Goal: Task Accomplishment & Management: Manage account settings

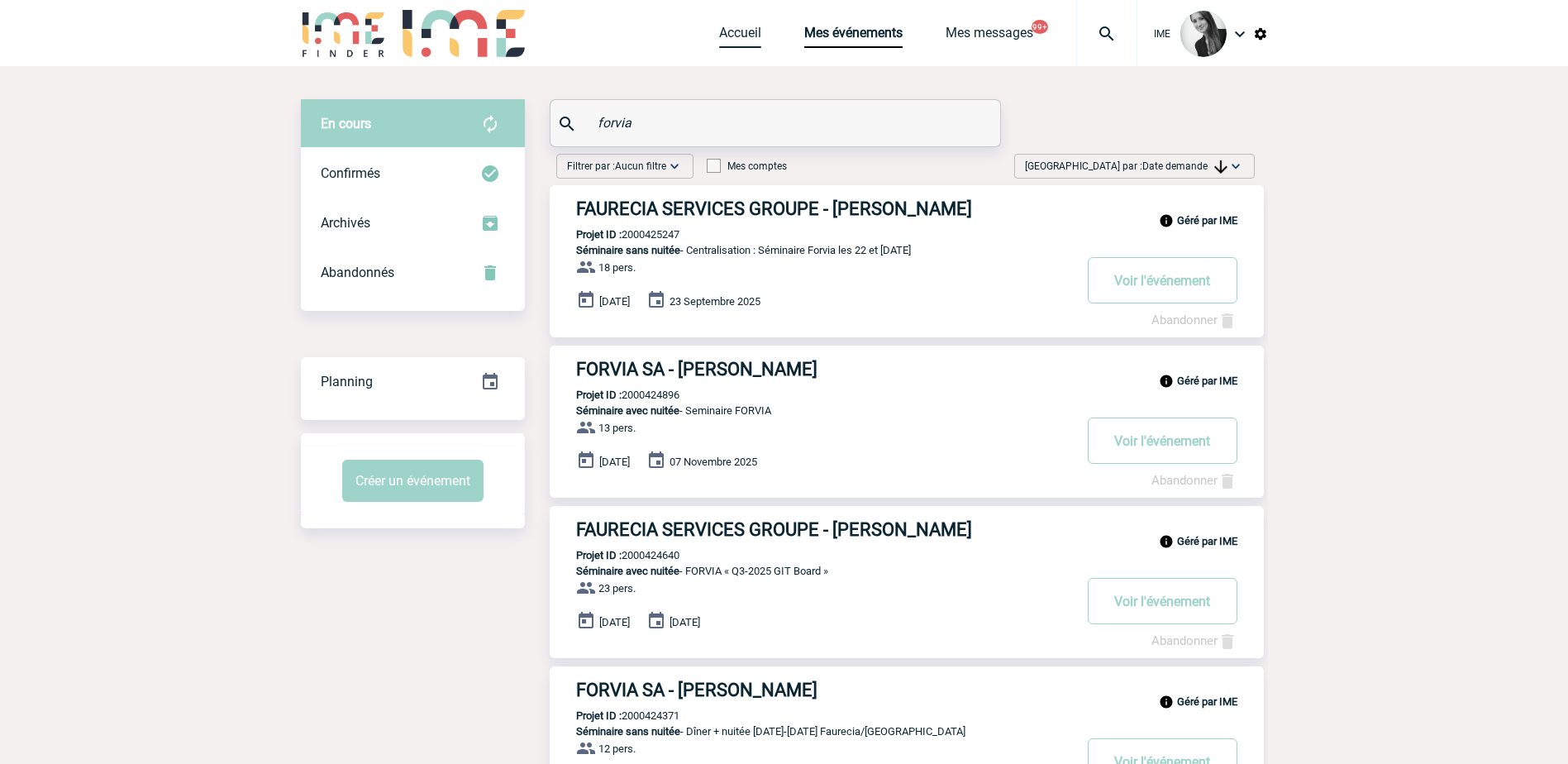
drag, startPoint x: 735, startPoint y: 36, endPoint x: 741, endPoint y: 61, distance: 25.7
click at [735, 36] on link "Accueil" at bounding box center [740, 36] width 42 height 23
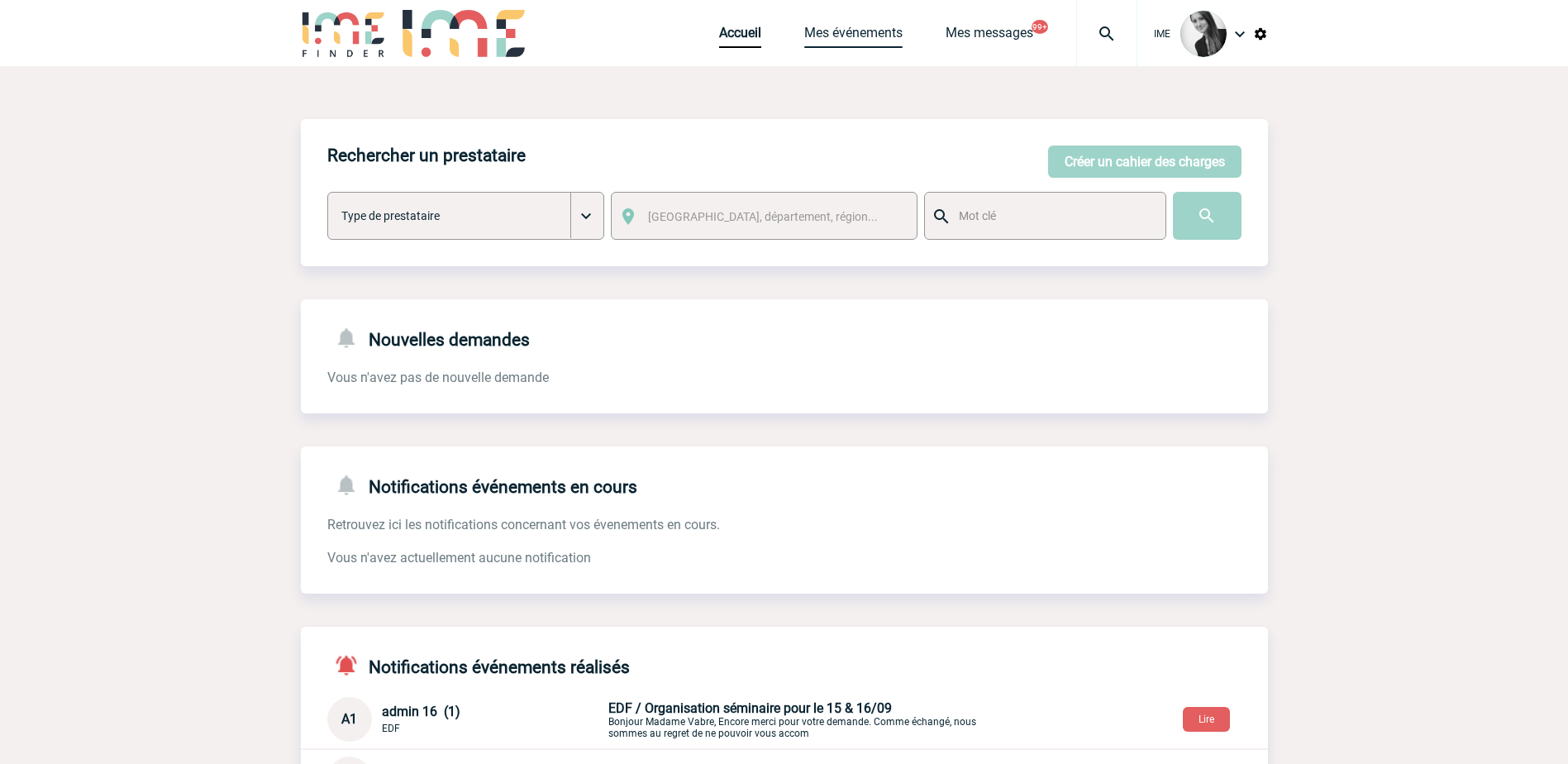
click at [852, 40] on link "Mes événements" at bounding box center [853, 36] width 98 height 23
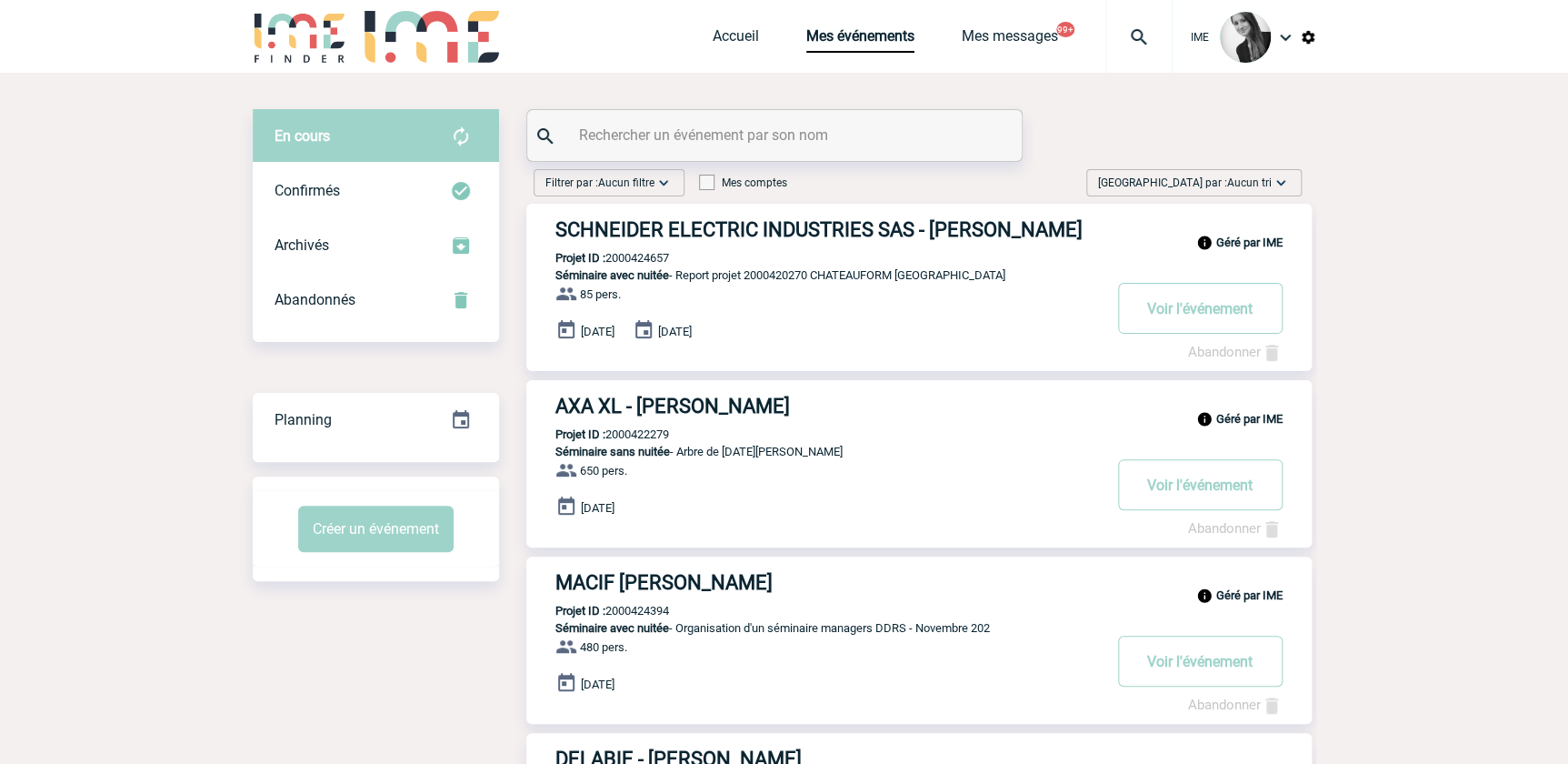
click at [1218, 193] on div "Trier par : Aucun tri Aucun tri Date d'événement Date d'événement Date demande …" at bounding box center [1193, 182] width 215 height 27
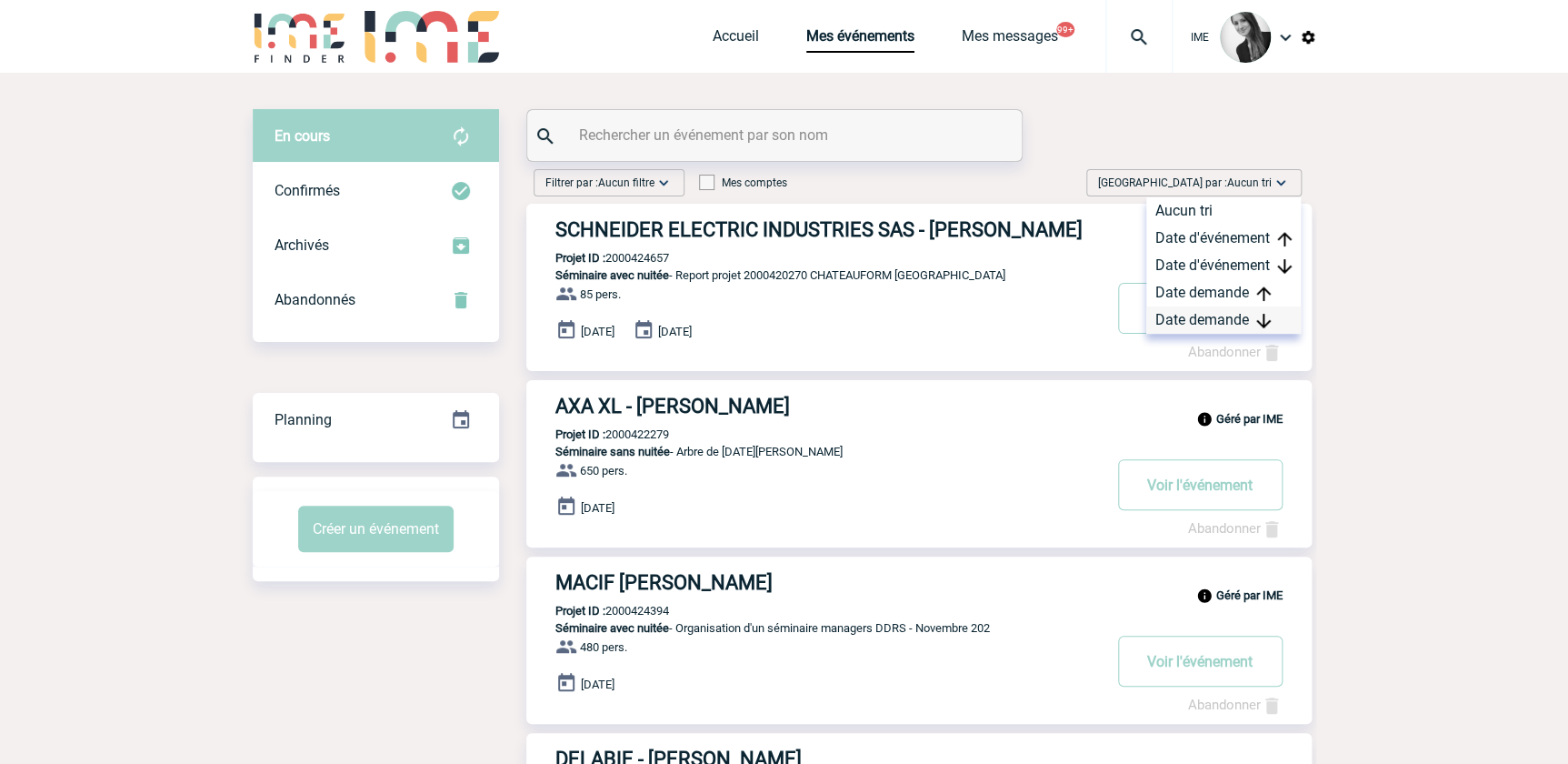
click at [1209, 315] on div "Date demande" at bounding box center [1223, 320] width 154 height 27
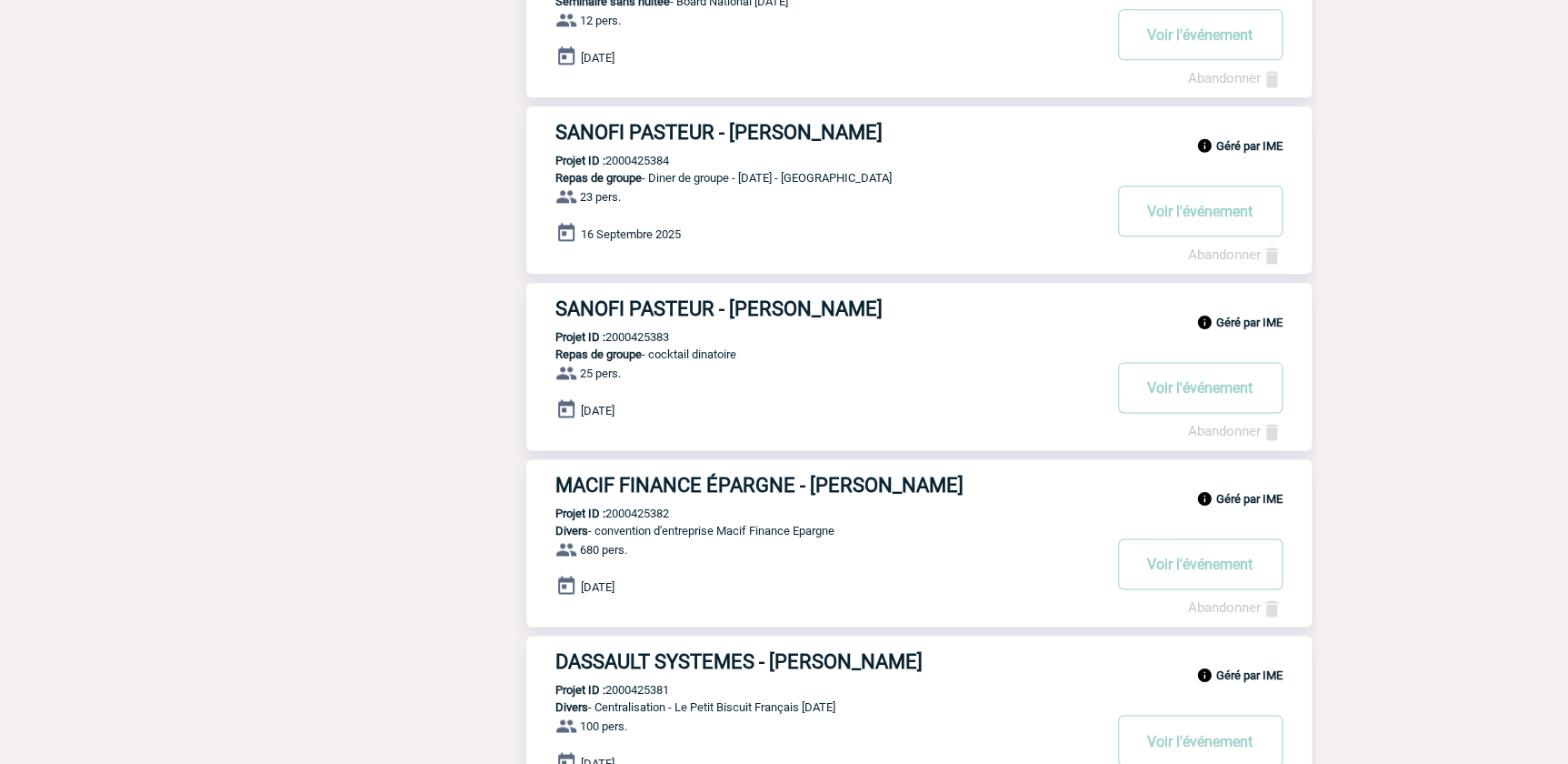
scroll to position [1305, 0]
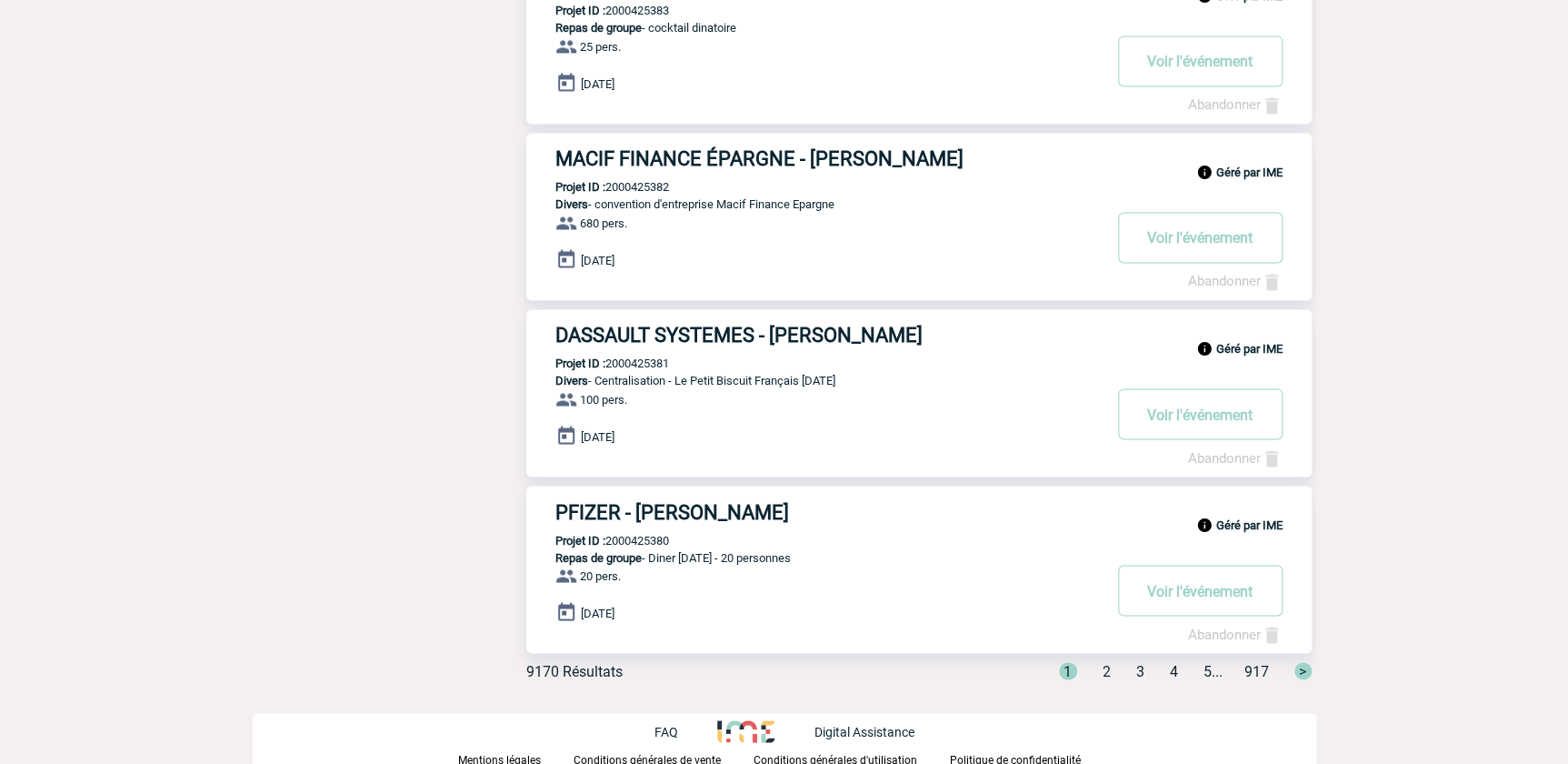
click at [1102, 671] on span "2" at bounding box center [1106, 670] width 8 height 17
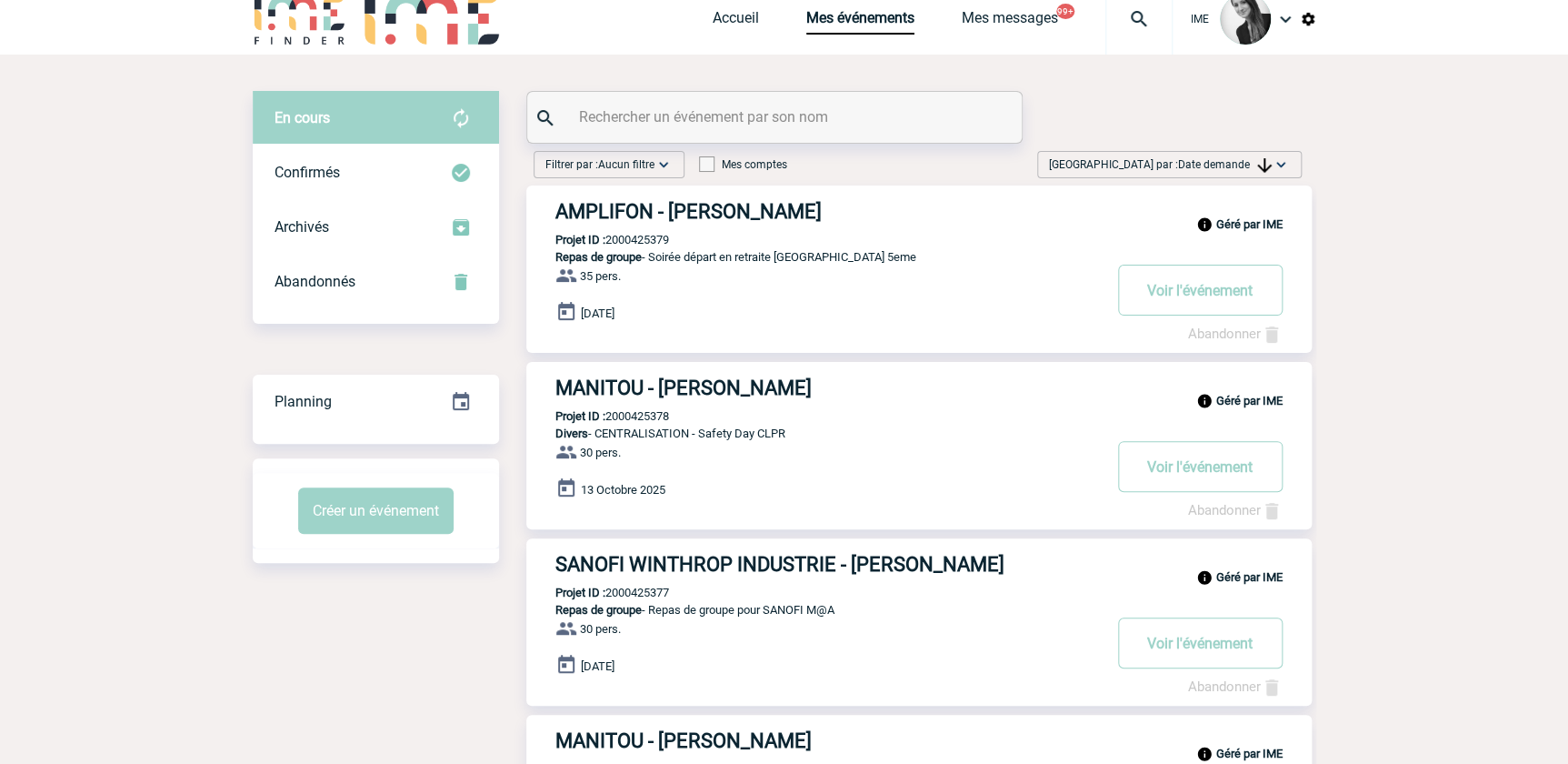
scroll to position [0, 0]
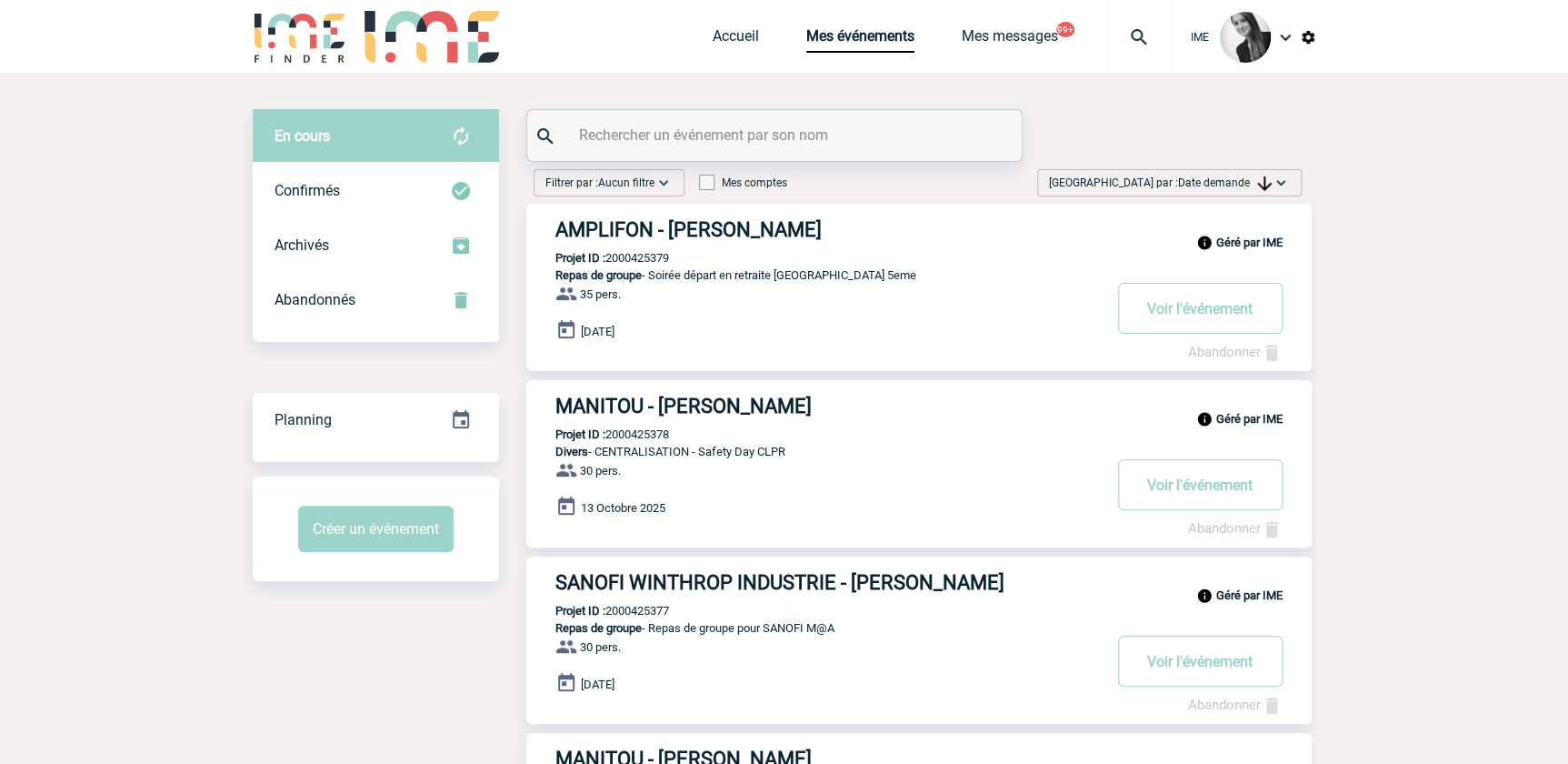
click at [1220, 180] on span "Date demande" at bounding box center [1224, 182] width 94 height 13
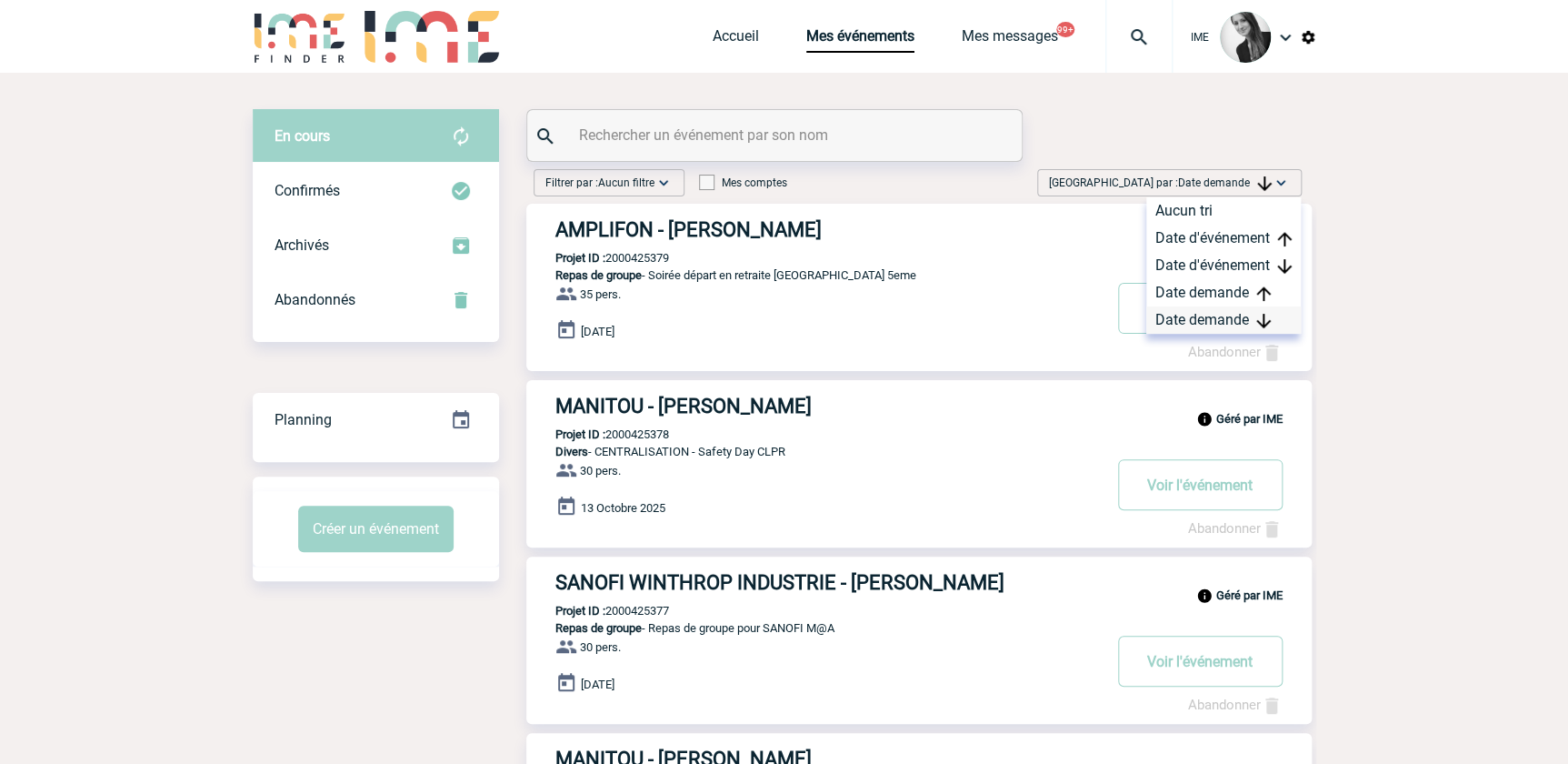
click at [1211, 319] on div "Date demande" at bounding box center [1223, 320] width 154 height 27
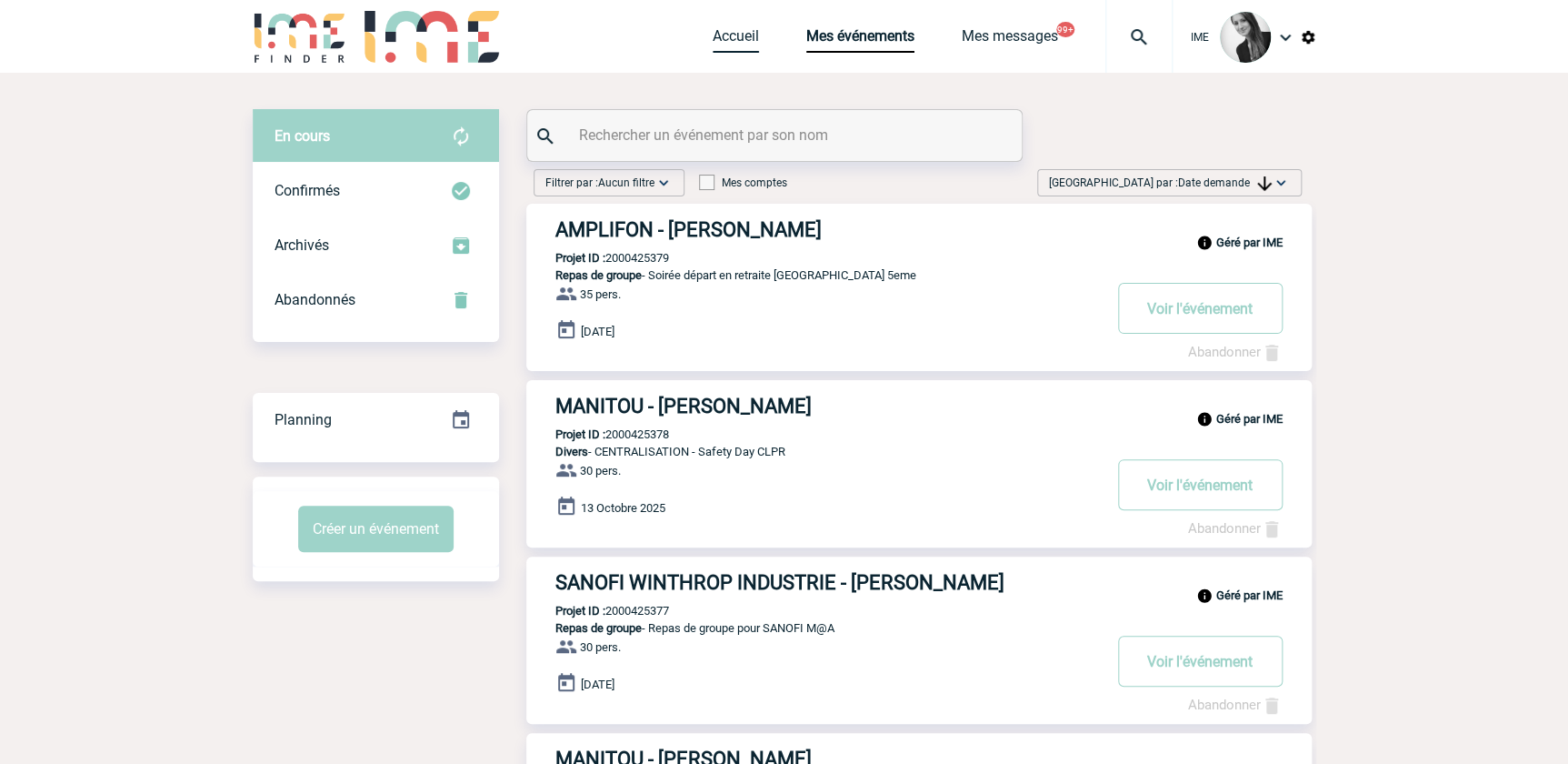
click at [717, 45] on link "Accueil" at bounding box center [736, 40] width 46 height 25
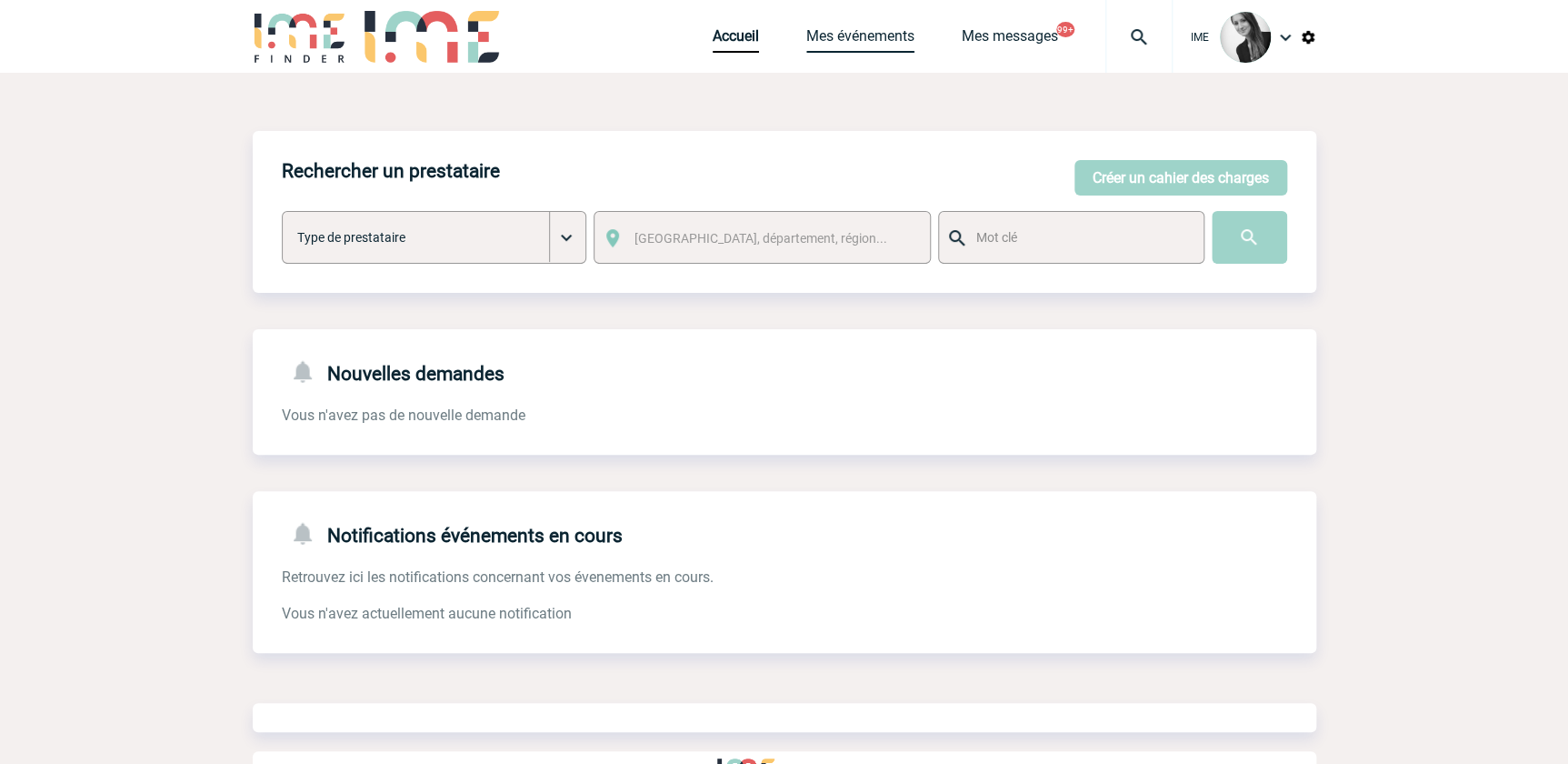
click at [862, 32] on link "Mes événements" at bounding box center [860, 40] width 108 height 25
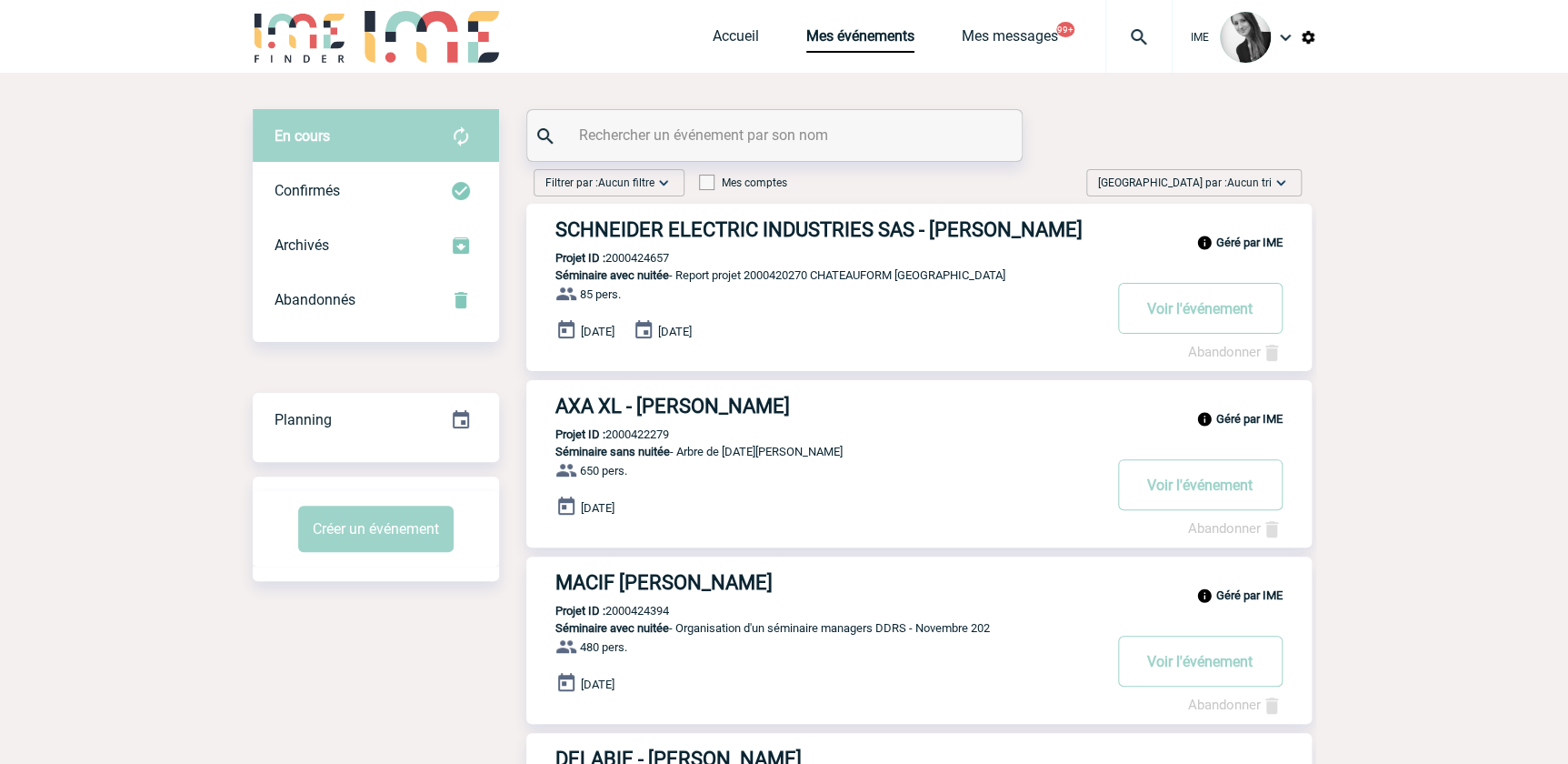
click at [1229, 188] on span "Aucun tri" at bounding box center [1249, 182] width 44 height 13
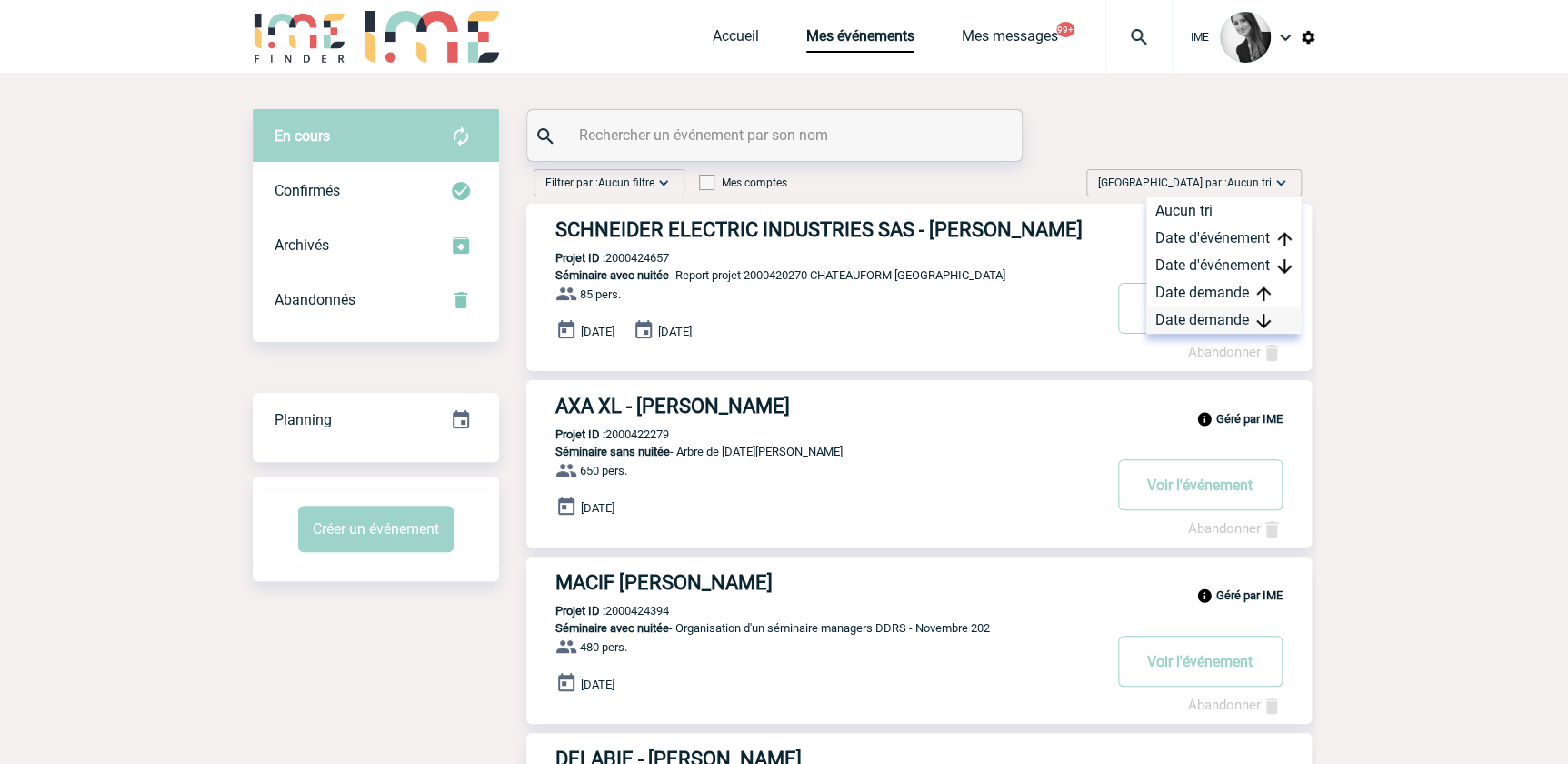
click at [1216, 318] on div "Date demande" at bounding box center [1223, 320] width 154 height 27
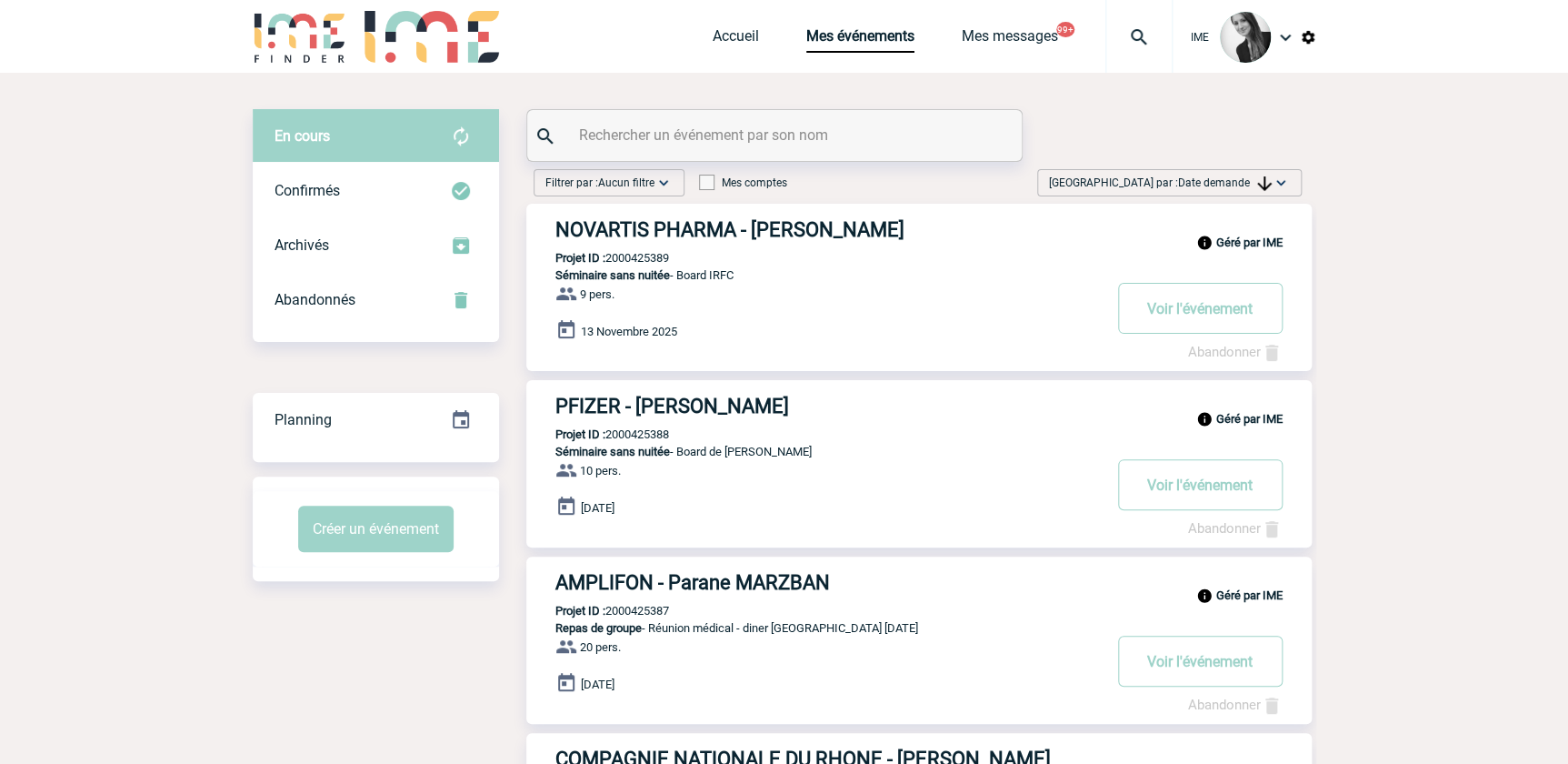
click at [1261, 181] on img at bounding box center [1263, 183] width 14 height 14
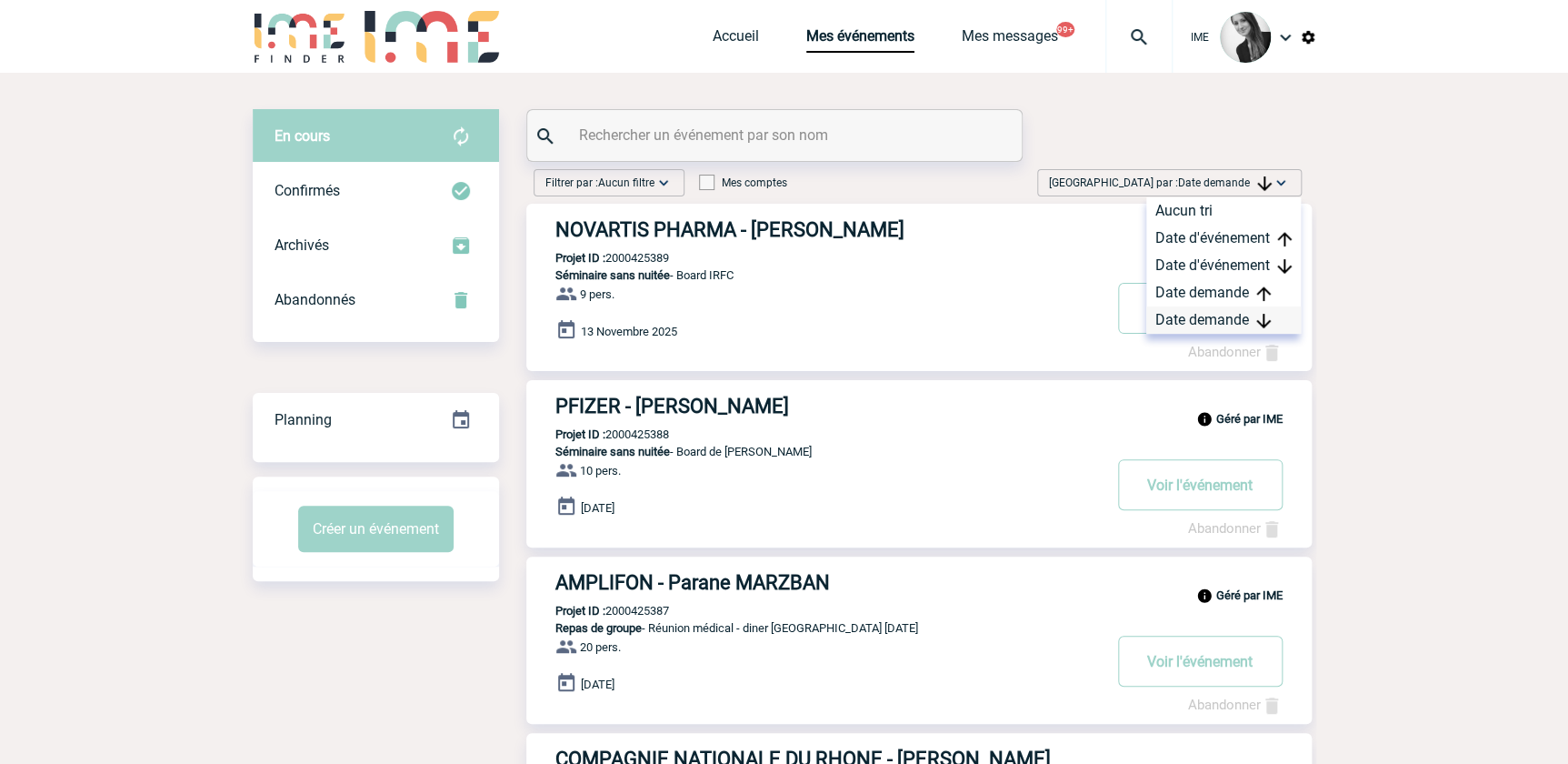
click at [1216, 318] on div "Date demande" at bounding box center [1223, 320] width 154 height 27
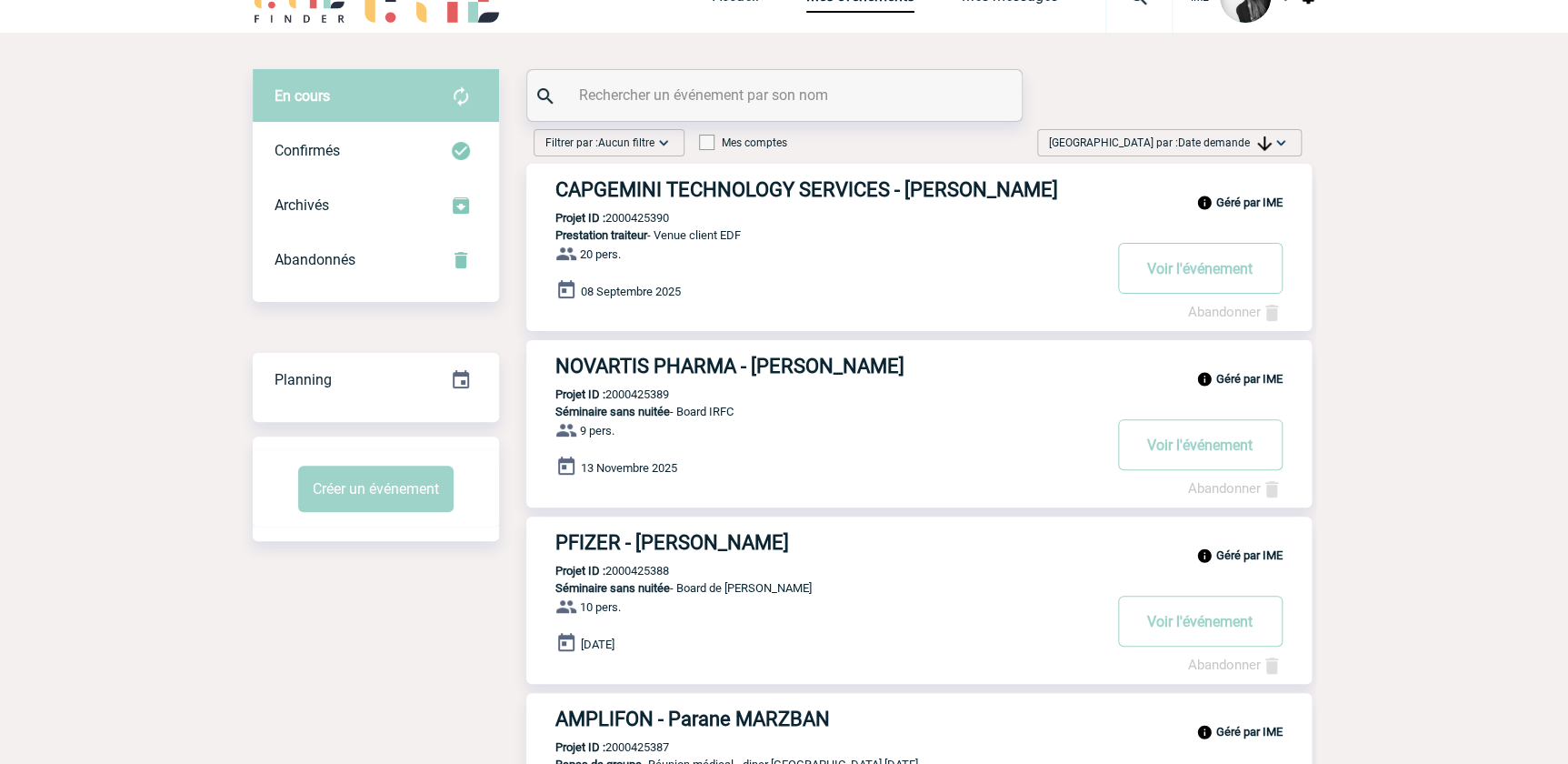
scroll to position [41, 0]
drag, startPoint x: 851, startPoint y: 434, endPoint x: 887, endPoint y: 469, distance: 50.2
click at [887, 469] on div "Géré par IME NOVARTIS PHARMA - Julien DREAN Projet ID : 2000425389 Séminaire sa…" at bounding box center [919, 423] width 785 height 167
click at [631, 218] on p "Projet ID : 2000425390" at bounding box center [598, 217] width 143 height 14
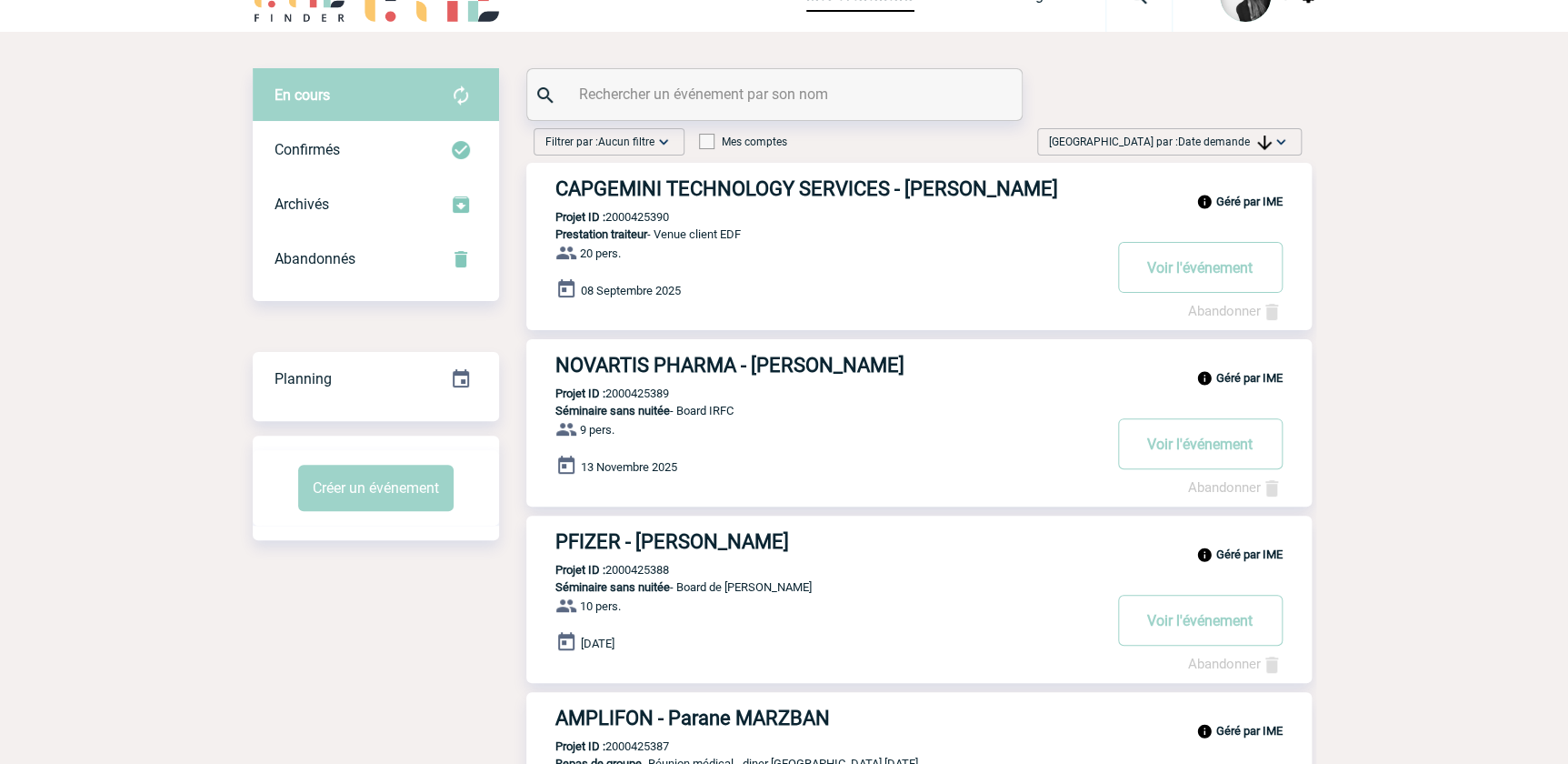
click at [631, 218] on p "Projet ID : 2000425390" at bounding box center [598, 217] width 143 height 14
copy p "2000425390"
click at [1239, 135] on span "Date demande" at bounding box center [1224, 141] width 94 height 13
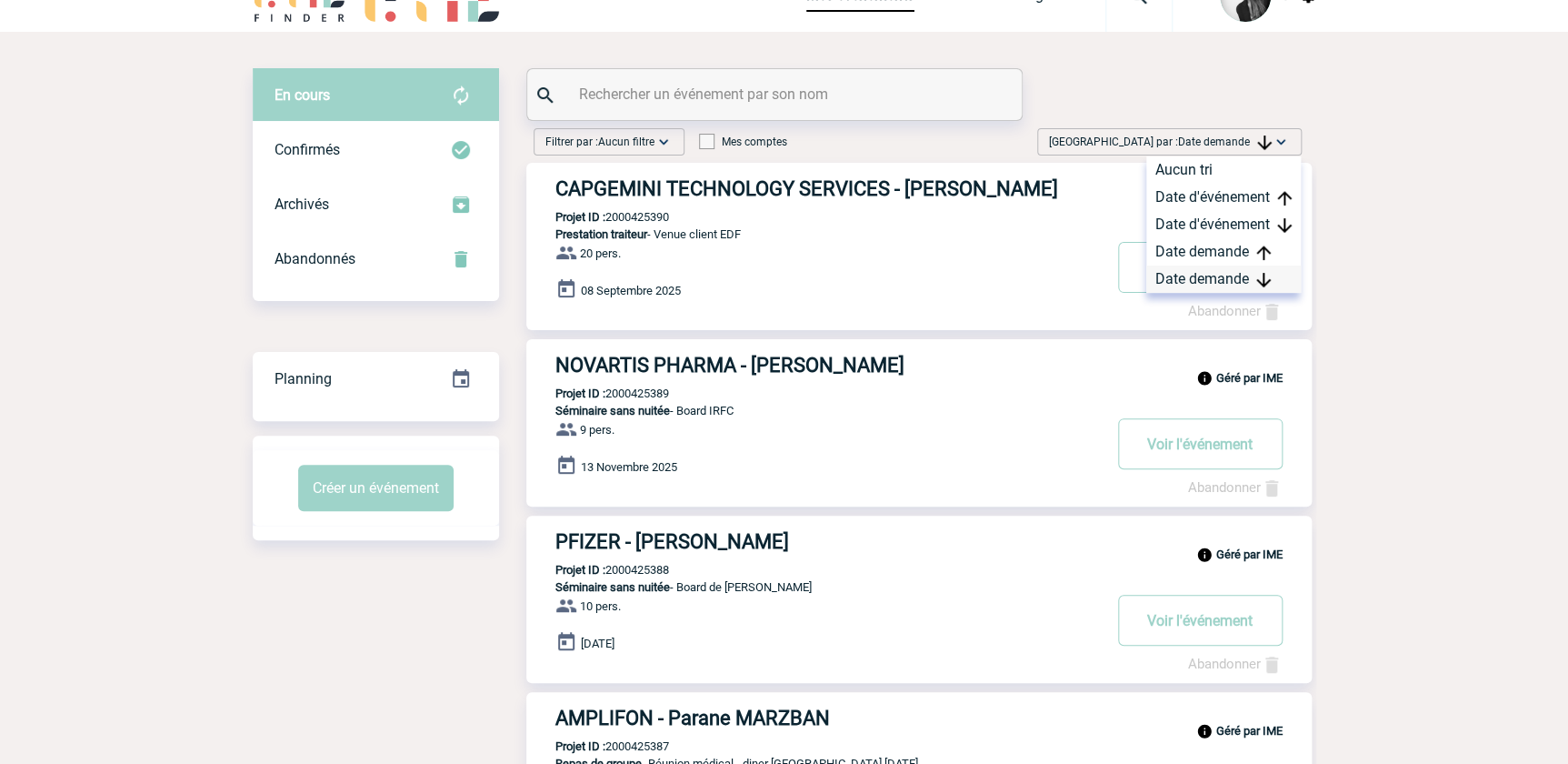
click at [1190, 280] on div "Date demande" at bounding box center [1223, 279] width 154 height 27
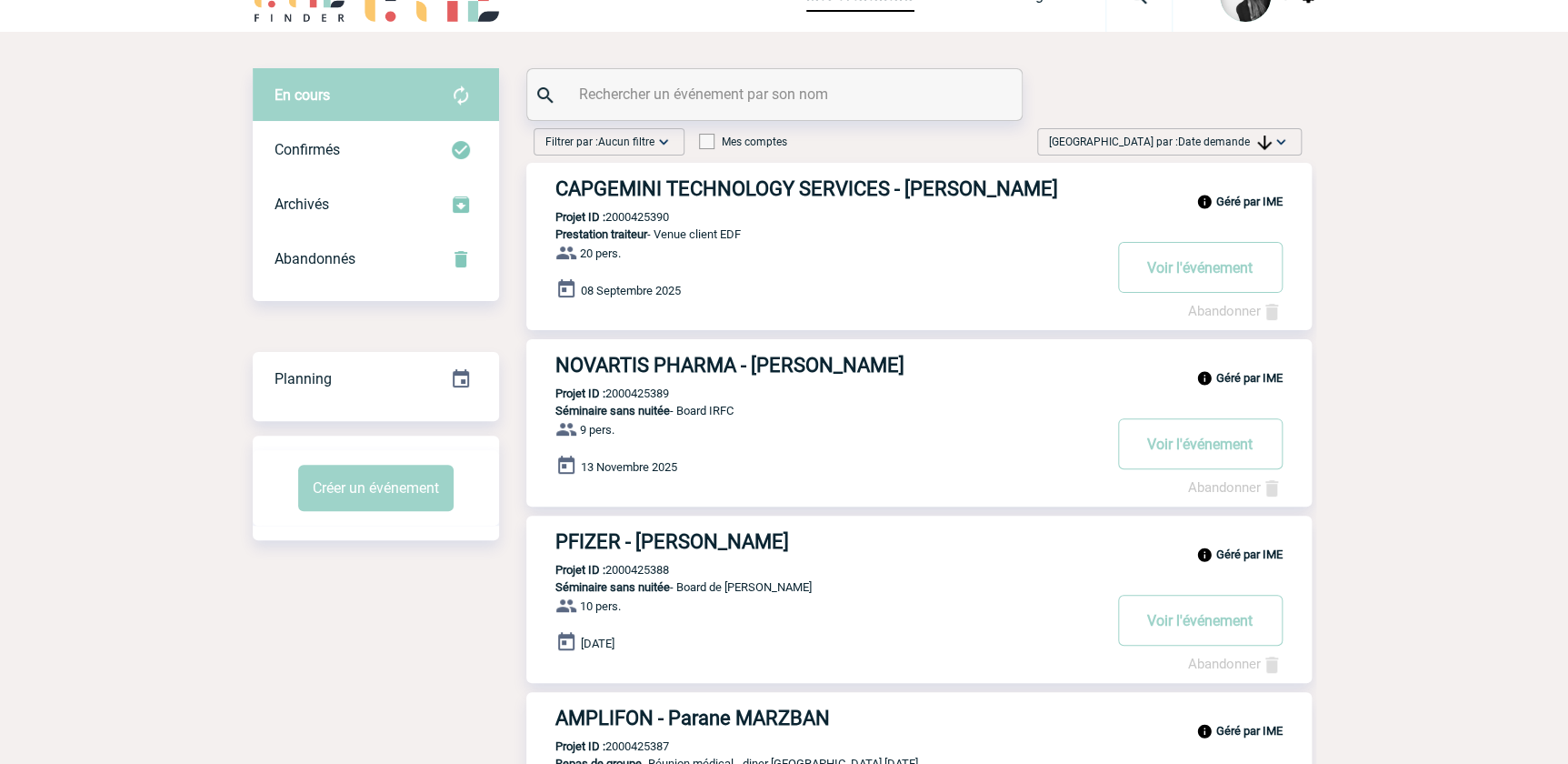
click at [1241, 136] on span "Date demande" at bounding box center [1224, 141] width 94 height 13
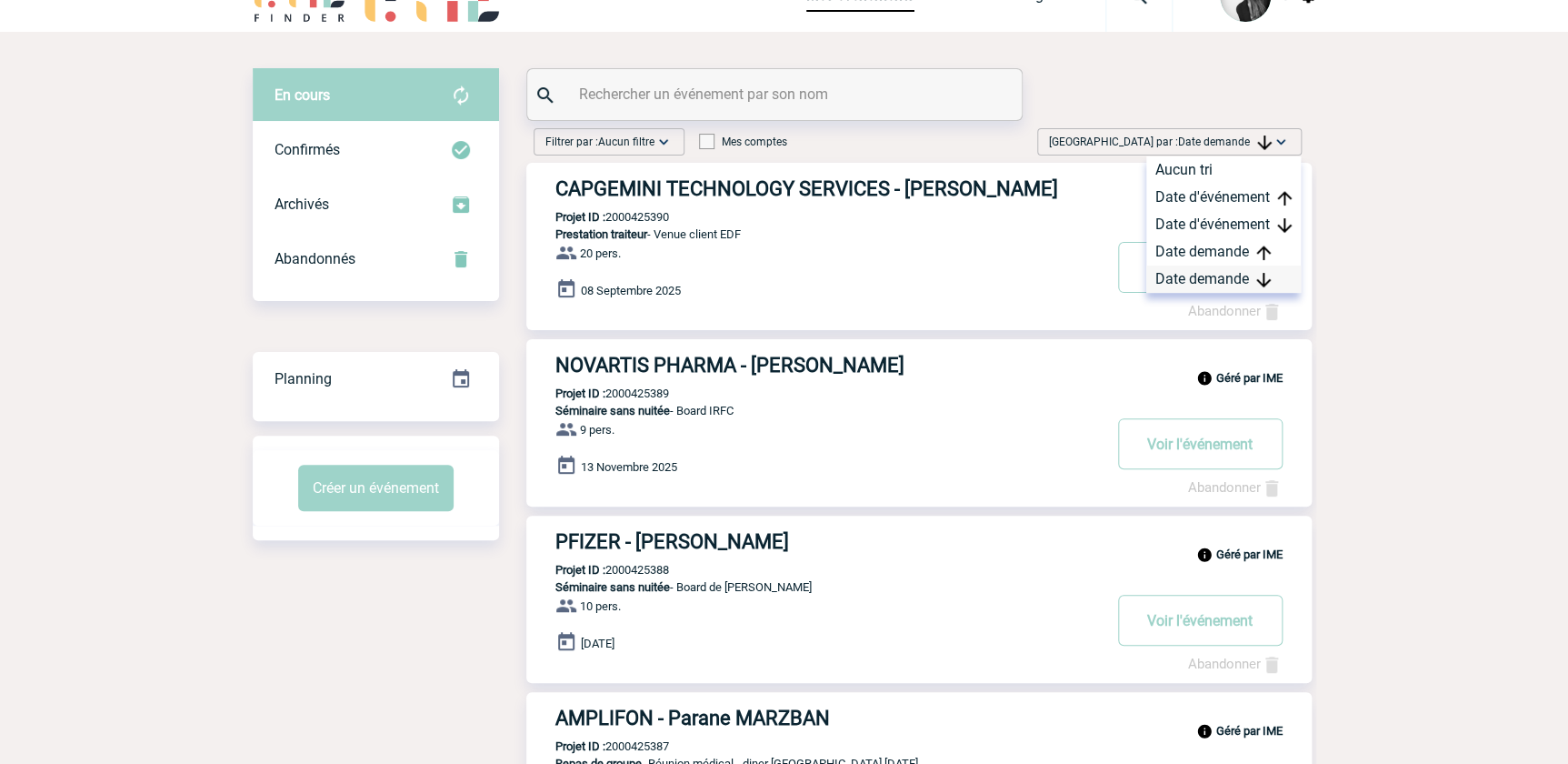
click at [1191, 283] on div "Date demande" at bounding box center [1223, 279] width 154 height 27
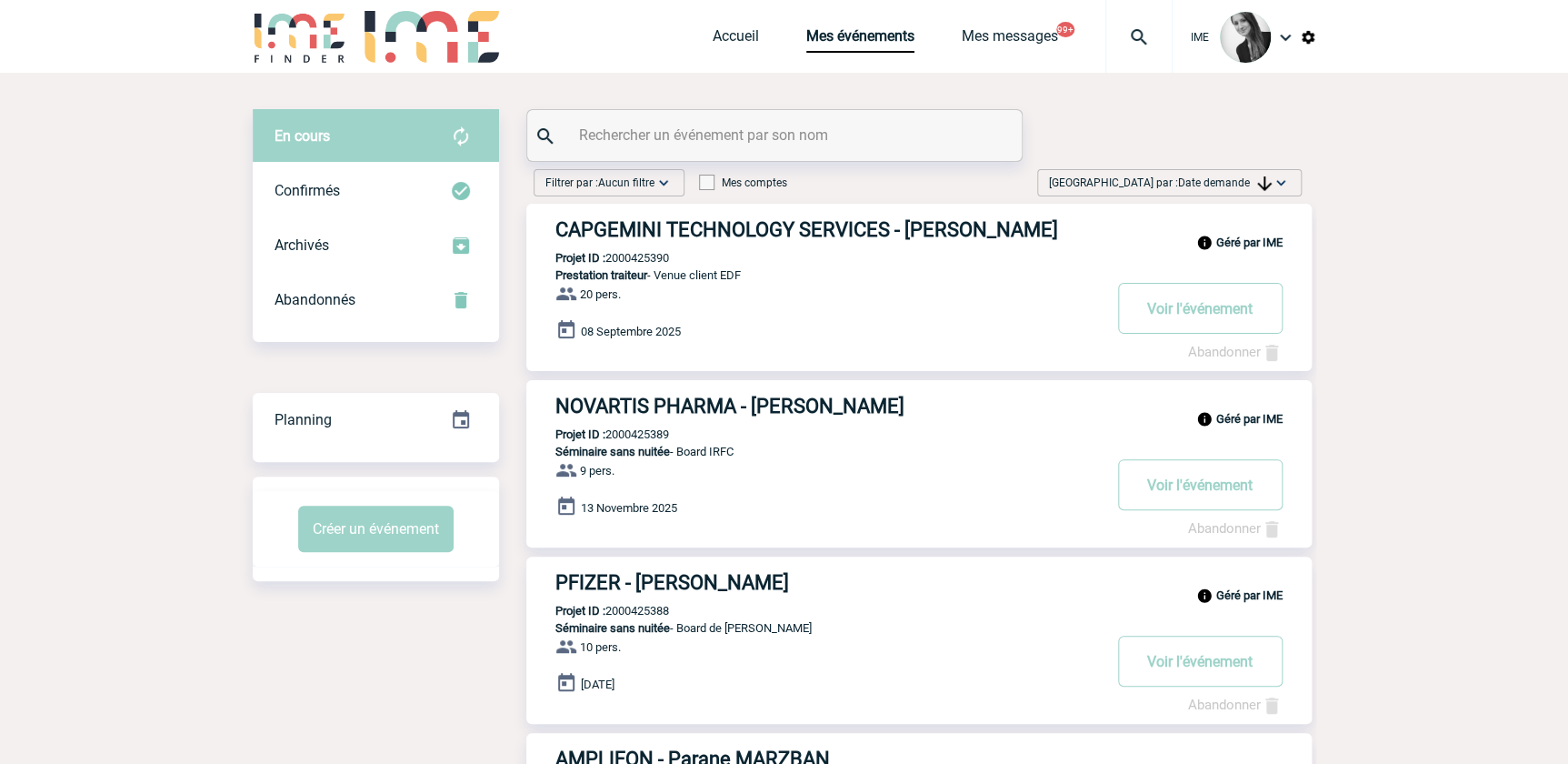
drag, startPoint x: 1218, startPoint y: 186, endPoint x: 1219, endPoint y: 227, distance: 41.0
click at [1218, 185] on span "Date demande" at bounding box center [1224, 182] width 94 height 13
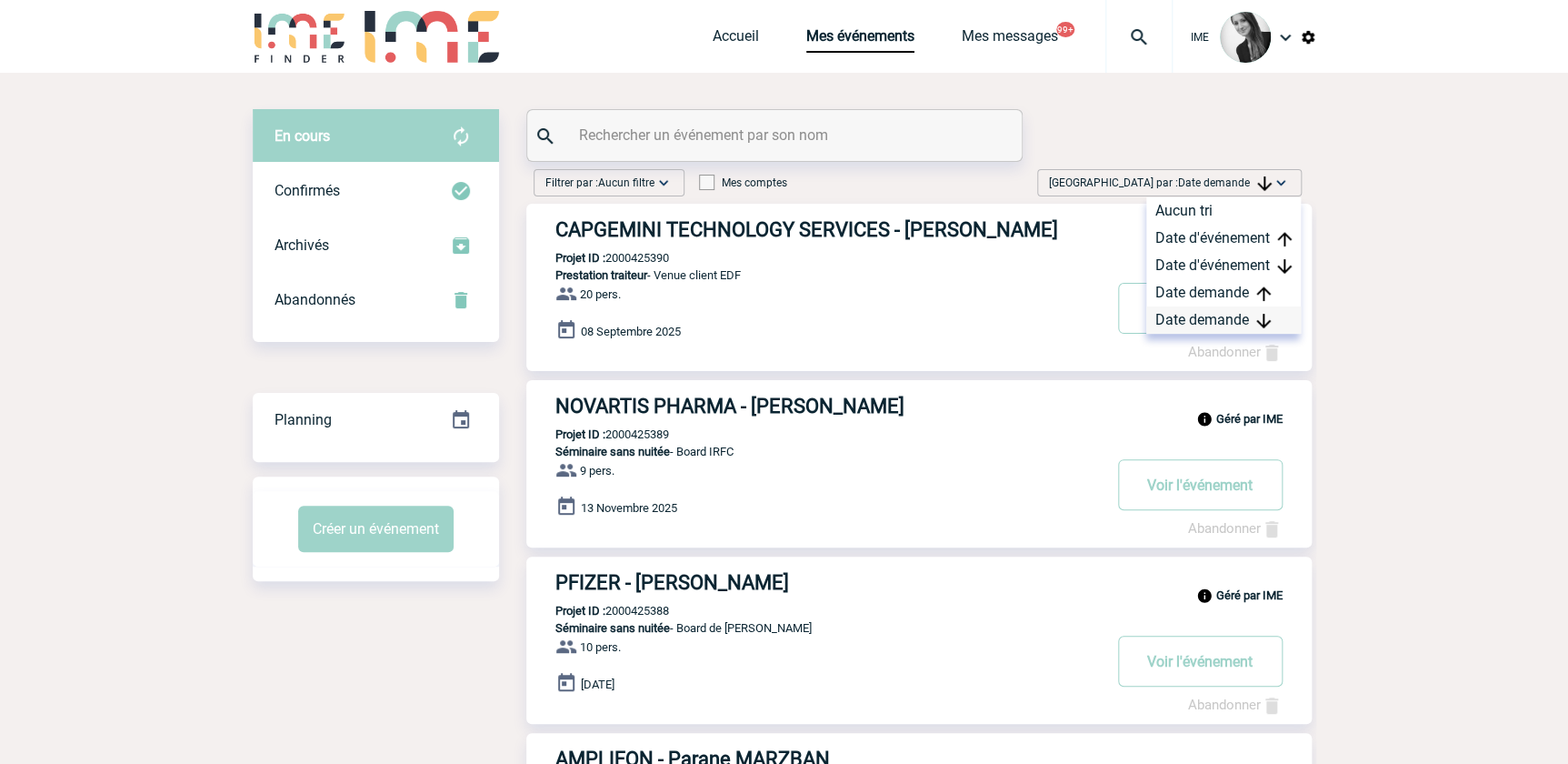
click at [1204, 316] on div "Date demande" at bounding box center [1223, 320] width 154 height 27
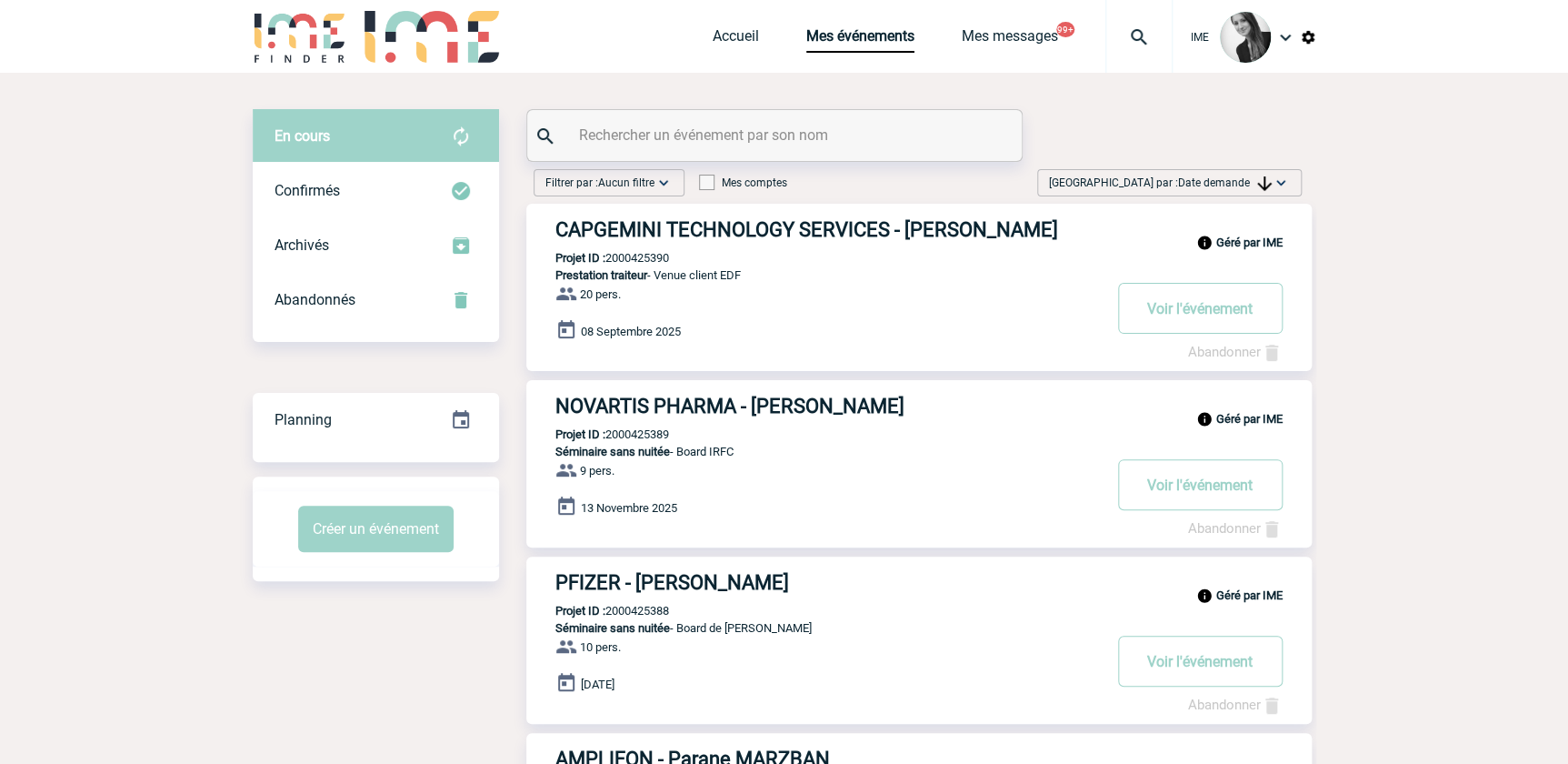
drag, startPoint x: 1245, startPoint y: 181, endPoint x: 1218, endPoint y: 292, distance: 114.2
click at [1245, 182] on span "Date demande" at bounding box center [1224, 182] width 94 height 13
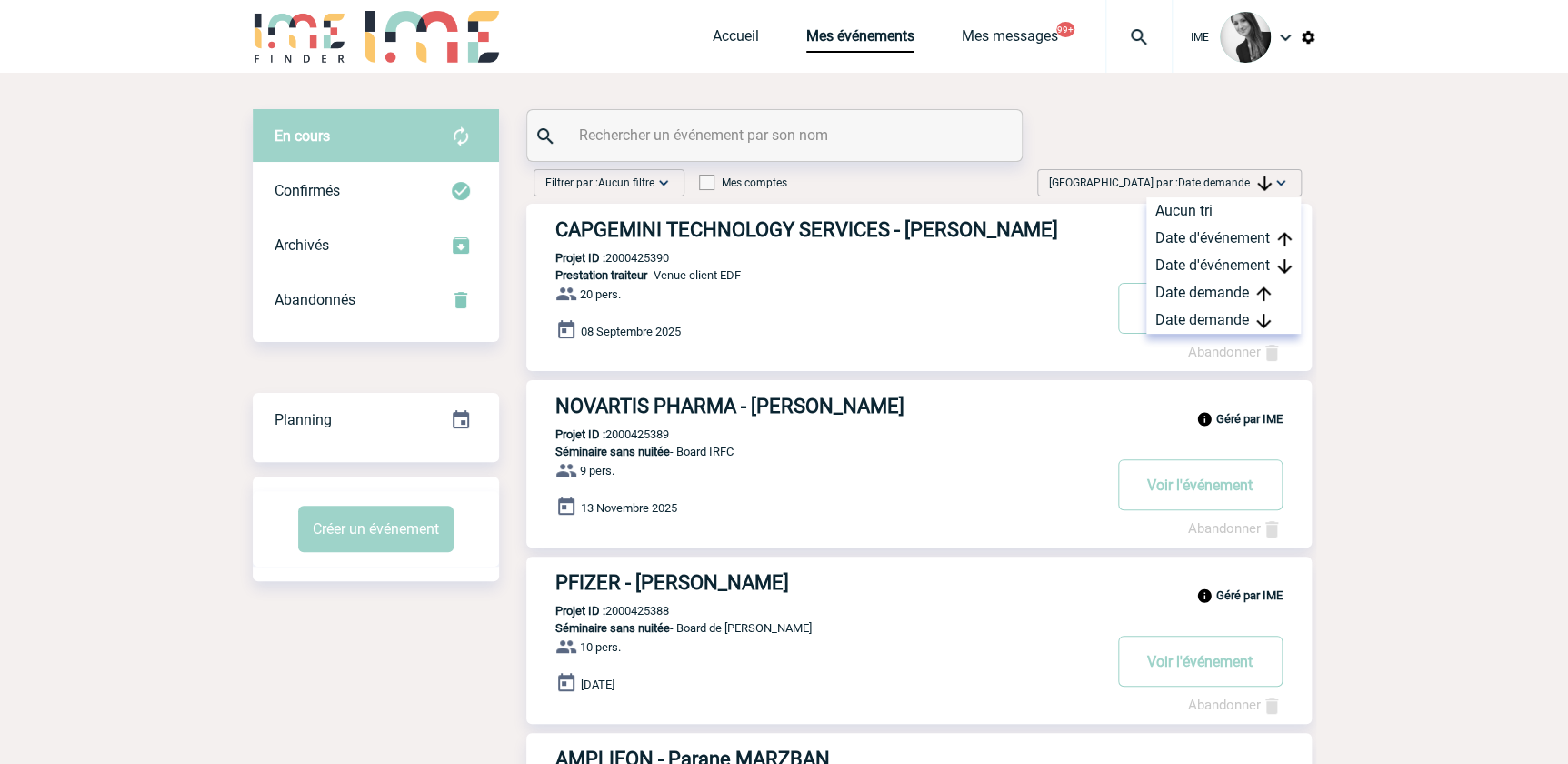
drag, startPoint x: 1208, startPoint y: 314, endPoint x: 1208, endPoint y: 368, distance: 54.0
click at [1208, 314] on div "Date demande" at bounding box center [1223, 320] width 154 height 27
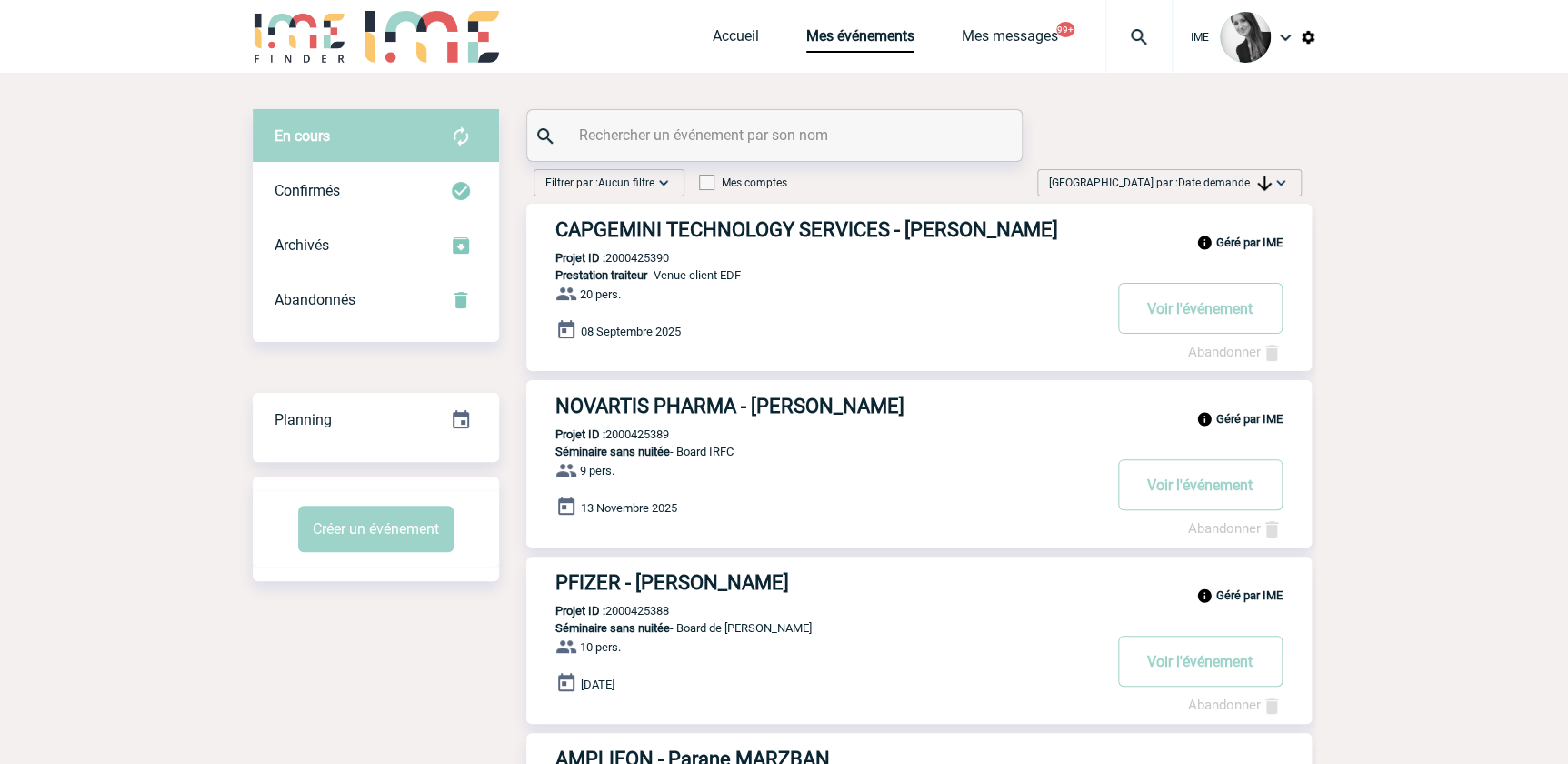
drag, startPoint x: 1225, startPoint y: 170, endPoint x: 1219, endPoint y: 194, distance: 24.7
click at [1225, 169] on div "Trier par : Date demande Aucun tri Date d'événement Date d'événement Date deman…" at bounding box center [1169, 182] width 264 height 27
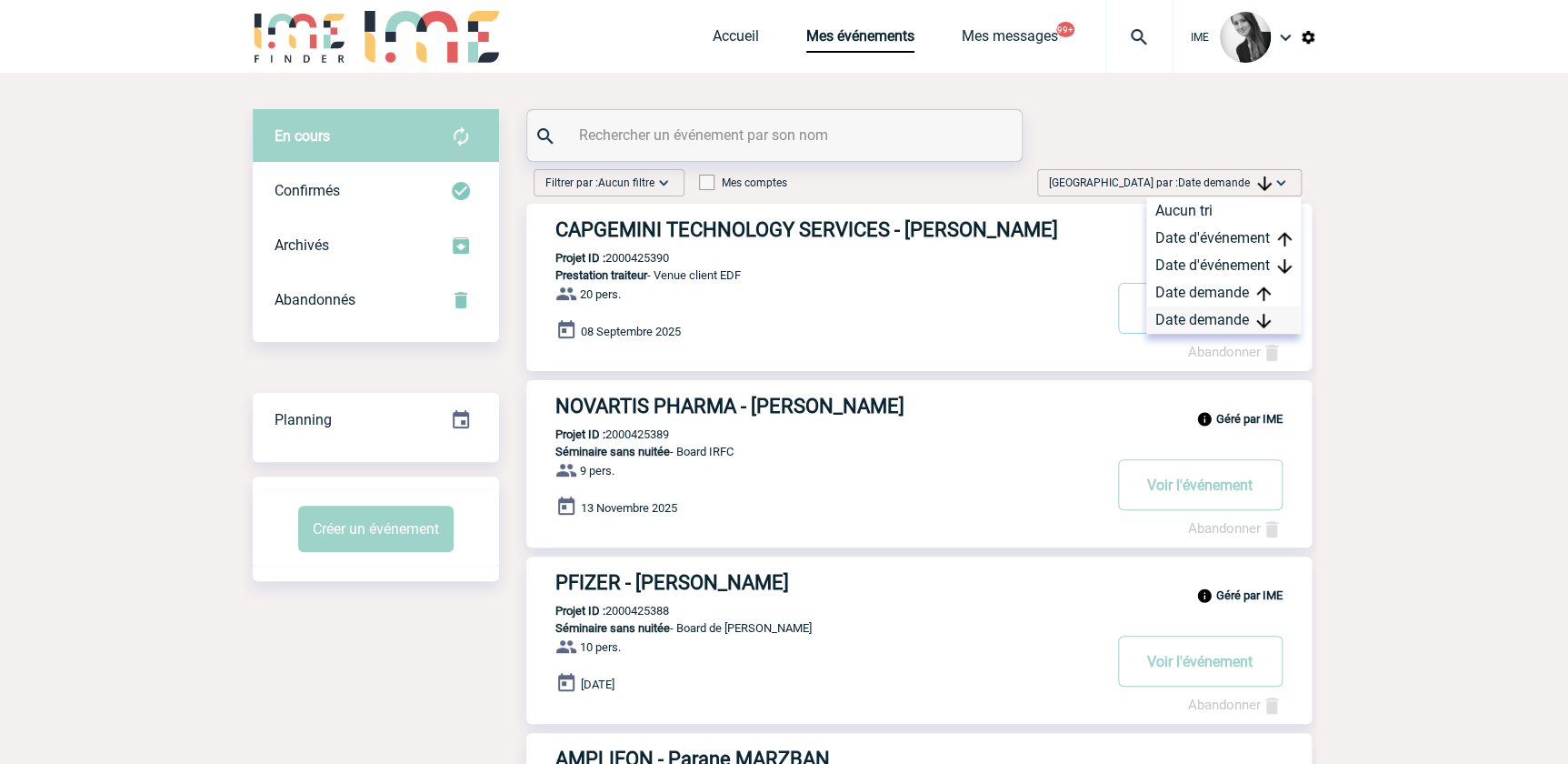
click at [1199, 318] on div "Date demande" at bounding box center [1223, 320] width 154 height 27
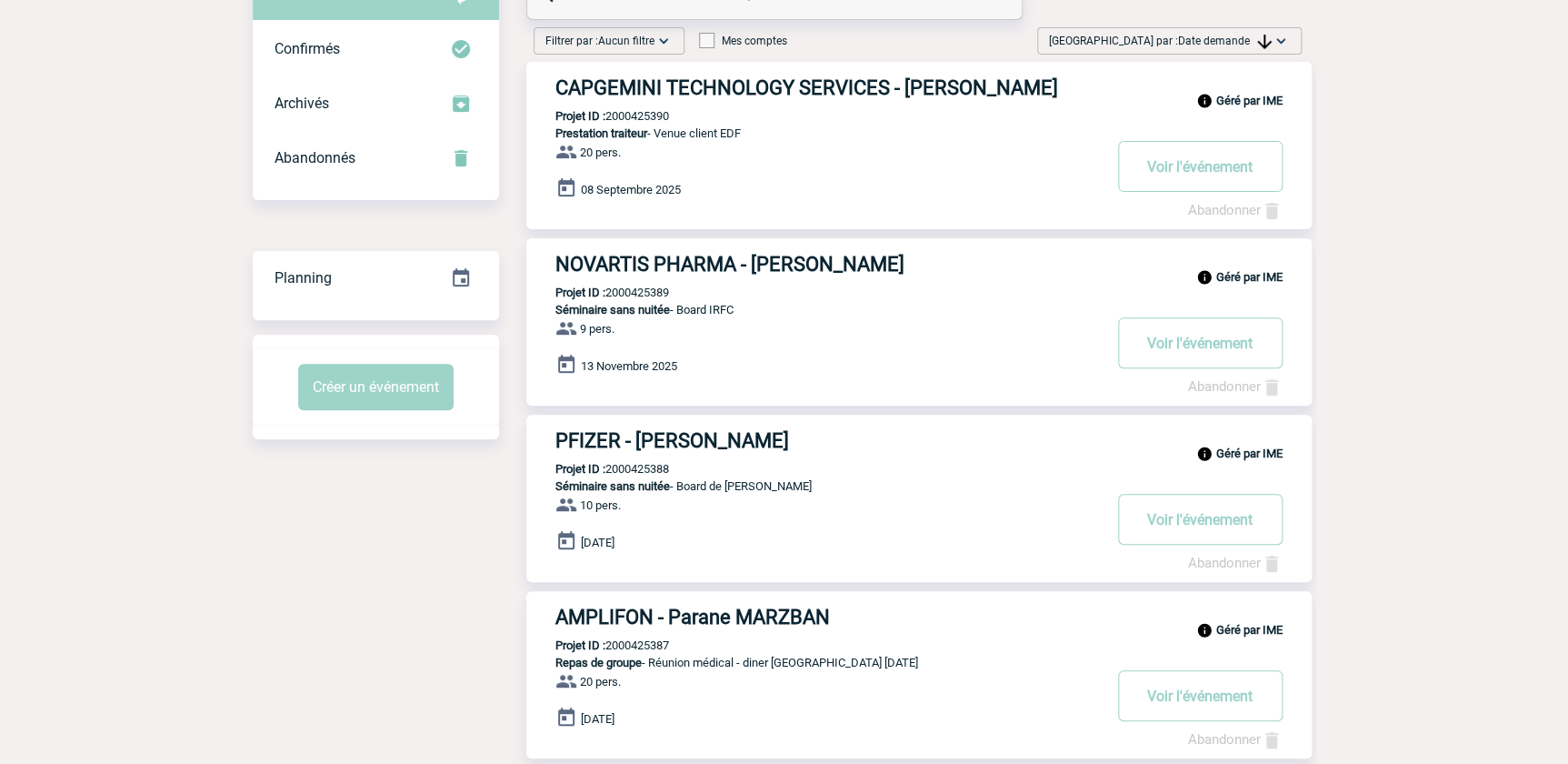
scroll to position [82, 0]
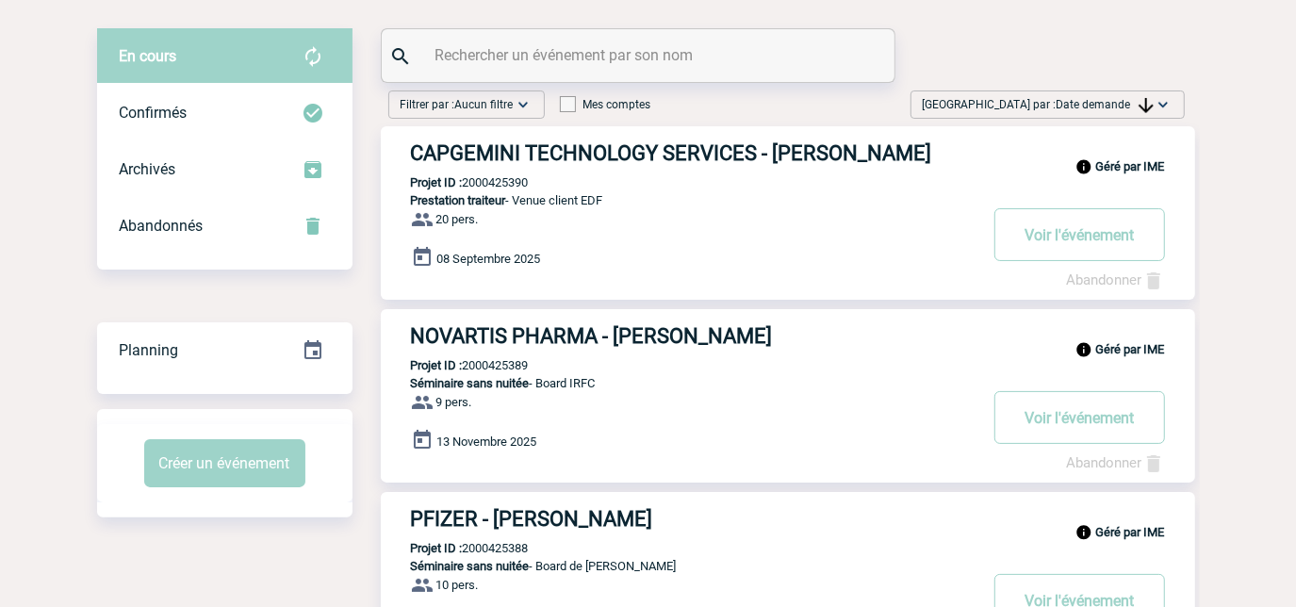
click at [1131, 91] on div "Trier par : Date demande Aucun tri Date d'événement Date d'événement Date deman…" at bounding box center [1047, 104] width 274 height 28
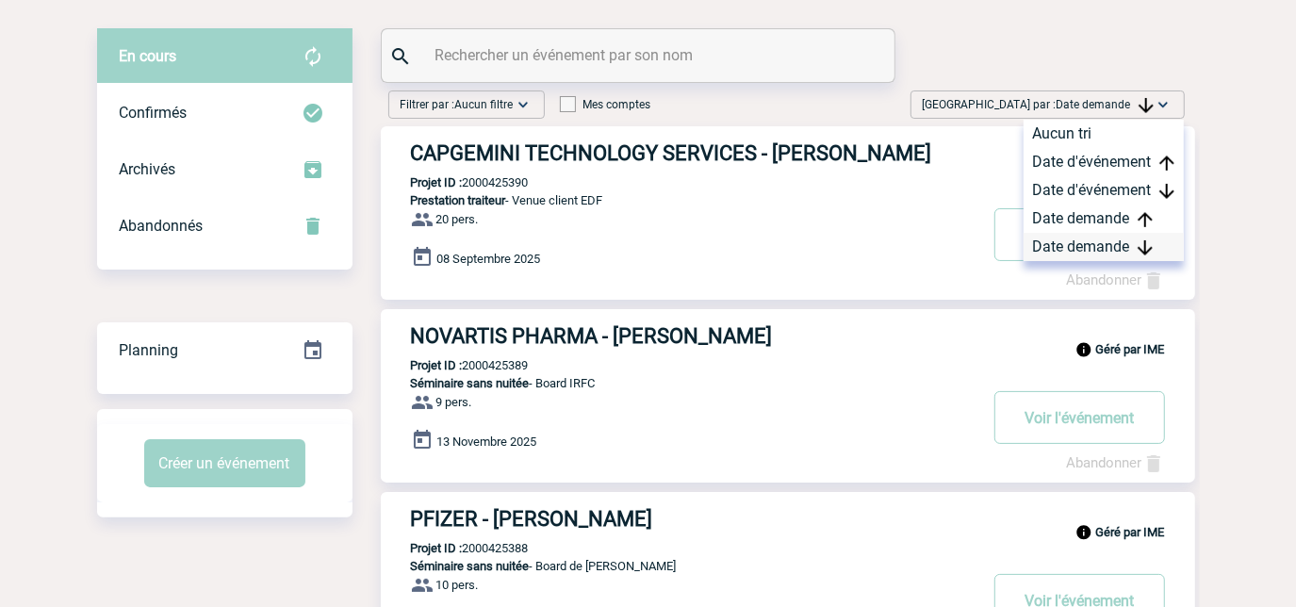
click at [1075, 251] on div "Date demande" at bounding box center [1103, 247] width 160 height 28
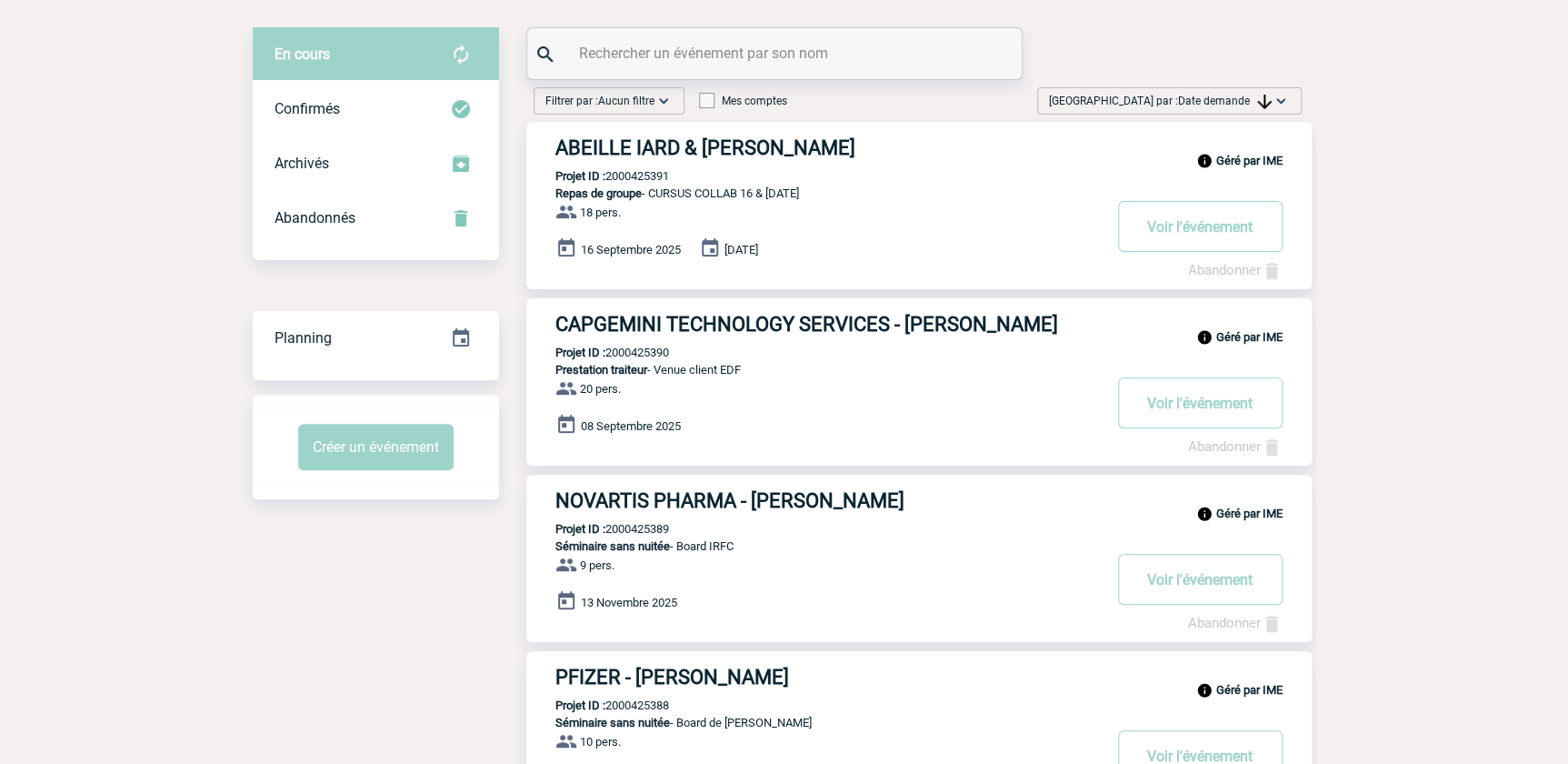
click at [1216, 104] on span "Date demande" at bounding box center [1224, 100] width 94 height 13
drag, startPoint x: 1189, startPoint y: 231, endPoint x: 1405, endPoint y: 125, distance: 240.6
click at [1190, 232] on div "Date demande" at bounding box center [1223, 238] width 154 height 27
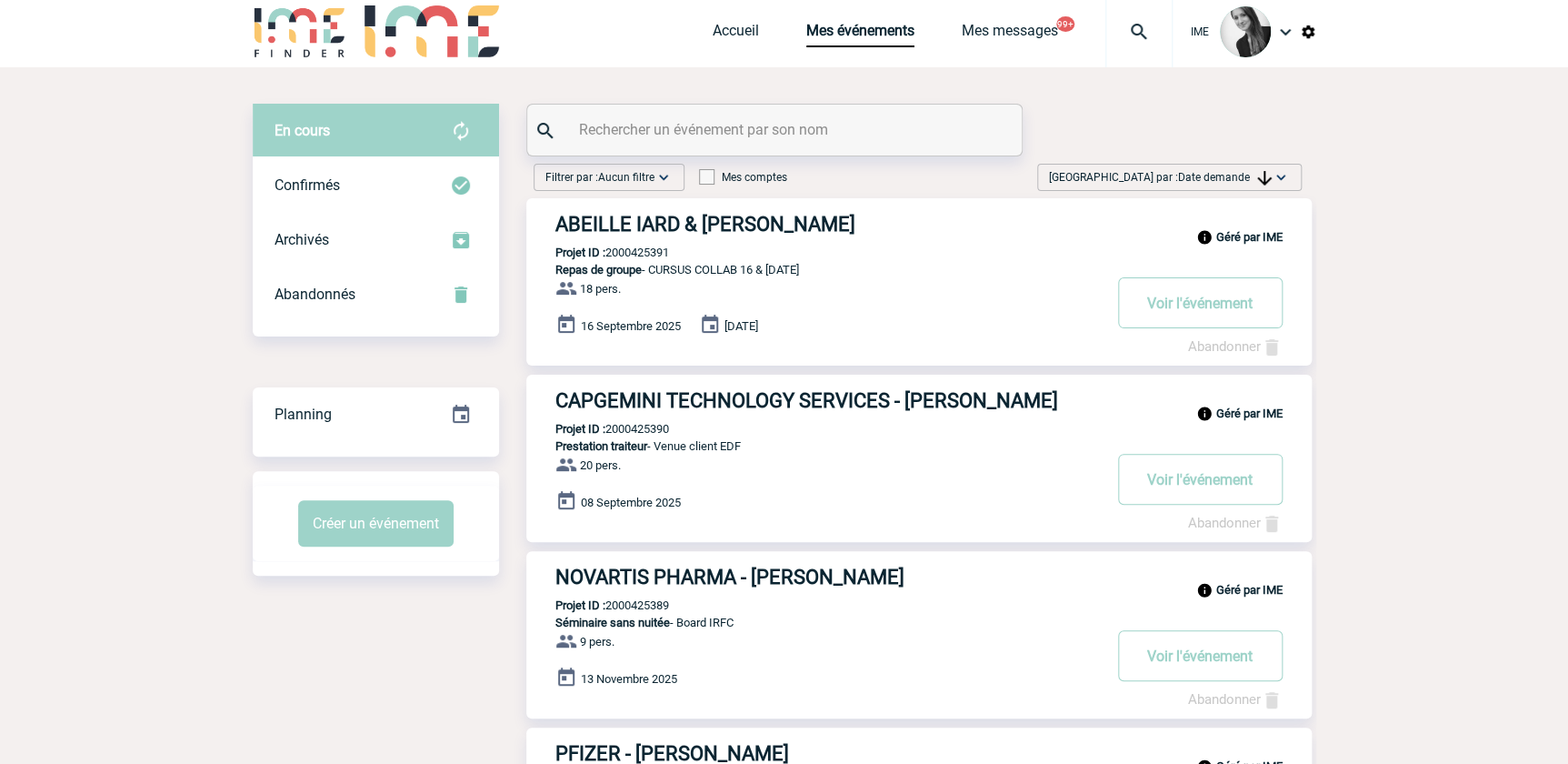
scroll to position [0, 0]
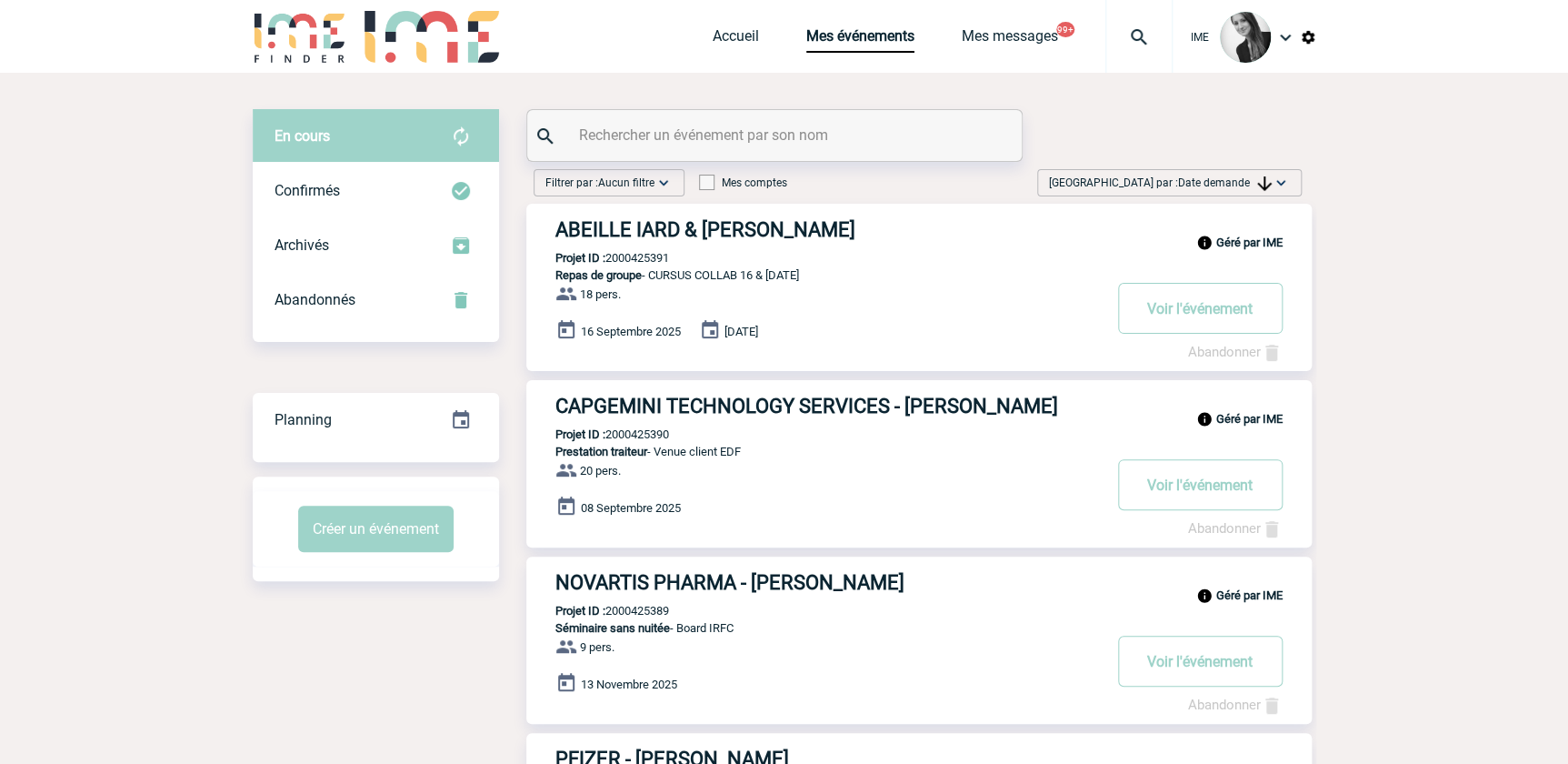
click at [1240, 175] on span "Trier par : Date demande" at bounding box center [1160, 182] width 223 height 18
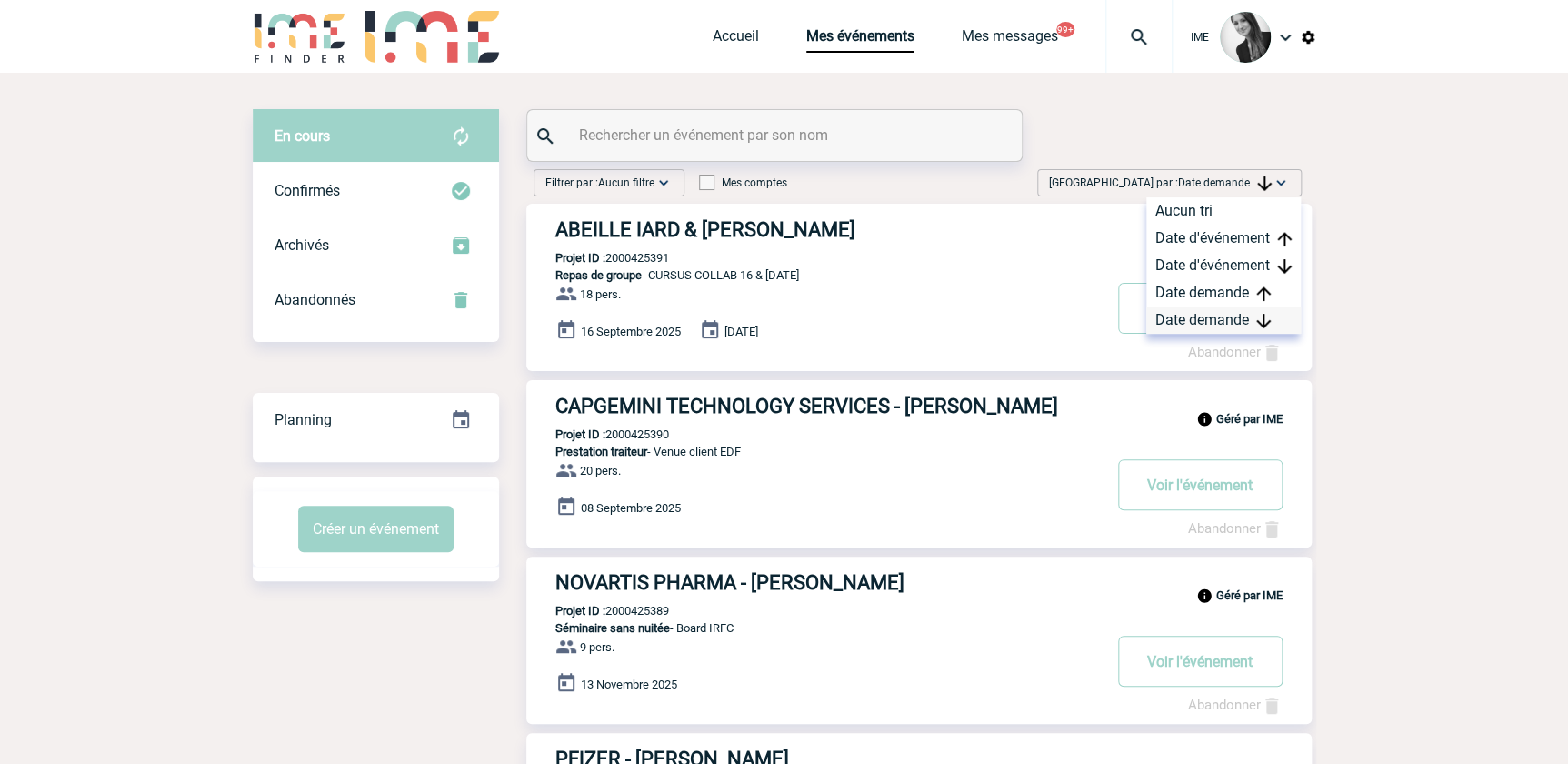
click at [1189, 318] on div "Date demande" at bounding box center [1223, 320] width 154 height 27
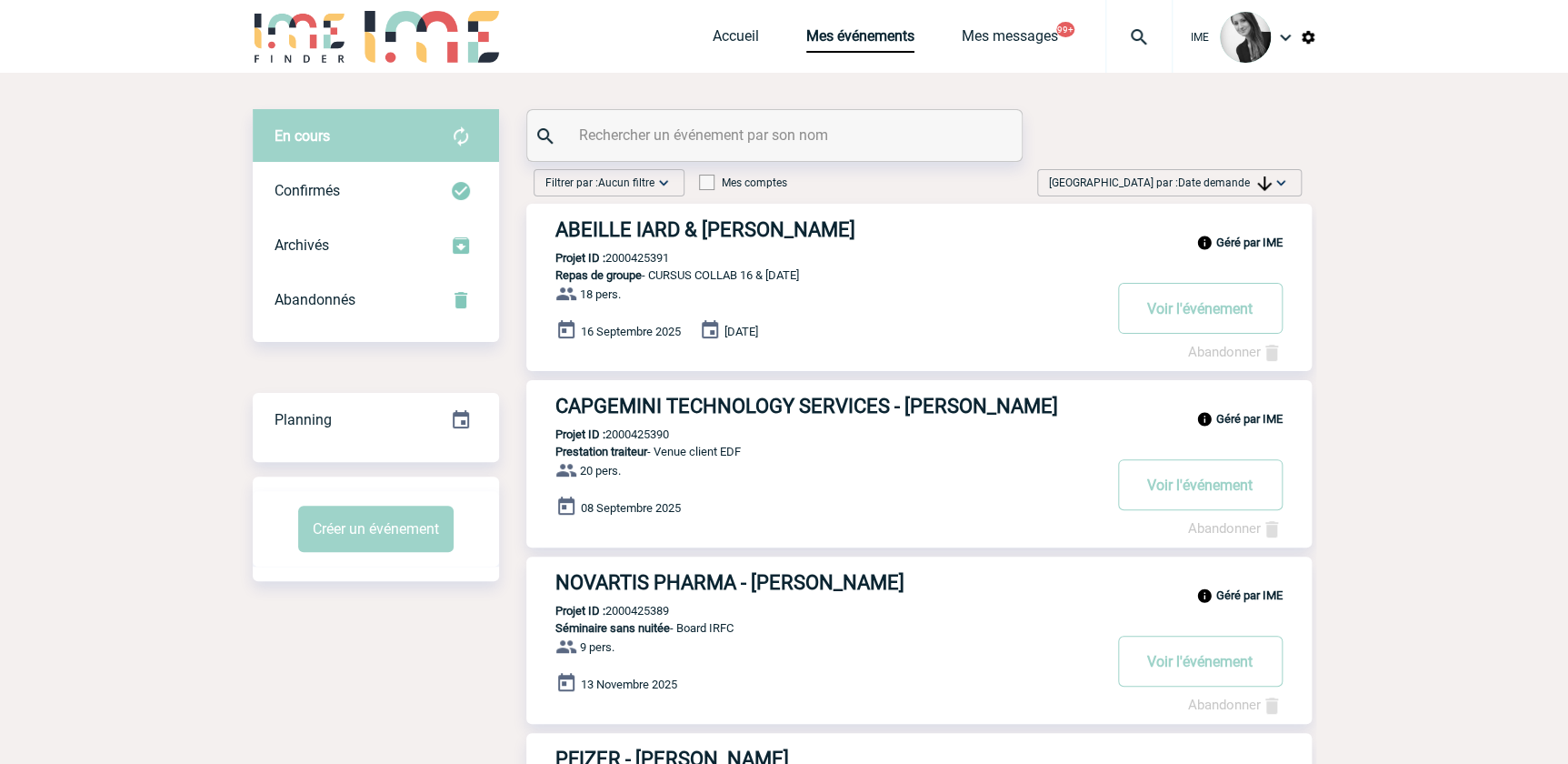
drag, startPoint x: 1238, startPoint y: 184, endPoint x: 1232, endPoint y: 207, distance: 23.8
click at [1238, 184] on span "Date demande" at bounding box center [1224, 182] width 94 height 13
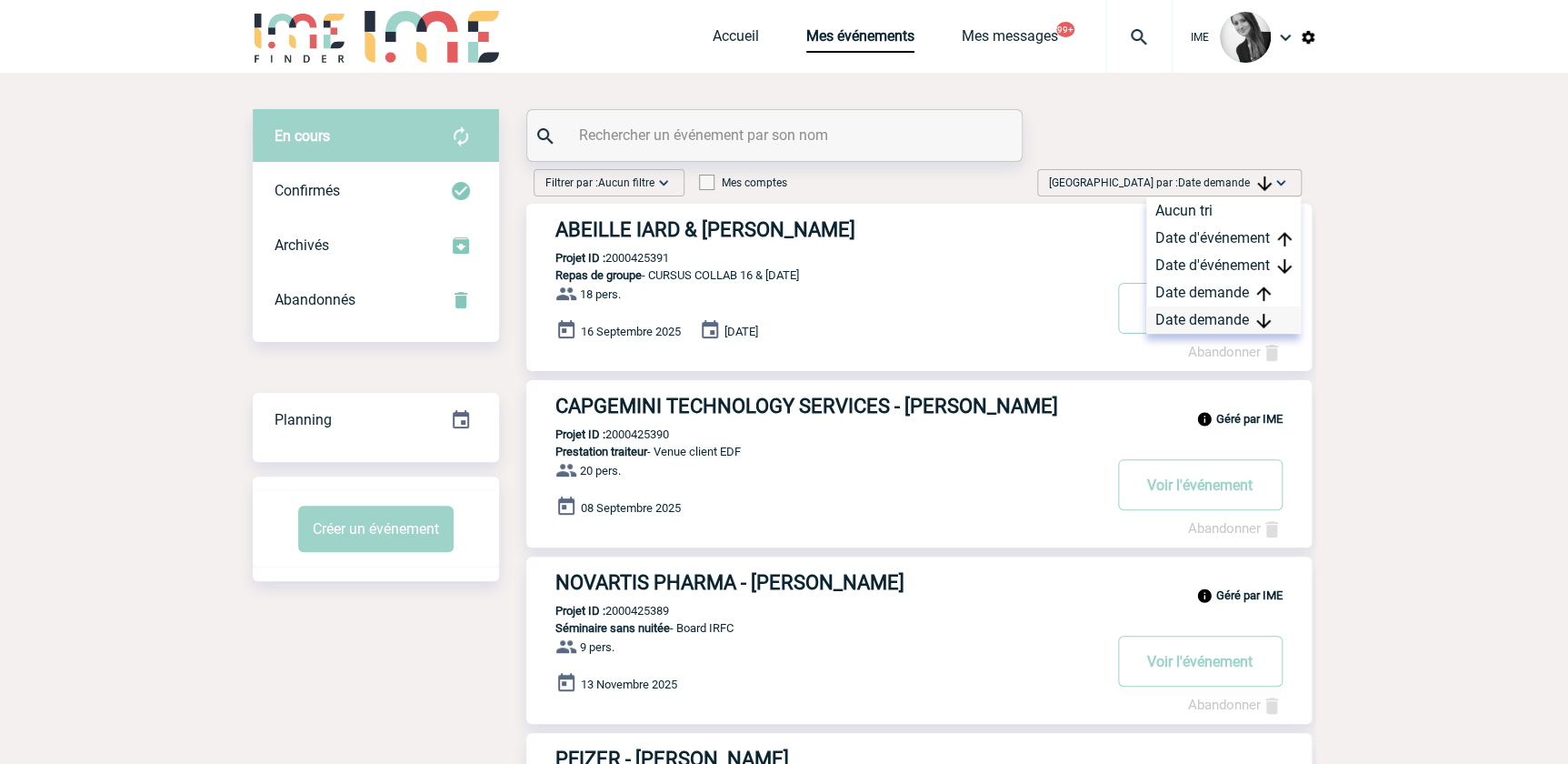
click at [1203, 323] on div "Date demande" at bounding box center [1223, 320] width 154 height 27
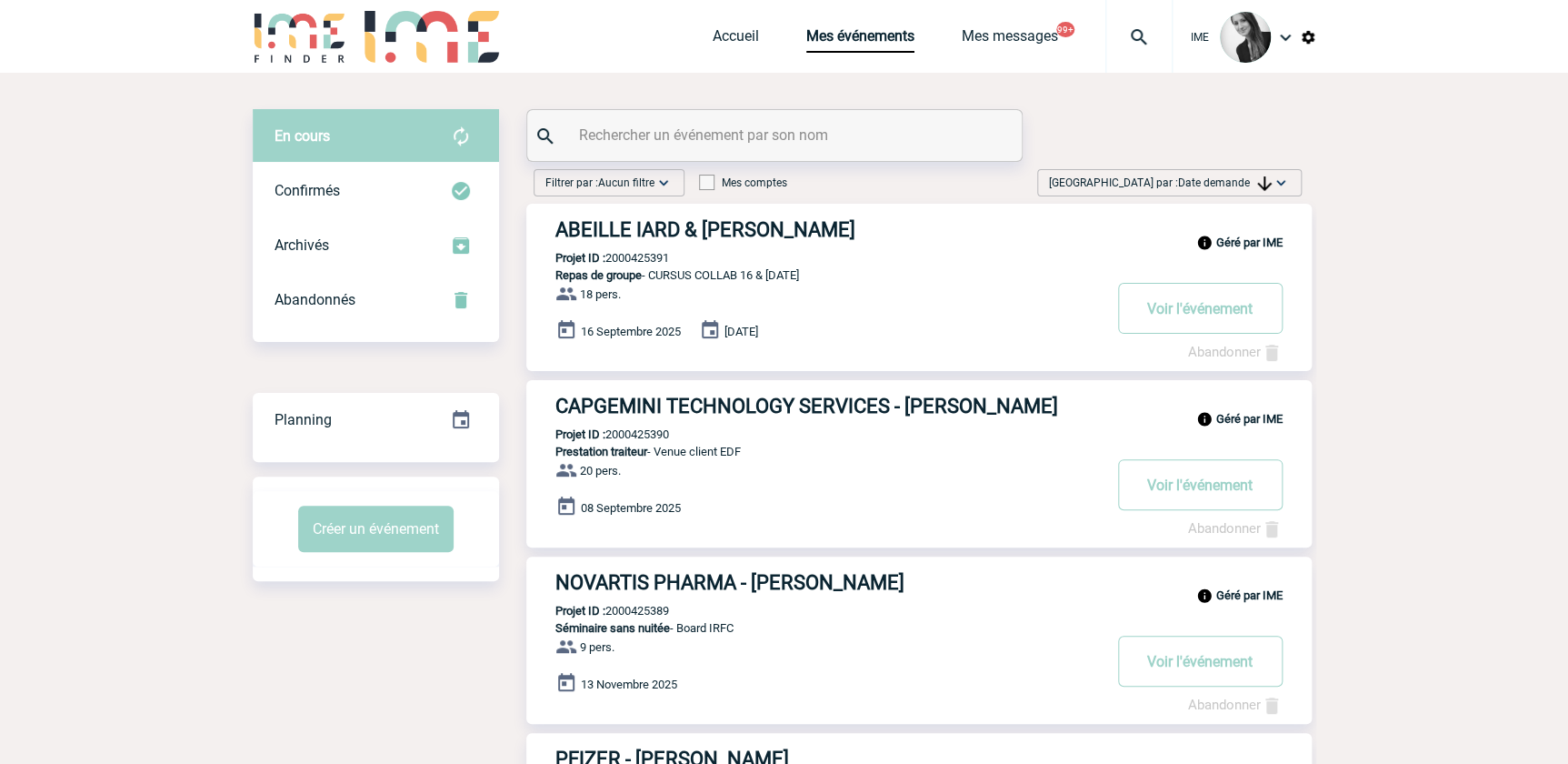
click at [1261, 179] on img at bounding box center [1263, 183] width 14 height 14
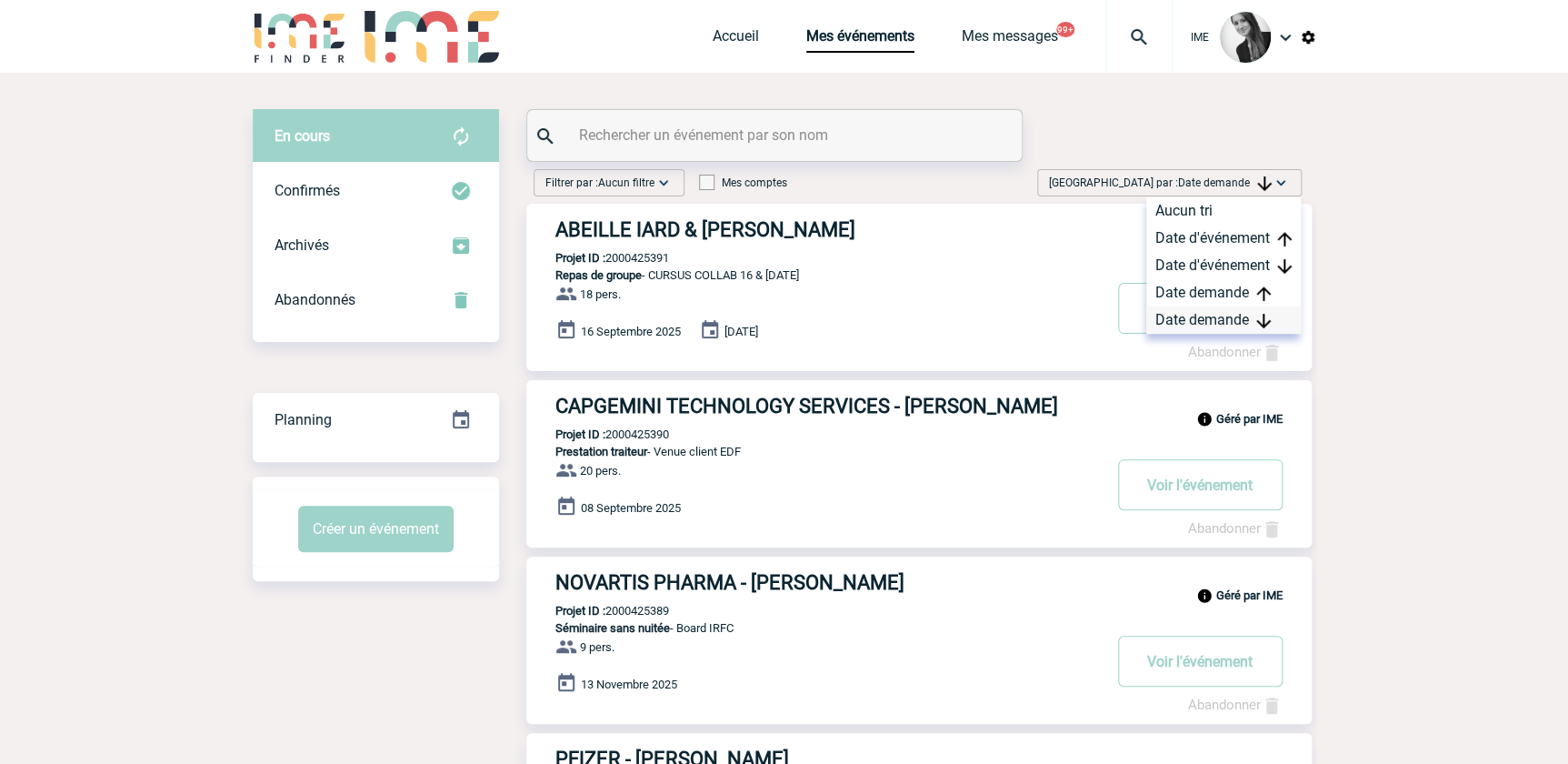
click at [1206, 318] on div "Date demande" at bounding box center [1223, 320] width 154 height 27
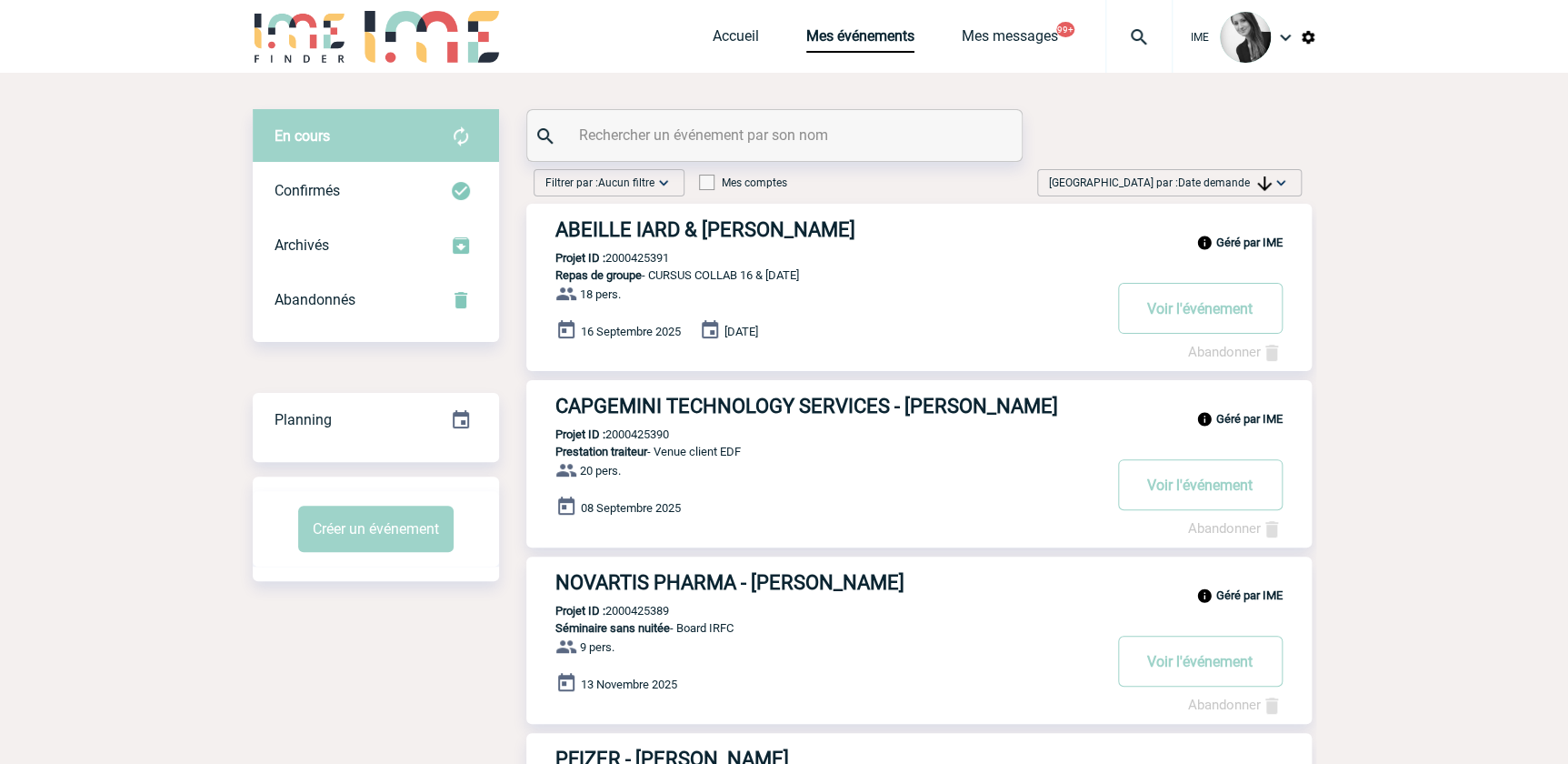
click at [1241, 177] on span "Date demande" at bounding box center [1224, 182] width 94 height 13
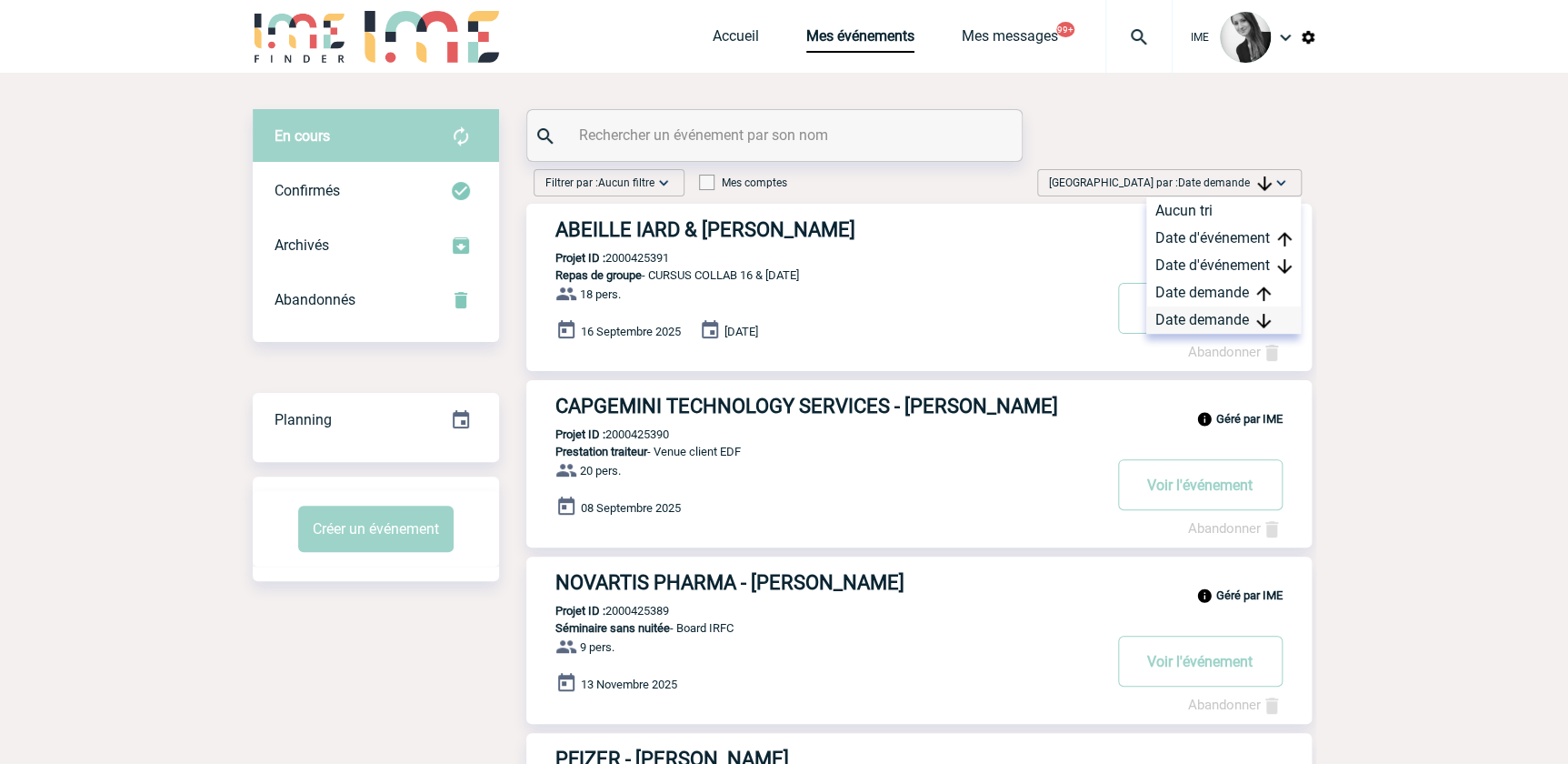
click at [1209, 323] on div "Date demande" at bounding box center [1223, 320] width 154 height 27
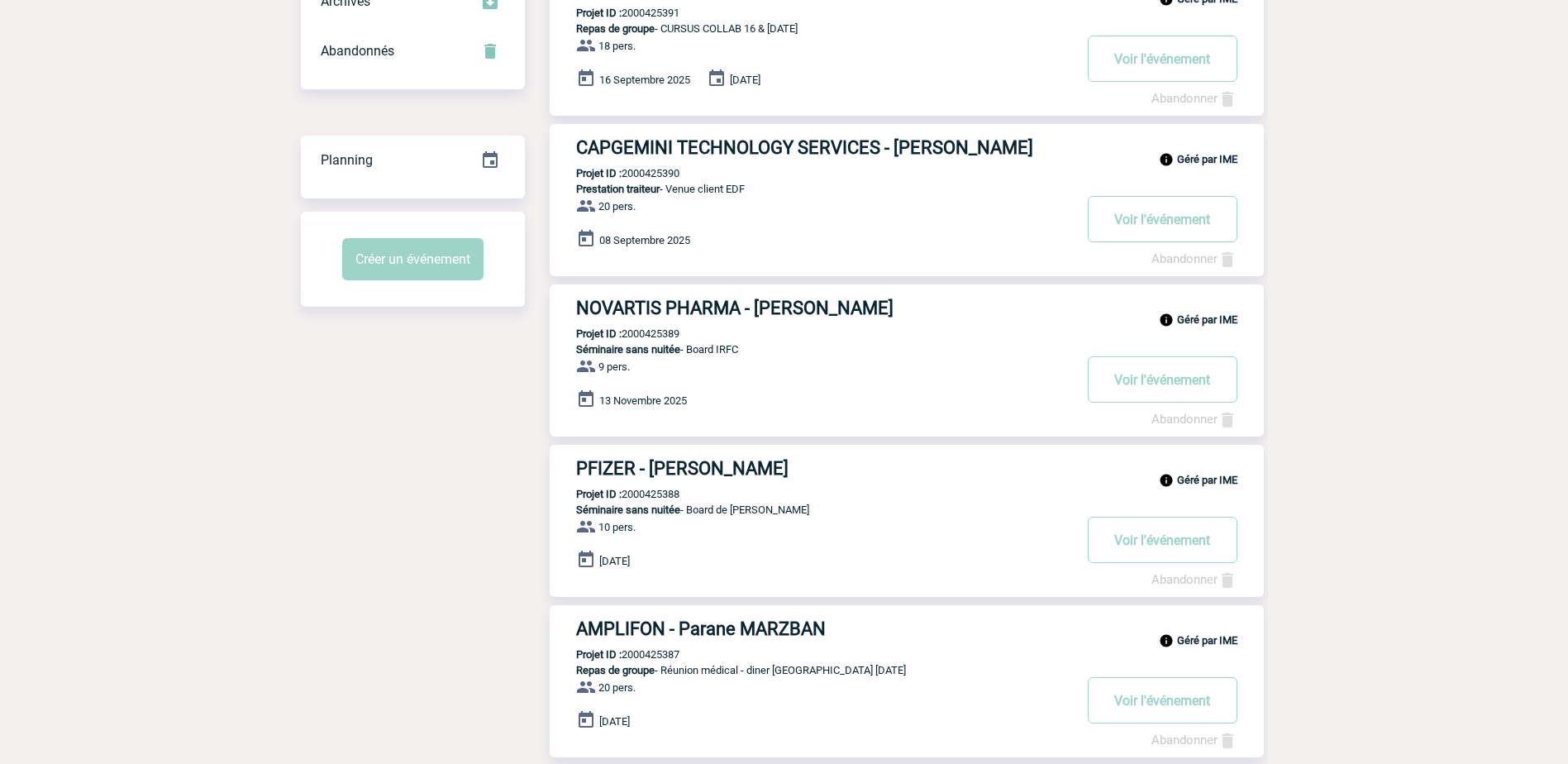
scroll to position [195, 0]
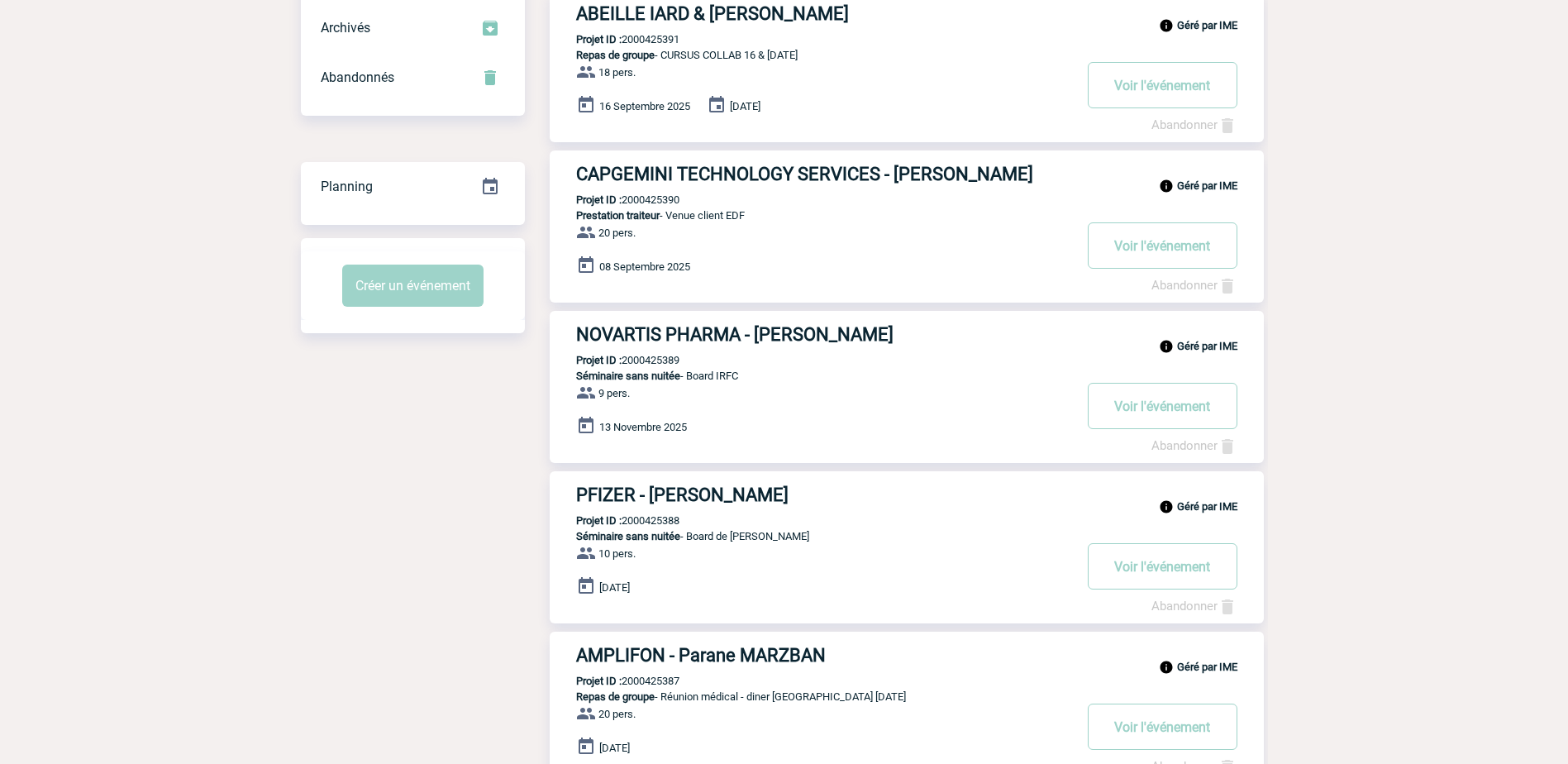
drag, startPoint x: 382, startPoint y: 517, endPoint x: 374, endPoint y: 526, distance: 12.0
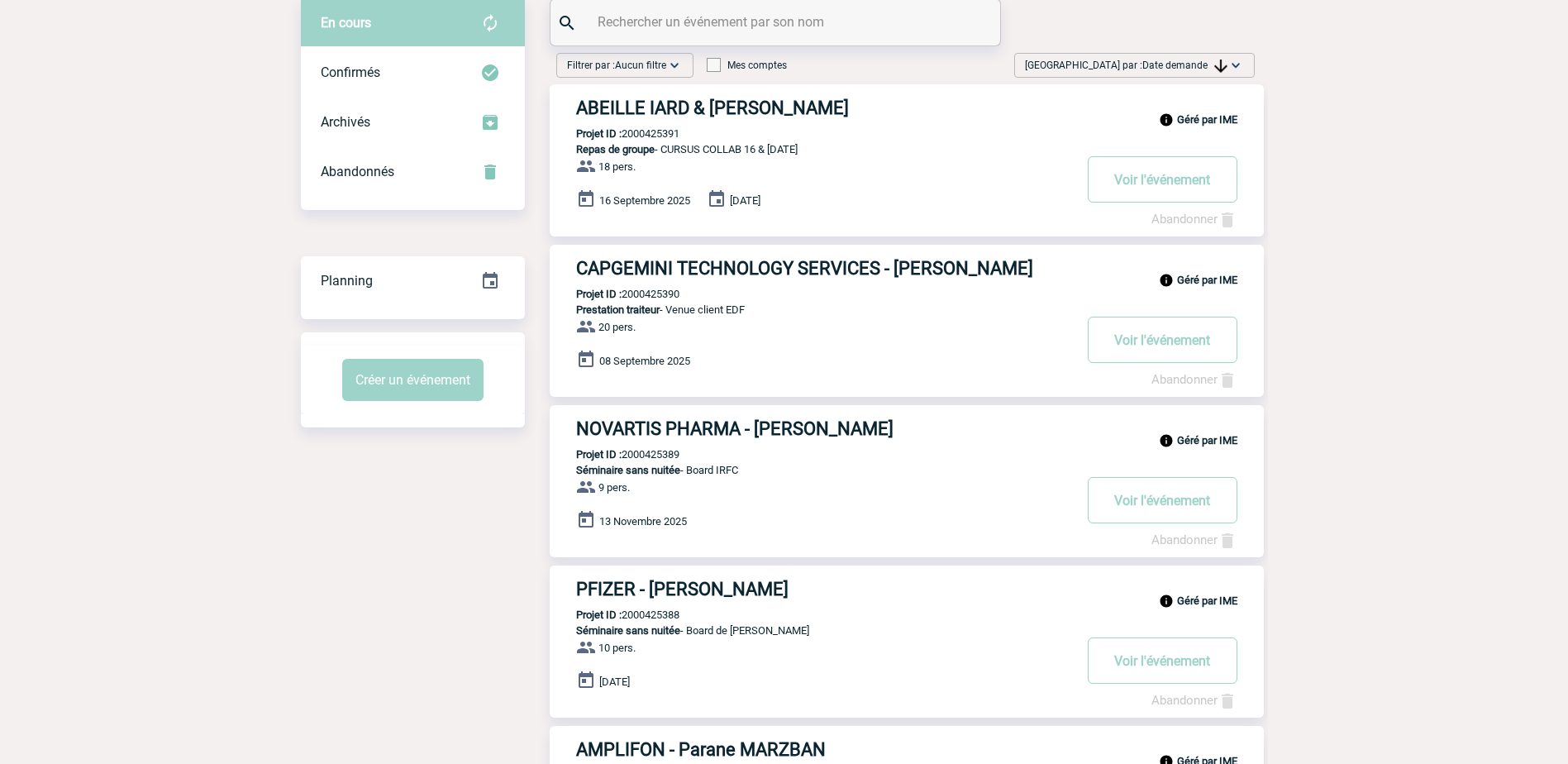
scroll to position [0, 0]
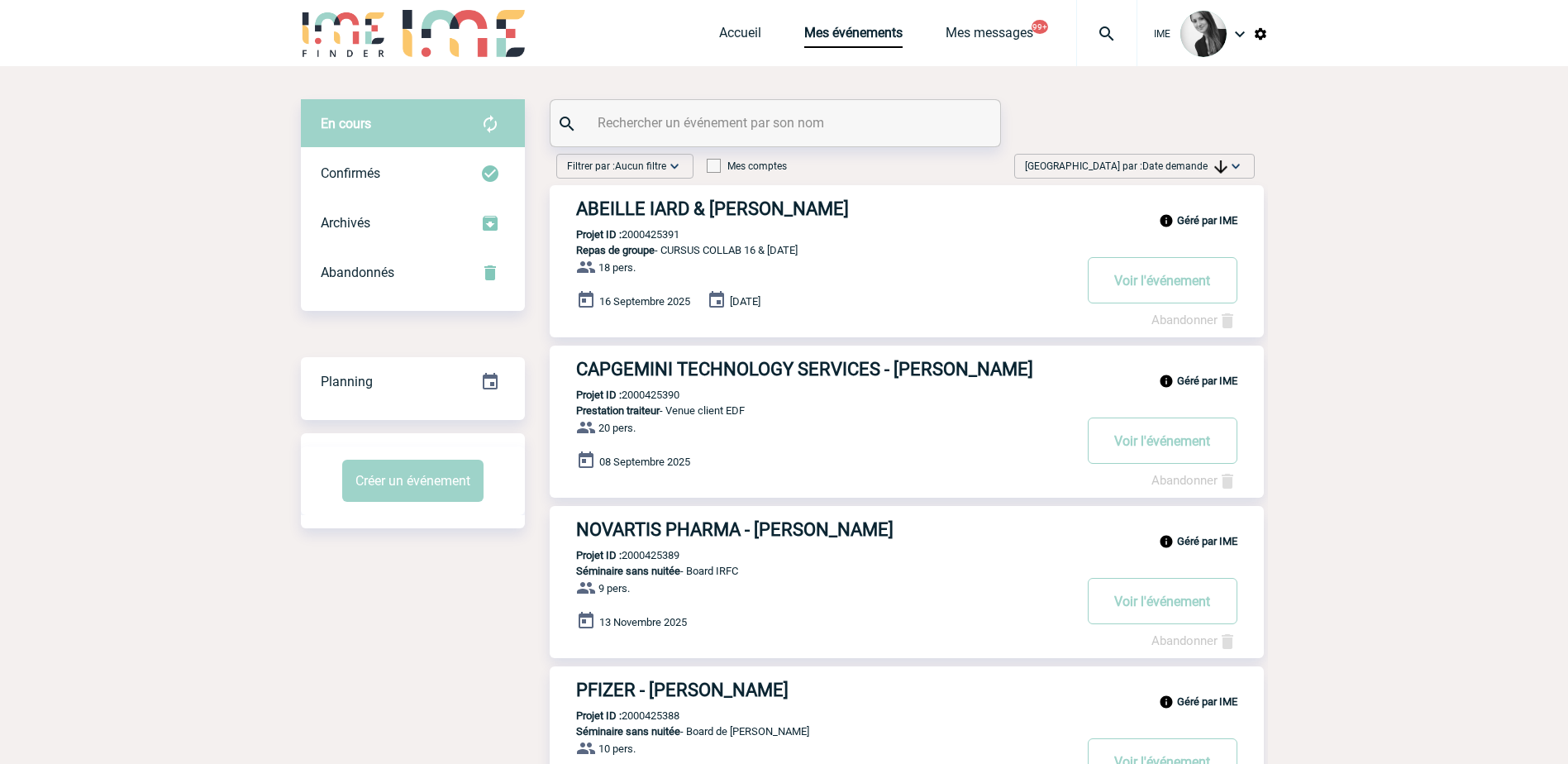
click at [1188, 165] on span "Date demande" at bounding box center [1184, 166] width 85 height 11
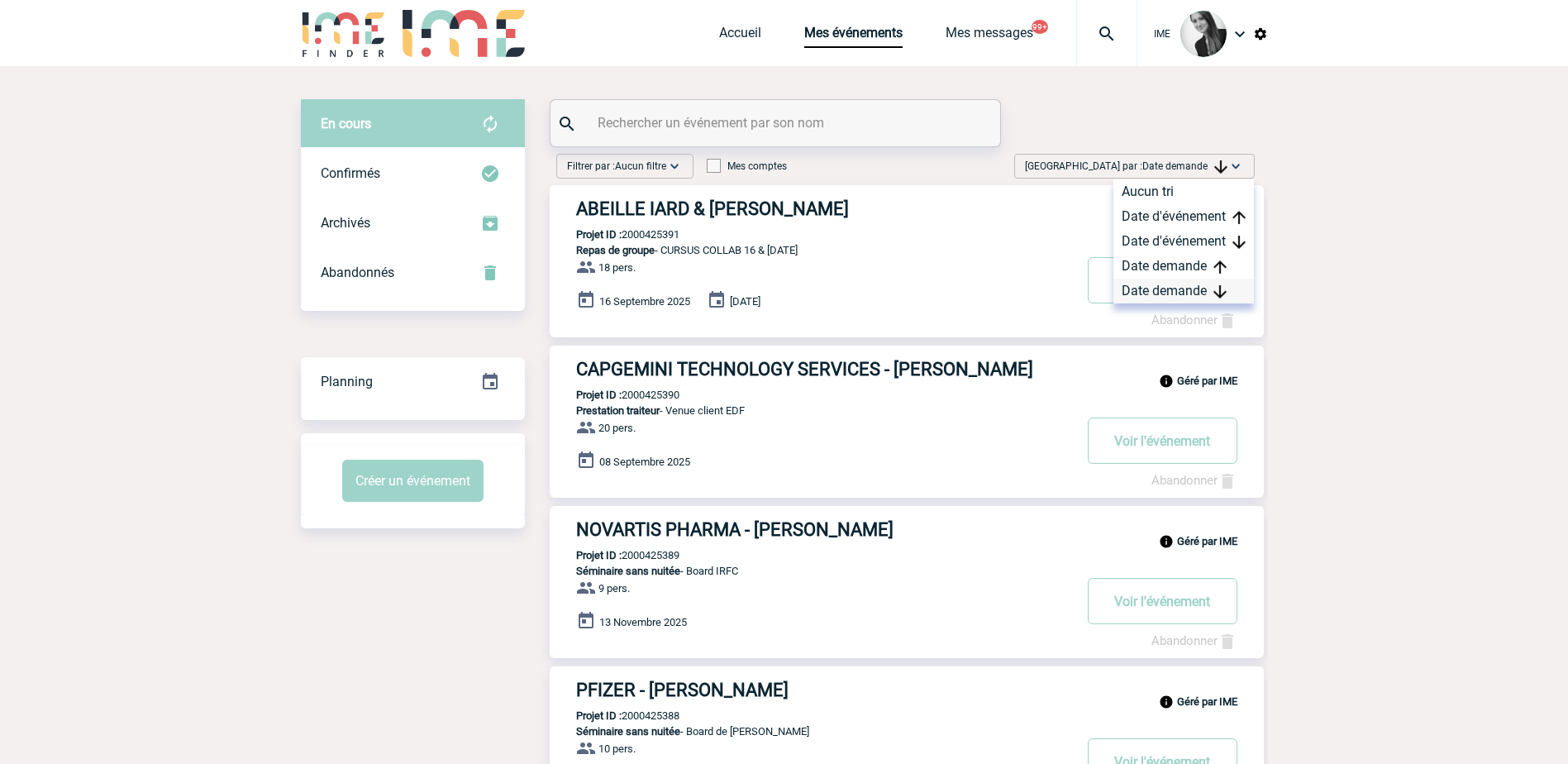
click at [1180, 290] on div "Date demande" at bounding box center [1183, 291] width 140 height 25
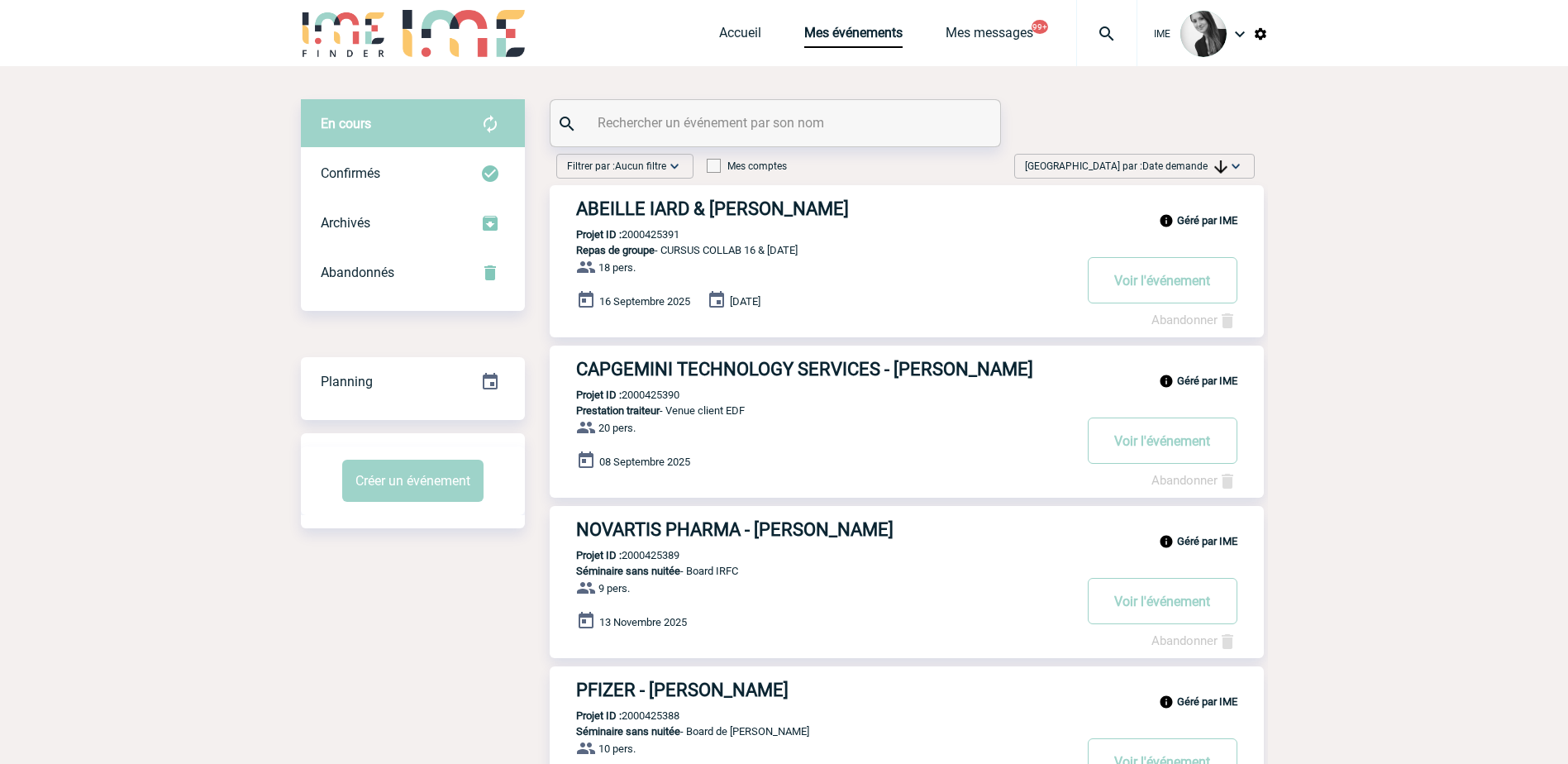
drag, startPoint x: 1198, startPoint y: 171, endPoint x: 1196, endPoint y: 211, distance: 40.0
click at [1198, 170] on span "Date demande" at bounding box center [1184, 166] width 85 height 11
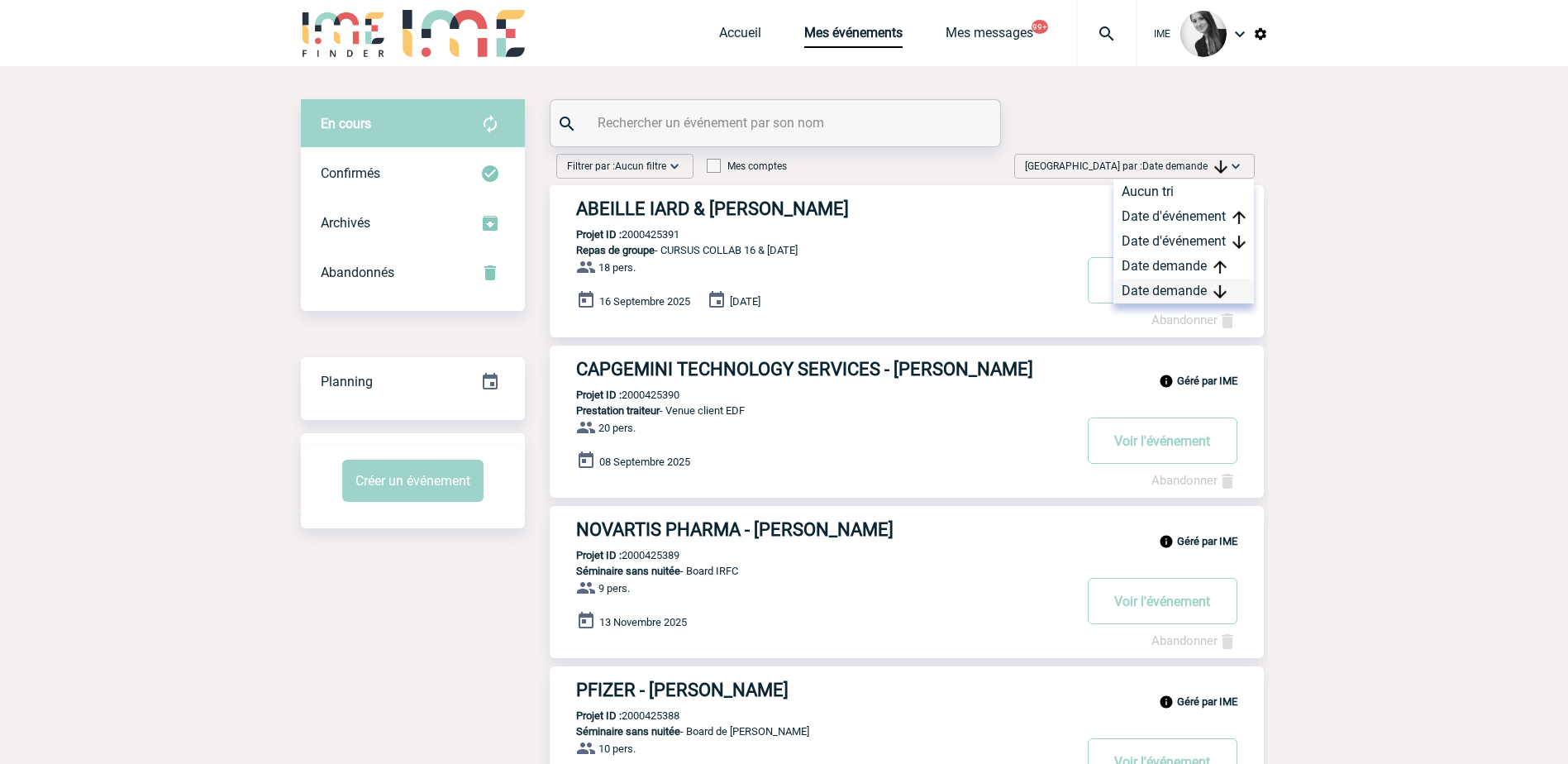
click at [1190, 286] on div "Date demande" at bounding box center [1183, 291] width 140 height 25
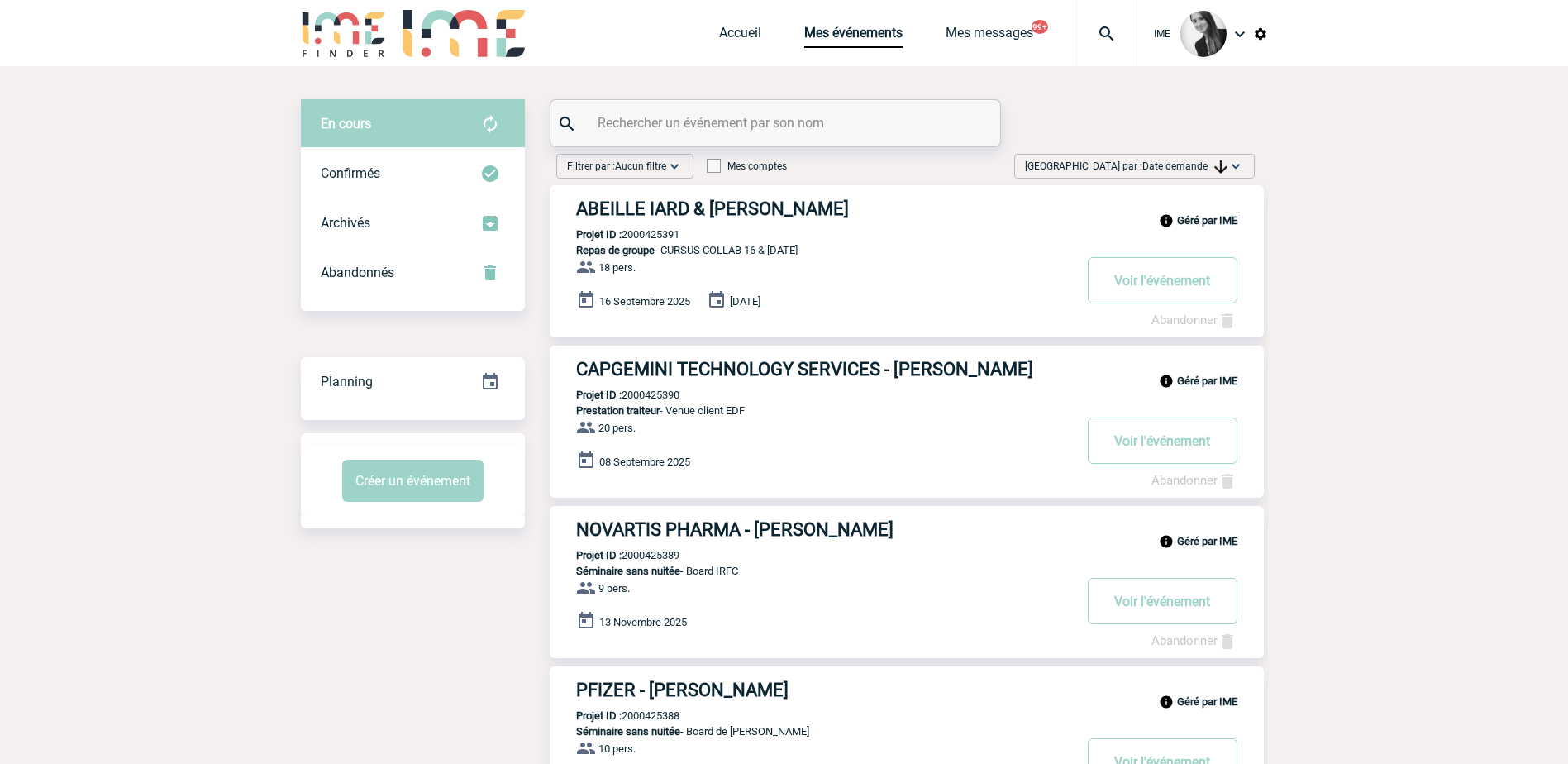
click at [1202, 164] on span "Date demande" at bounding box center [1184, 166] width 85 height 11
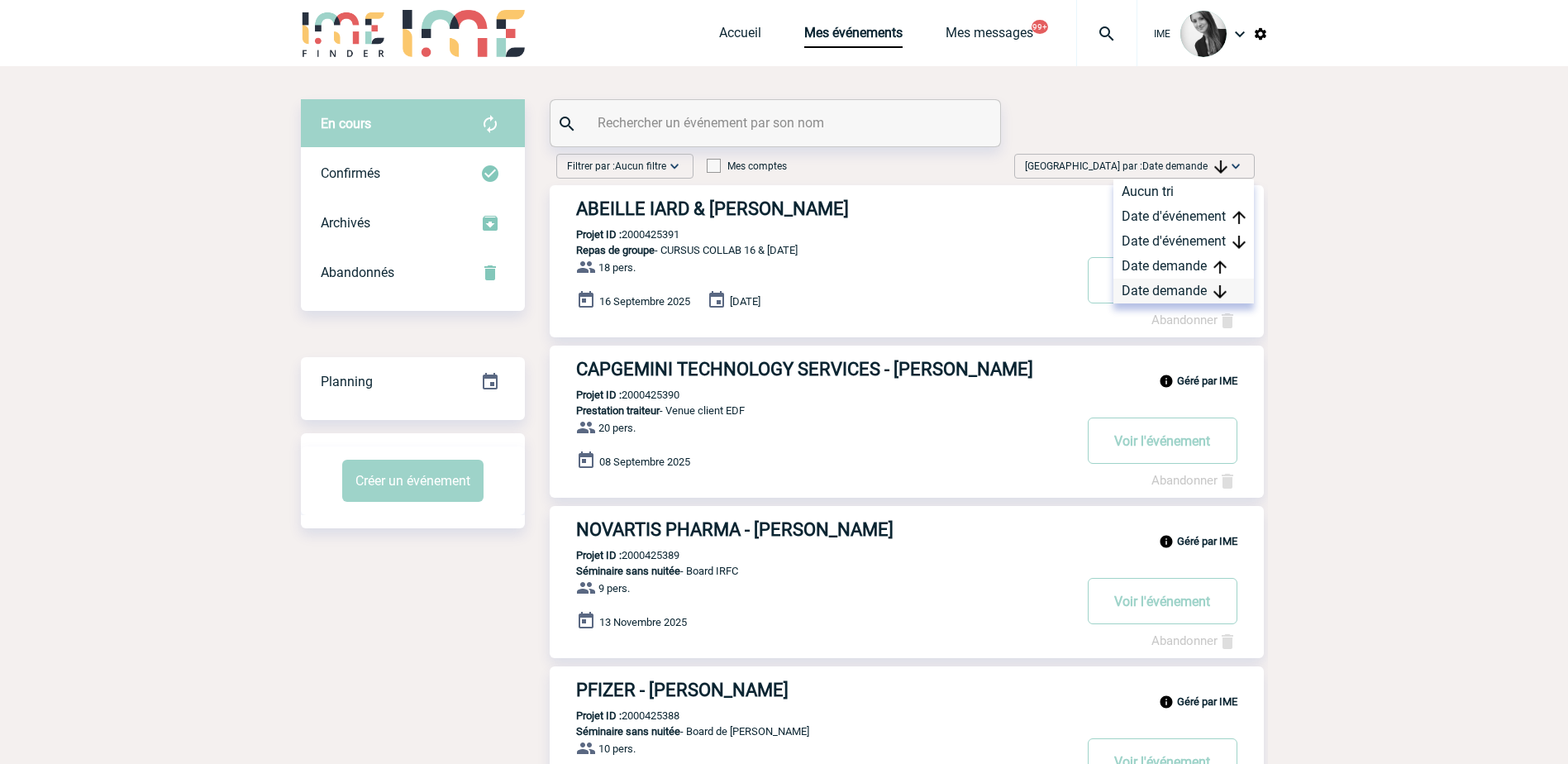
click at [1151, 299] on div "Date demande" at bounding box center [1183, 291] width 140 height 25
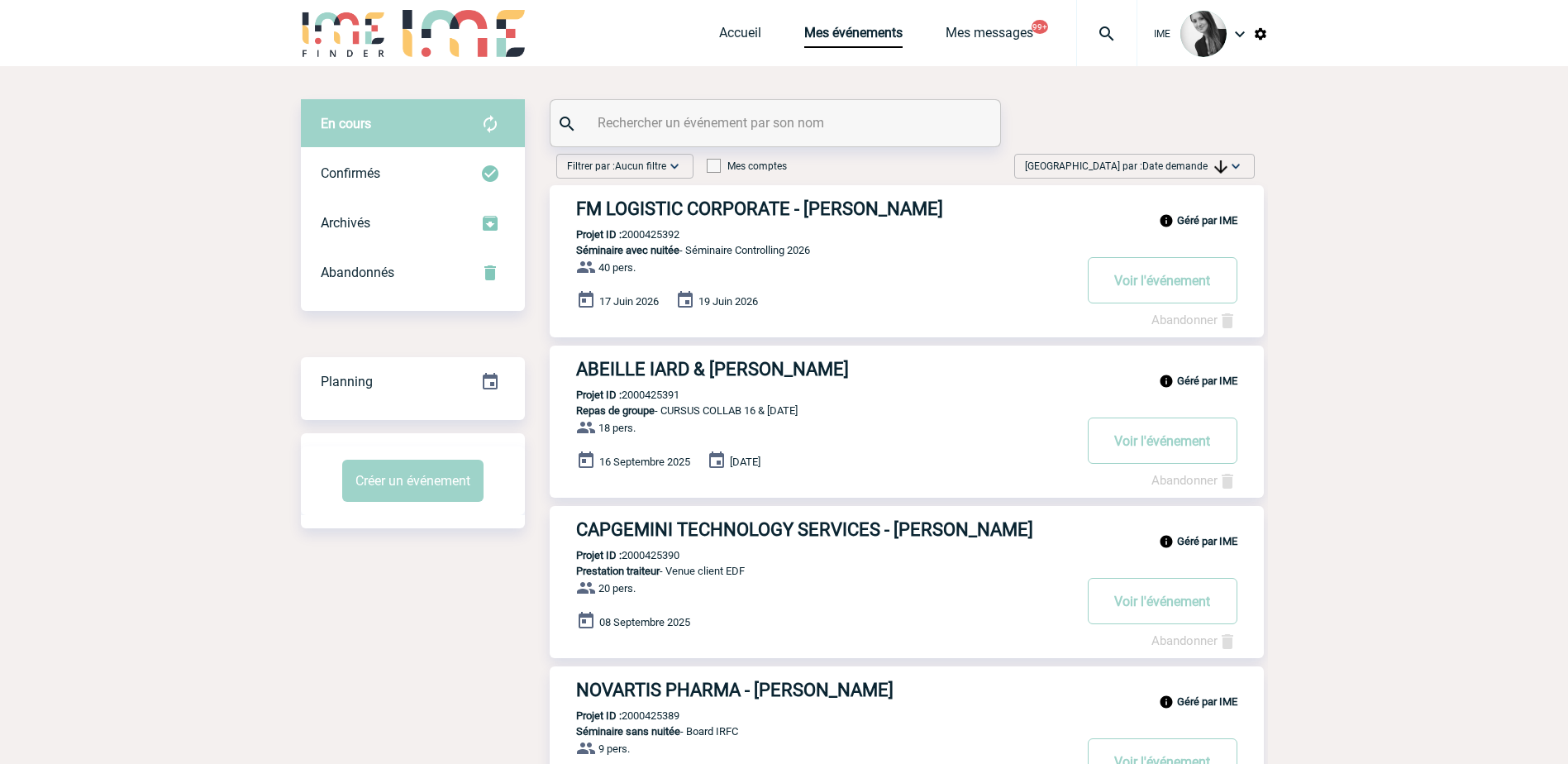
drag, startPoint x: 1189, startPoint y: 163, endPoint x: 1207, endPoint y: 215, distance: 55.0
click at [1189, 163] on span "Date demande" at bounding box center [1184, 166] width 85 height 11
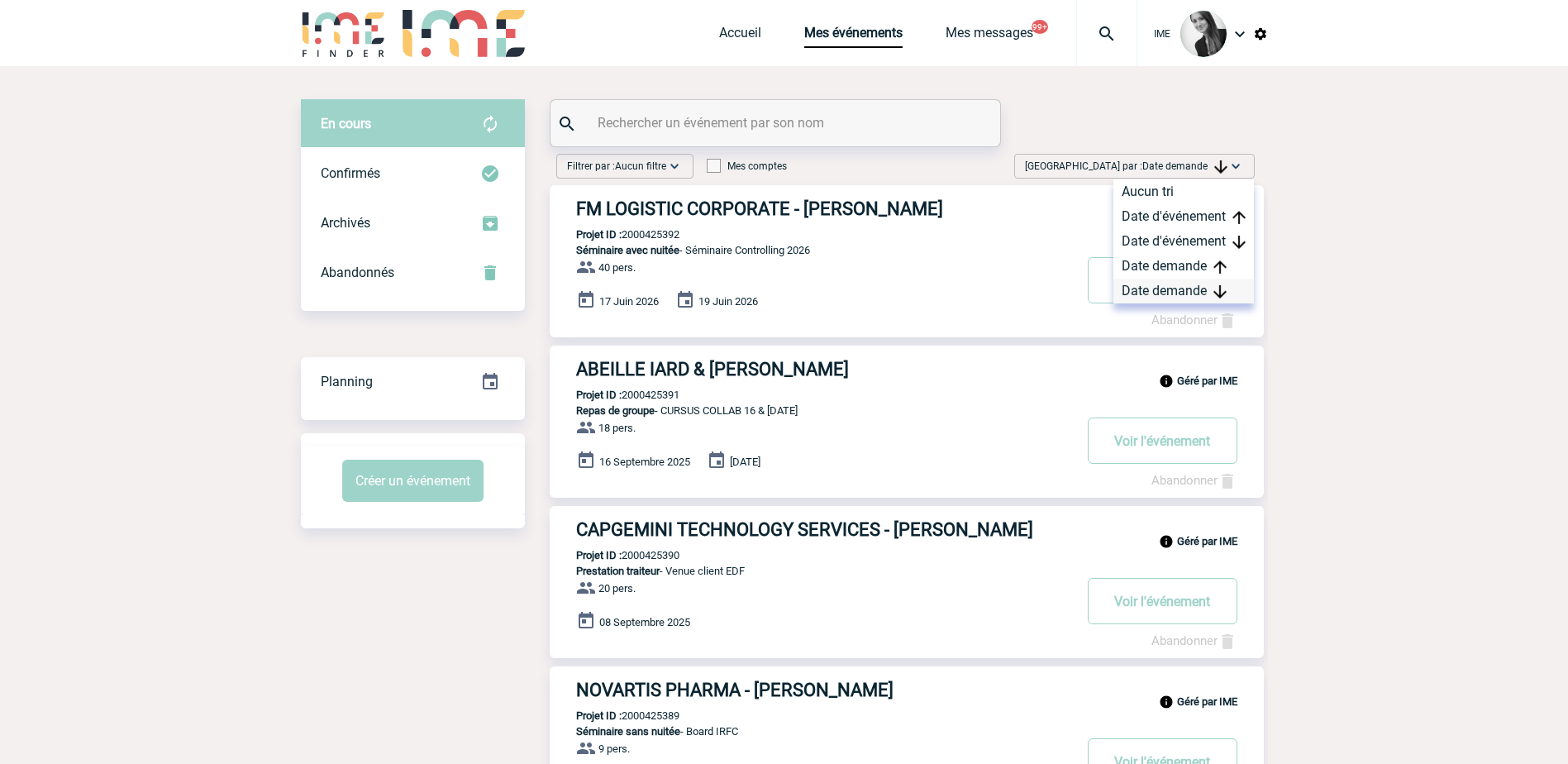
click at [1195, 291] on div "Date demande" at bounding box center [1183, 291] width 140 height 25
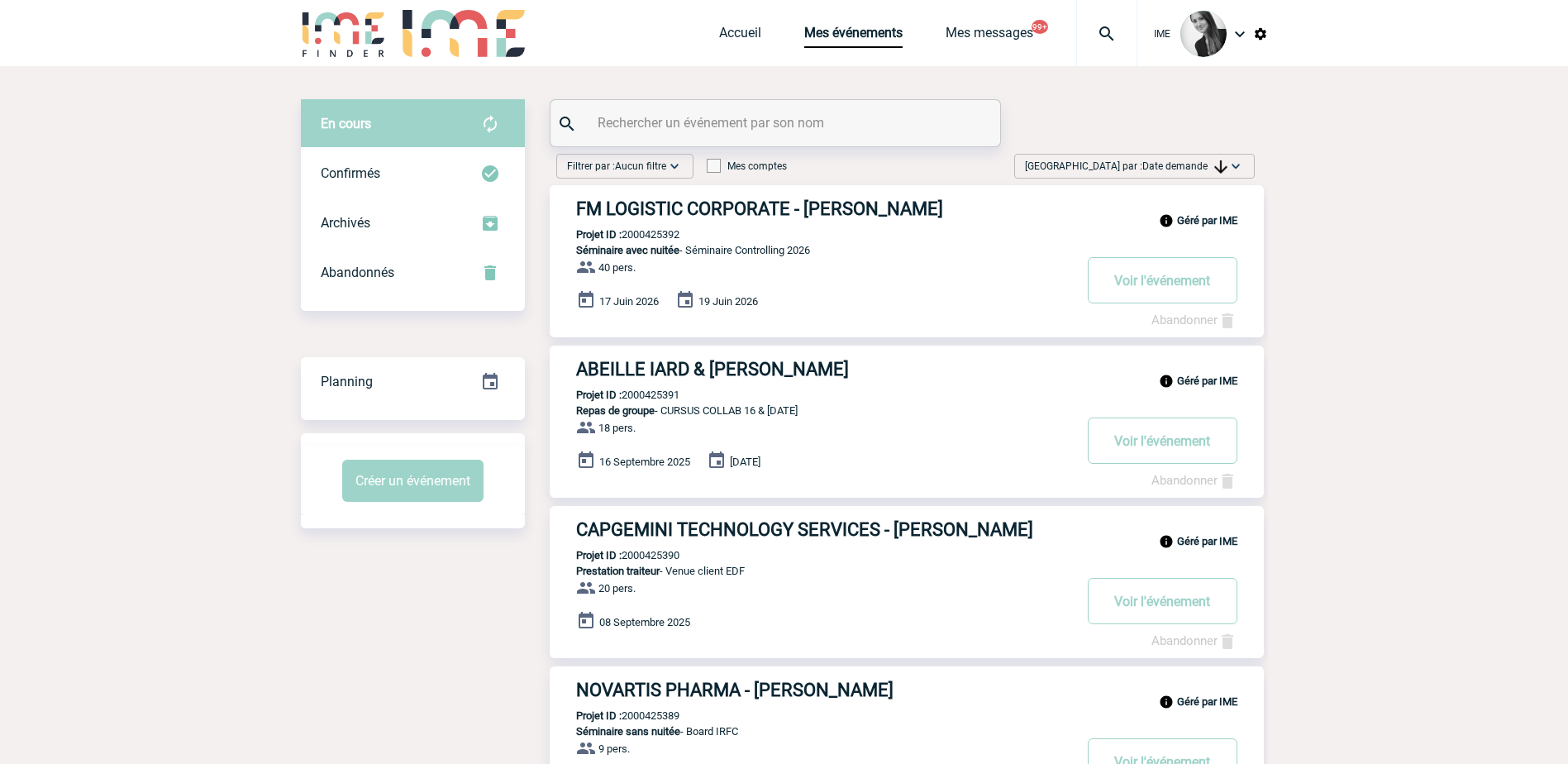
click at [1200, 161] on span "Date demande" at bounding box center [1184, 166] width 85 height 11
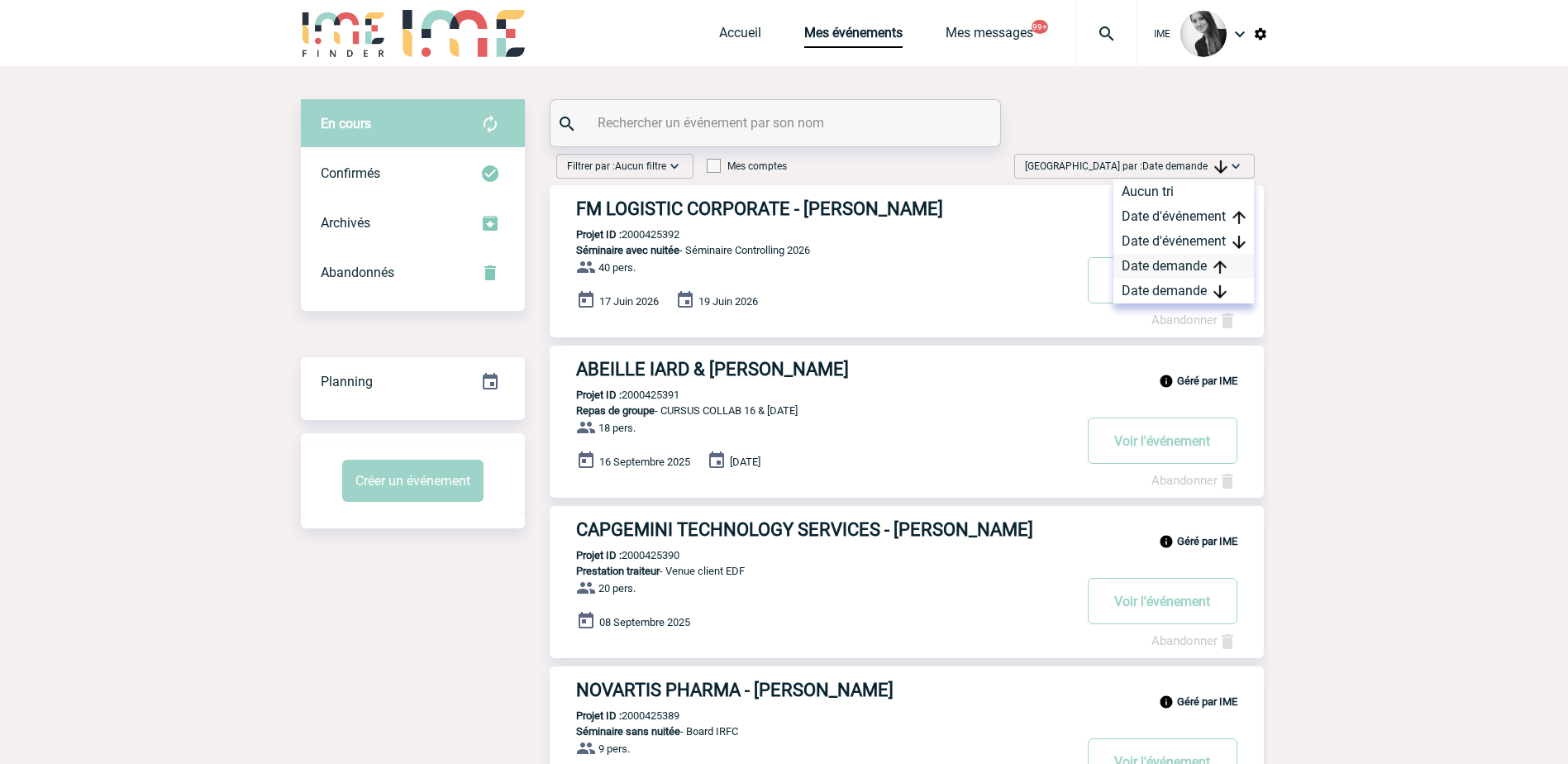
click at [1218, 275] on div "Date demande" at bounding box center [1183, 266] width 140 height 25
click at [1208, 285] on div "Date demande" at bounding box center [1183, 291] width 140 height 25
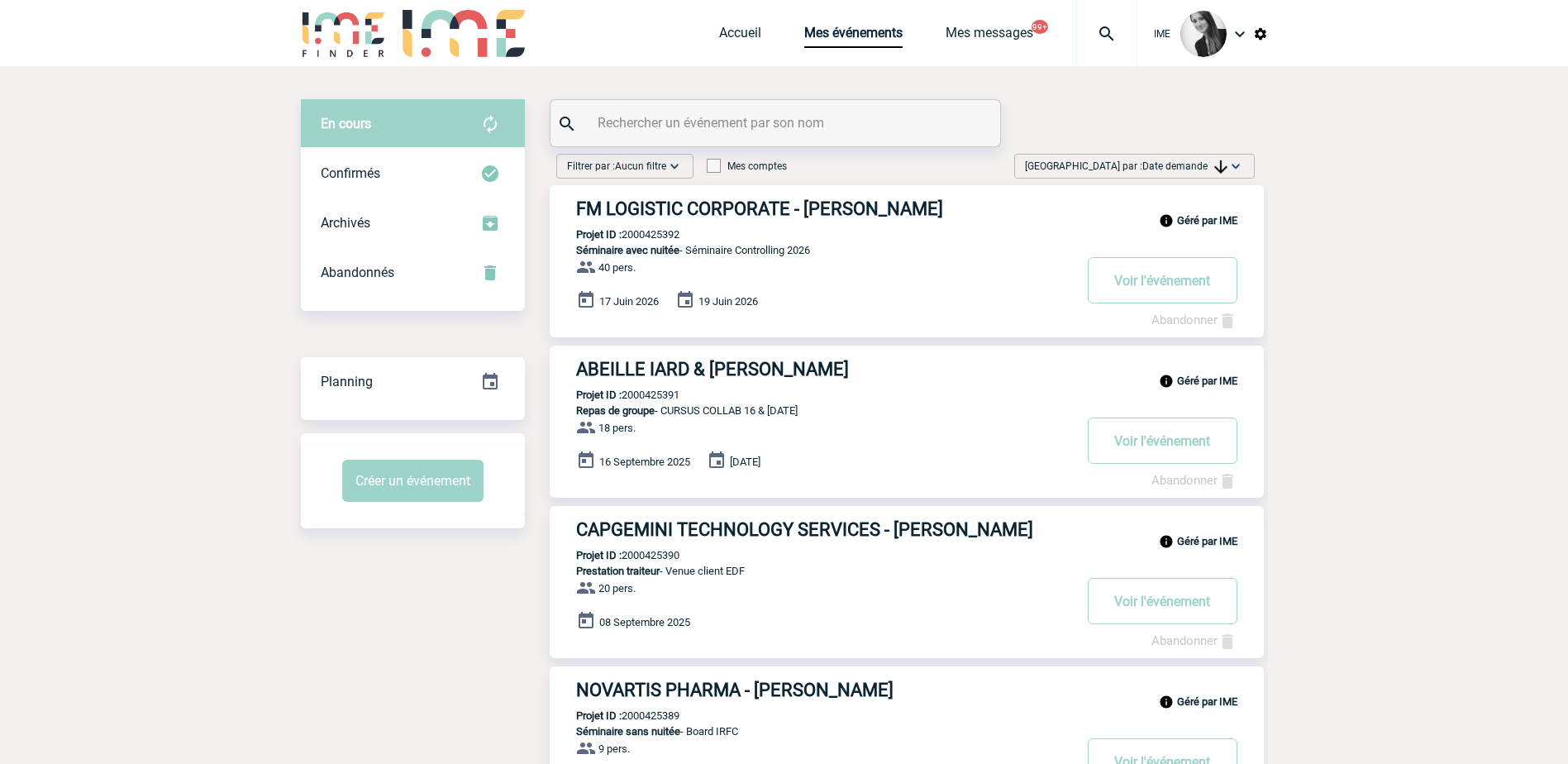
drag, startPoint x: 1419, startPoint y: 343, endPoint x: 1457, endPoint y: 18, distance: 327.2
click at [1198, 159] on span "Trier par : Date demande" at bounding box center [1126, 166] width 203 height 17
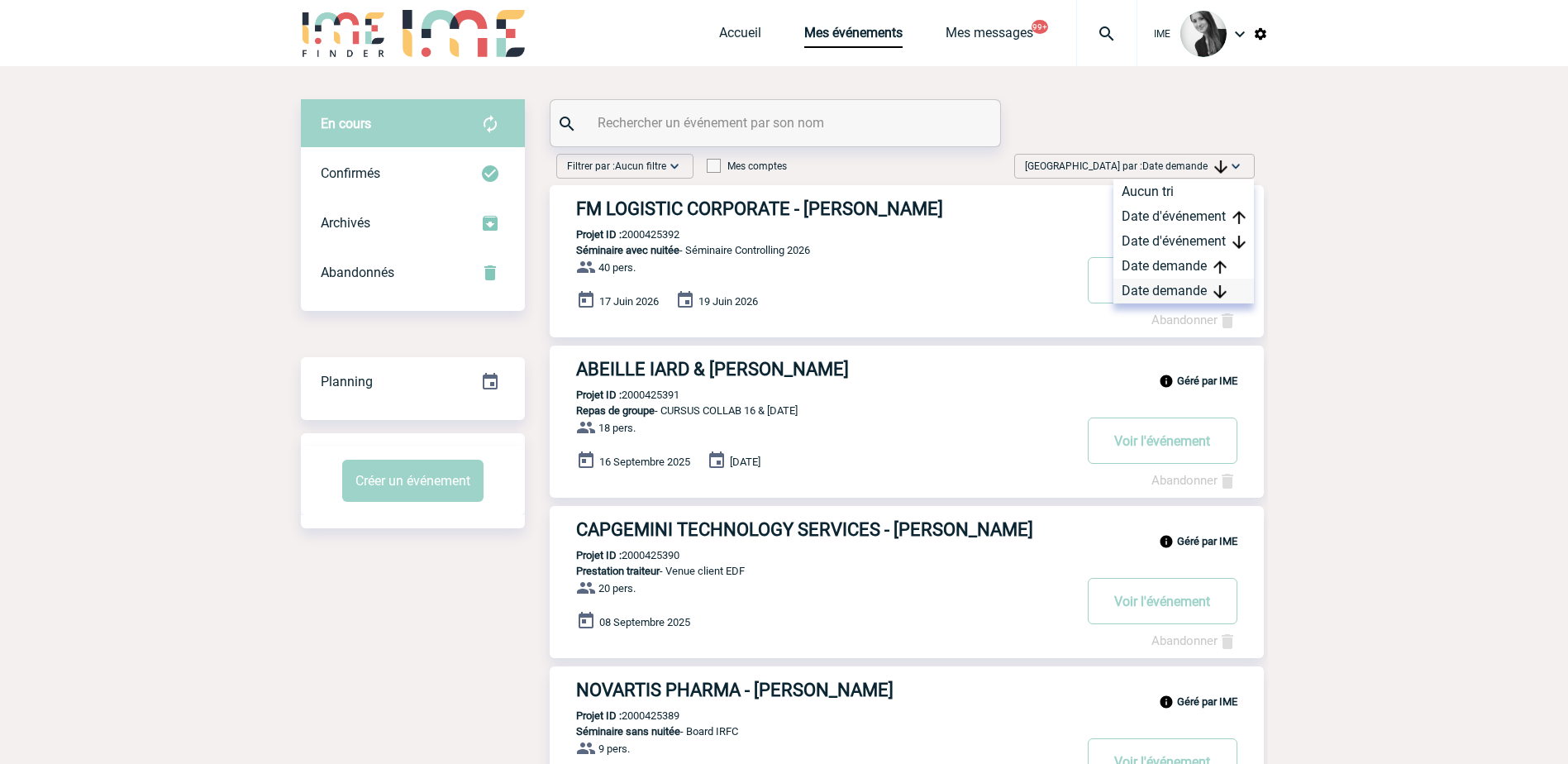
click at [1162, 301] on div "Date demande" at bounding box center [1183, 291] width 140 height 25
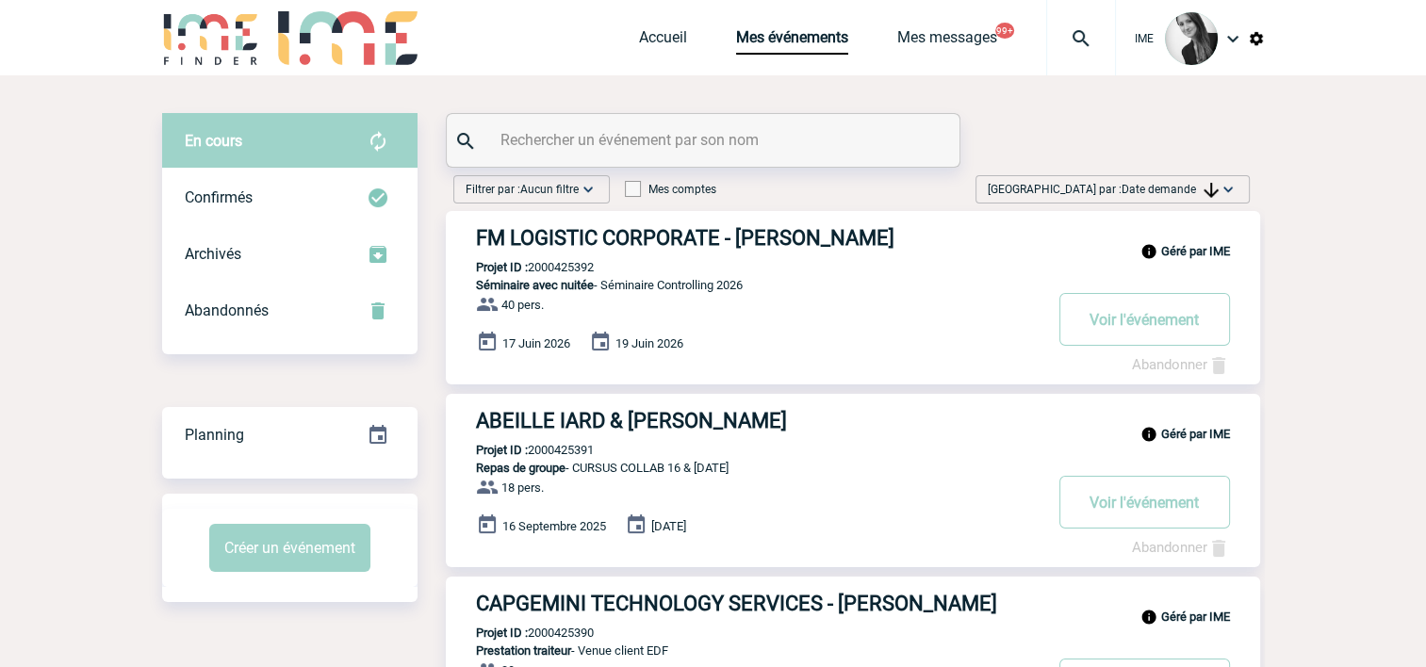
click at [1121, 190] on span "Date demande" at bounding box center [1169, 189] width 97 height 13
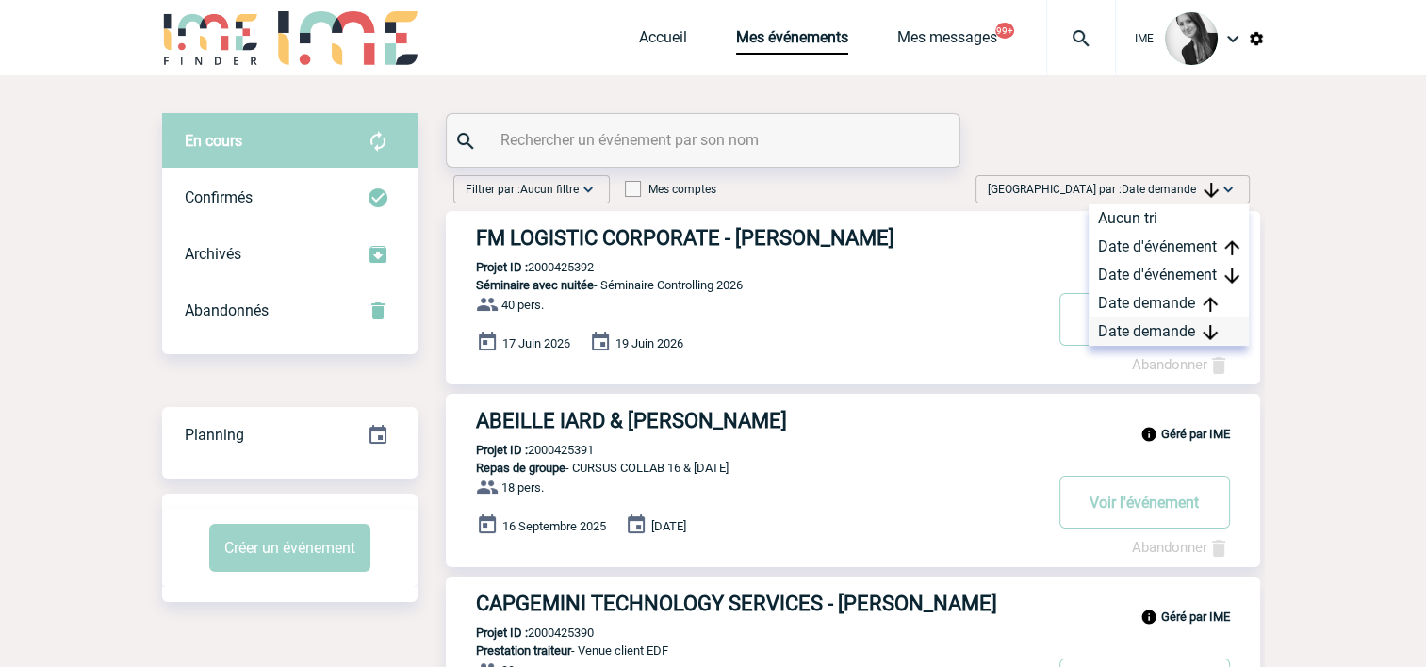
click at [1135, 327] on div "Date demande" at bounding box center [1168, 332] width 160 height 28
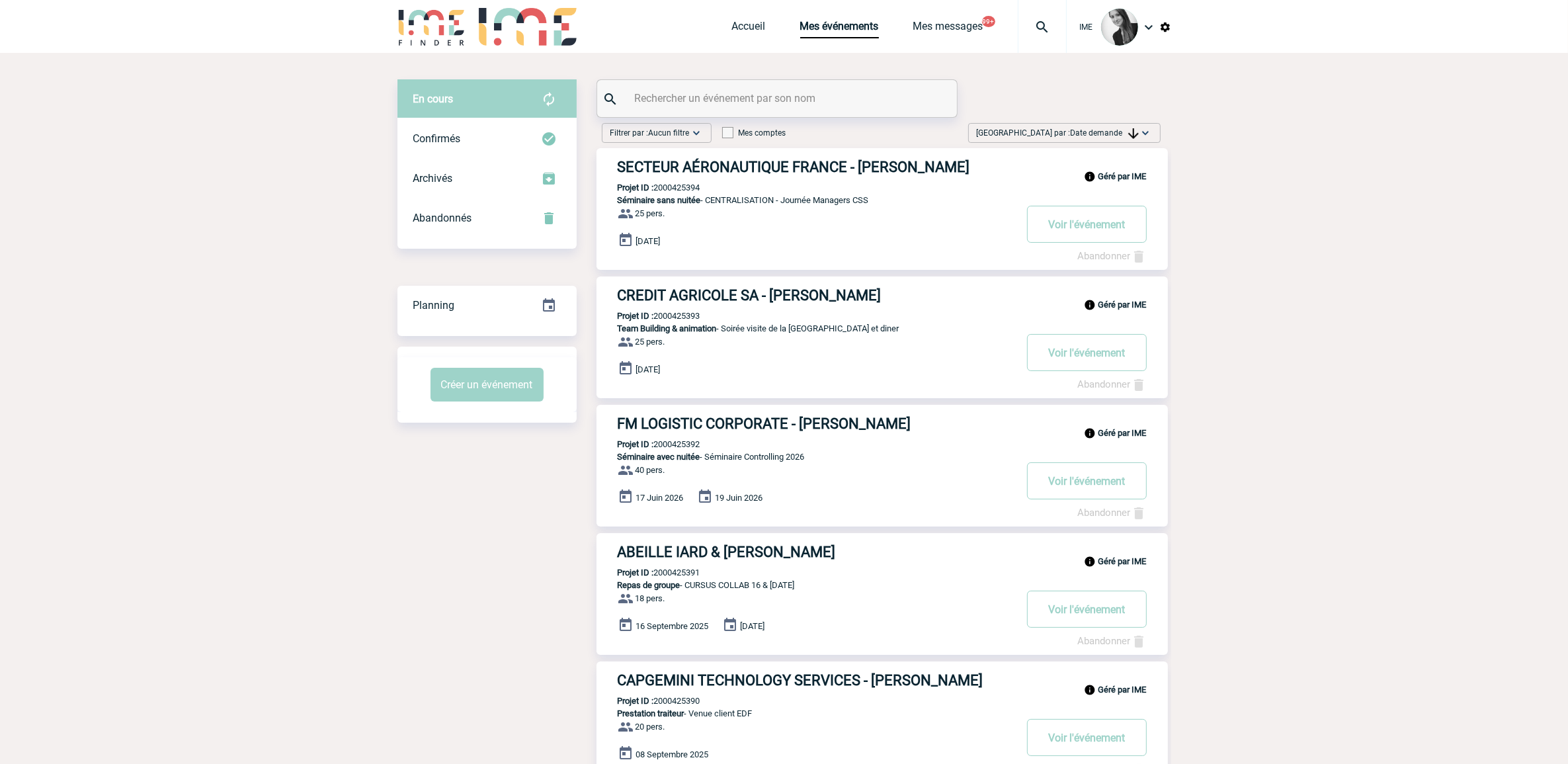
click at [1107, 131] on span "Date demande" at bounding box center [1105, 133] width 68 height 9
click at [1088, 239] on div "Date demande" at bounding box center [1104, 233] width 112 height 20
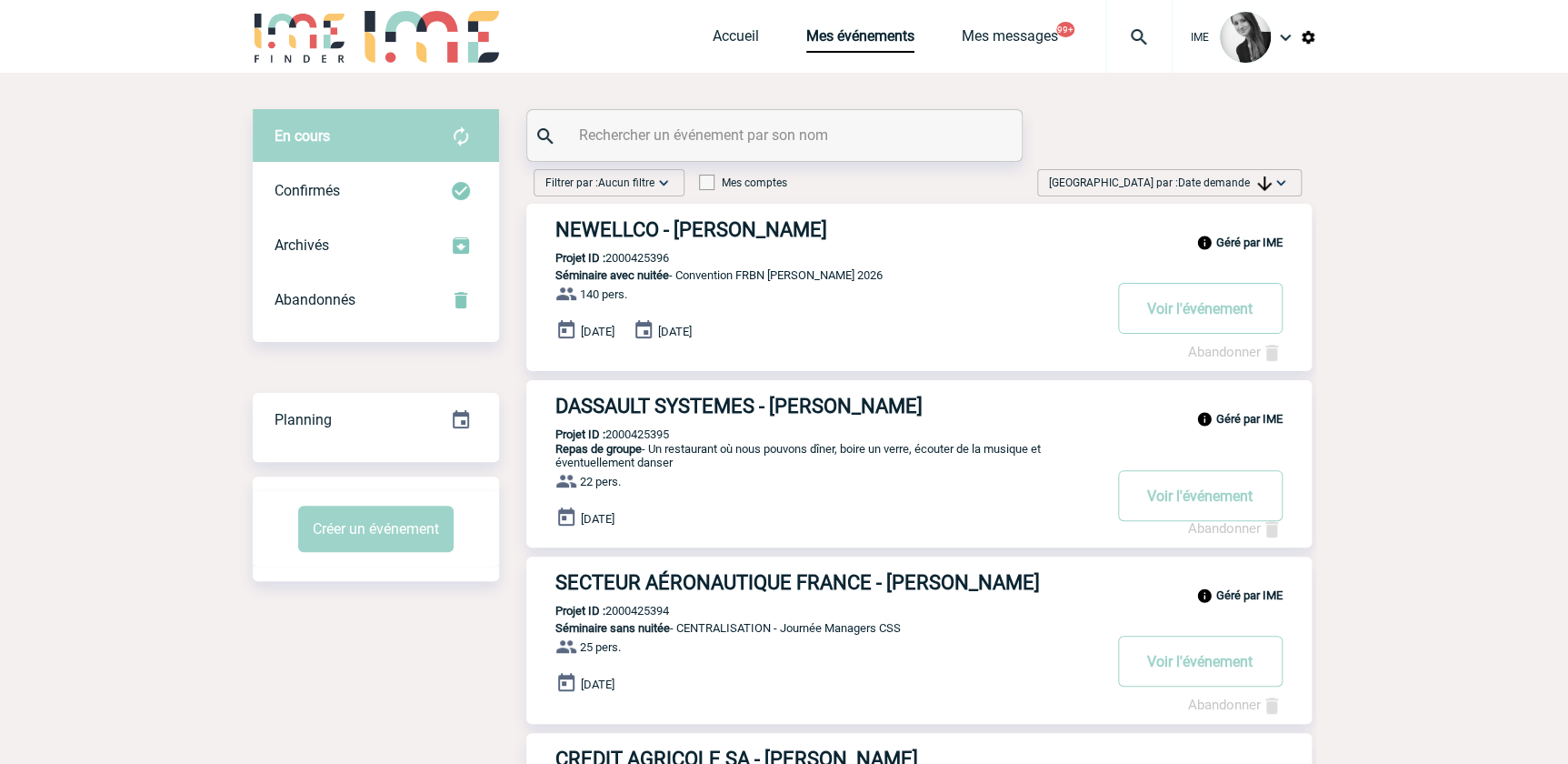
click at [1224, 182] on span "Date demande" at bounding box center [1224, 182] width 94 height 13
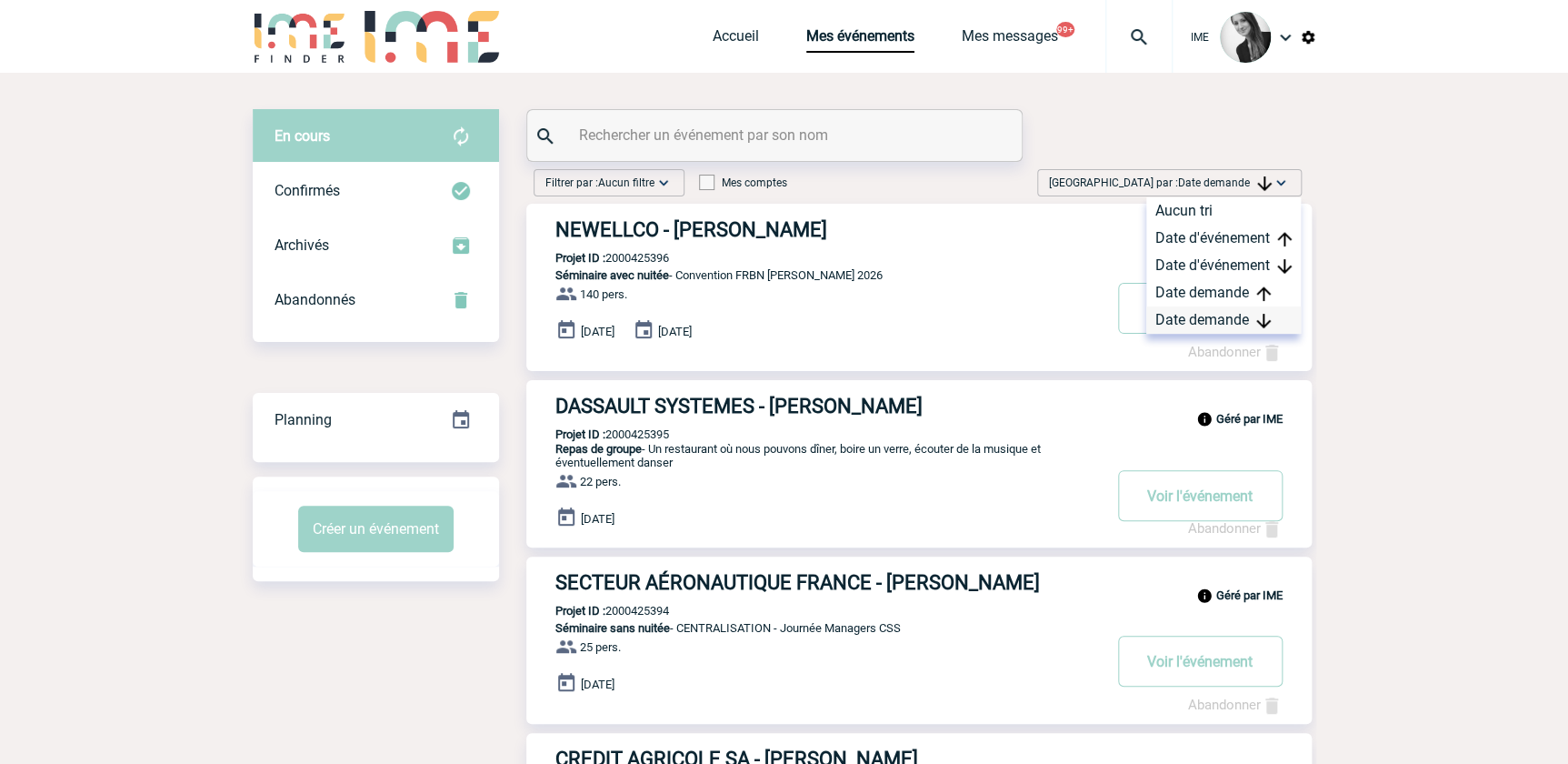
click at [1216, 331] on div "Date demande" at bounding box center [1223, 320] width 154 height 27
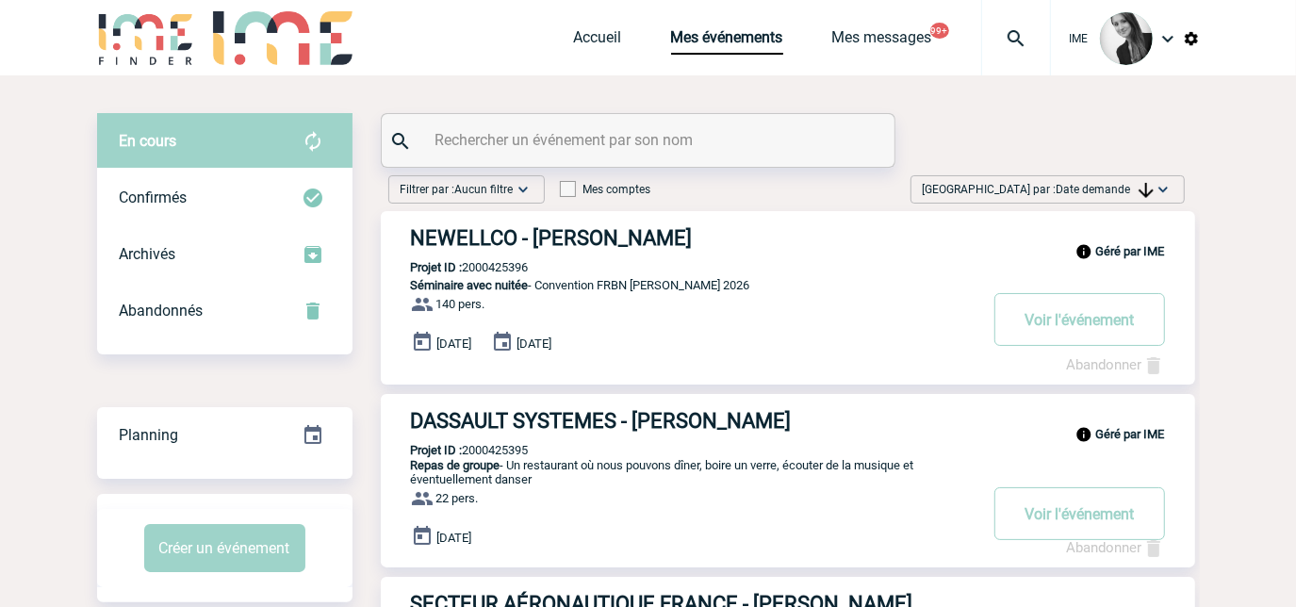
click at [1046, 189] on span "Trier par : Date demande" at bounding box center [1038, 189] width 231 height 19
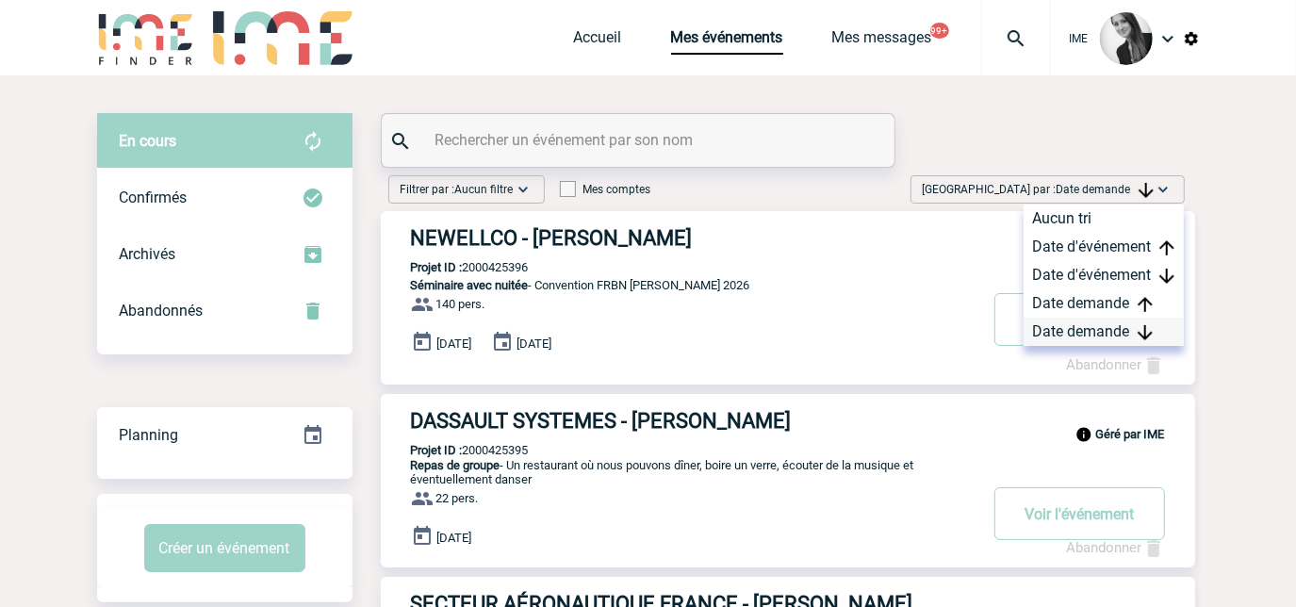
click at [1035, 334] on div "Date demande" at bounding box center [1103, 332] width 160 height 28
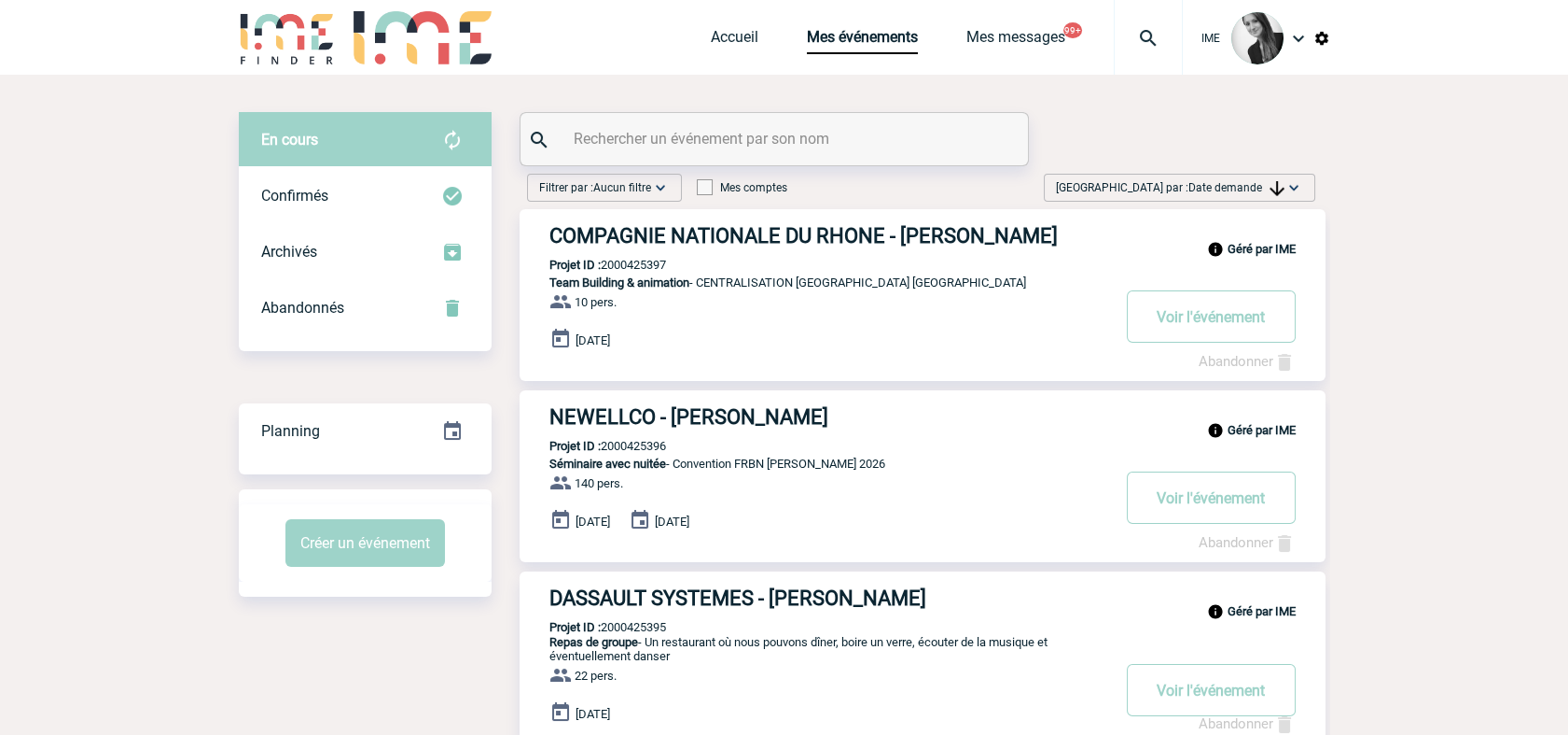
click at [1207, 178] on span "Trier par : Date demande" at bounding box center [1170, 187] width 229 height 19
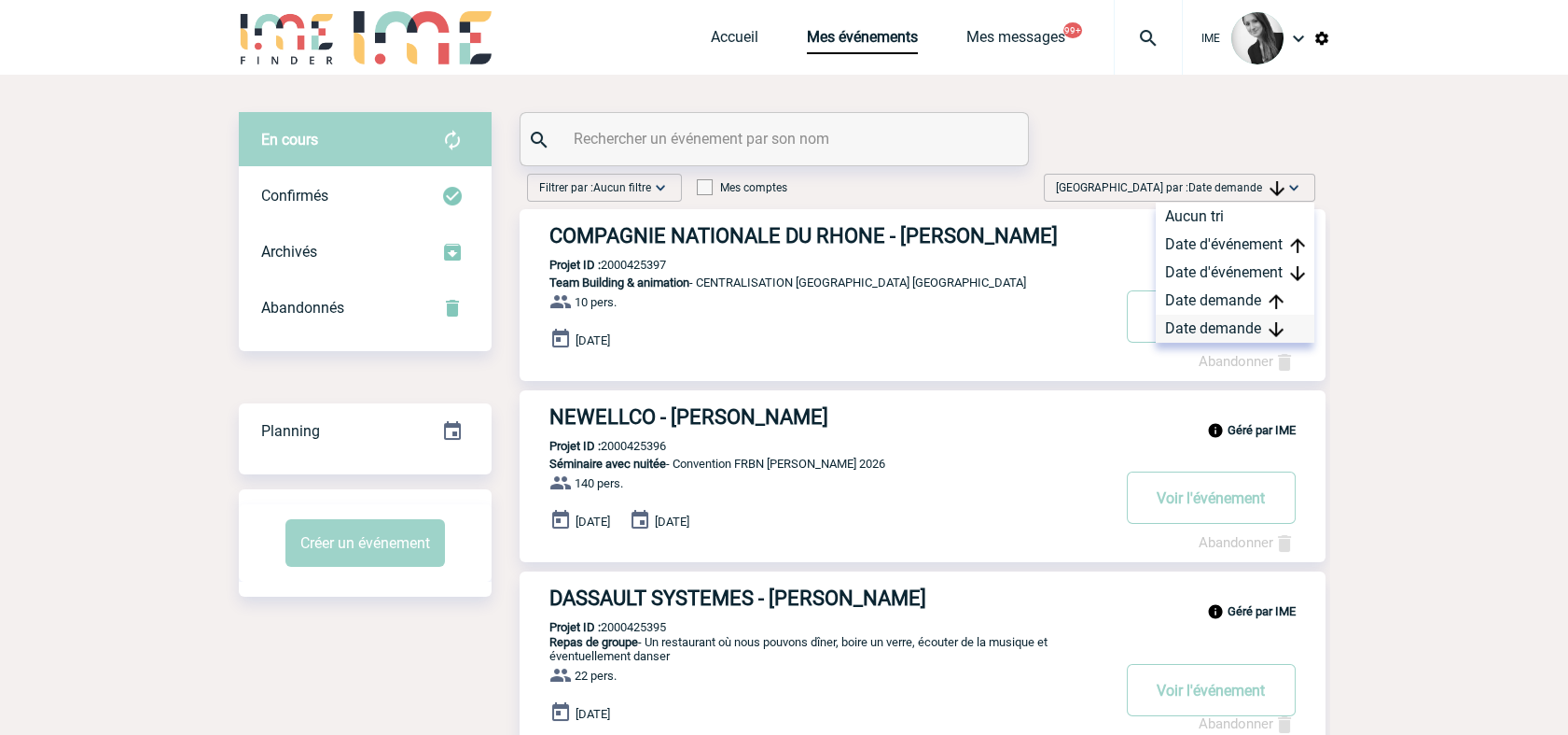
click at [1208, 335] on div "Date demande" at bounding box center [1235, 329] width 158 height 28
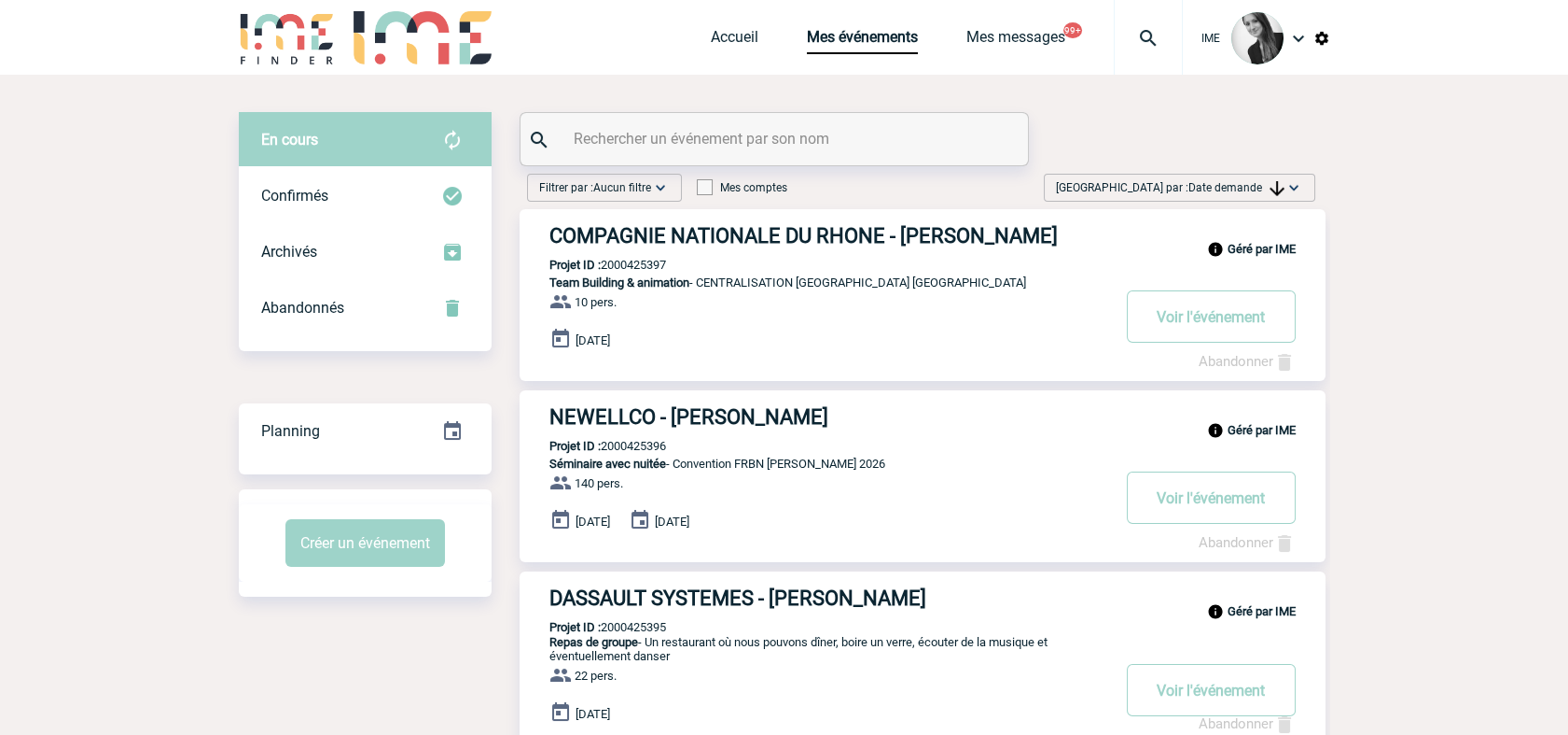
click at [1222, 198] on div "Trier par : Date demande Aucun tri Date d'événement Date d'événement Date deman…" at bounding box center [1180, 187] width 271 height 28
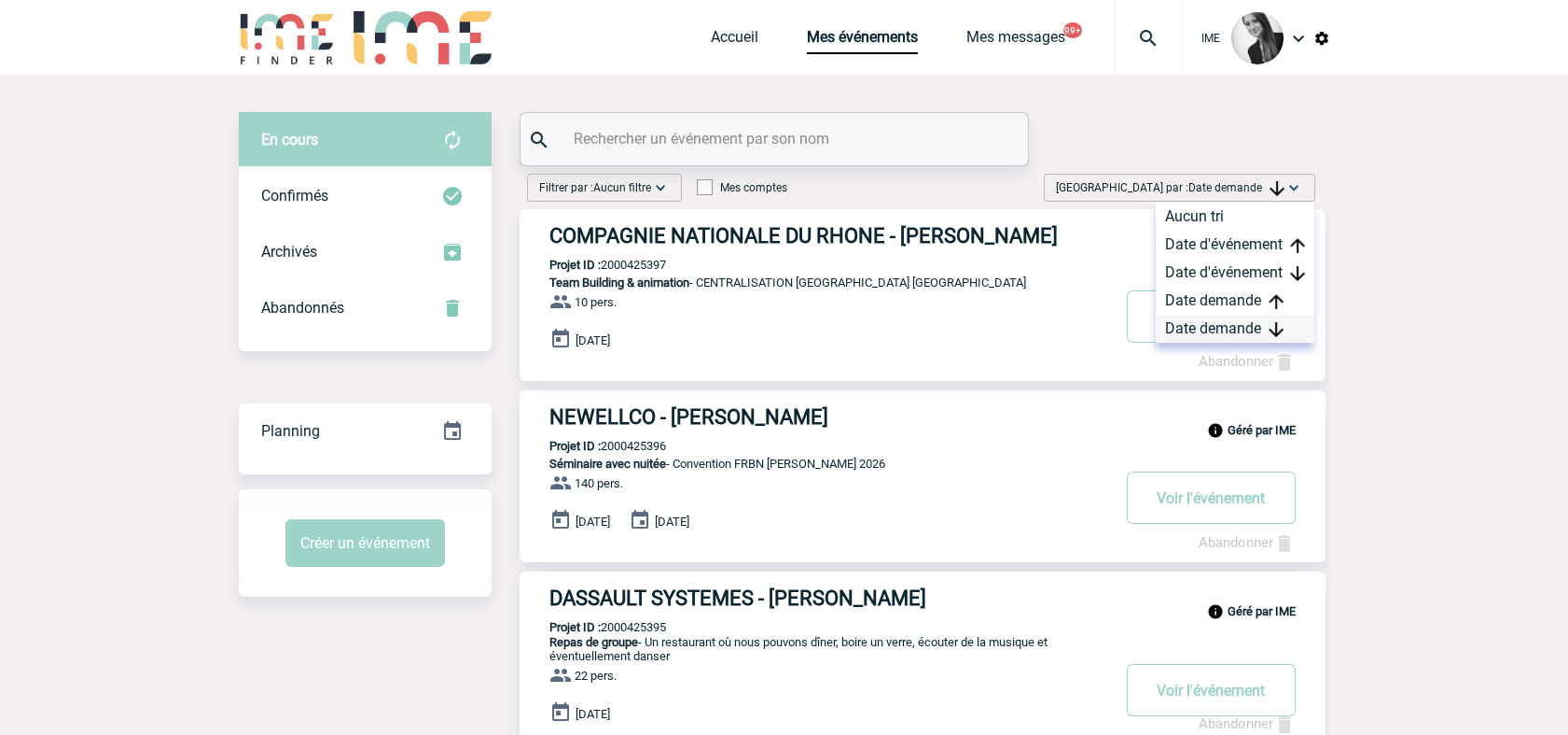
click at [1185, 333] on div "Date demande" at bounding box center [1235, 329] width 158 height 28
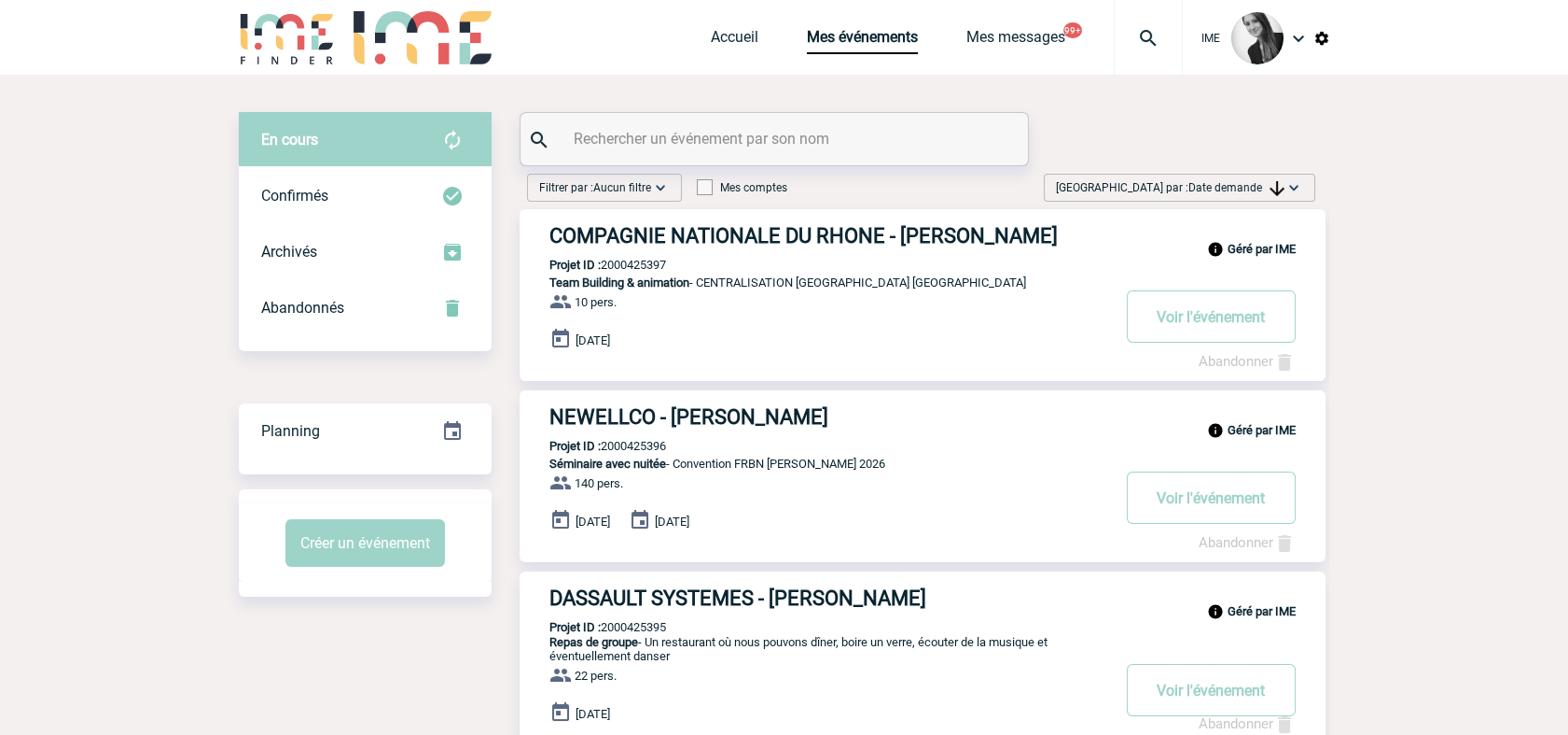
click at [1293, 181] on img at bounding box center [1294, 187] width 19 height 19
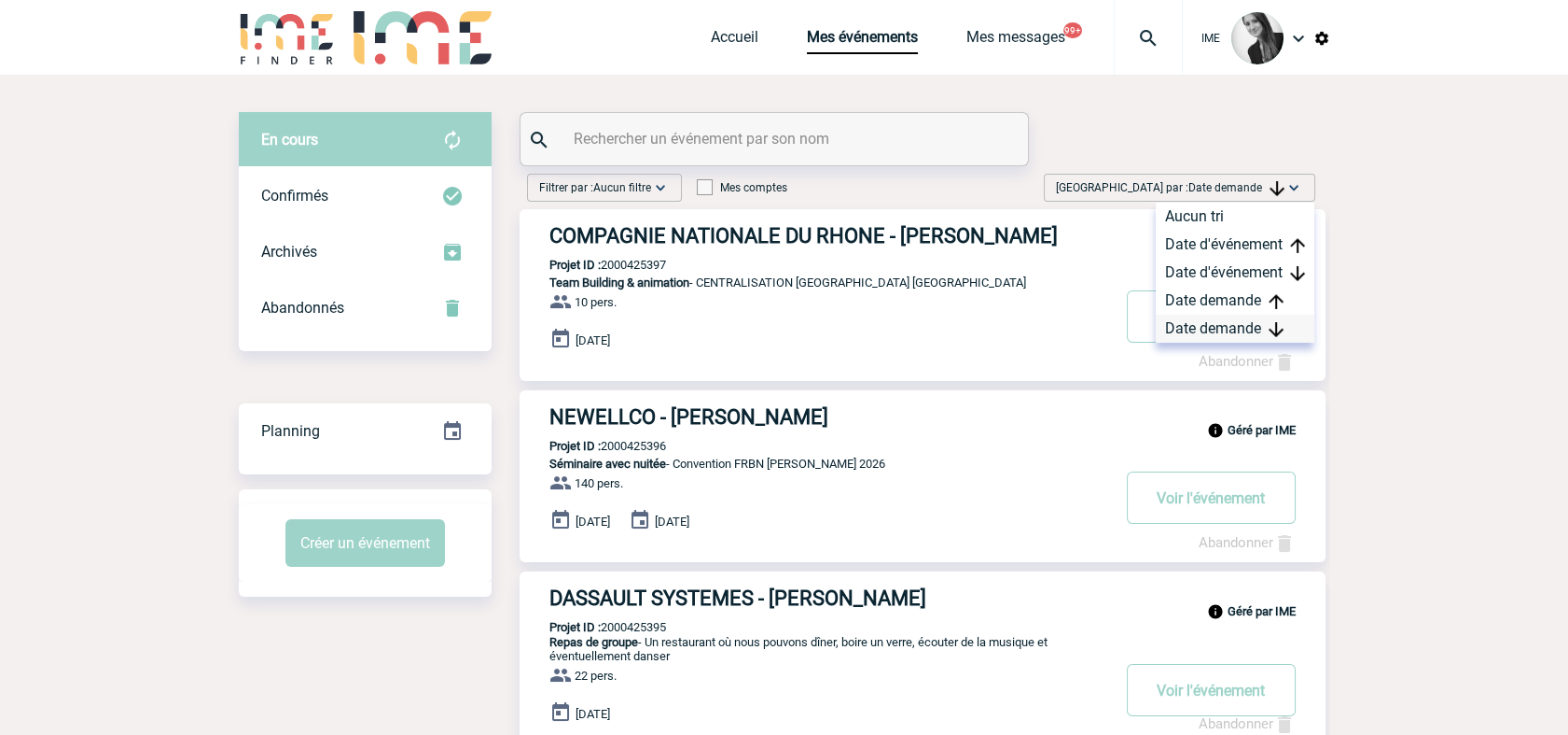
click at [1225, 319] on div "Date demande" at bounding box center [1235, 329] width 158 height 28
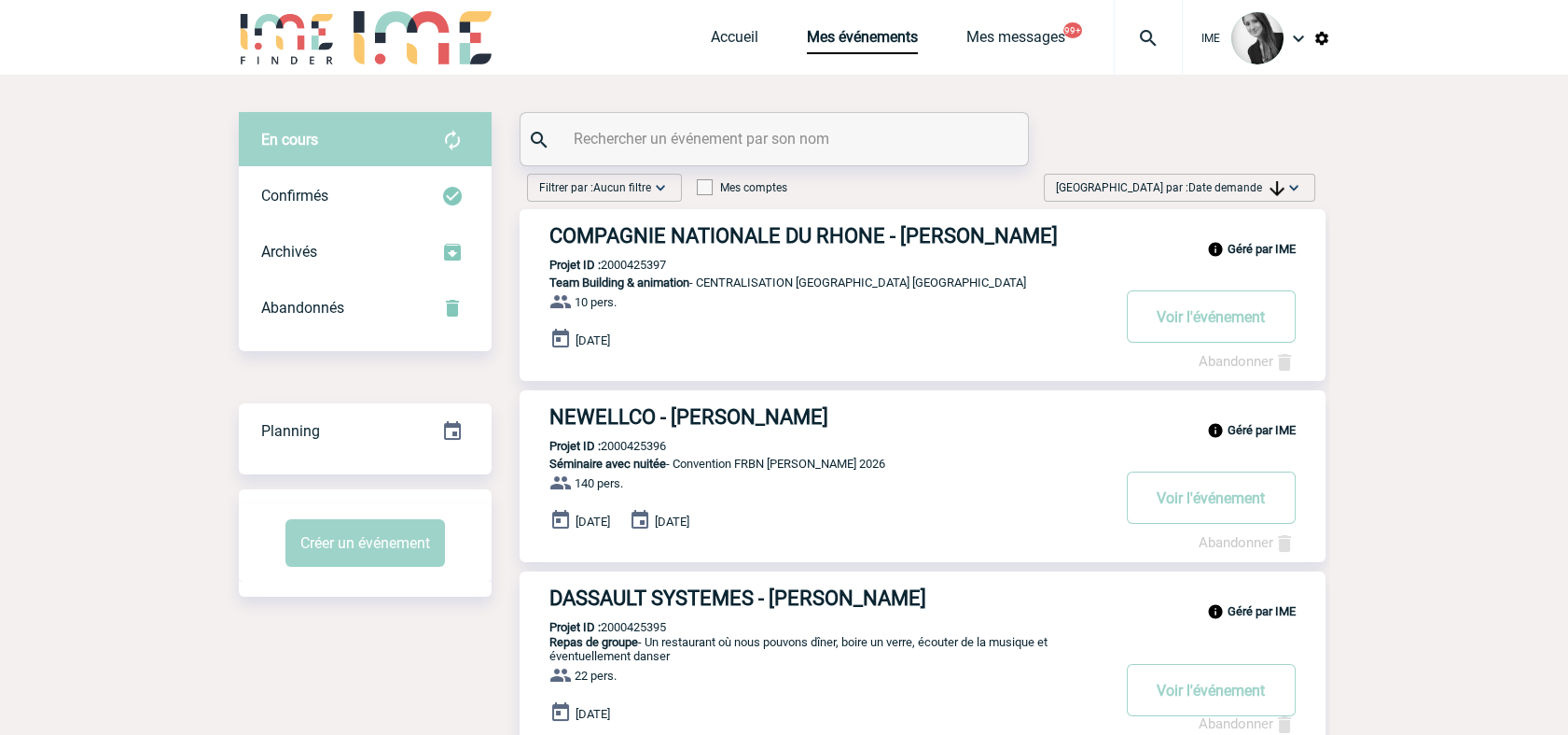
click at [821, 138] on input "text" at bounding box center [776, 138] width 415 height 27
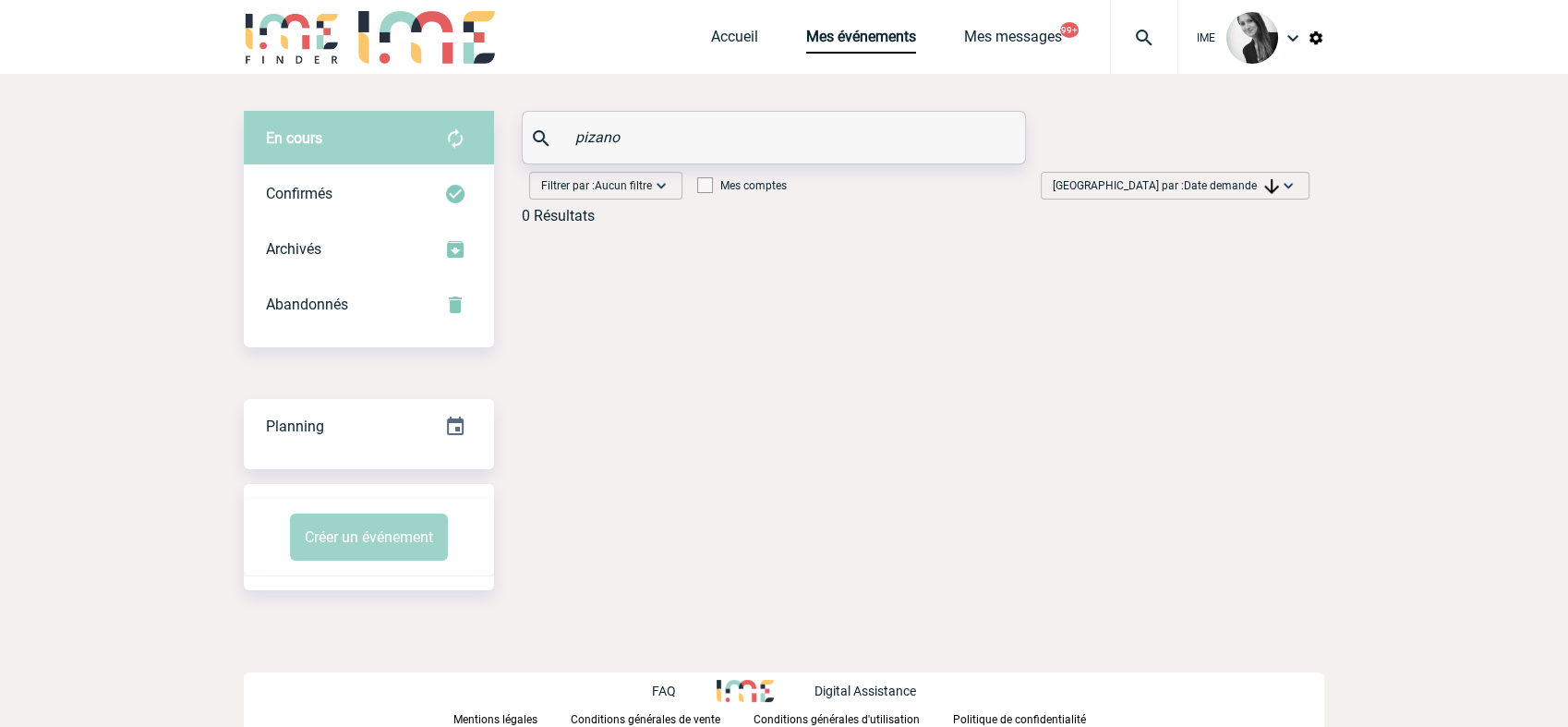
drag, startPoint x: 683, startPoint y: 147, endPoint x: 410, endPoint y: 121, distance: 274.2
click at [410, 121] on div "En cours En cours Confirmés Archivés Abandonnés En cours Confirmés Archivés Aba…" at bounding box center [784, 174] width 1081 height 128
type input "pizano"
click at [713, 43] on link "Accueil" at bounding box center [735, 40] width 47 height 25
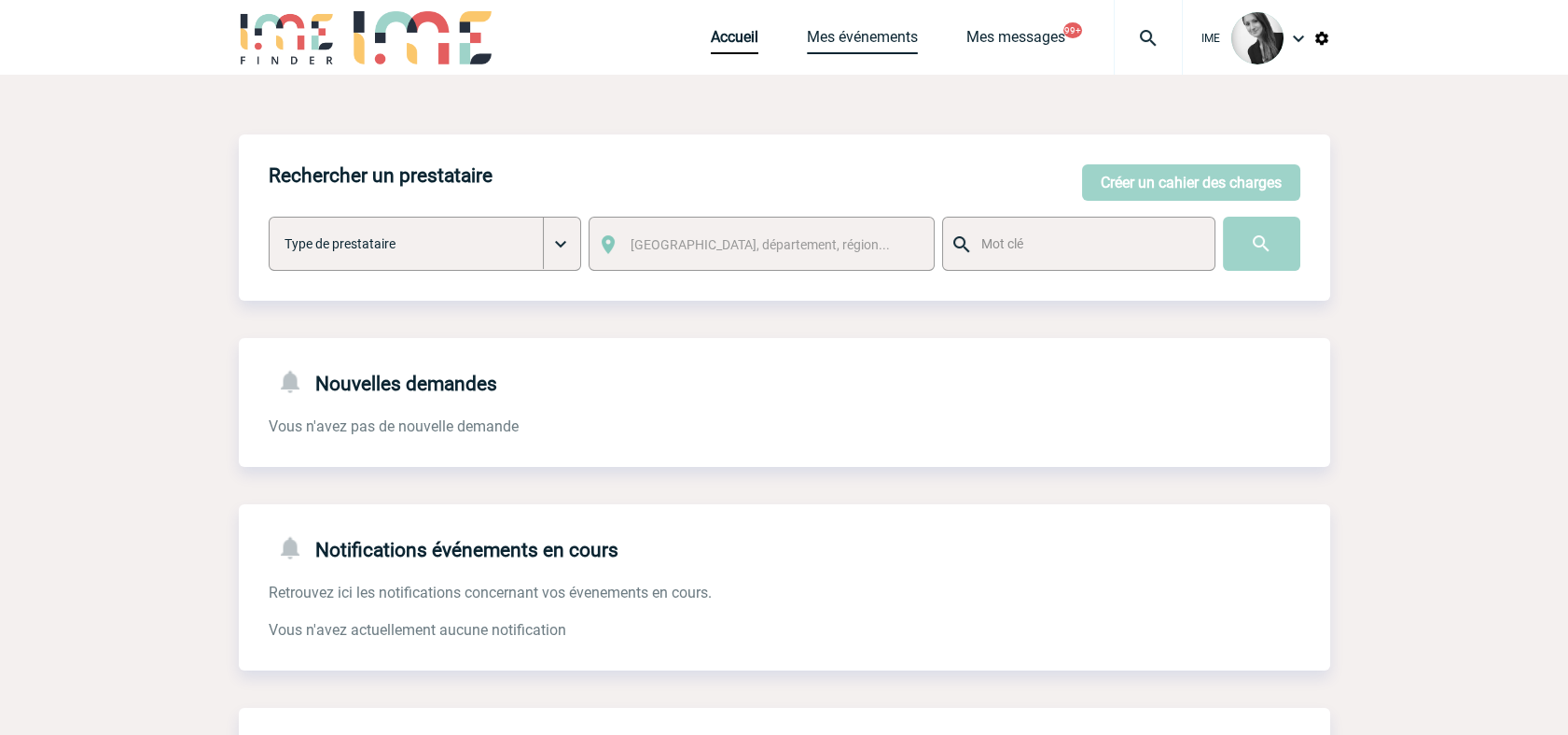
drag, startPoint x: 850, startPoint y: 40, endPoint x: 853, endPoint y: 52, distance: 12.4
click at [850, 39] on link "Mes événements" at bounding box center [862, 41] width 111 height 26
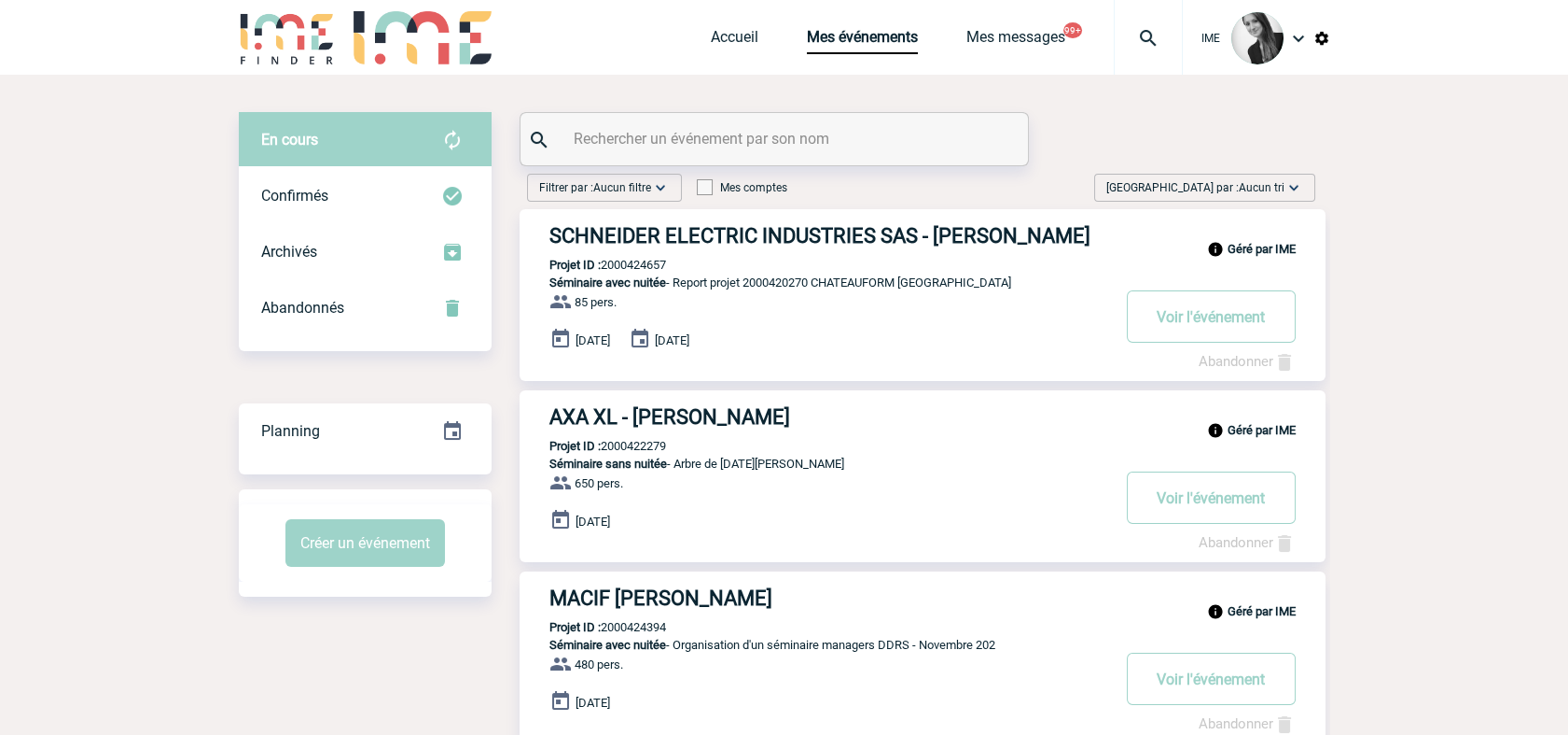
click at [1288, 189] on img at bounding box center [1294, 187] width 19 height 19
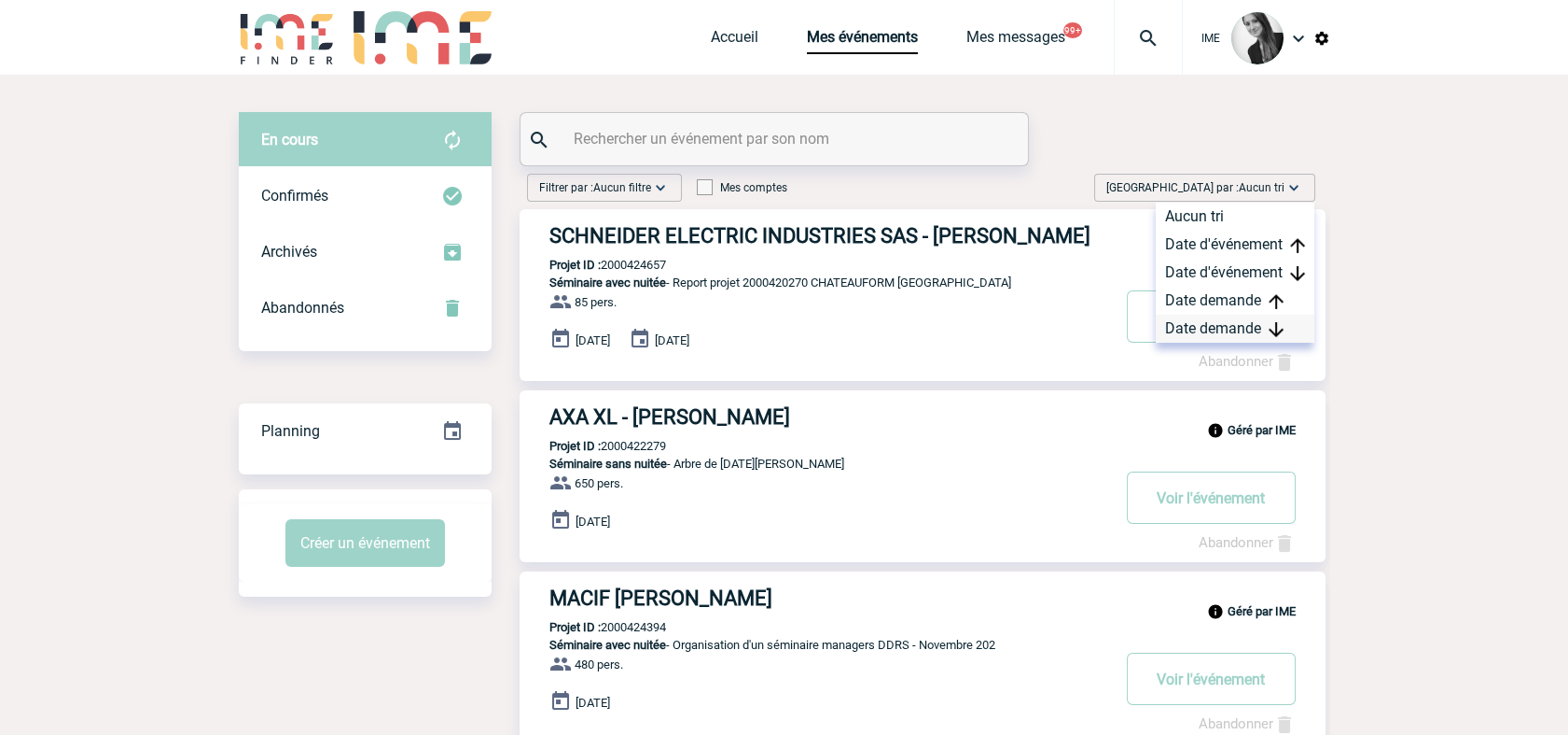
click at [1238, 332] on div "Date demande" at bounding box center [1235, 329] width 158 height 28
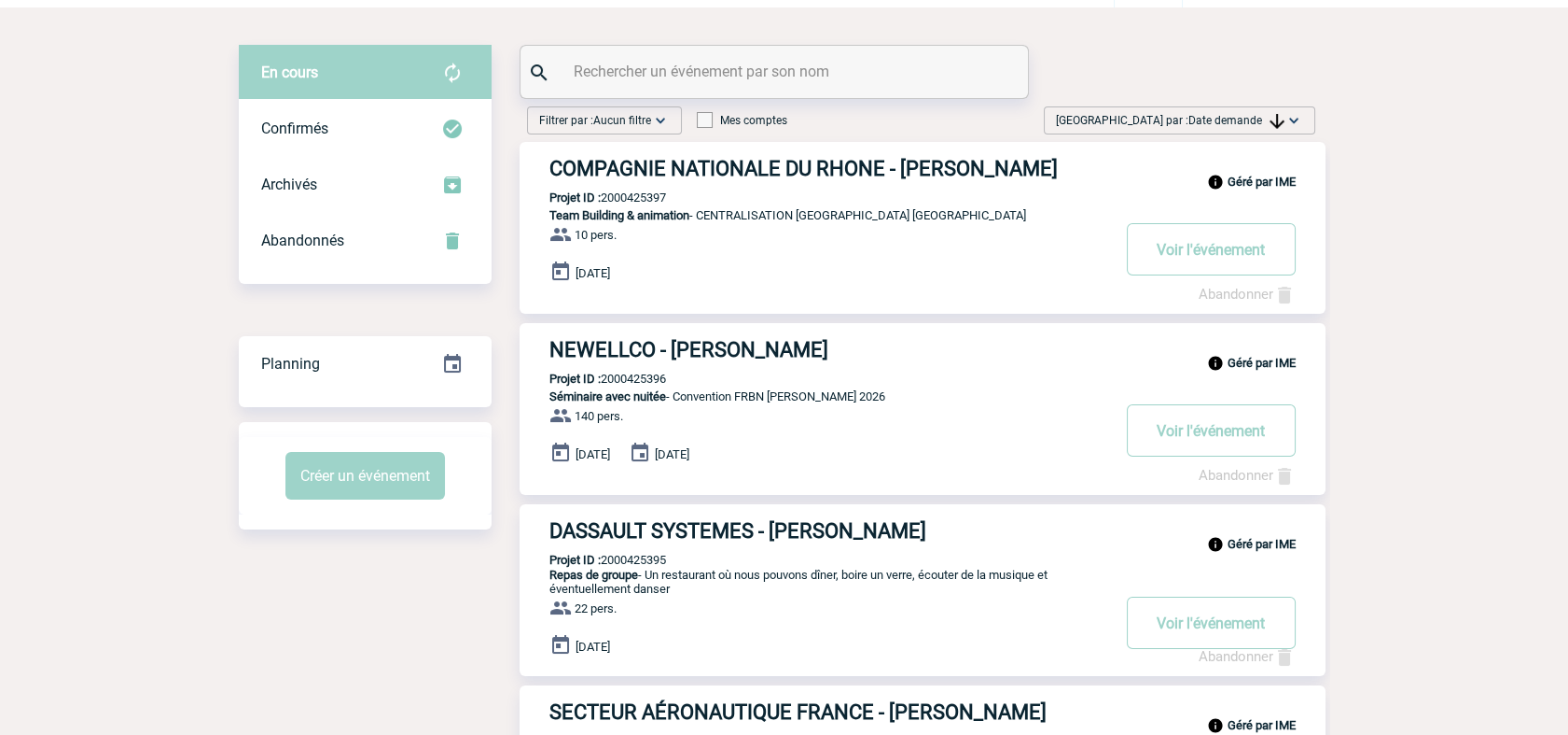
scroll to position [207, 0]
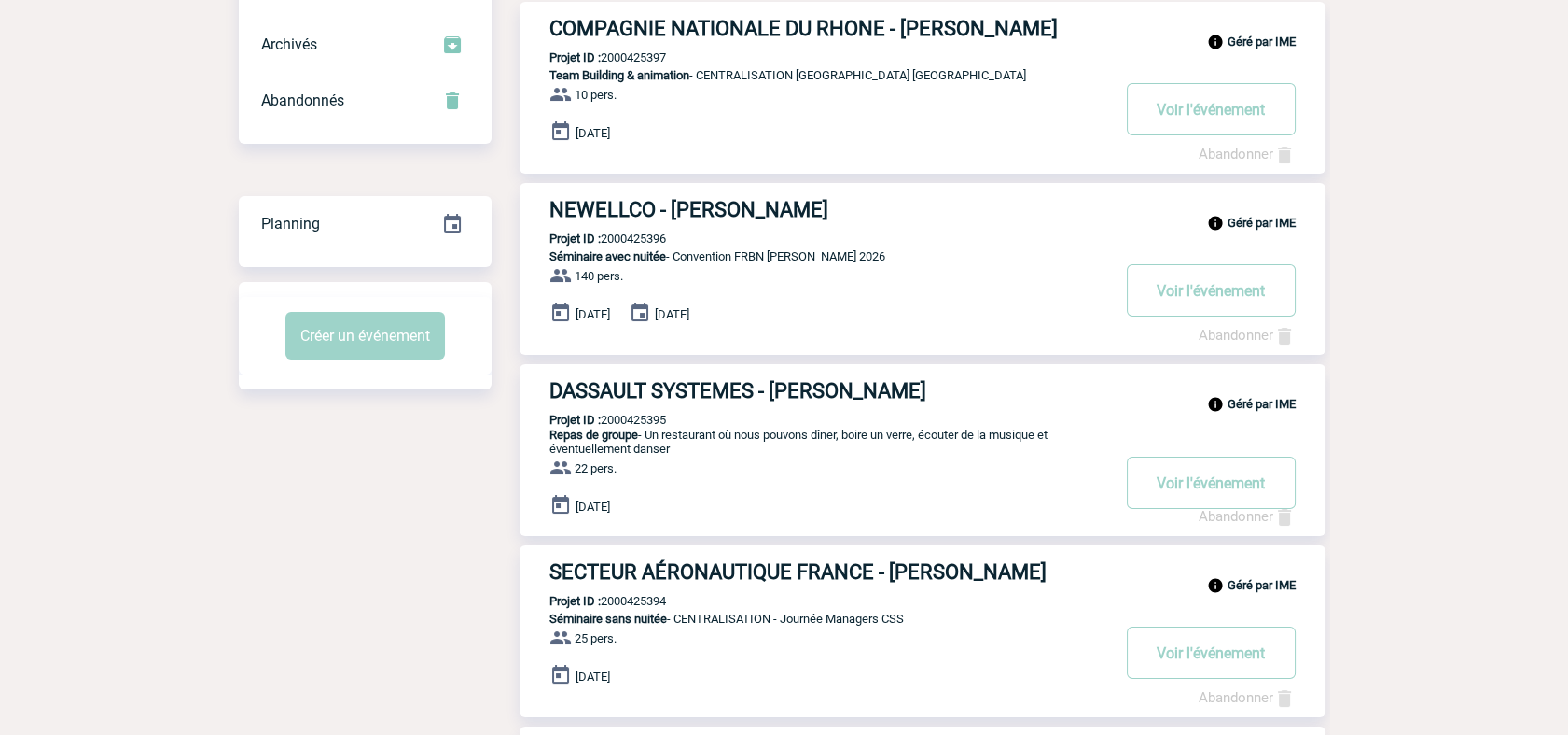
drag, startPoint x: 1370, startPoint y: 264, endPoint x: 1440, endPoint y: 161, distance: 124.5
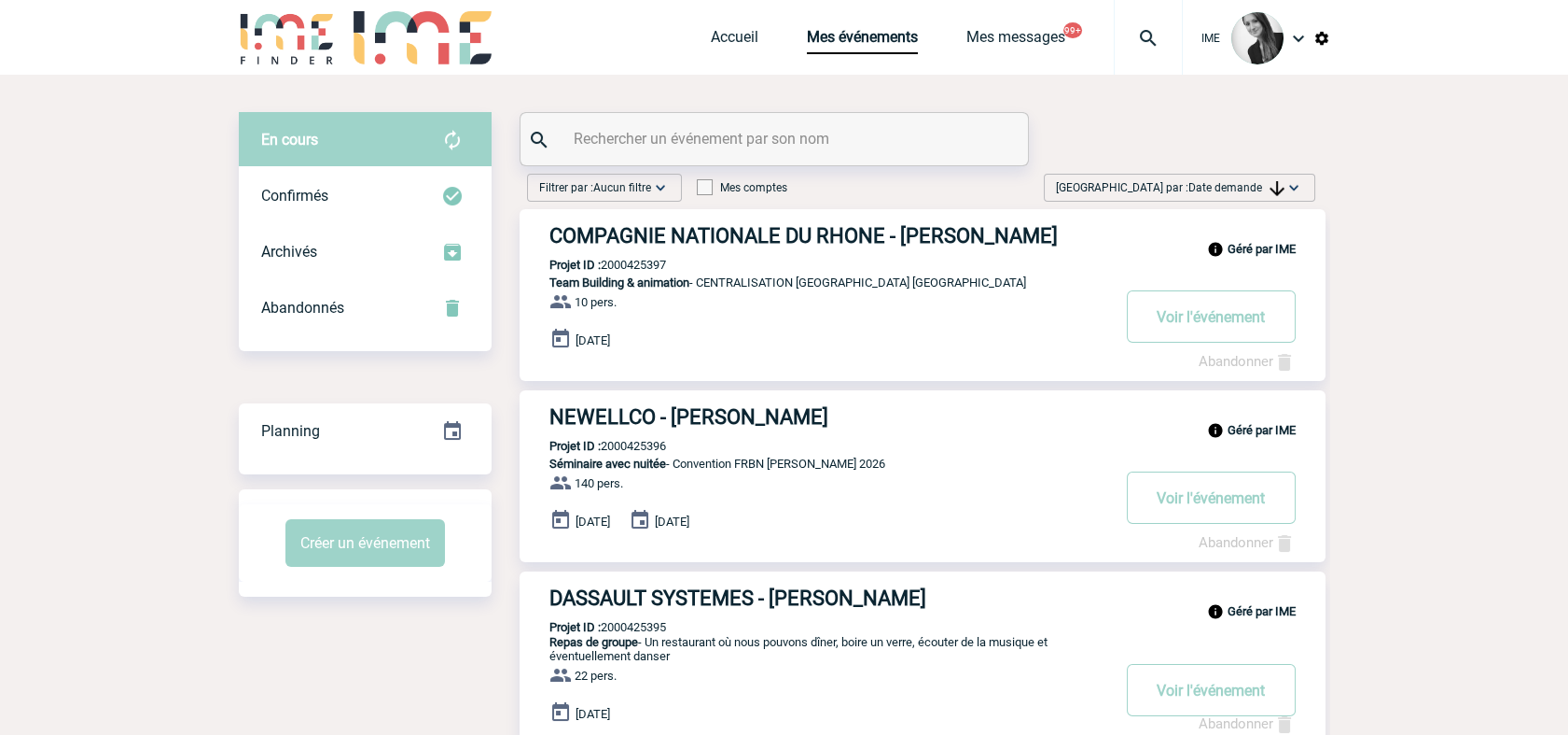
click at [1198, 197] on div "Trier par : Date demande Aucun tri Date d'événement Date d'événement Date deman…" at bounding box center [1180, 187] width 271 height 28
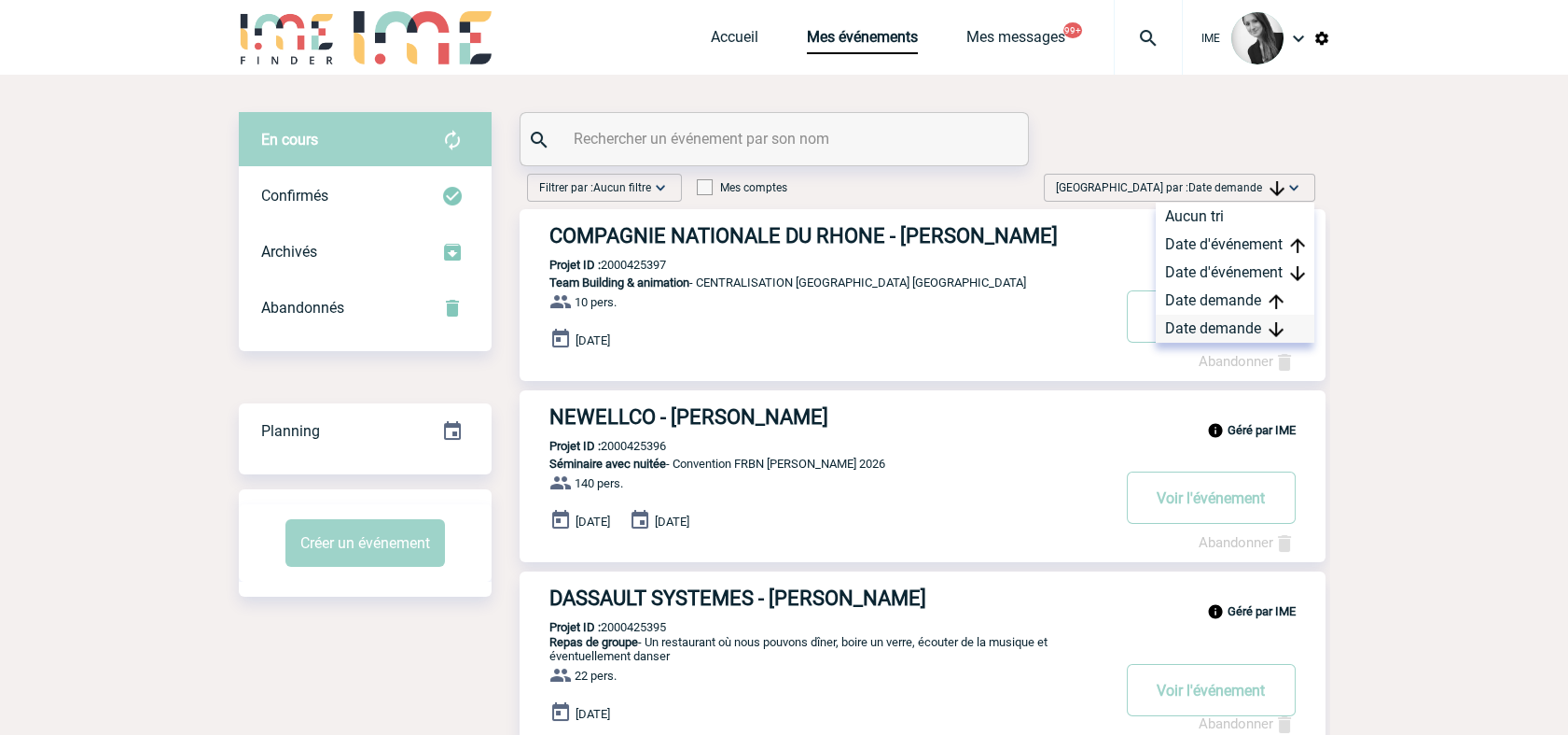
click at [1213, 331] on div "Date demande" at bounding box center [1235, 329] width 158 height 28
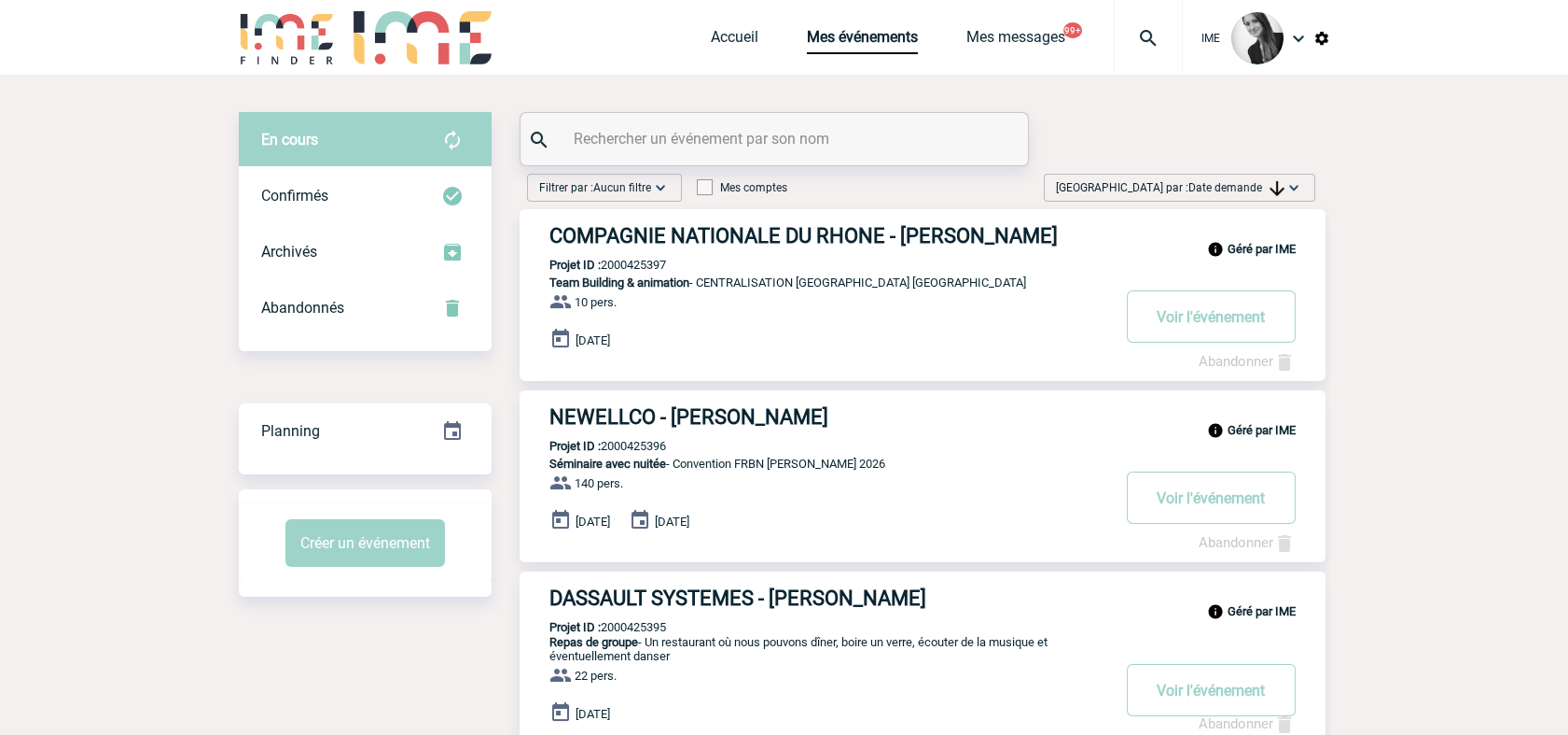
click at [1248, 191] on span "Date demande" at bounding box center [1236, 187] width 96 height 13
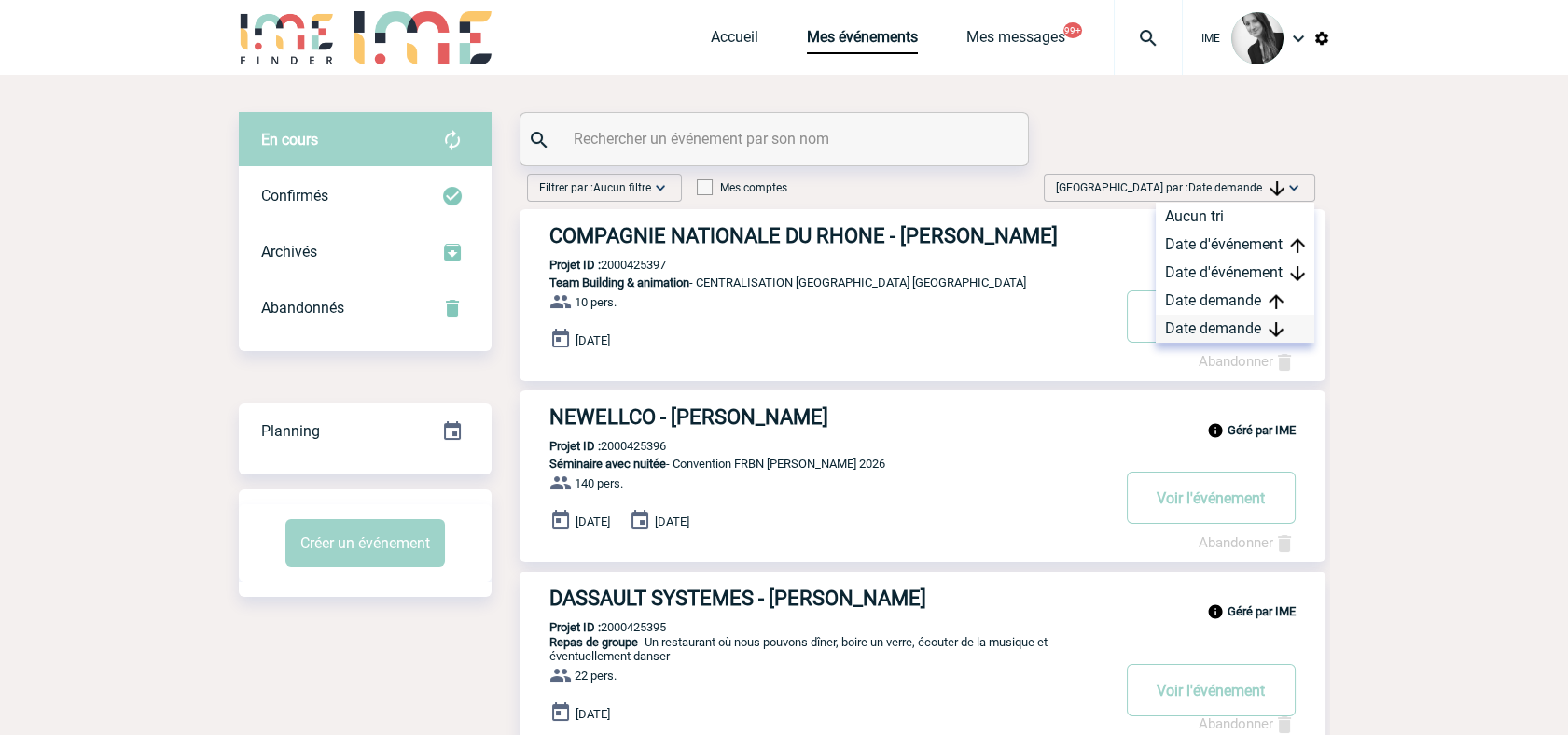
click at [1205, 327] on div "Date demande" at bounding box center [1235, 329] width 158 height 28
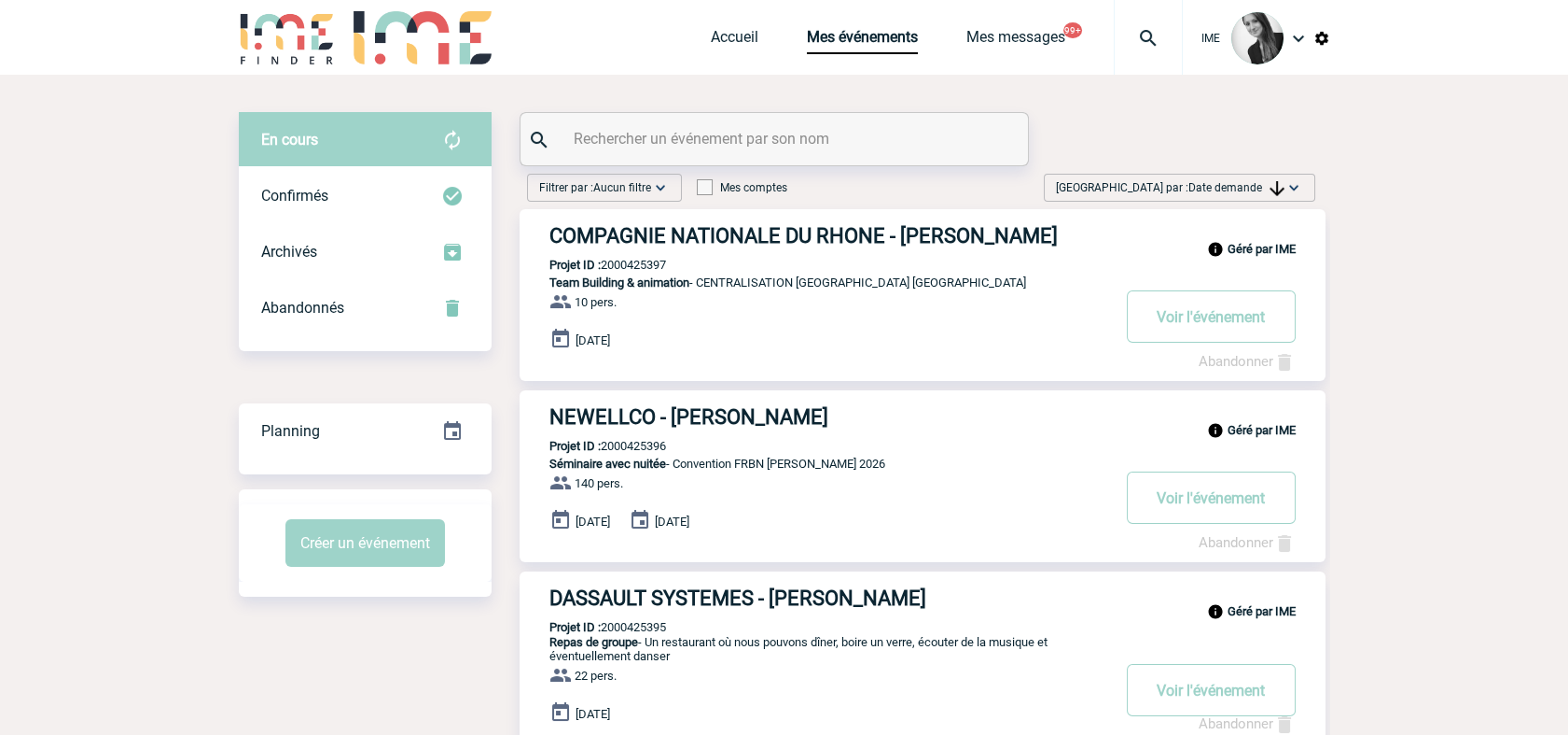
drag, startPoint x: 1213, startPoint y: 179, endPoint x: 1233, endPoint y: 273, distance: 96.1
click at [1214, 179] on span "Trier par : Date demande" at bounding box center [1170, 187] width 229 height 19
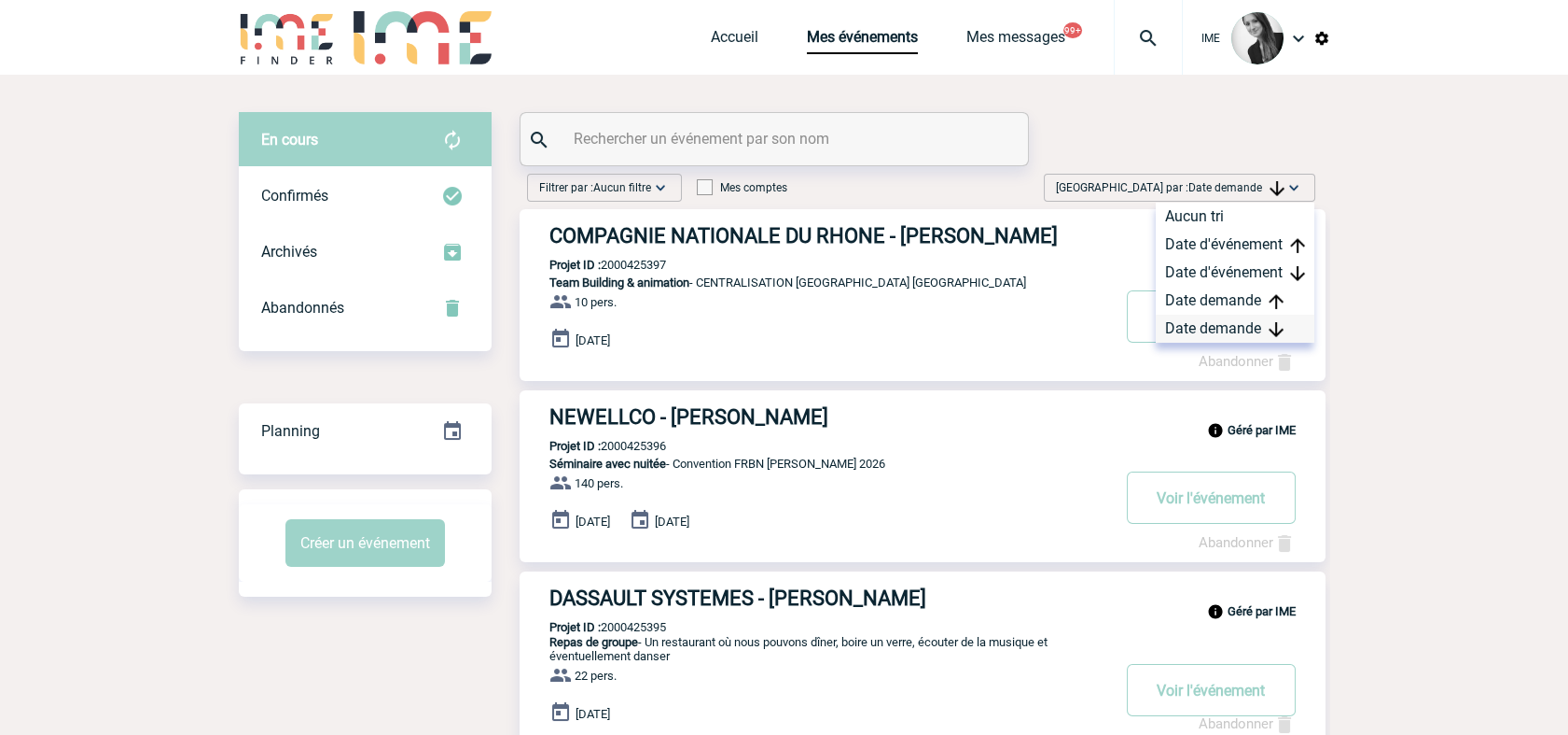
click at [1229, 328] on div "Date demande" at bounding box center [1235, 329] width 158 height 28
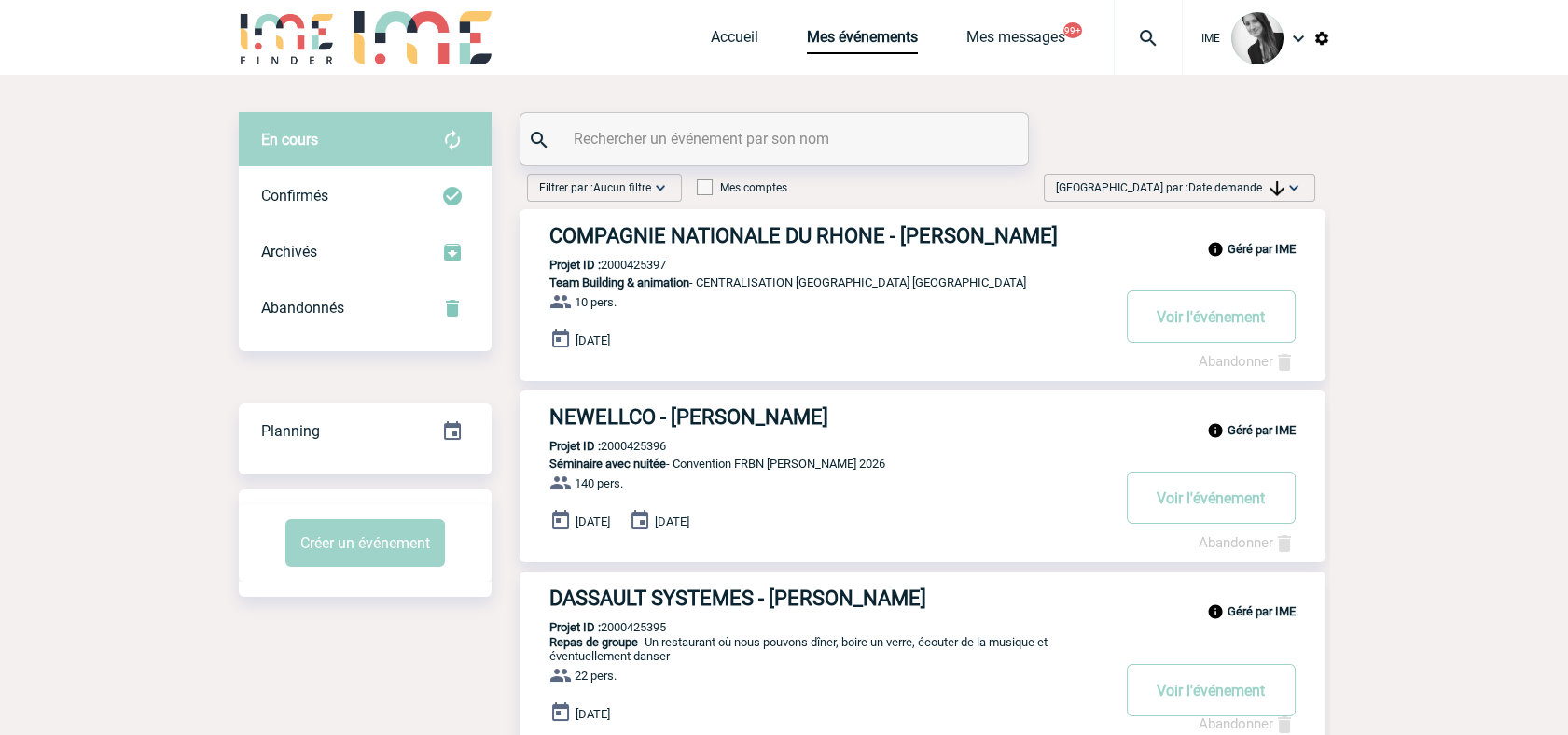
click at [751, 123] on div at bounding box center [774, 139] width 508 height 52
drag, startPoint x: 738, startPoint y: 136, endPoint x: 747, endPoint y: 143, distance: 11.4
click at [742, 139] on input "text" at bounding box center [776, 138] width 415 height 27
drag, startPoint x: 1186, startPoint y: 186, endPoint x: 1206, endPoint y: 227, distance: 45.6
click at [1189, 186] on span "Date demande" at bounding box center [1236, 187] width 96 height 13
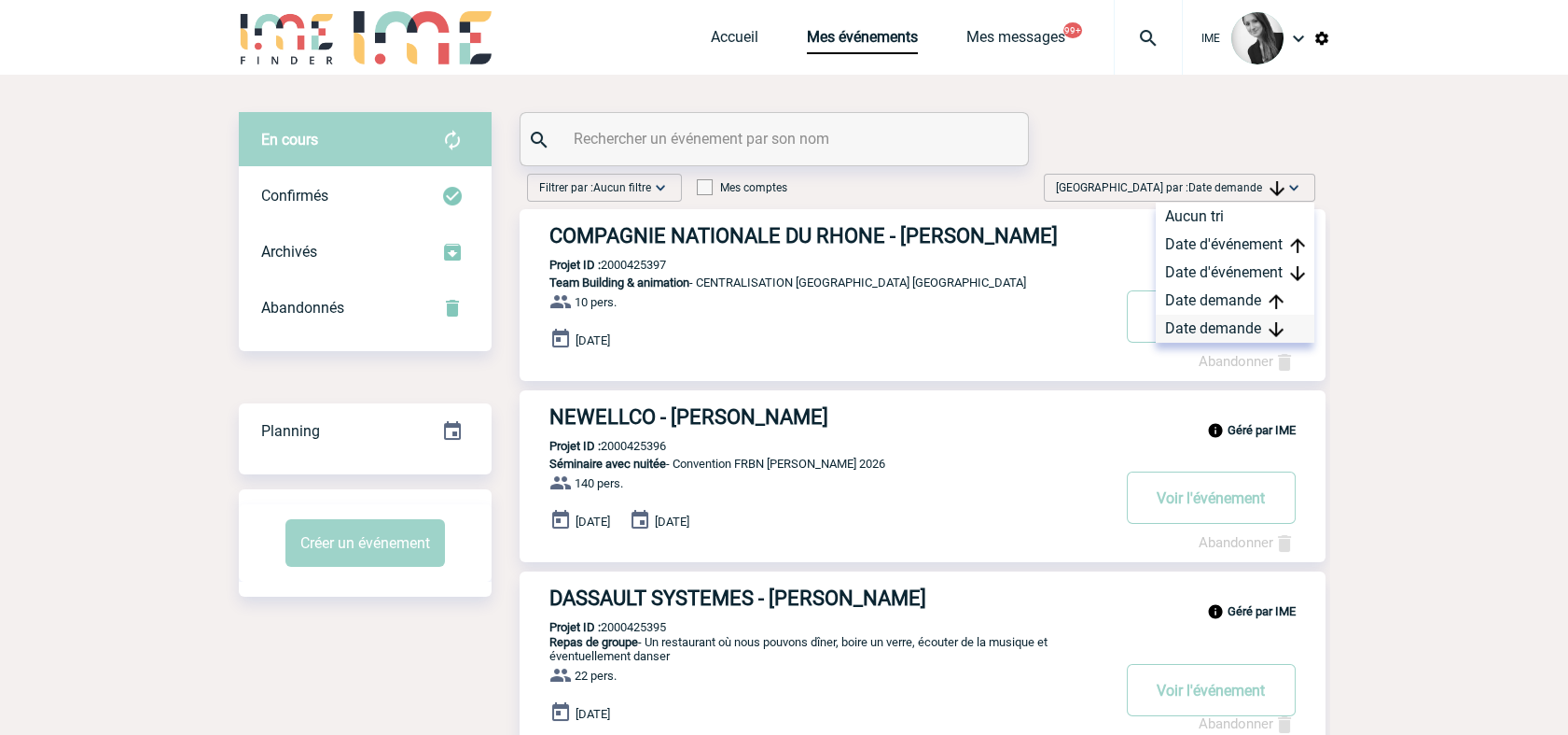
click at [1200, 324] on div "Date demande" at bounding box center [1235, 329] width 158 height 28
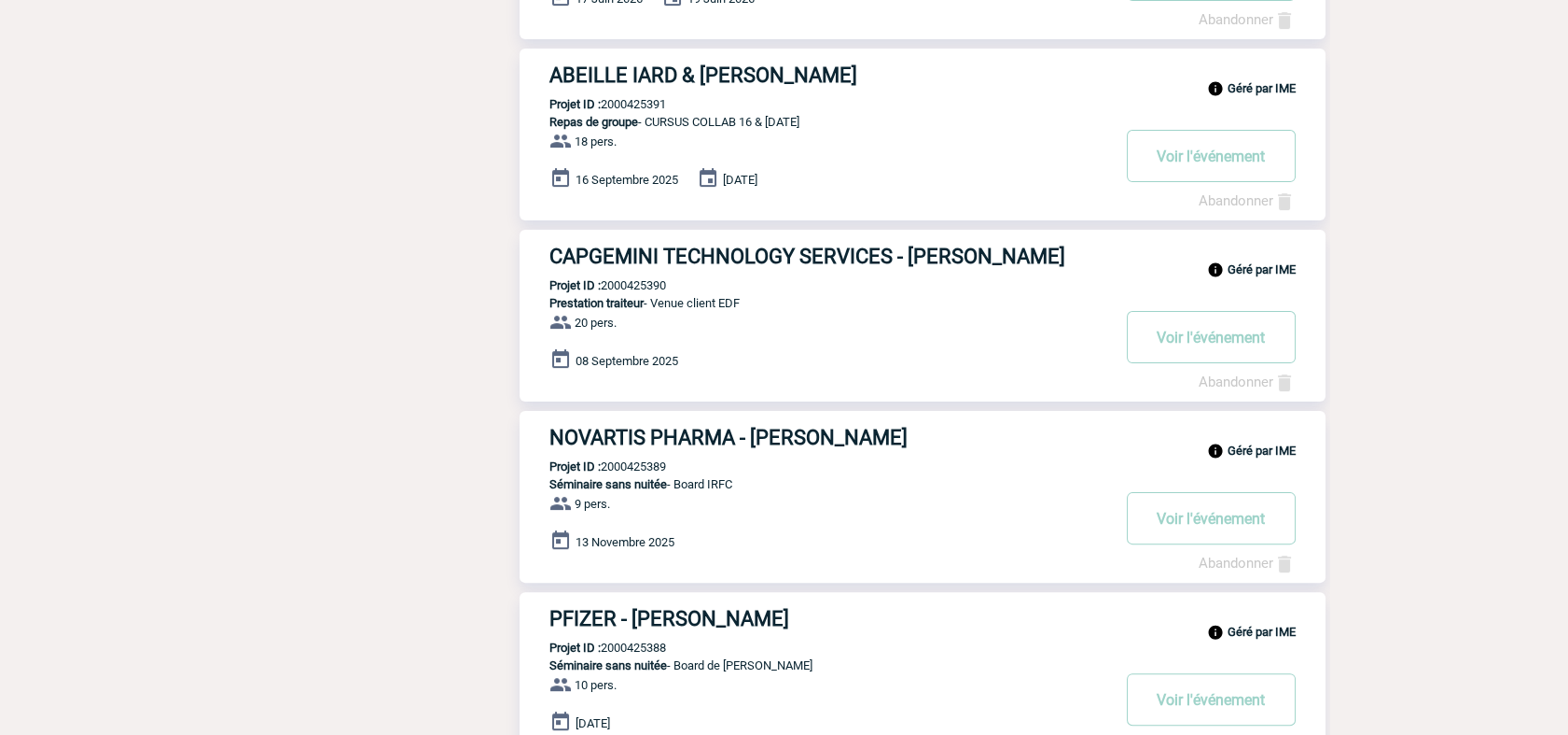
scroll to position [1401, 0]
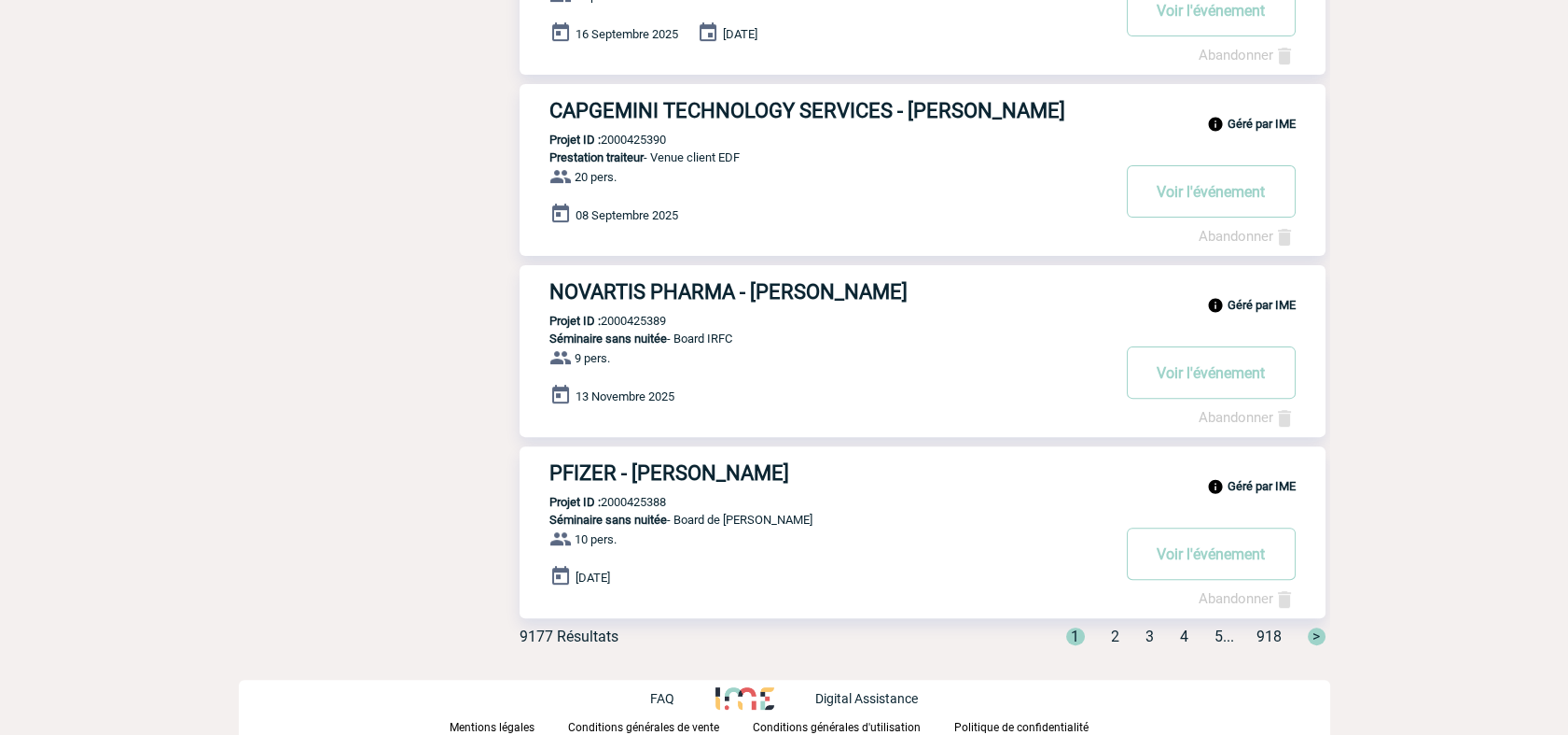
click at [1111, 640] on div "1 2 3 4 5 ... 918 >" at bounding box center [1185, 636] width 282 height 18
click at [1111, 640] on span "2" at bounding box center [1115, 636] width 8 height 18
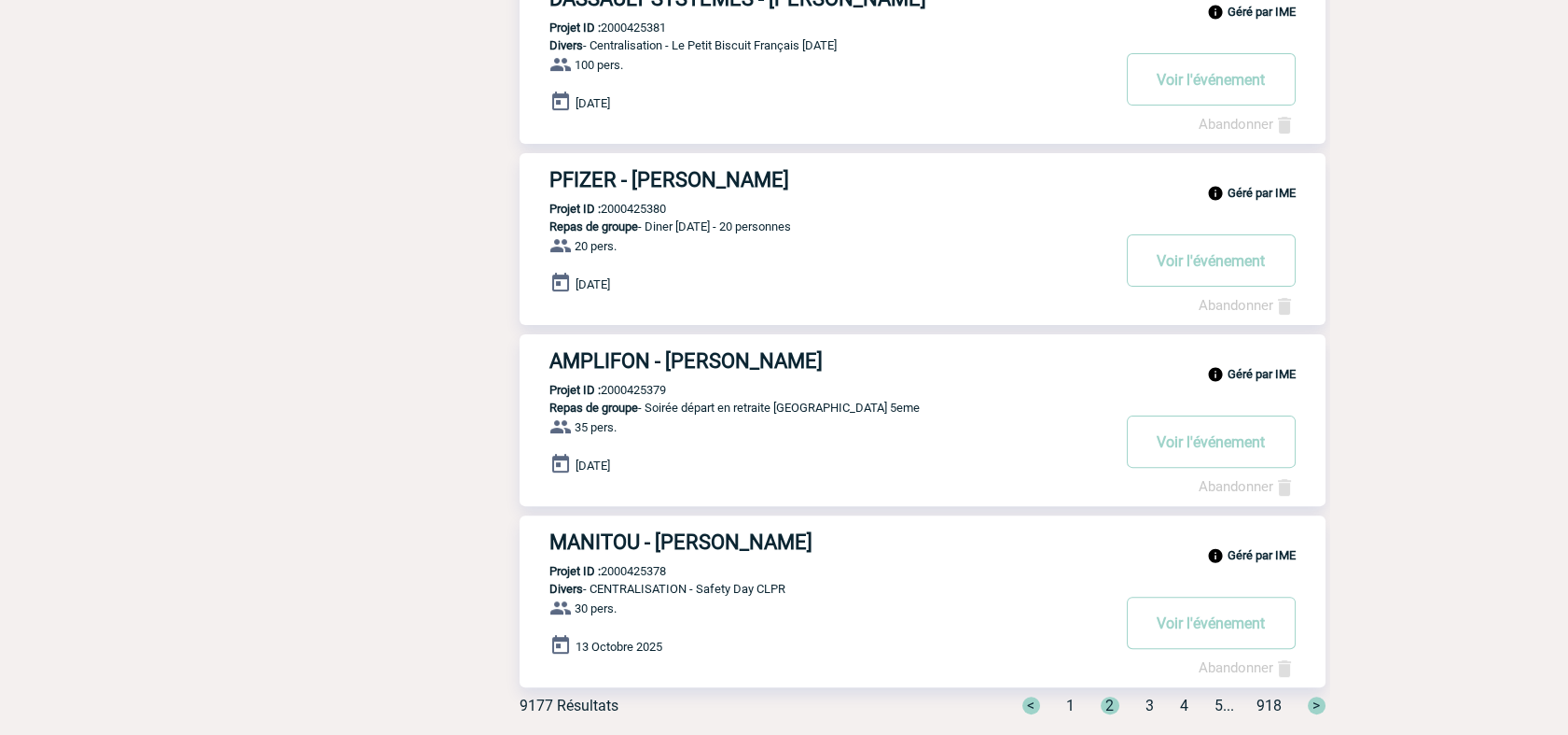
scroll to position [1289, 0]
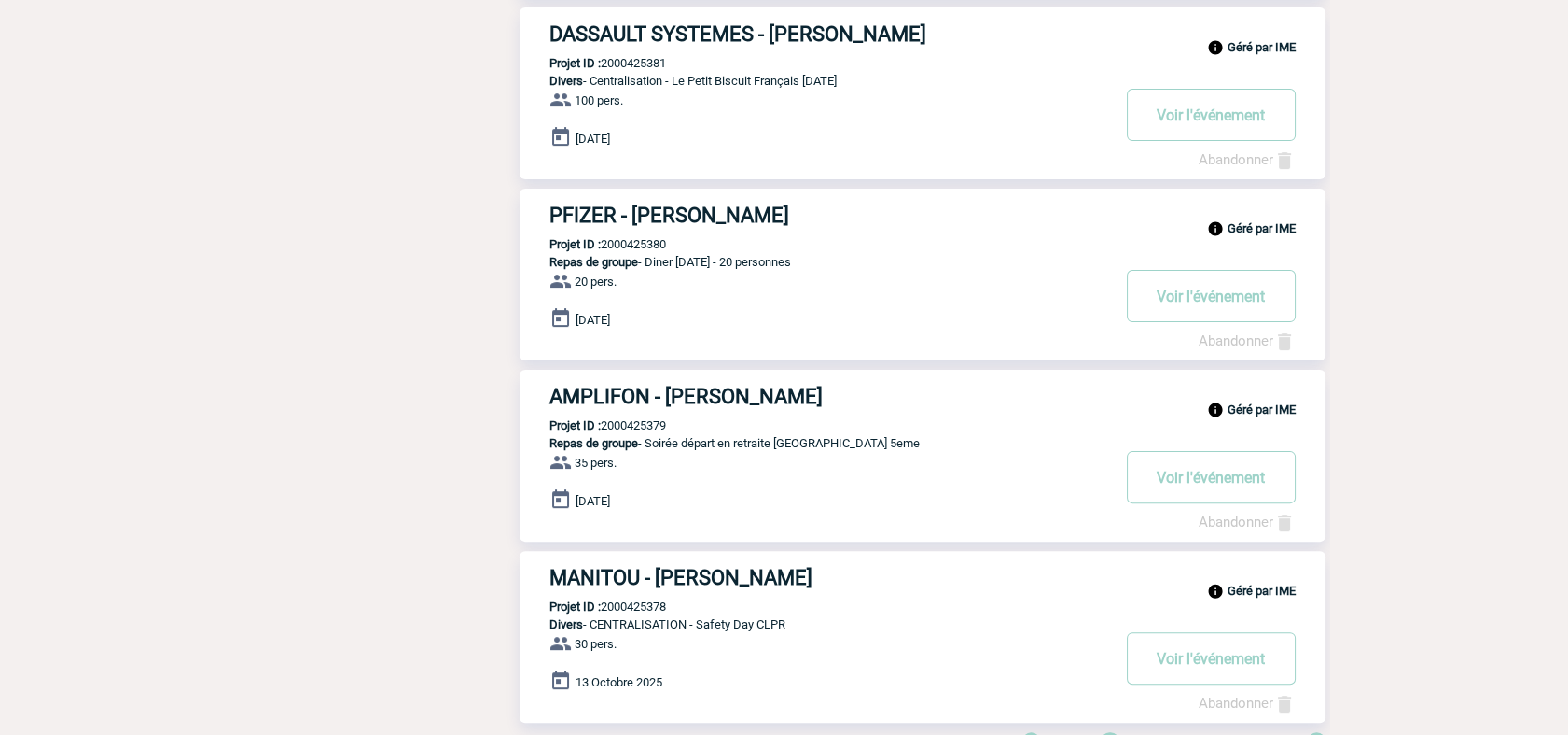
drag, startPoint x: 664, startPoint y: 622, endPoint x: 809, endPoint y: 626, distance: 145.1
click at [809, 626] on p "Divers - CENTRALISATION - Safety Day CLPR" at bounding box center [815, 624] width 590 height 14
drag, startPoint x: 809, startPoint y: 626, endPoint x: 435, endPoint y: 613, distance: 374.2
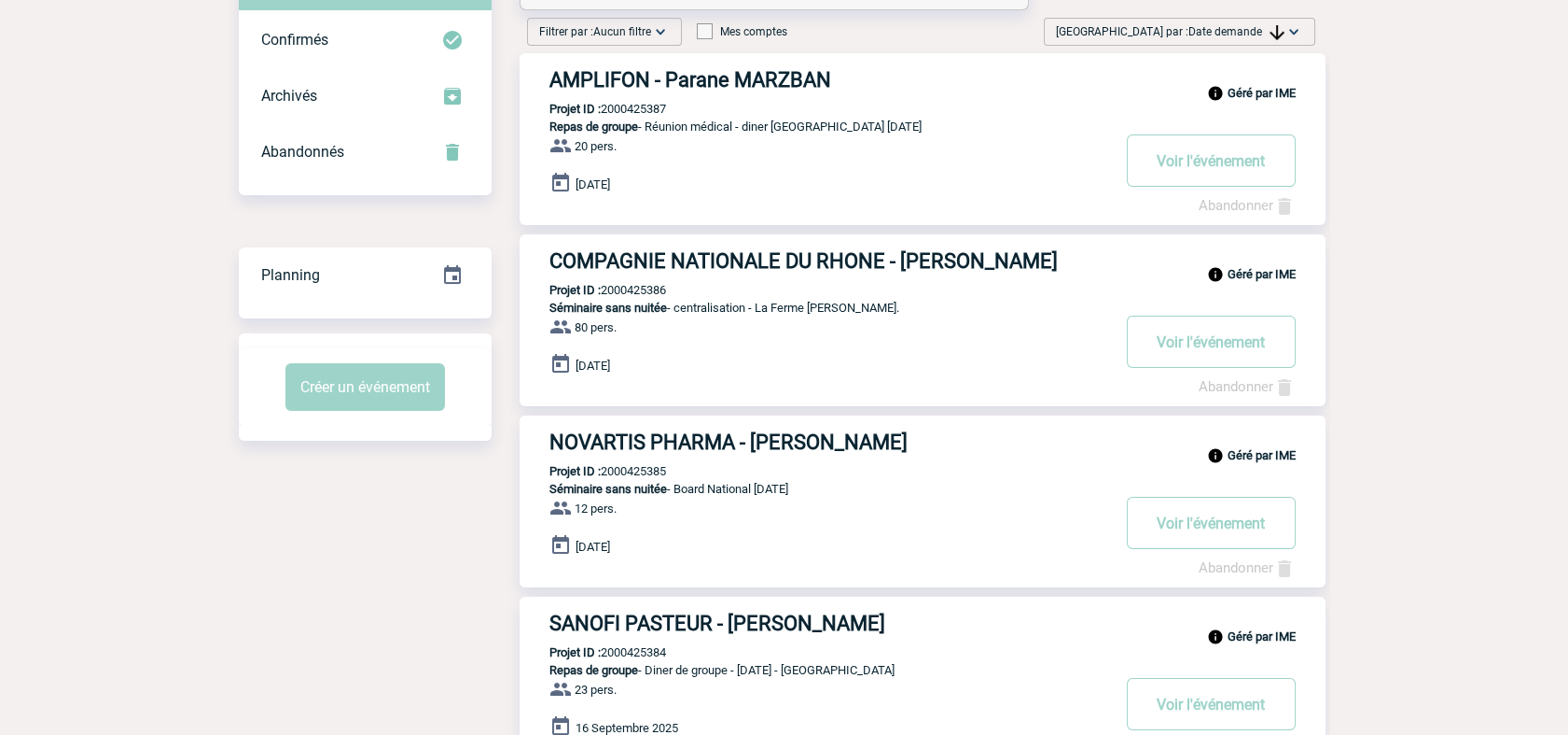
scroll to position [148, 0]
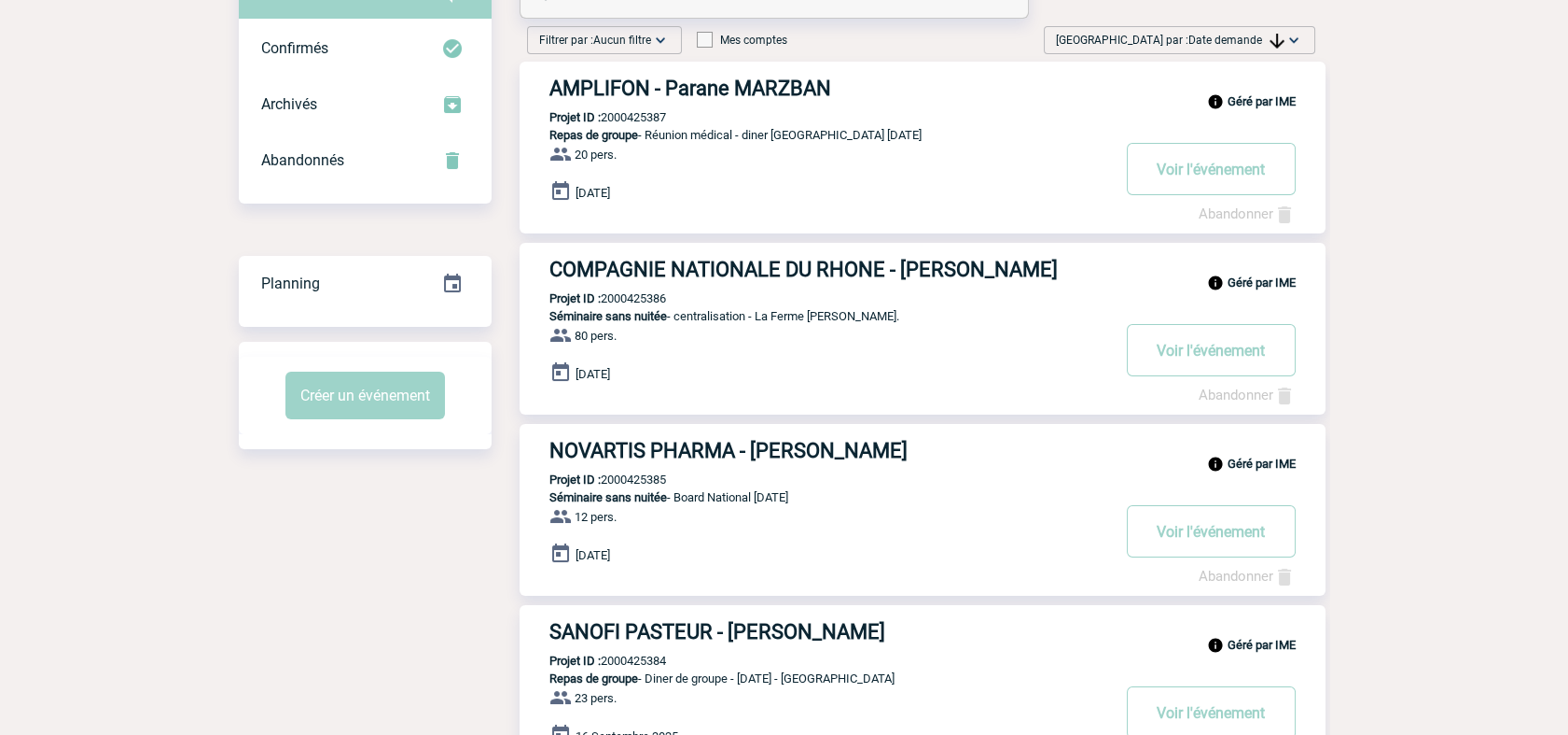
click at [1249, 35] on span "Date demande" at bounding box center [1236, 40] width 96 height 13
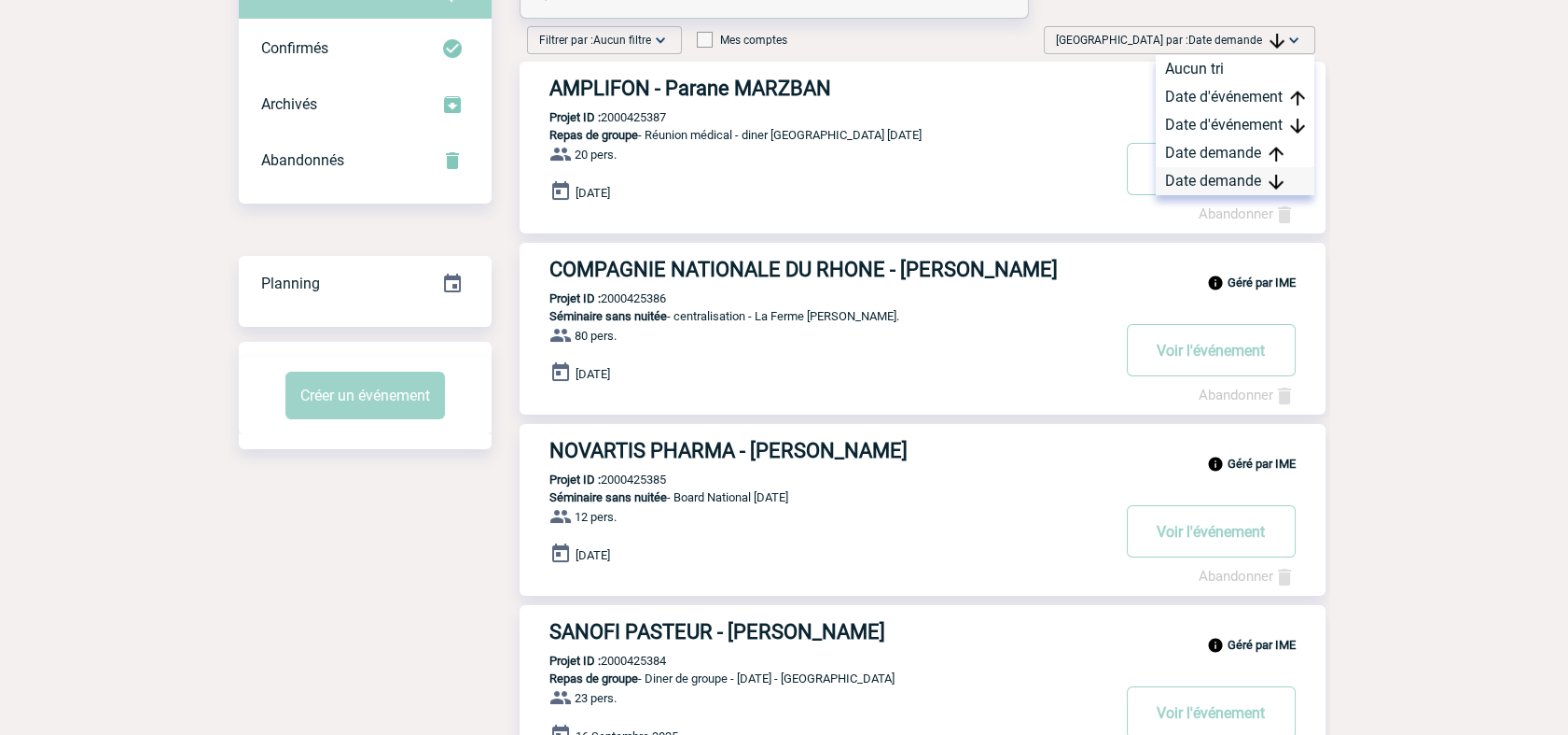
click at [1210, 170] on div "Date demande" at bounding box center [1235, 181] width 158 height 28
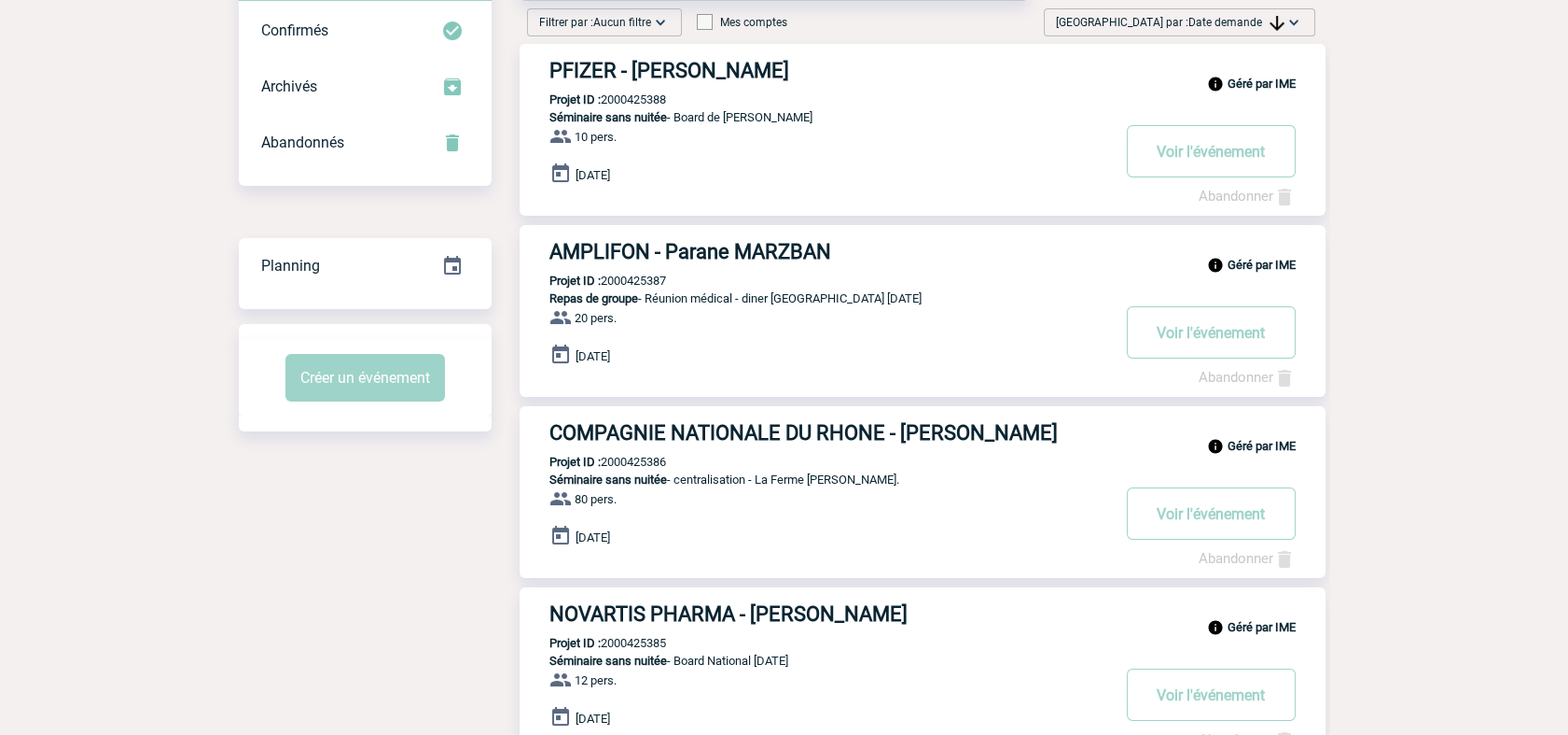
scroll to position [0, 0]
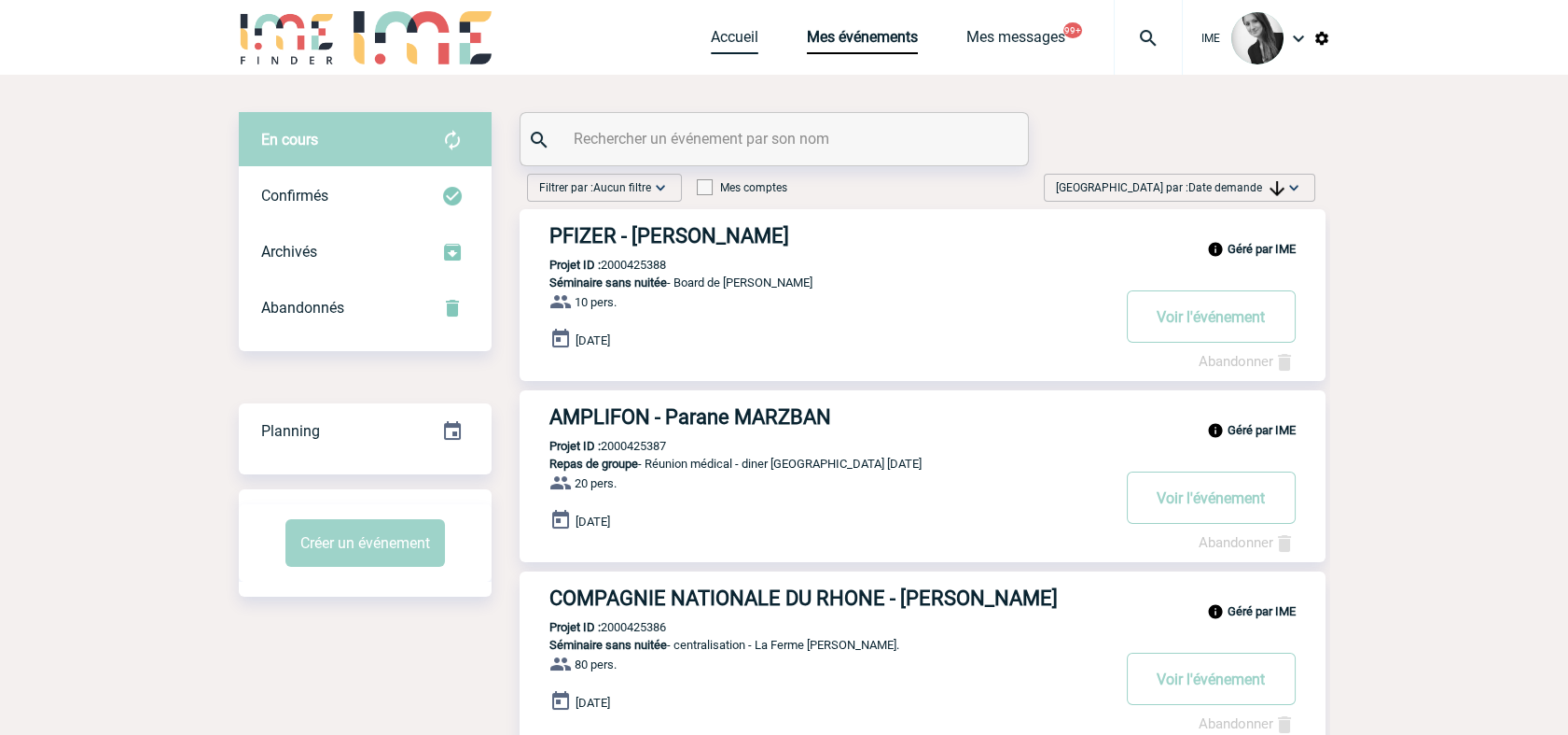
click at [712, 43] on link "Accueil" at bounding box center [735, 41] width 48 height 26
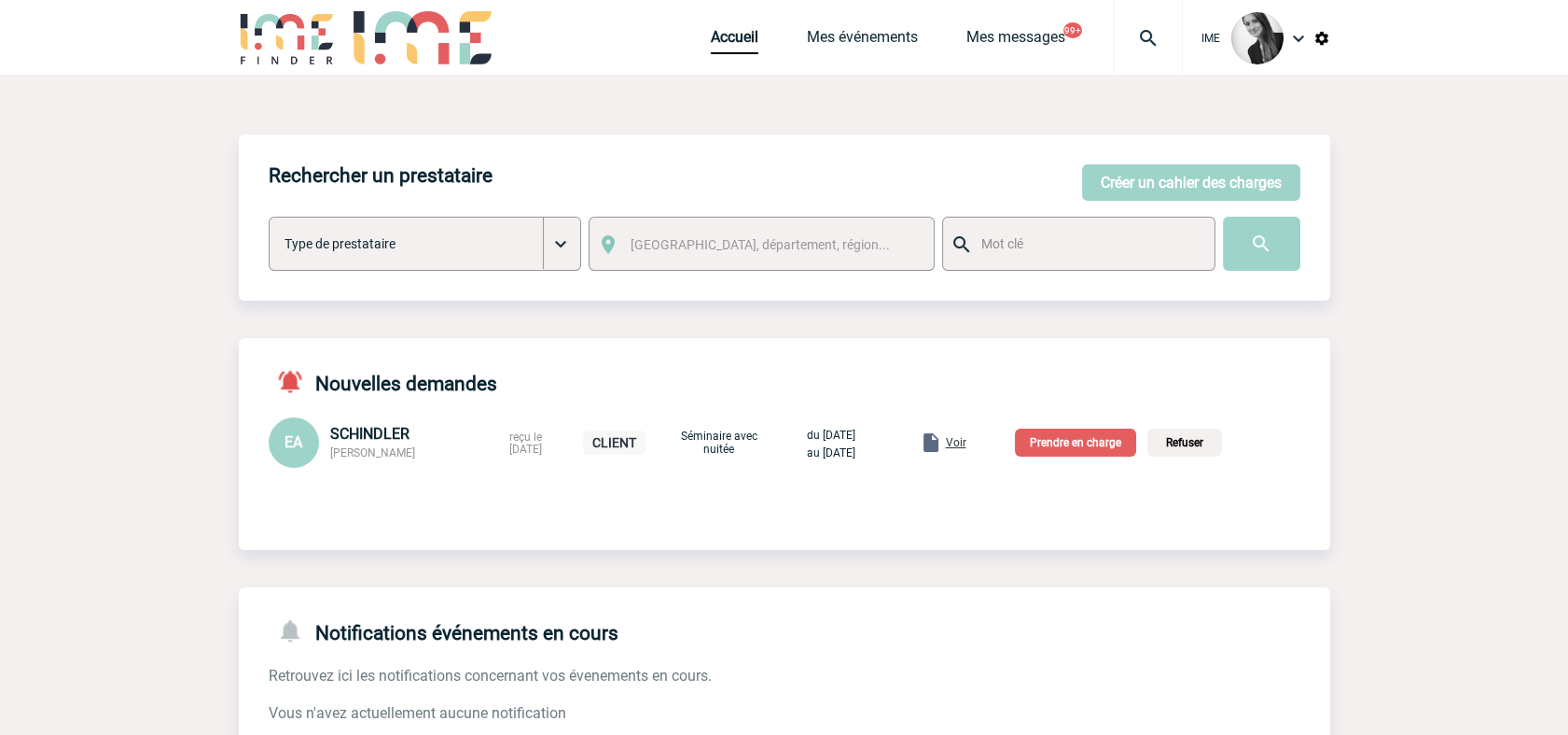
click at [386, 435] on span "SCHINDLER" at bounding box center [370, 434] width 79 height 18
copy span "SCHINDLER"
click at [729, 28] on link "Accueil" at bounding box center [735, 41] width 48 height 26
click at [733, 40] on link "Accueil" at bounding box center [735, 41] width 48 height 26
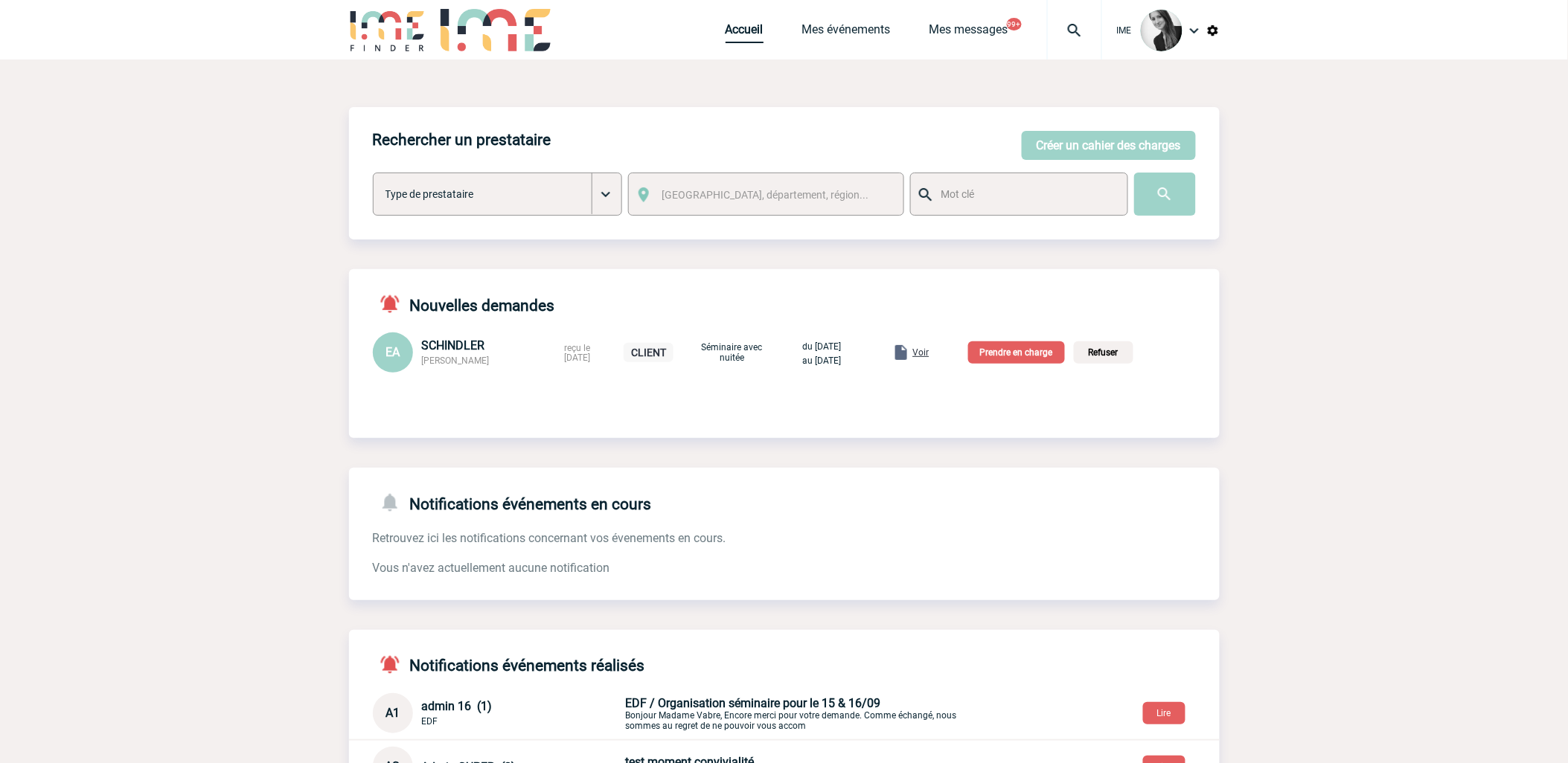
click at [753, 34] on link "Accueil" at bounding box center [745, 32] width 38 height 21
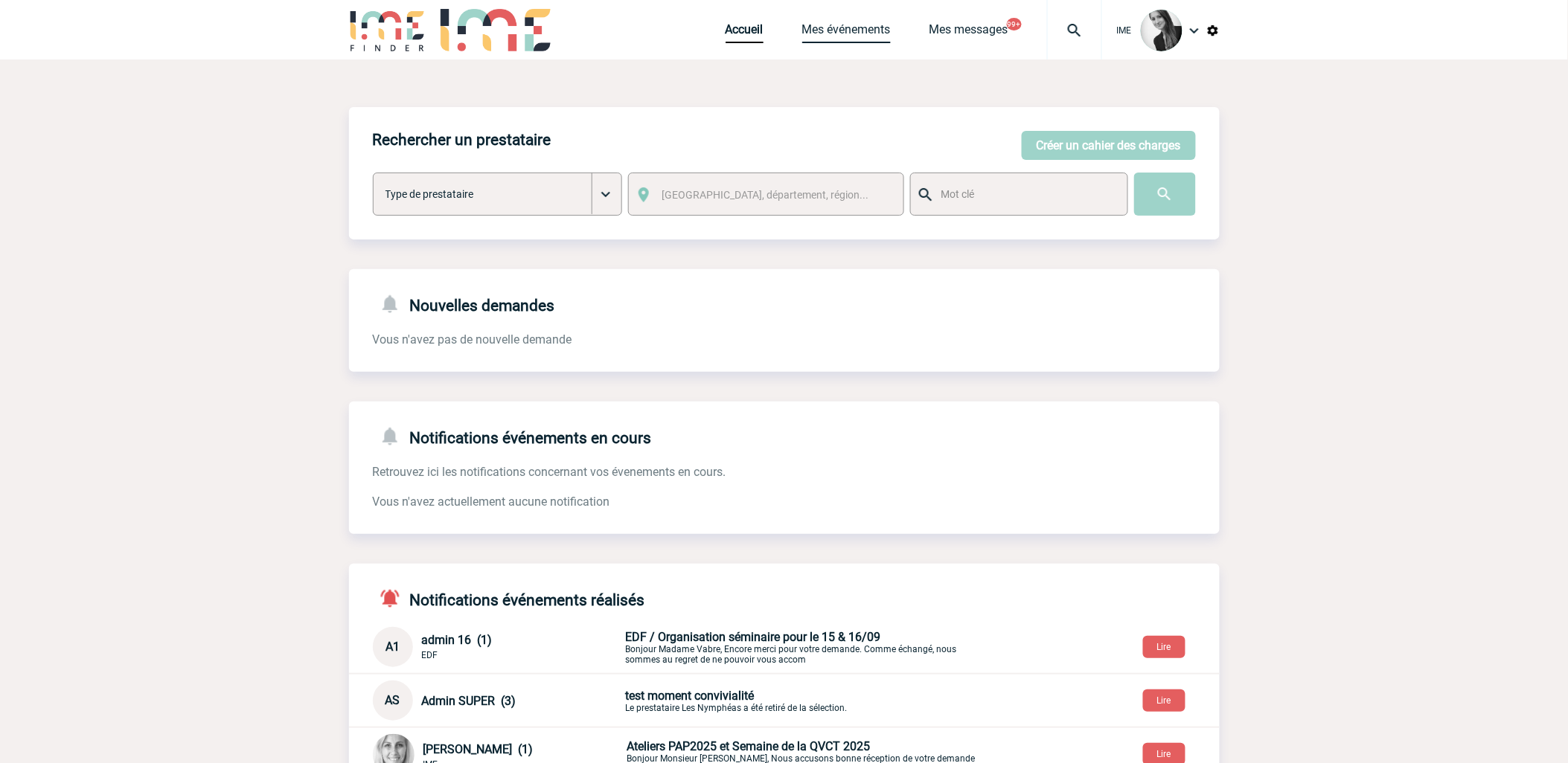
click at [837, 33] on link "Mes événements" at bounding box center [846, 32] width 88 height 21
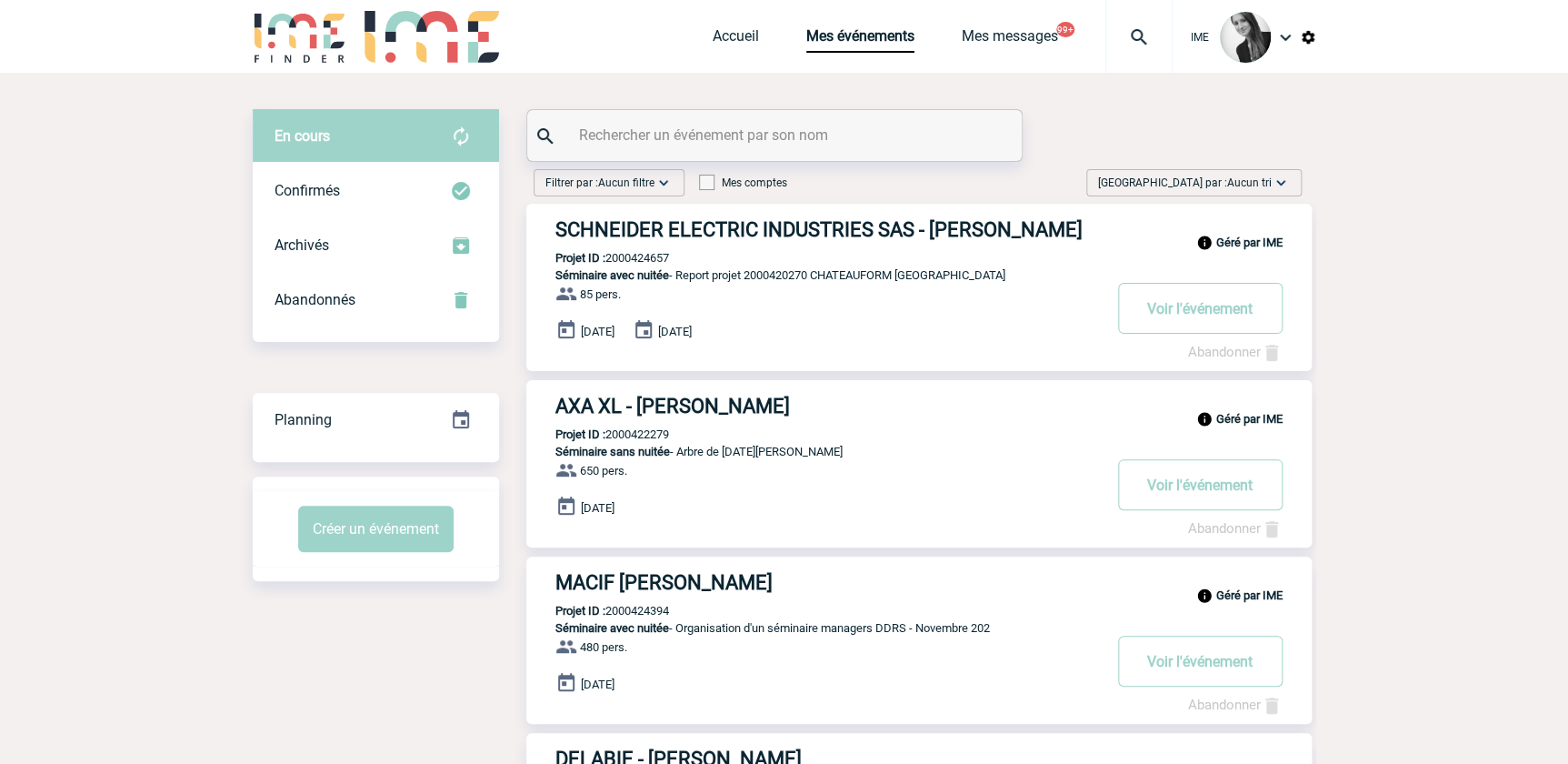
click at [1267, 174] on span "[GEOGRAPHIC_DATA] par : Aucun tri" at bounding box center [1184, 182] width 174 height 18
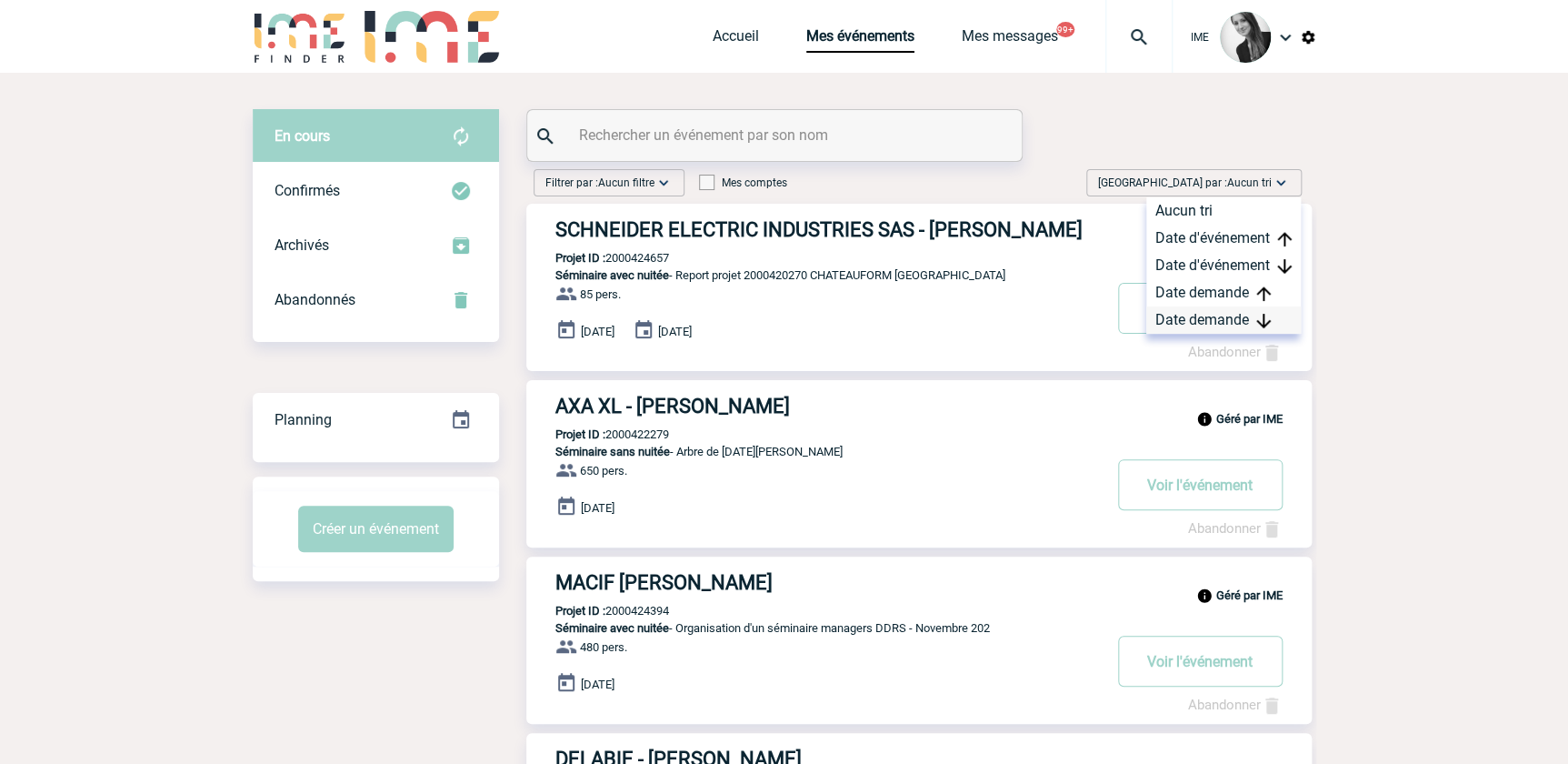
click at [1232, 317] on div "Date demande" at bounding box center [1223, 320] width 154 height 27
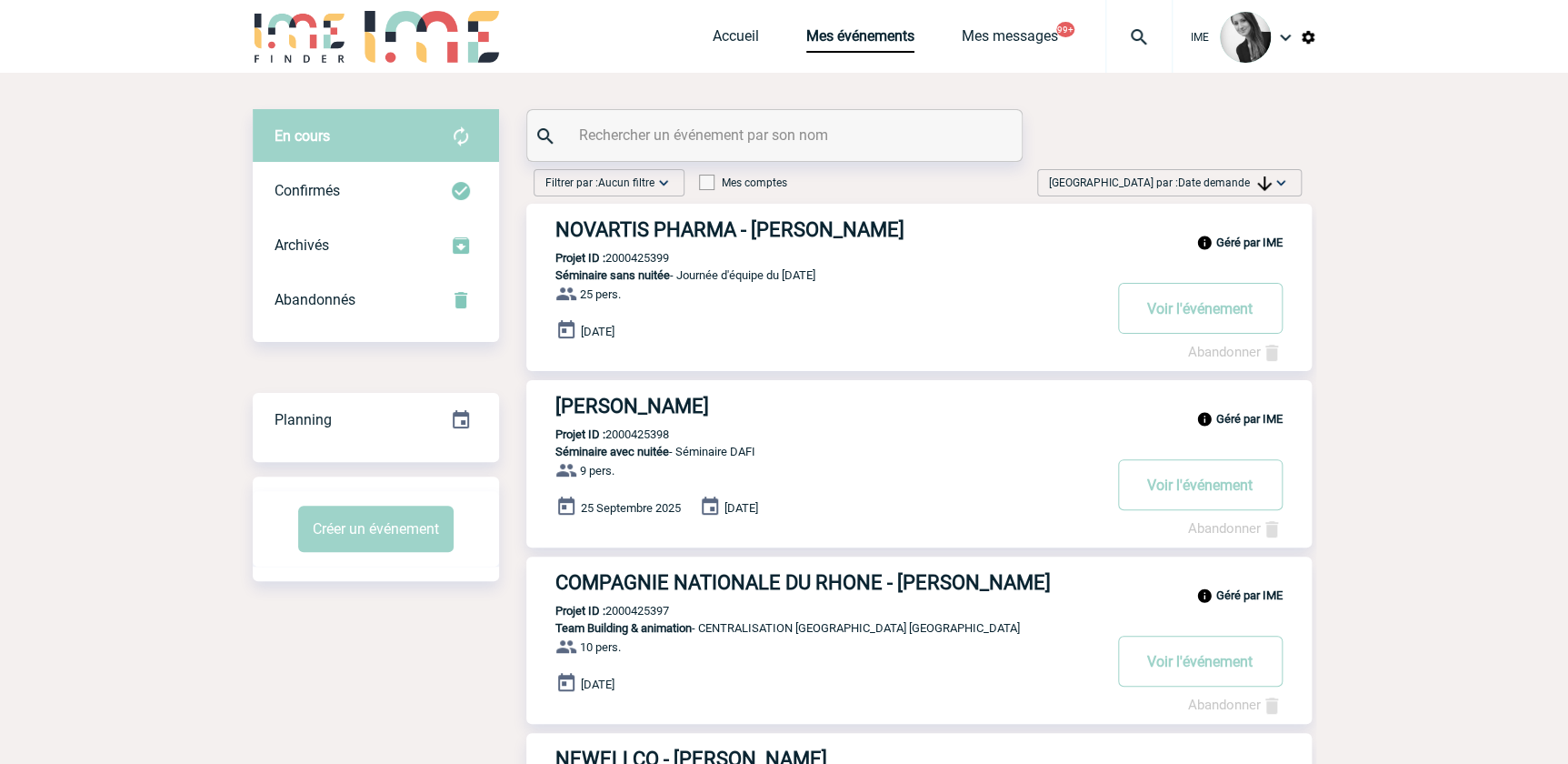
click at [1242, 174] on span "Trier par : Date demande" at bounding box center [1160, 182] width 223 height 18
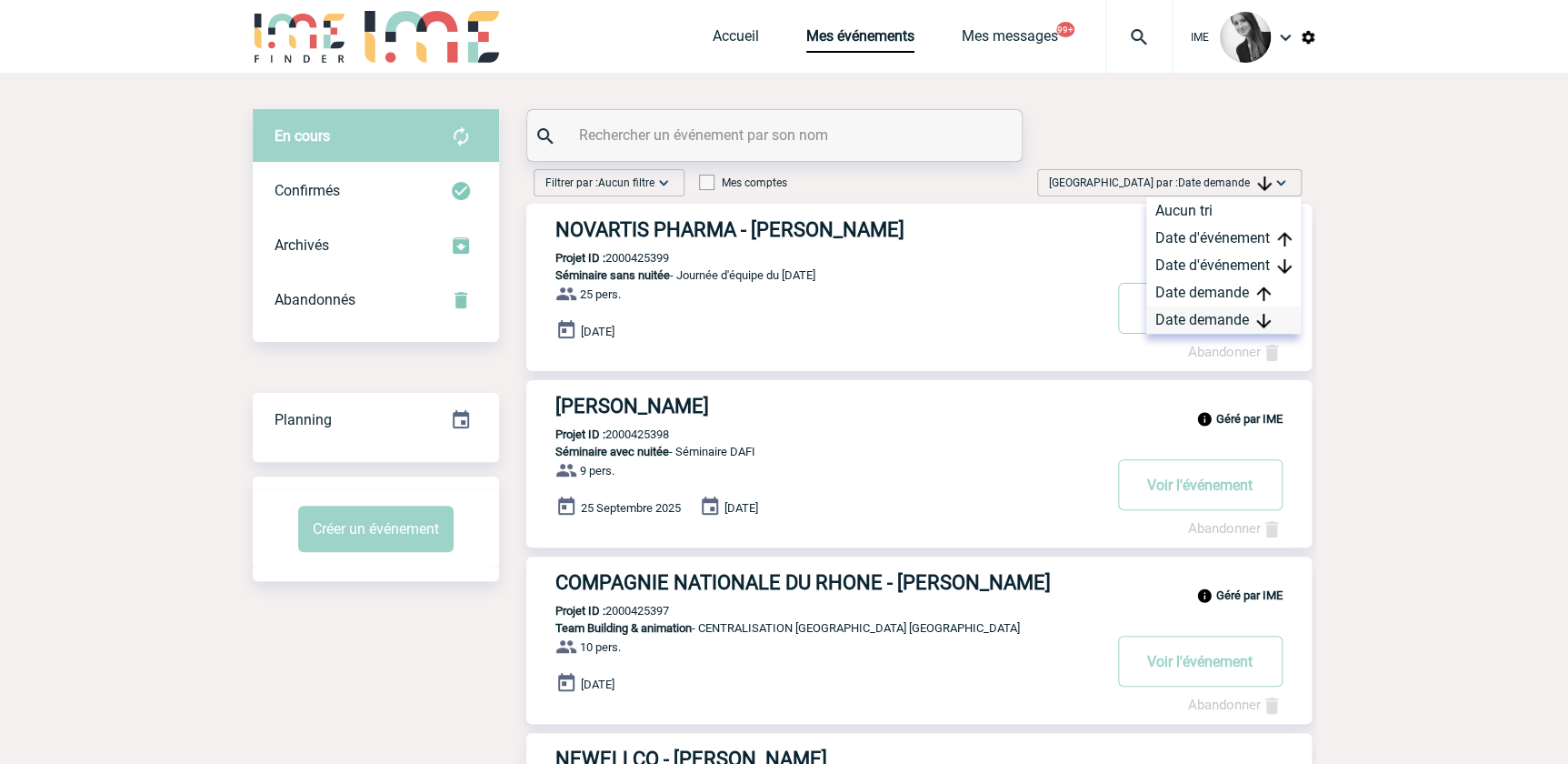
click at [1220, 318] on div "Date demande" at bounding box center [1223, 320] width 154 height 27
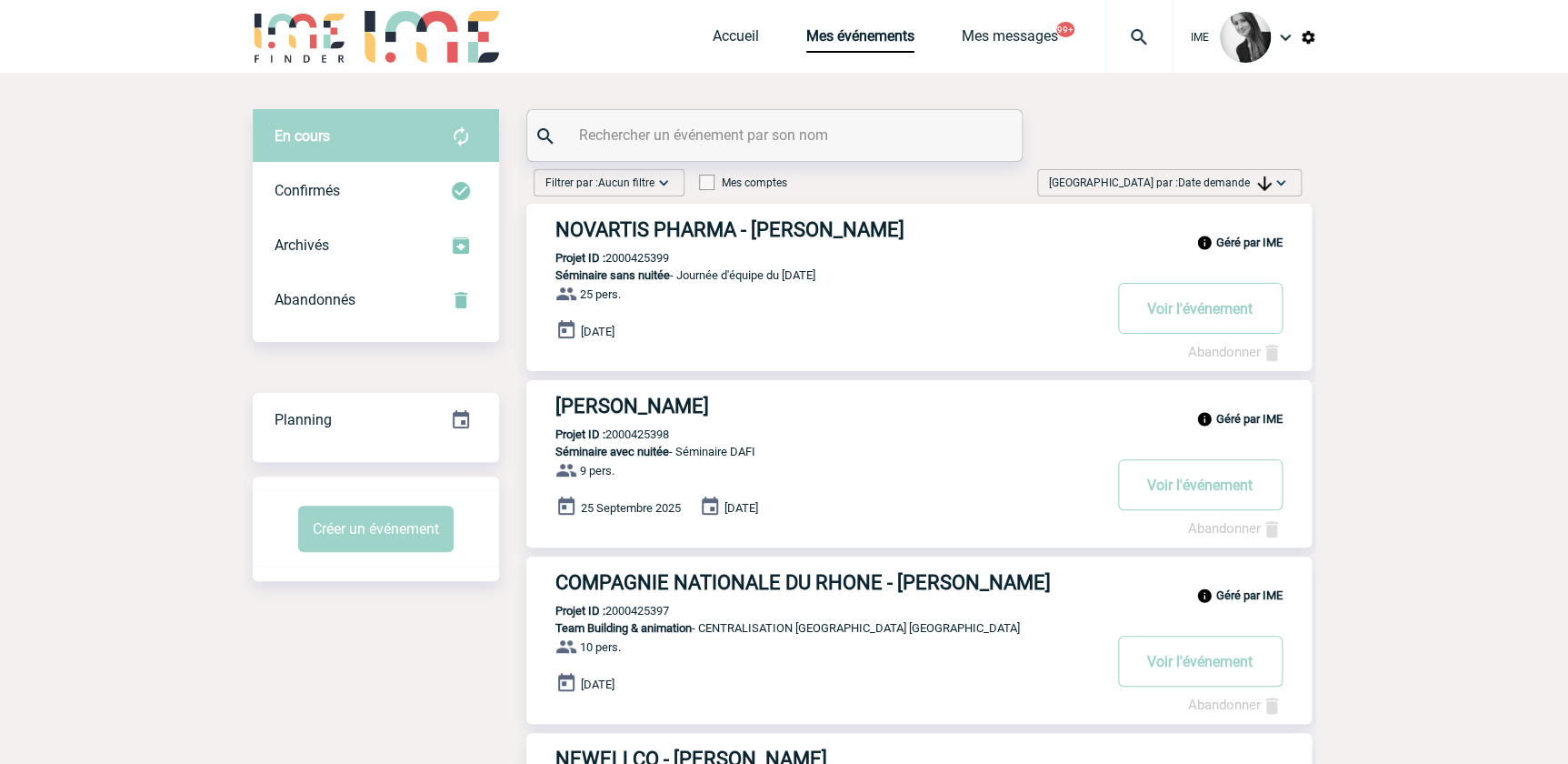
click at [1184, 174] on span "Trier par : Date demande" at bounding box center [1160, 182] width 223 height 18
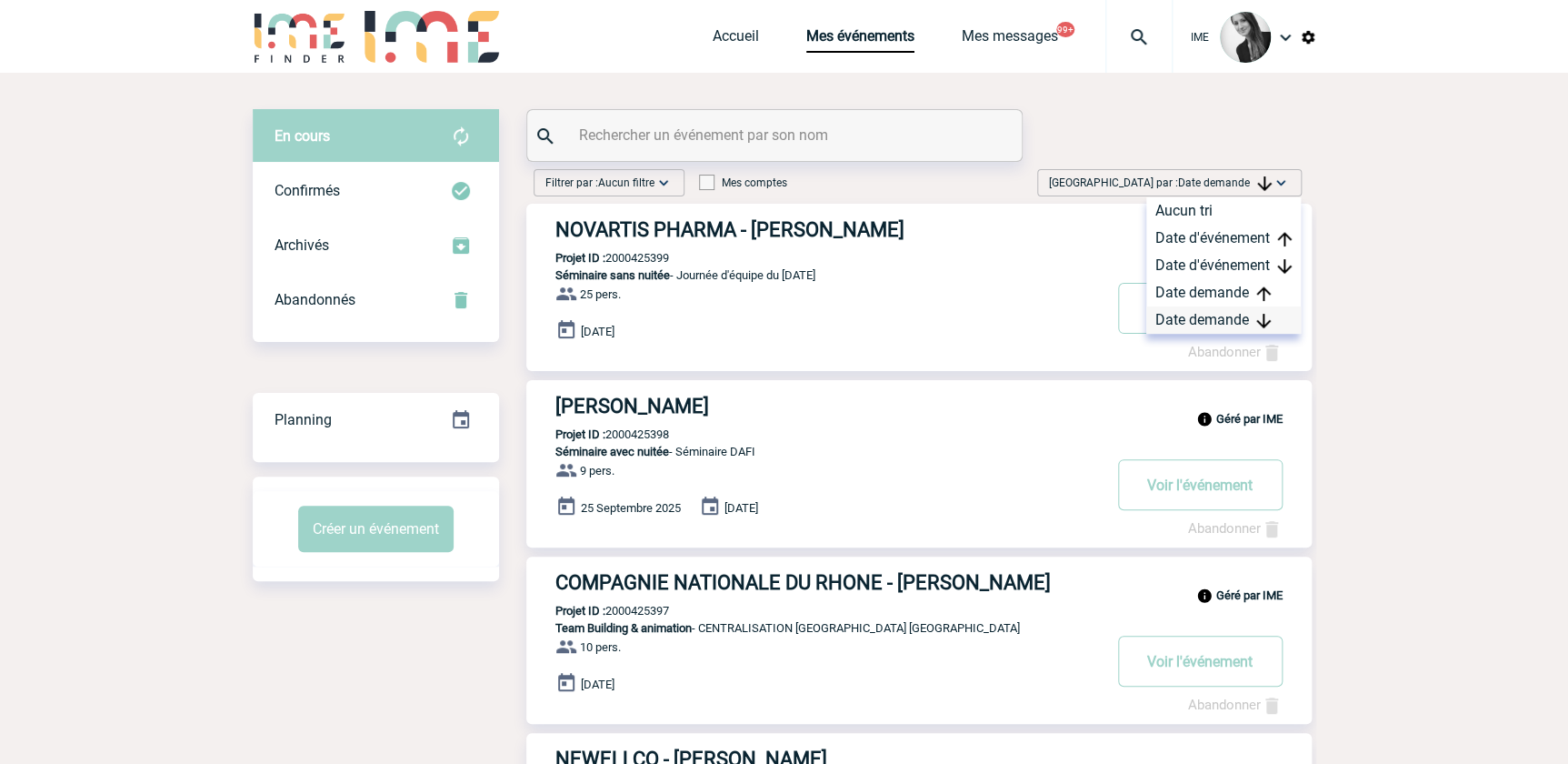
click at [1192, 311] on div "Date demande" at bounding box center [1223, 320] width 154 height 27
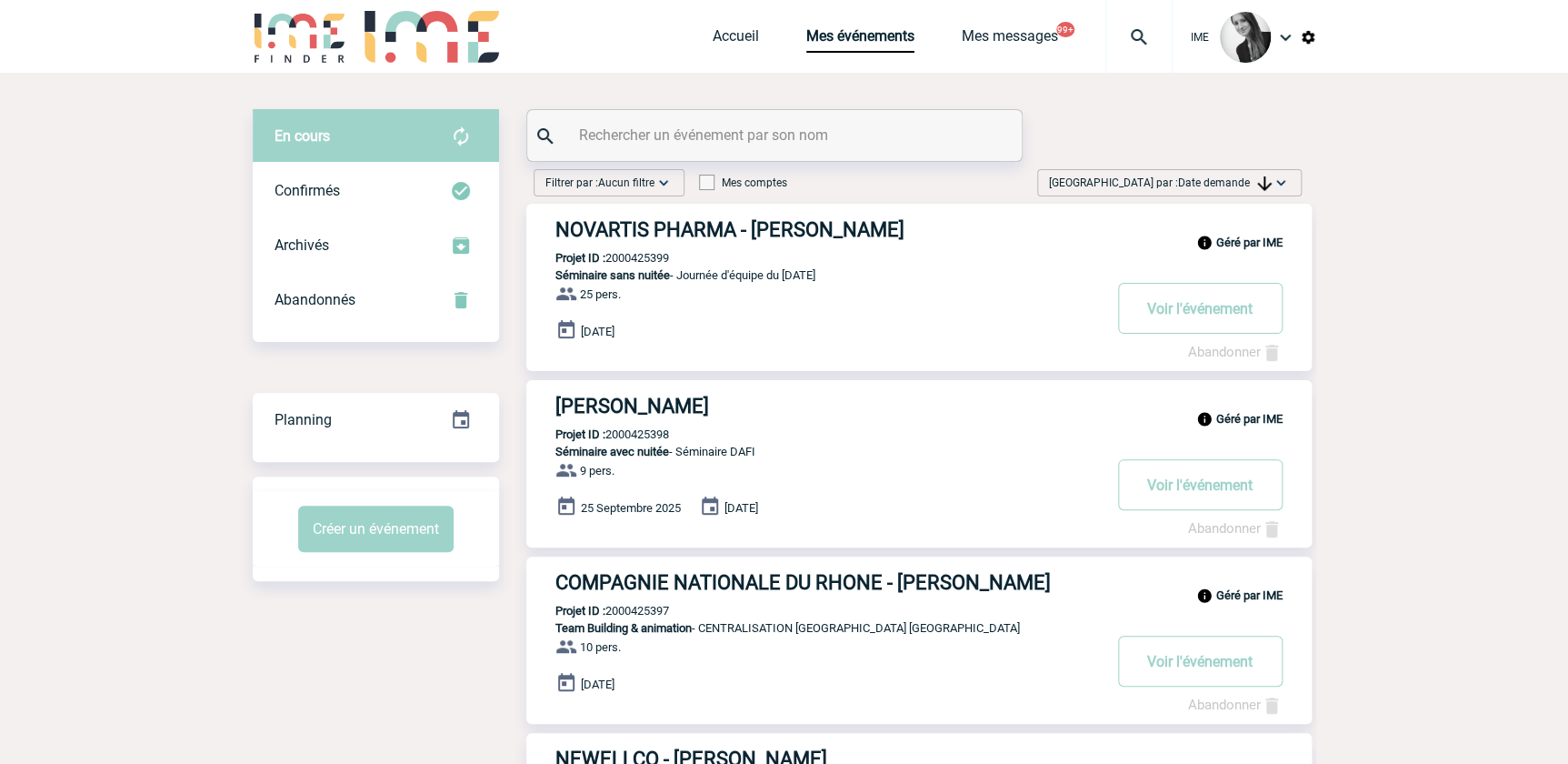
drag, startPoint x: 1239, startPoint y: 181, endPoint x: 1237, endPoint y: 193, distance: 12.2
click at [1239, 181] on span "Date demande" at bounding box center [1224, 182] width 94 height 13
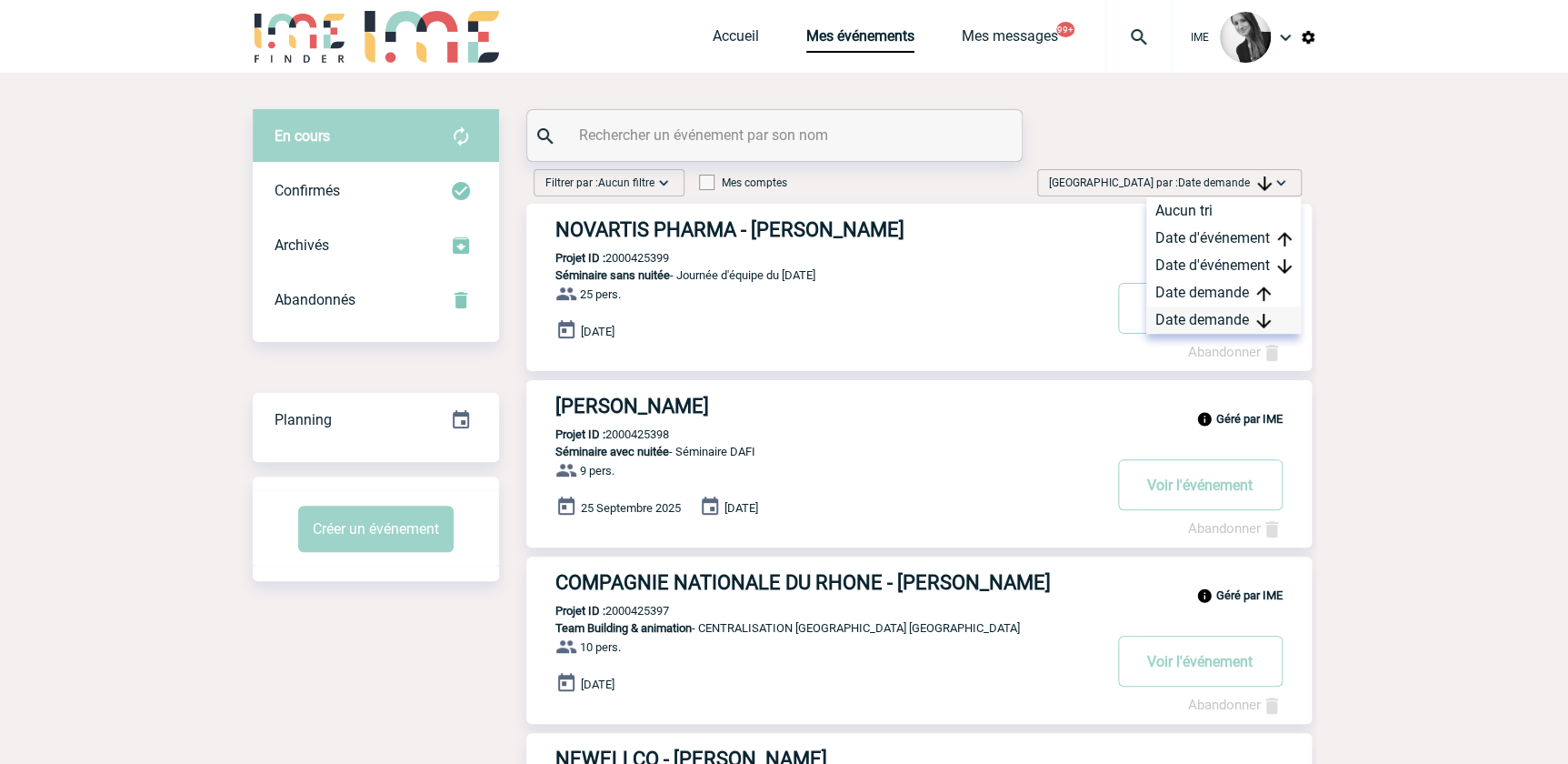
click at [1203, 327] on div "Date demande" at bounding box center [1223, 320] width 154 height 27
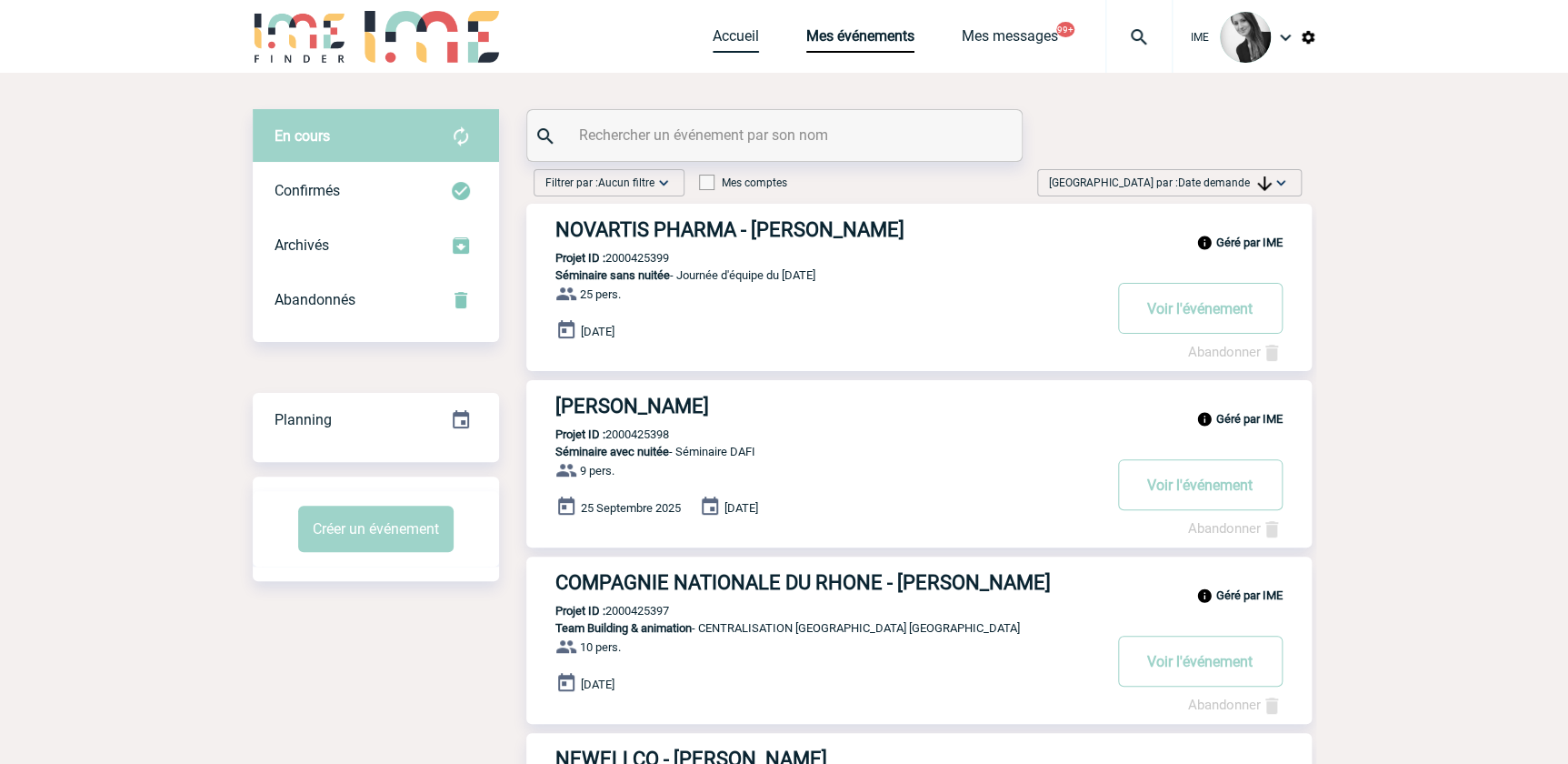
click at [725, 31] on link "Accueil" at bounding box center [736, 40] width 46 height 25
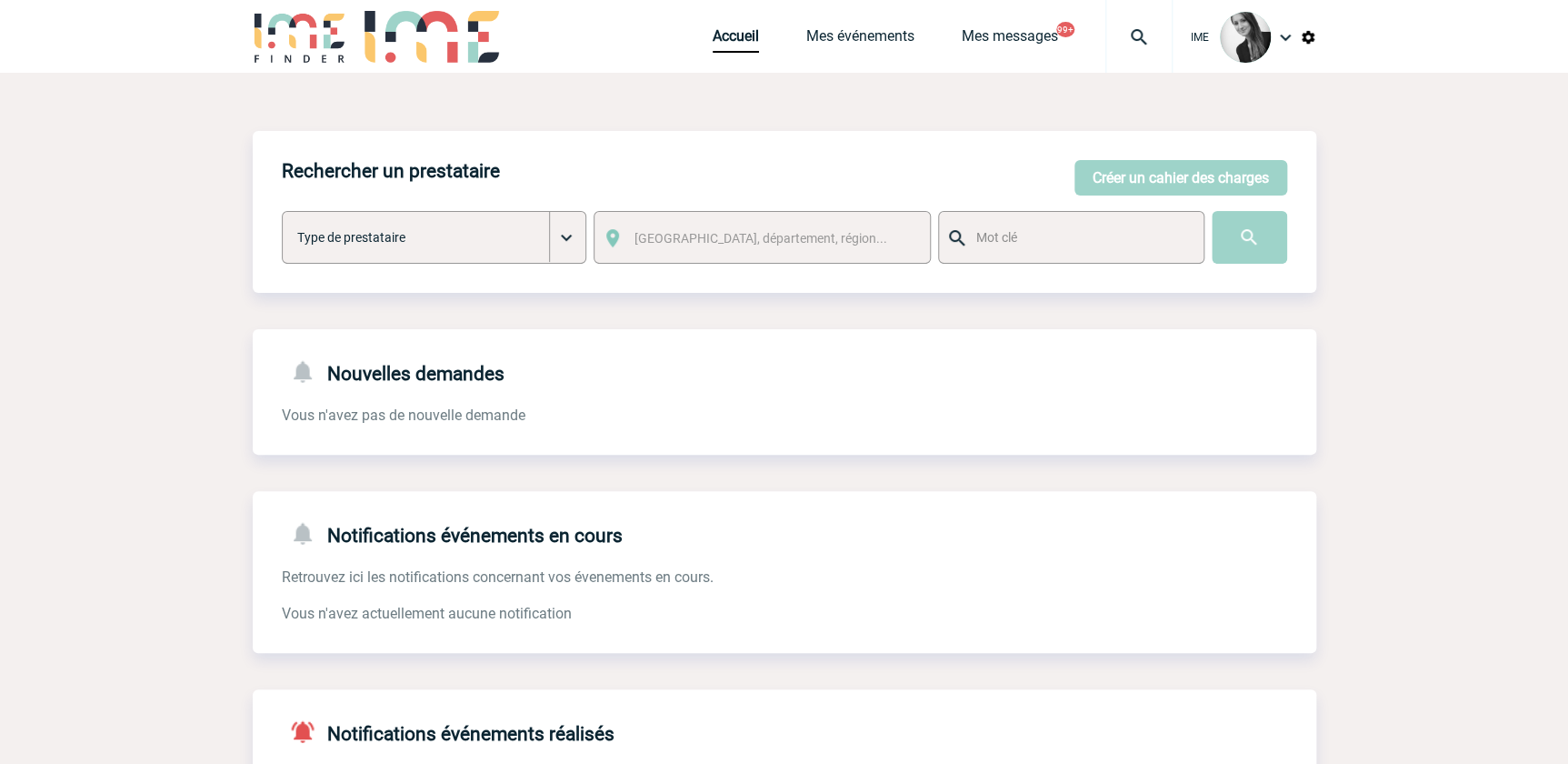
click at [717, 57] on div "Accueil Mes événements Mes messages 99+ Projet, client Projet, client" at bounding box center [942, 36] width 460 height 72
click at [724, 49] on link "Accueil" at bounding box center [736, 40] width 46 height 25
click at [731, 27] on link "Accueil" at bounding box center [736, 40] width 46 height 25
click at [877, 41] on link "Mes événements" at bounding box center [860, 40] width 108 height 25
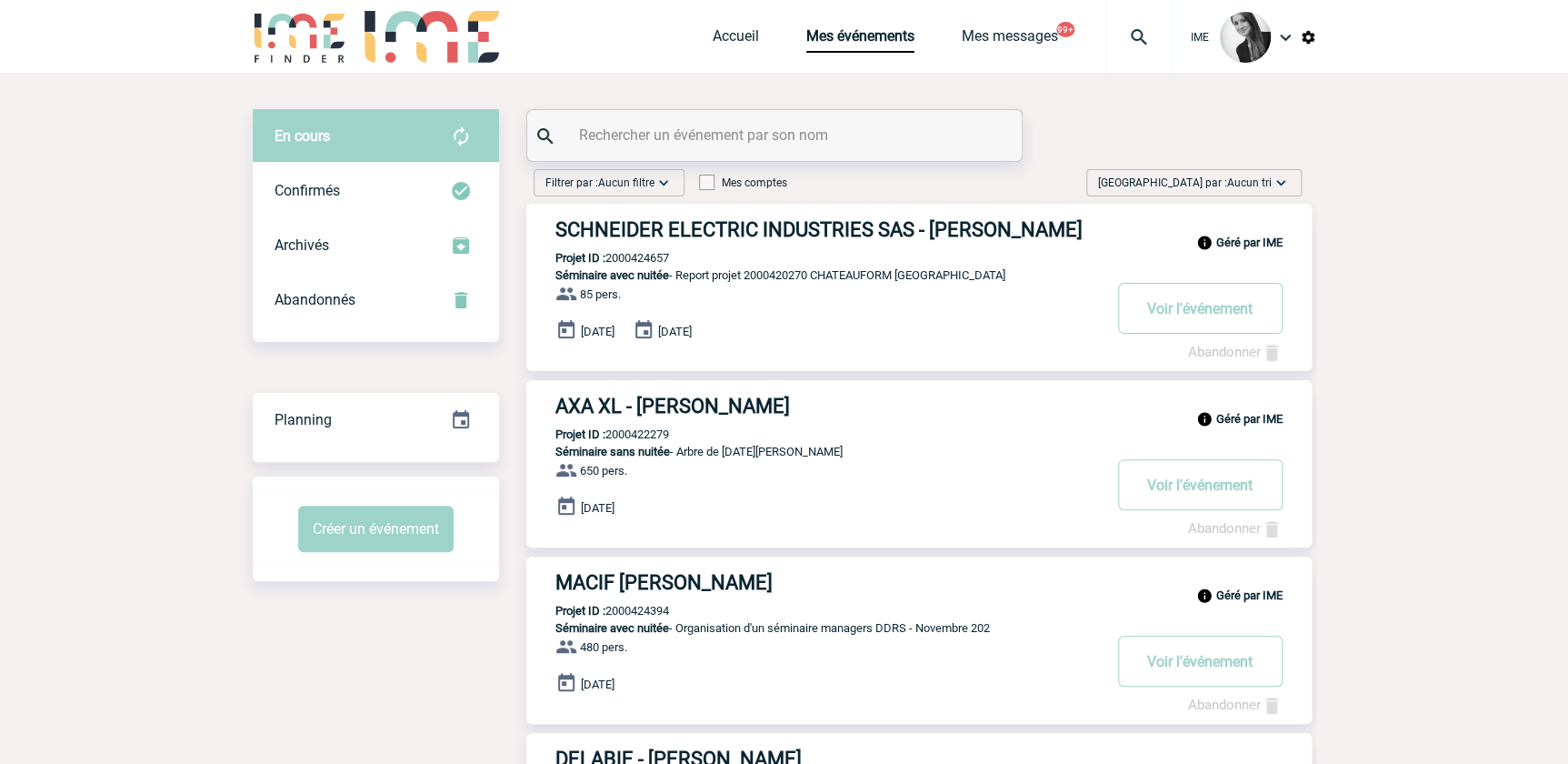
click at [1272, 184] on img at bounding box center [1280, 182] width 18 height 18
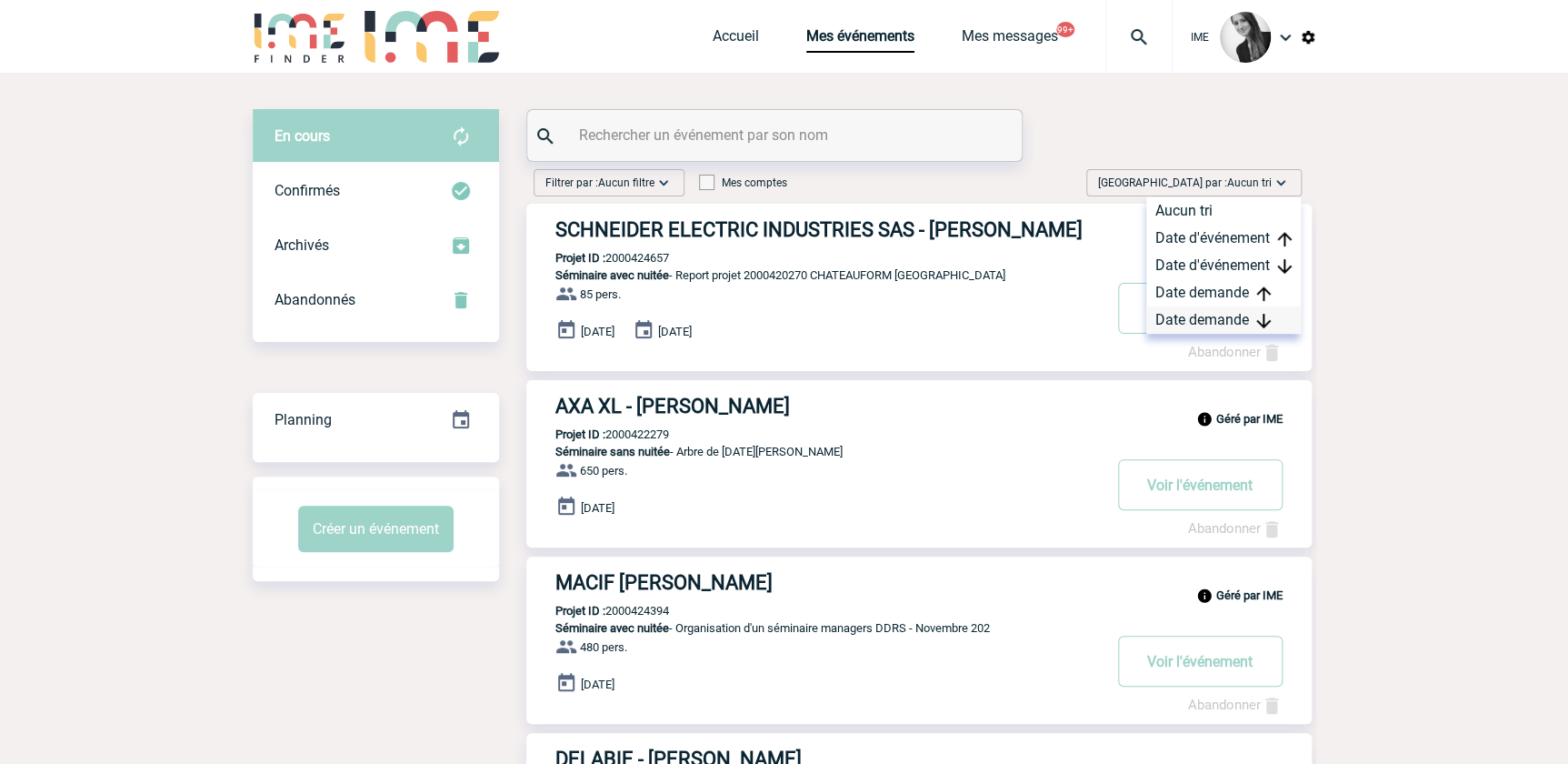
click at [1182, 309] on div "Date demande" at bounding box center [1223, 320] width 154 height 27
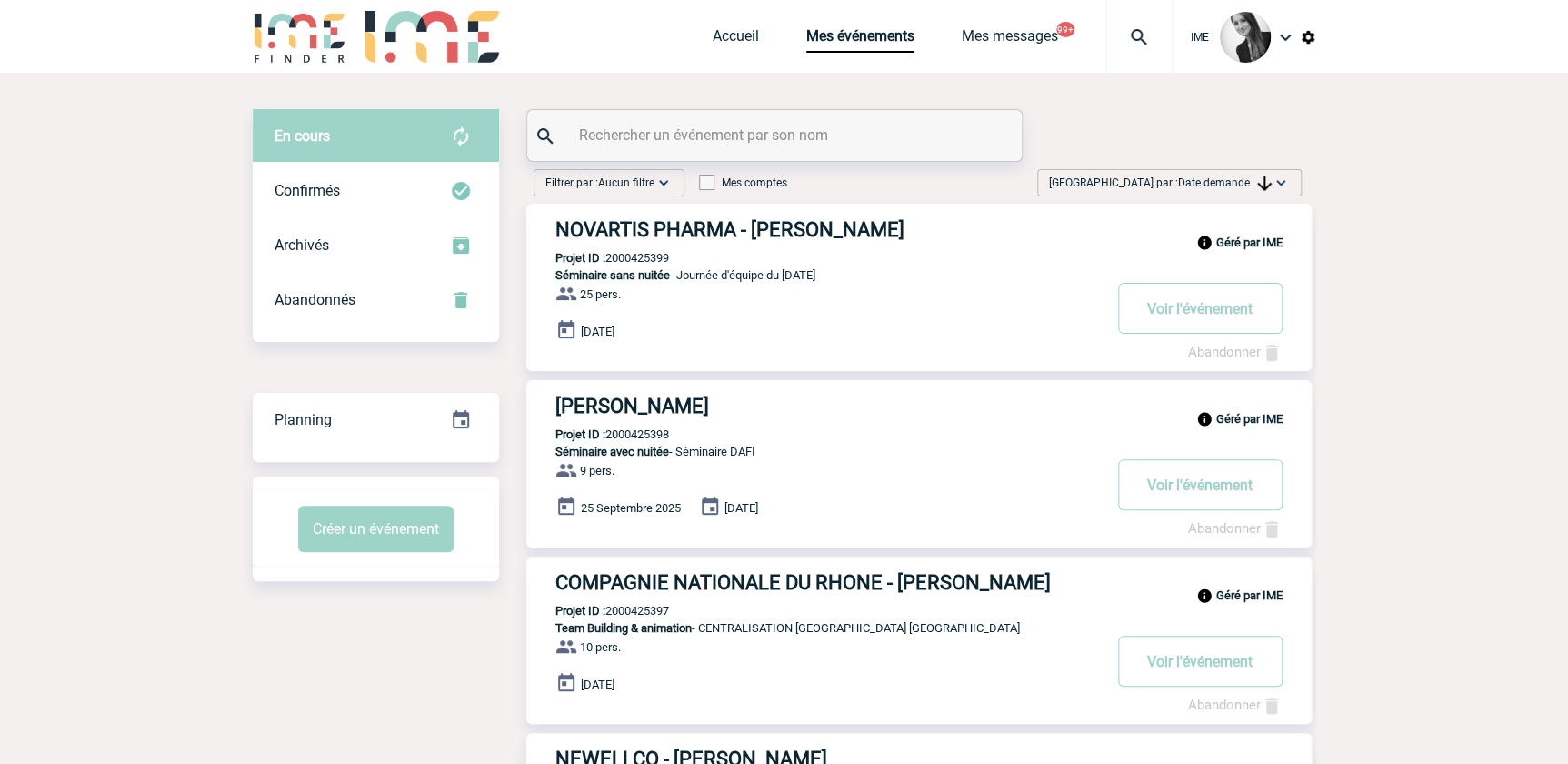
drag, startPoint x: 1255, startPoint y: 184, endPoint x: 1251, endPoint y: 208, distance: 24.3
click at [1255, 183] on span "Date demande" at bounding box center [1224, 182] width 94 height 13
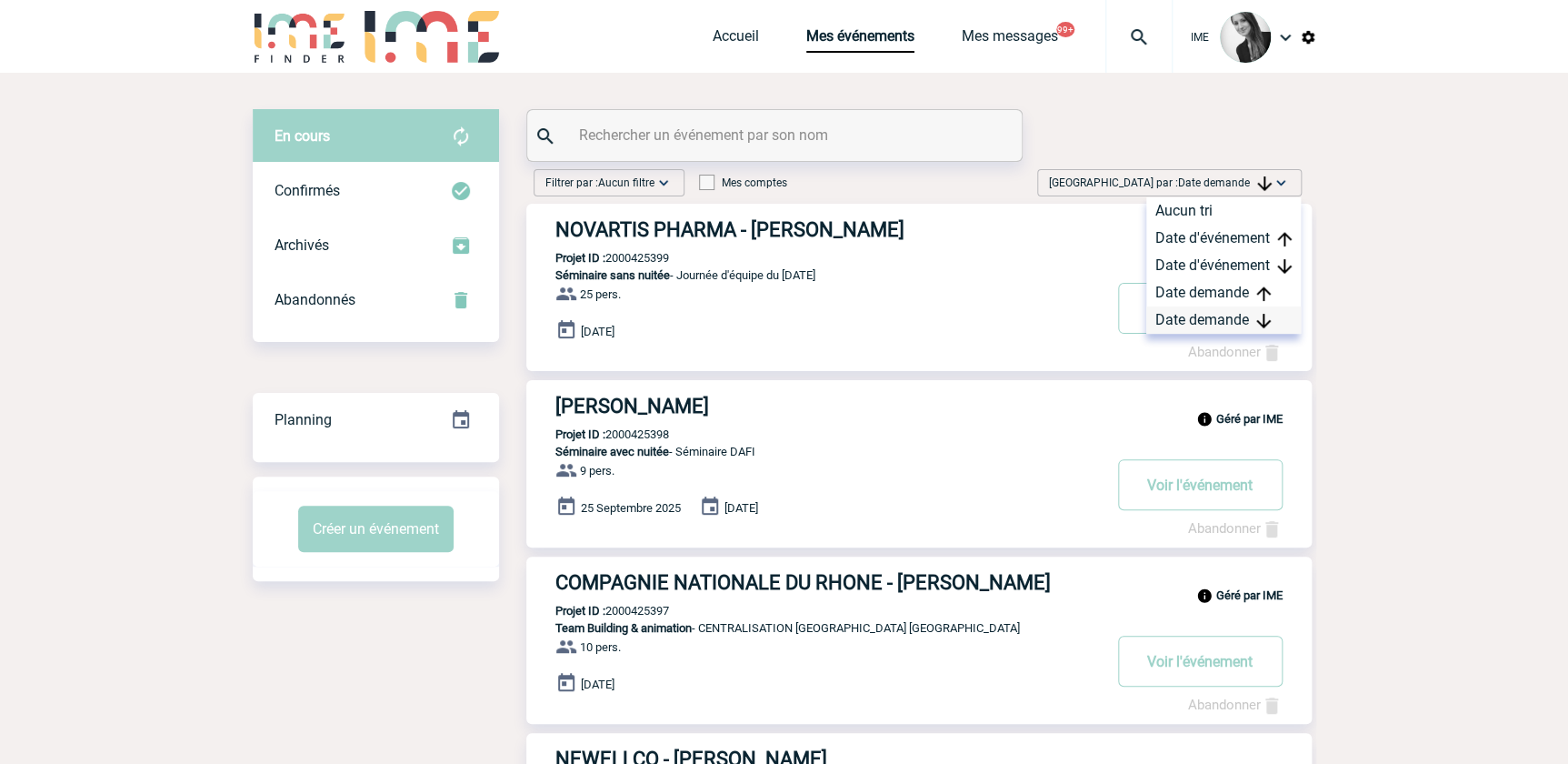
click at [1201, 315] on div "Date demande" at bounding box center [1223, 320] width 154 height 27
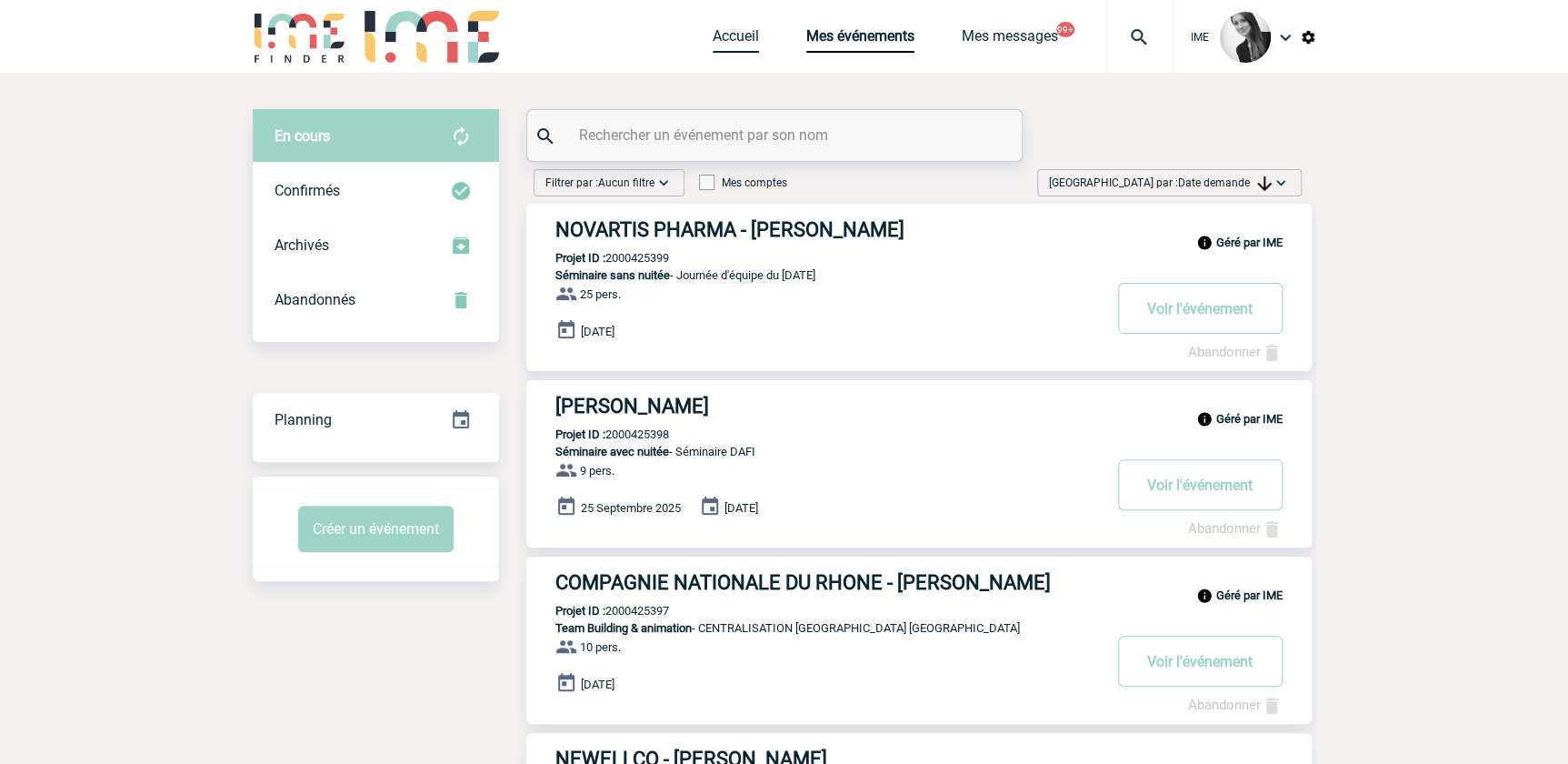
click at [713, 41] on link "Accueil" at bounding box center [736, 40] width 46 height 25
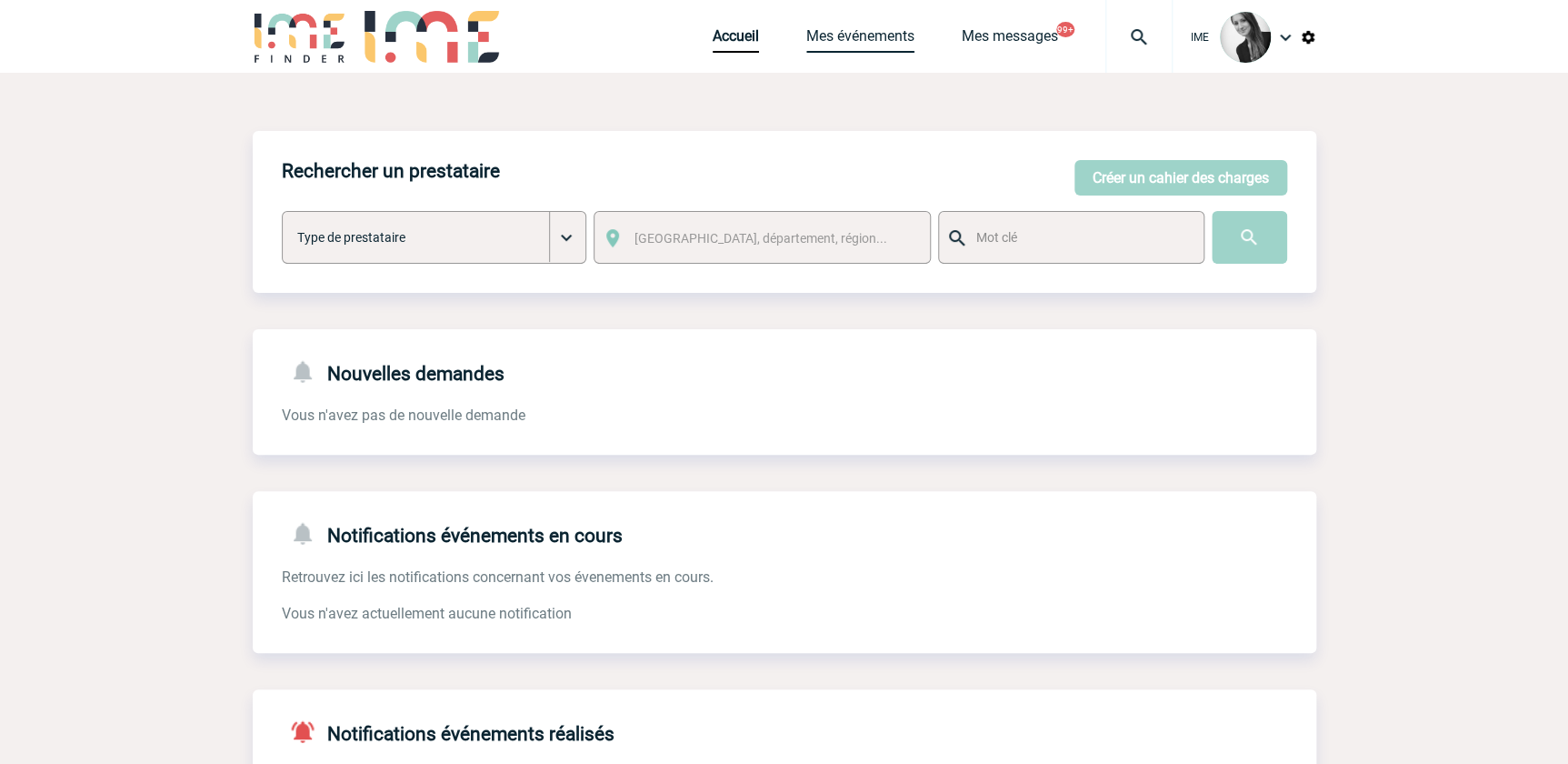
click at [872, 28] on link "Mes événements" at bounding box center [860, 40] width 108 height 25
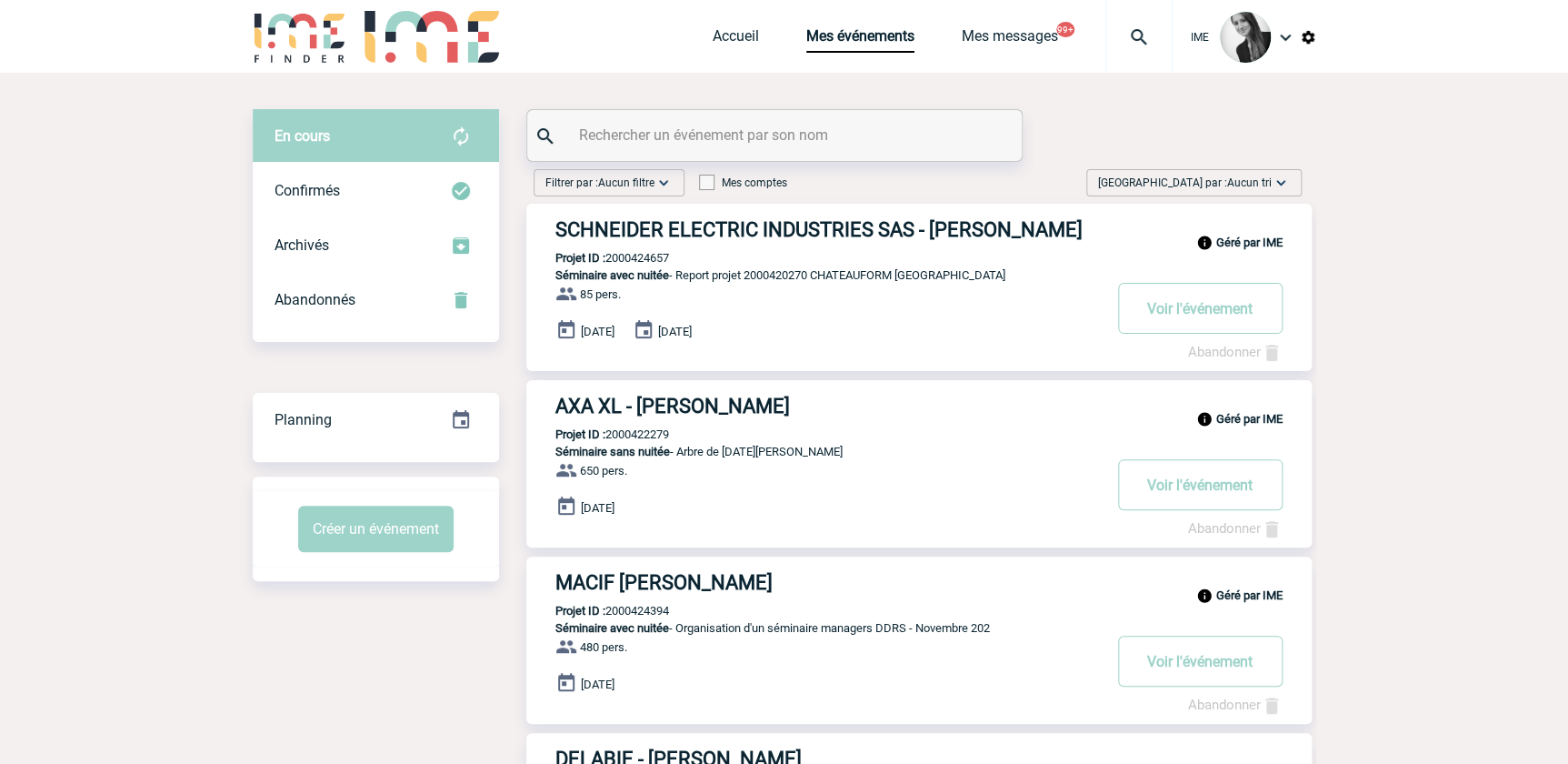
click at [1207, 180] on span "[GEOGRAPHIC_DATA] par : Aucun tri" at bounding box center [1184, 182] width 174 height 18
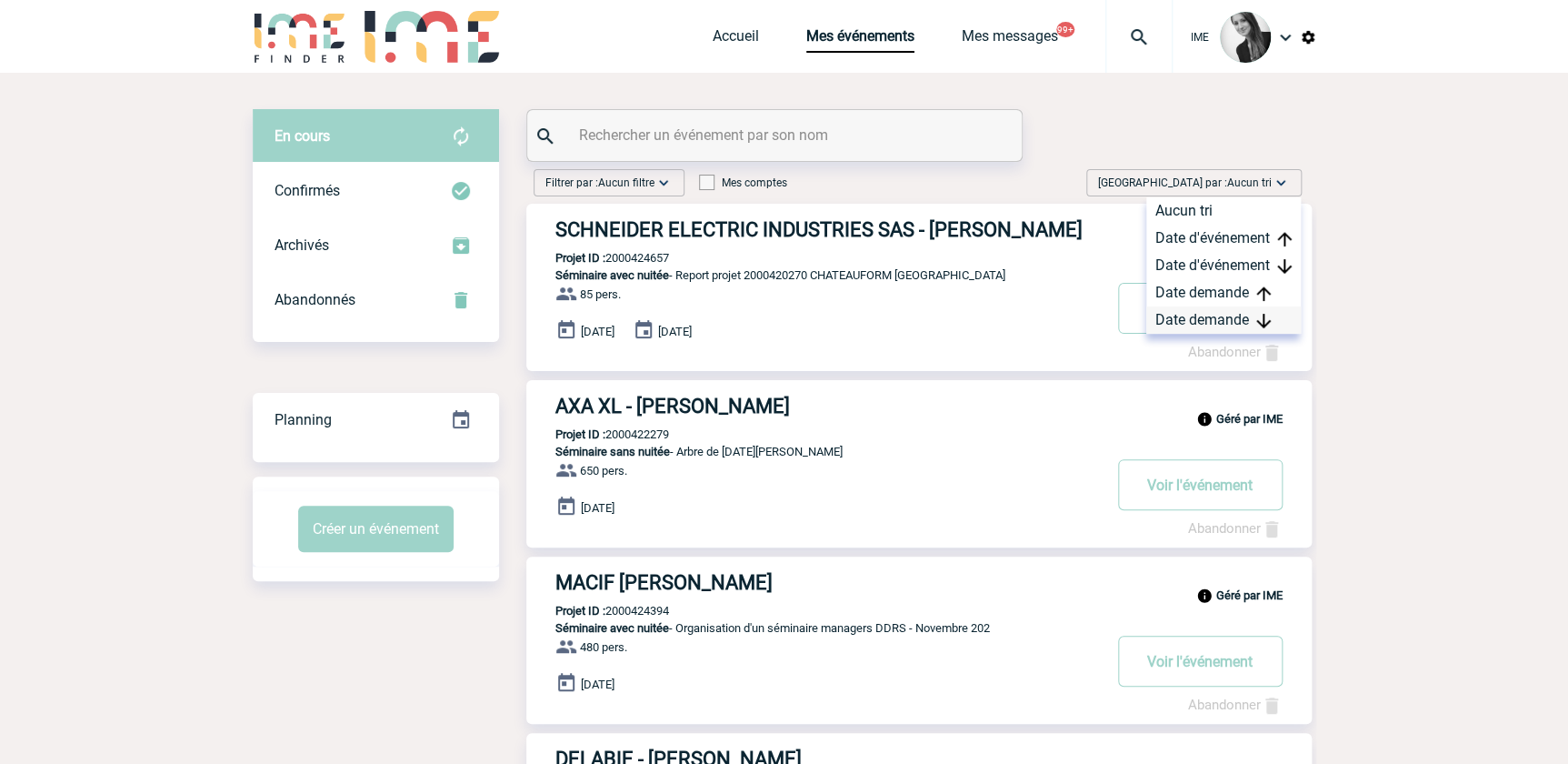
click at [1185, 318] on div "Date demande" at bounding box center [1223, 320] width 154 height 27
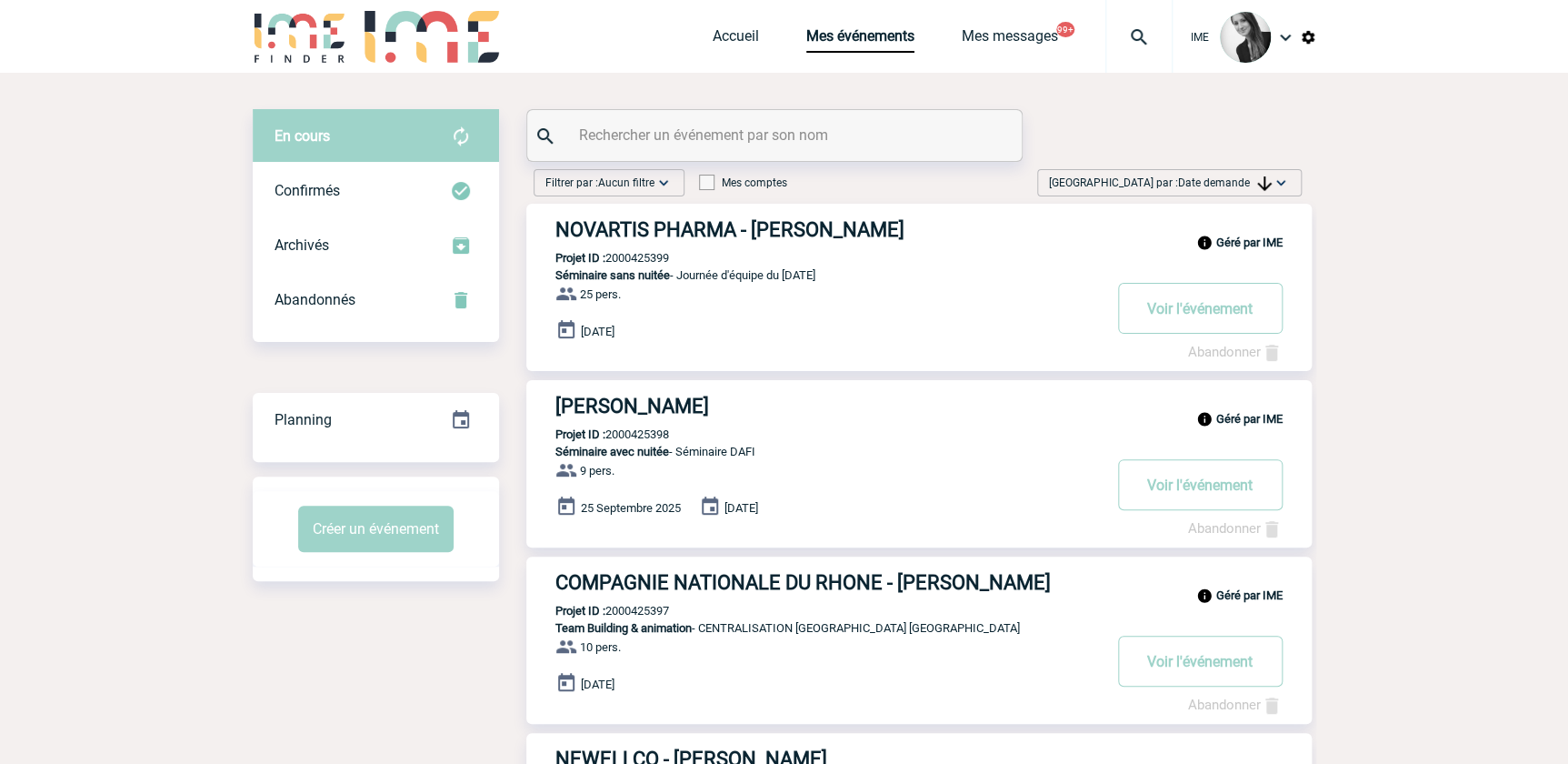
click at [1255, 182] on span "Date demande" at bounding box center [1224, 182] width 94 height 13
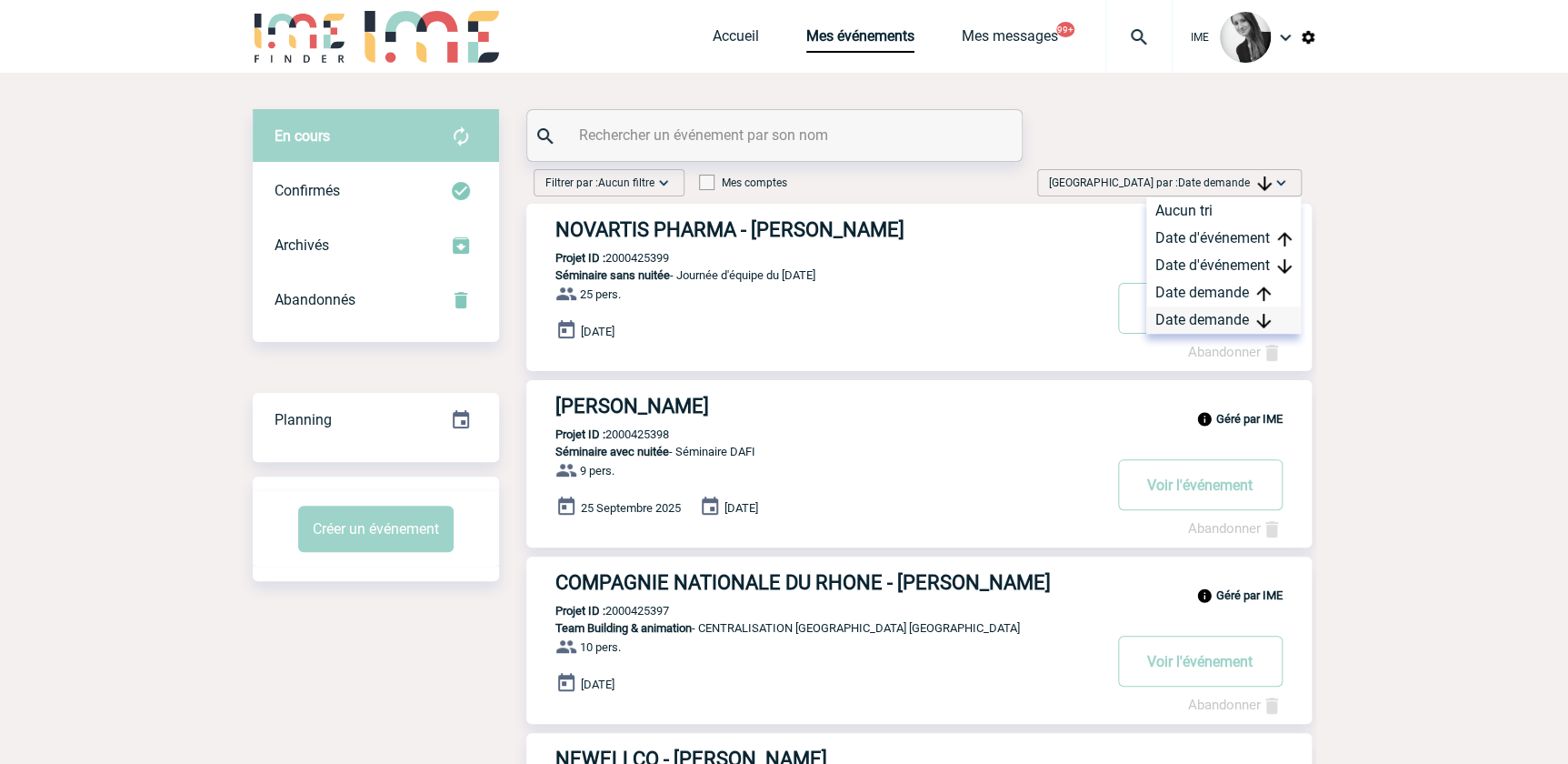
click at [1178, 320] on div "Date demande" at bounding box center [1223, 320] width 154 height 27
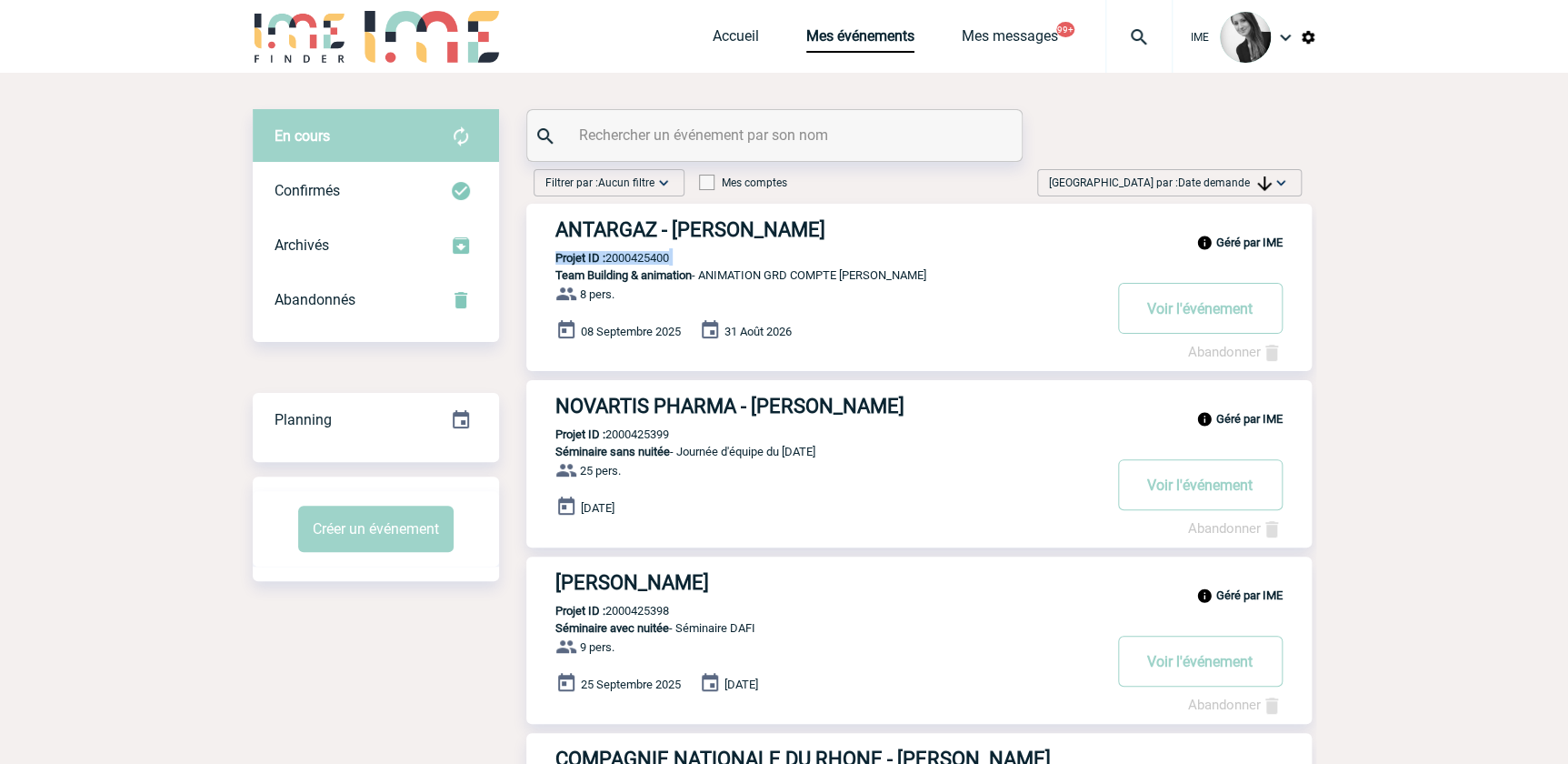
drag, startPoint x: 742, startPoint y: 267, endPoint x: 907, endPoint y: 259, distance: 165.2
click at [907, 258] on div "Géré par IME ANTARGAZ - Jérémy BIDAUT Projet ID : 2000425400 Team Building & an…" at bounding box center [919, 286] width 785 height 167
click at [736, 27] on link "Accueil" at bounding box center [736, 40] width 46 height 25
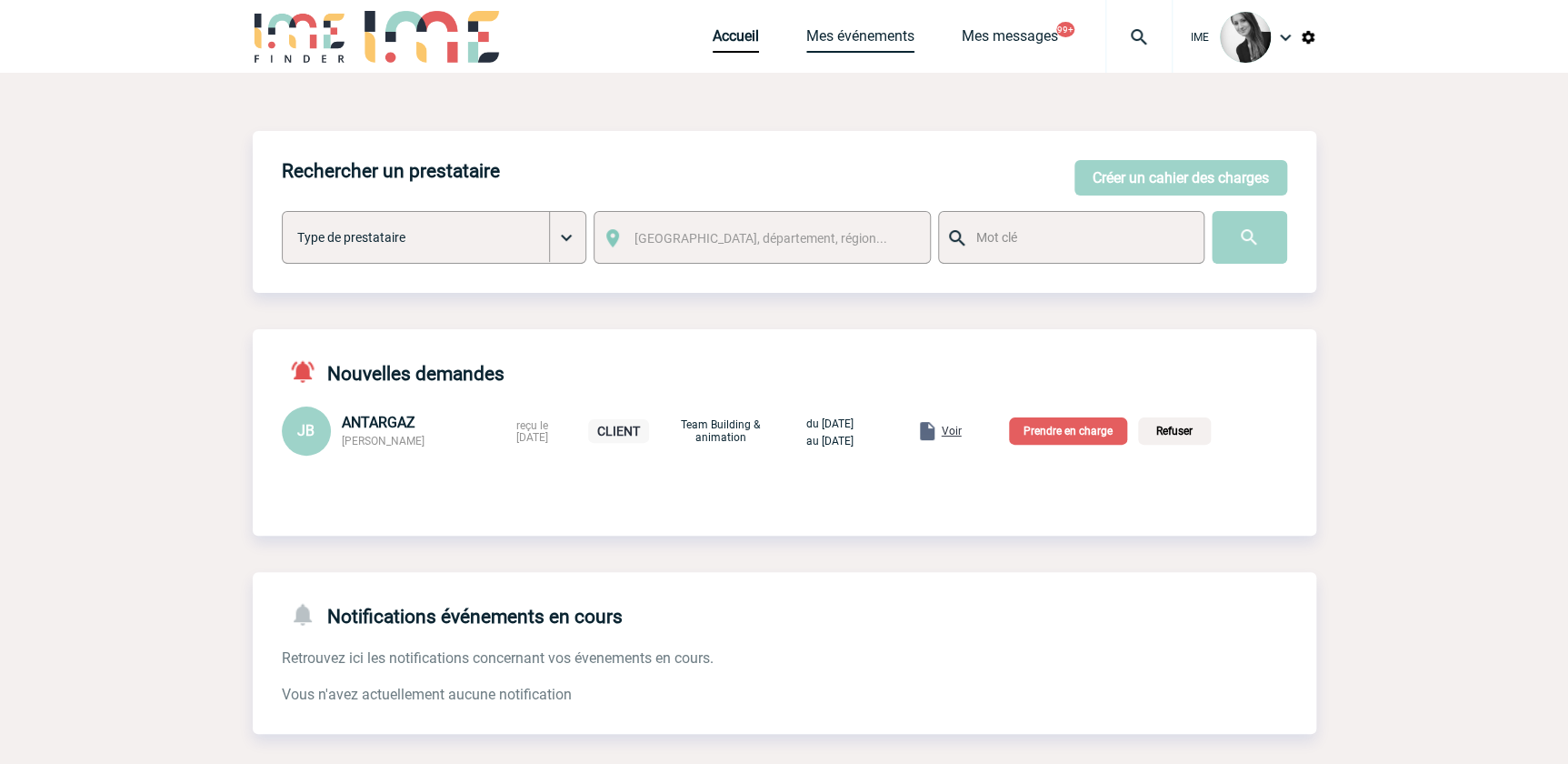
click at [876, 49] on link "Mes événements" at bounding box center [860, 40] width 108 height 25
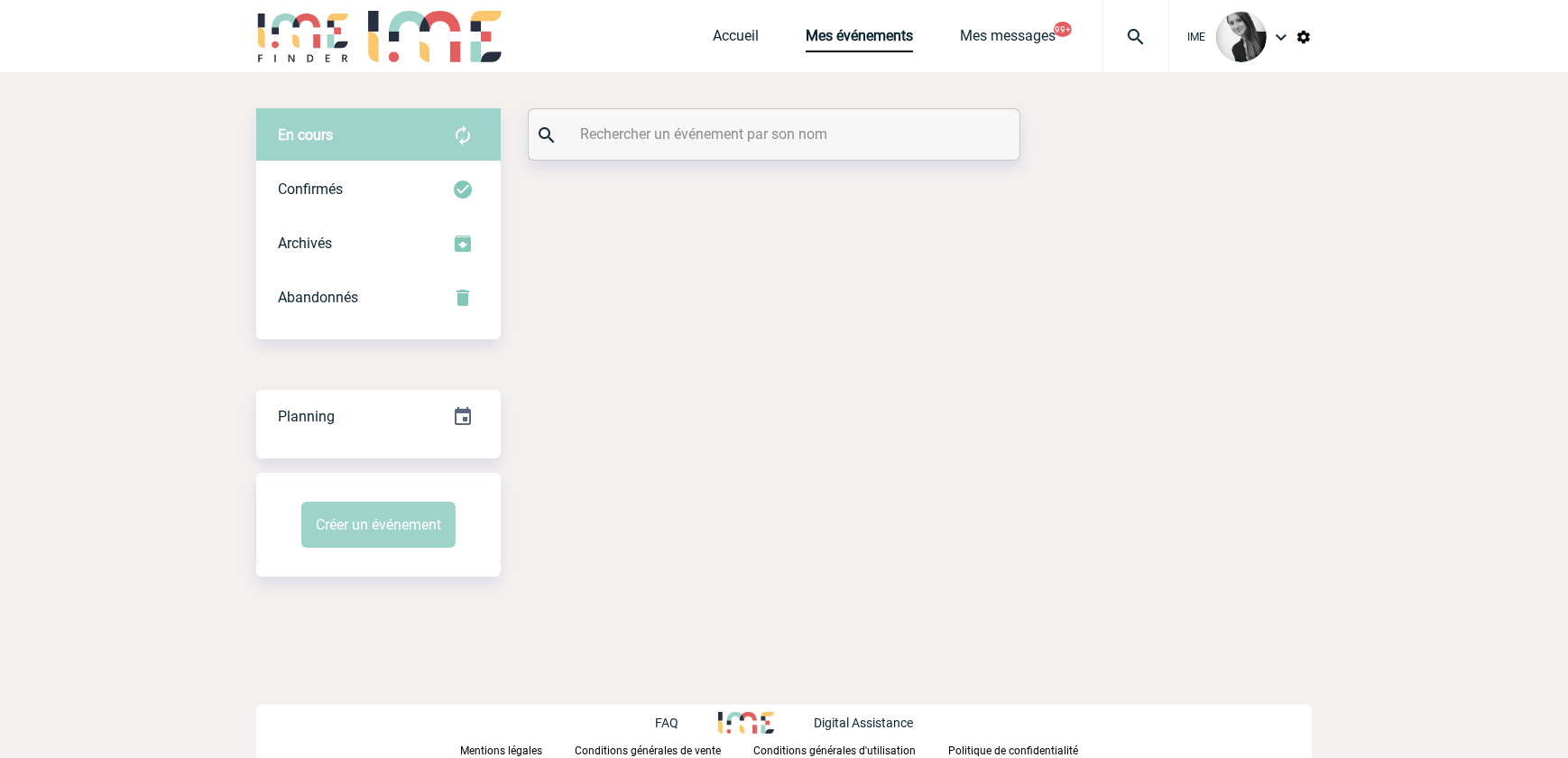
click at [623, 133] on input "text" at bounding box center [775, 133] width 401 height 26
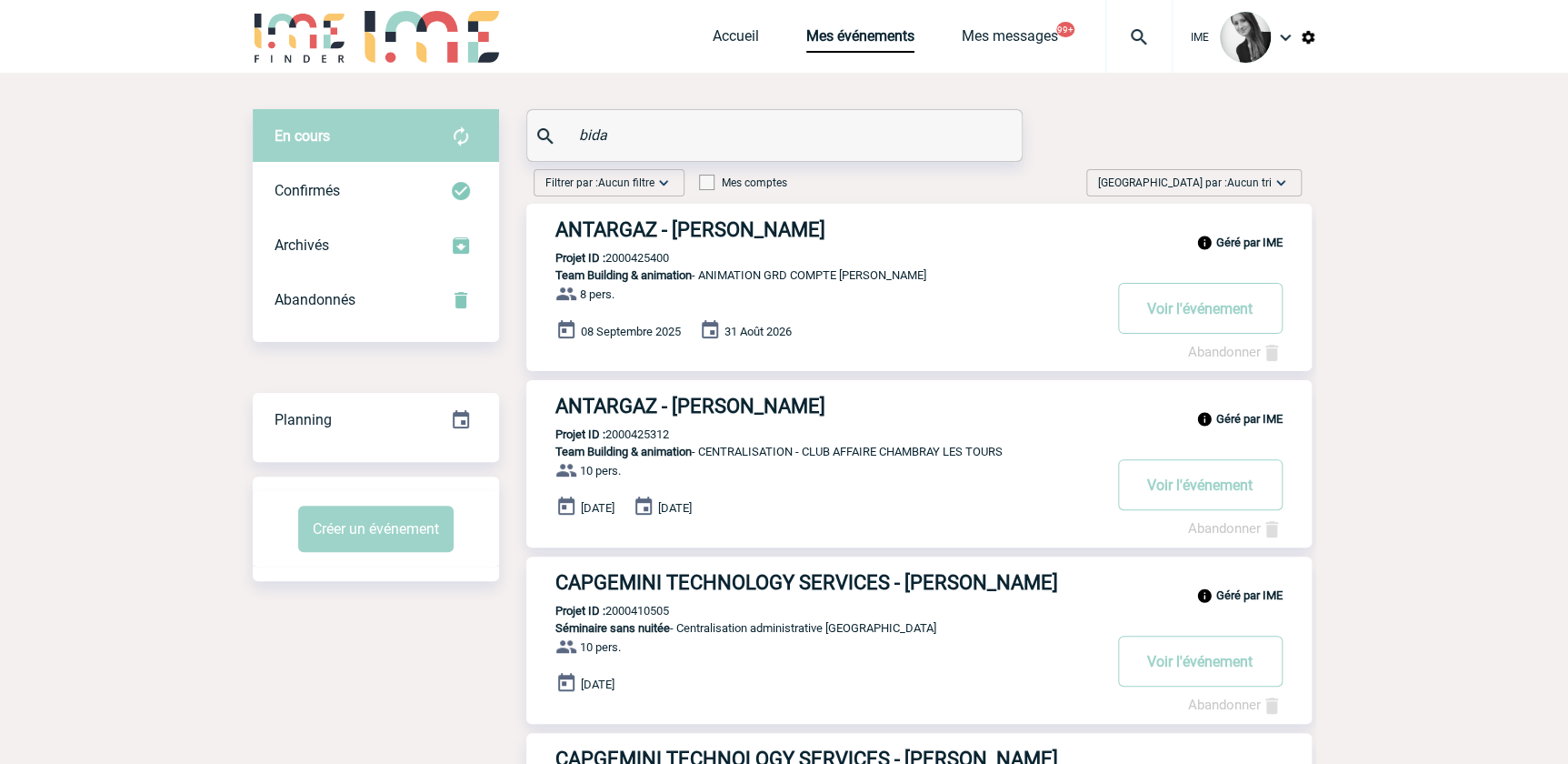
type input "bida"
drag, startPoint x: 726, startPoint y: 40, endPoint x: 717, endPoint y: 97, distance: 57.7
click at [726, 40] on link "Accueil" at bounding box center [736, 40] width 46 height 25
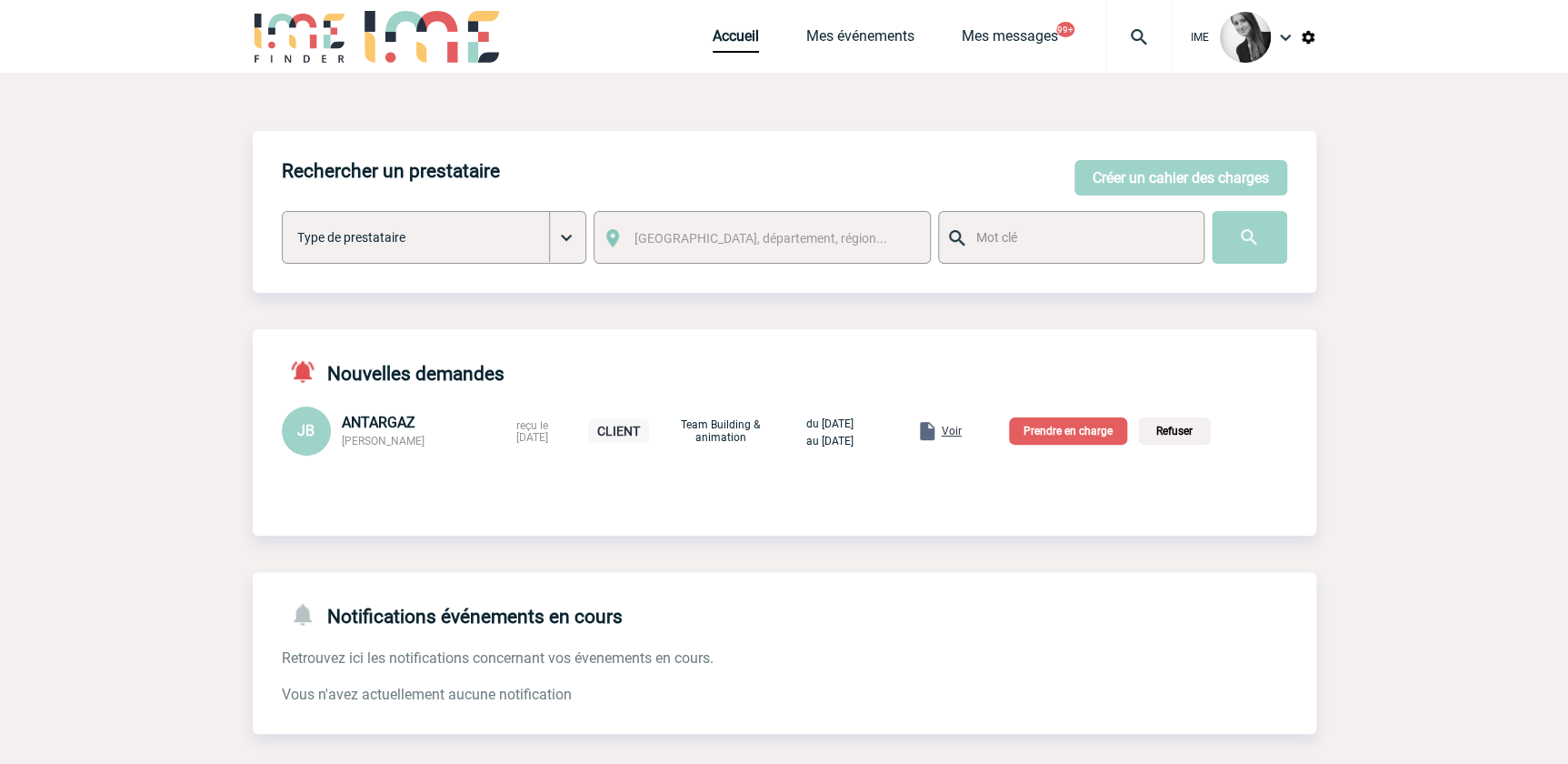
click at [960, 426] on div "Voir" at bounding box center [938, 430] width 45 height 22
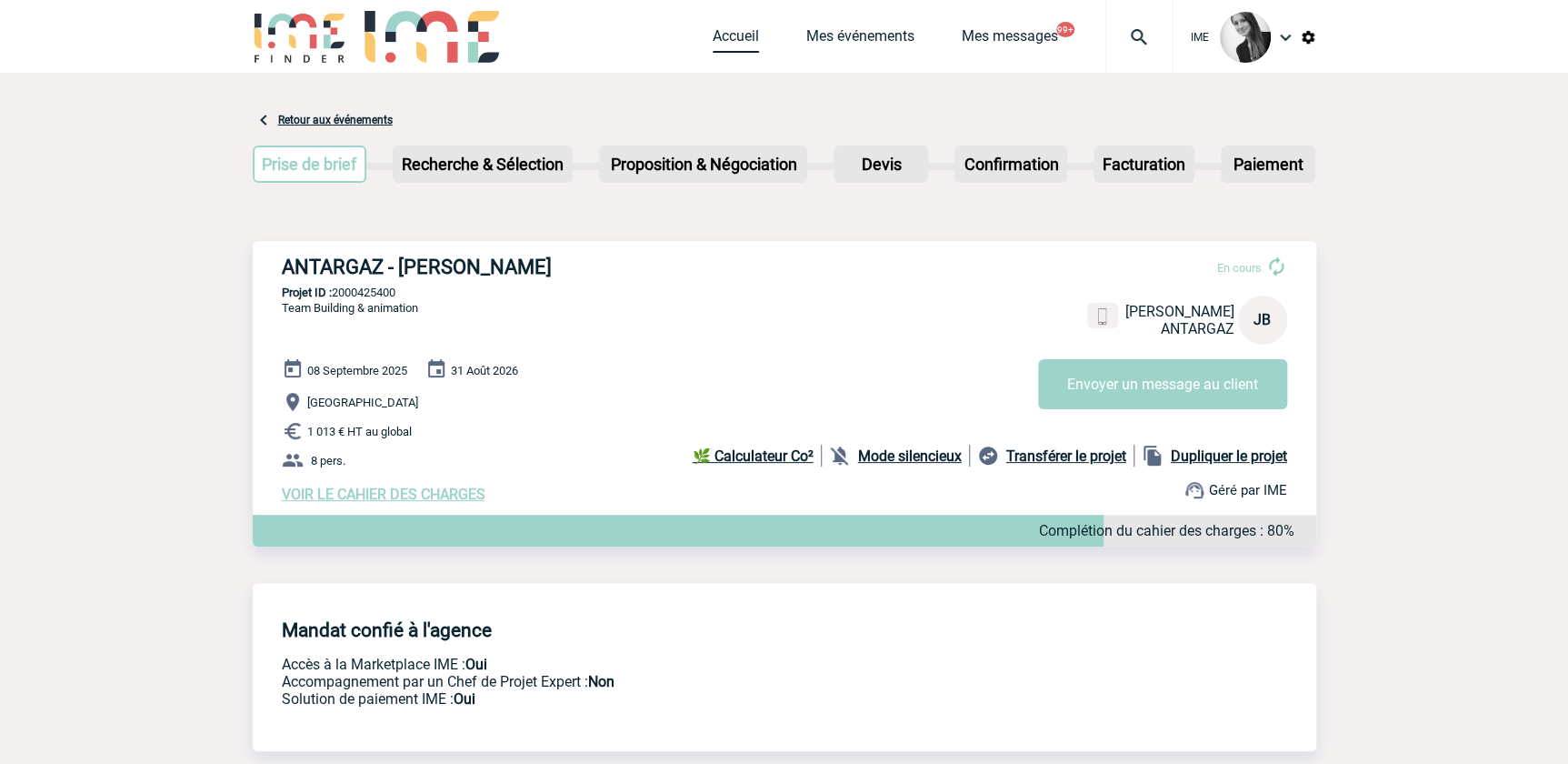
click at [717, 36] on link "Accueil" at bounding box center [736, 40] width 46 height 25
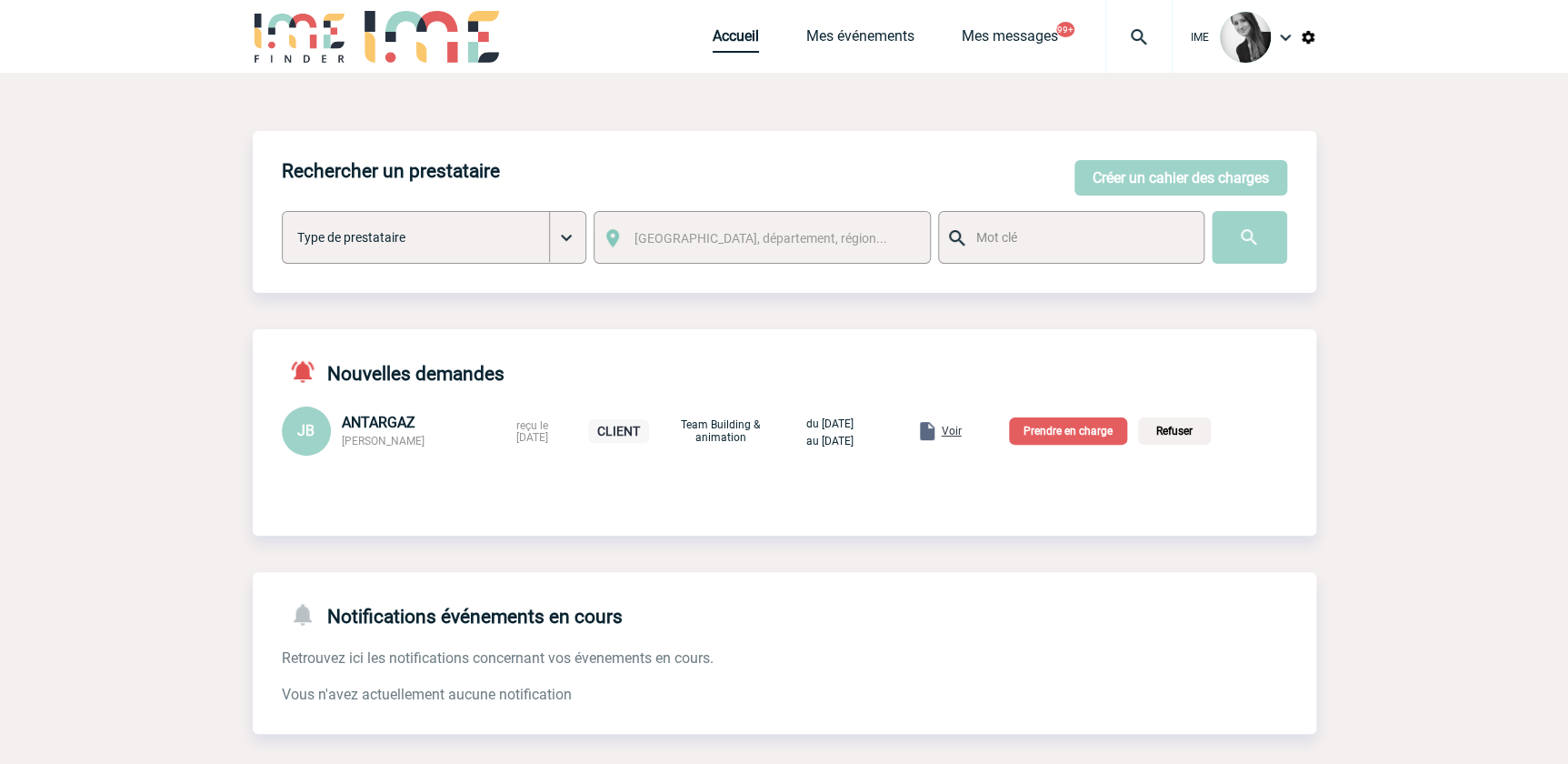
drag, startPoint x: 734, startPoint y: 41, endPoint x: 729, endPoint y: 74, distance: 33.4
click at [734, 40] on link "Accueil" at bounding box center [736, 40] width 46 height 25
click at [879, 40] on link "Mes événements" at bounding box center [860, 40] width 108 height 25
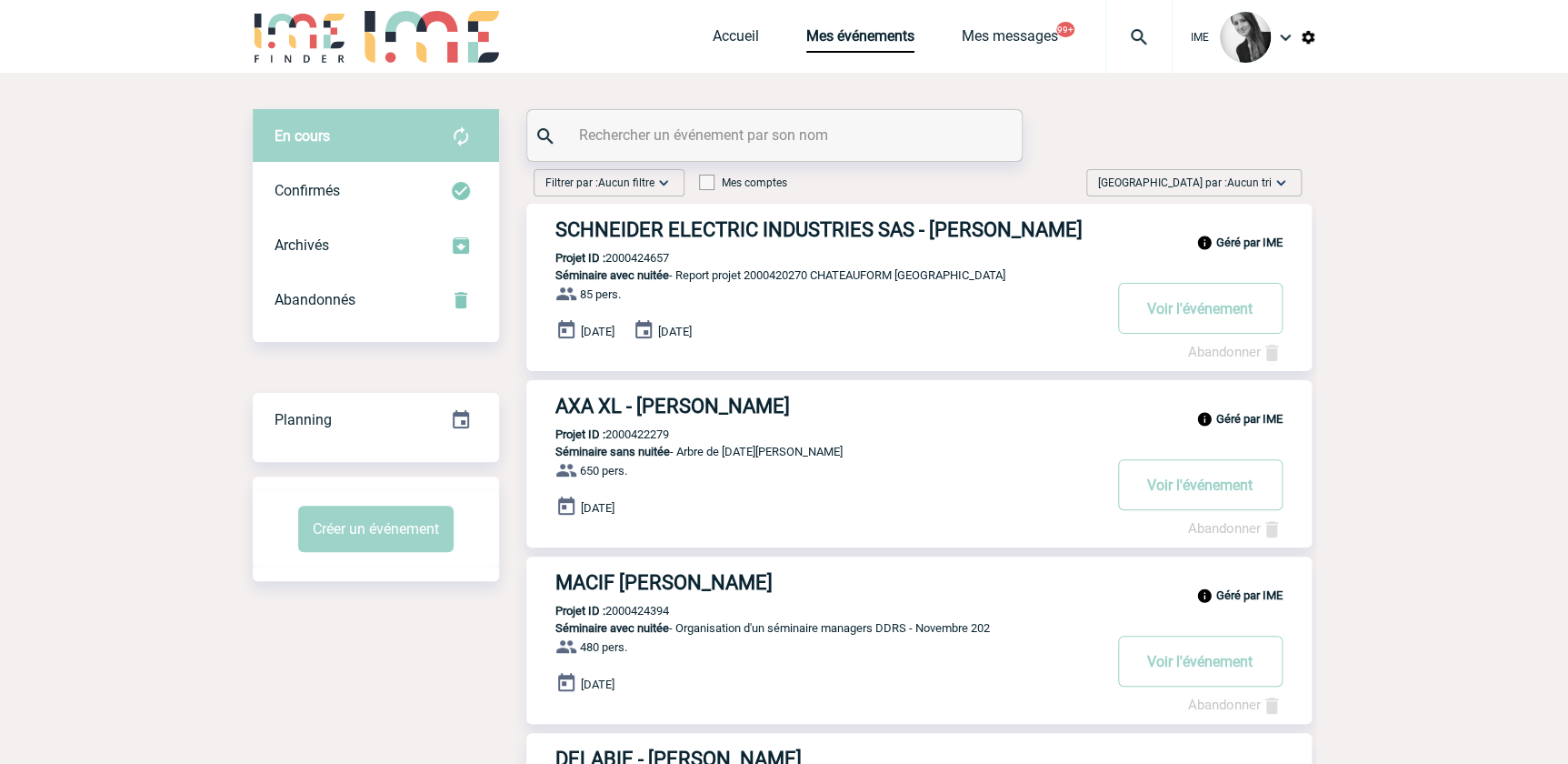
click at [1263, 179] on span "Aucun tri" at bounding box center [1249, 182] width 44 height 13
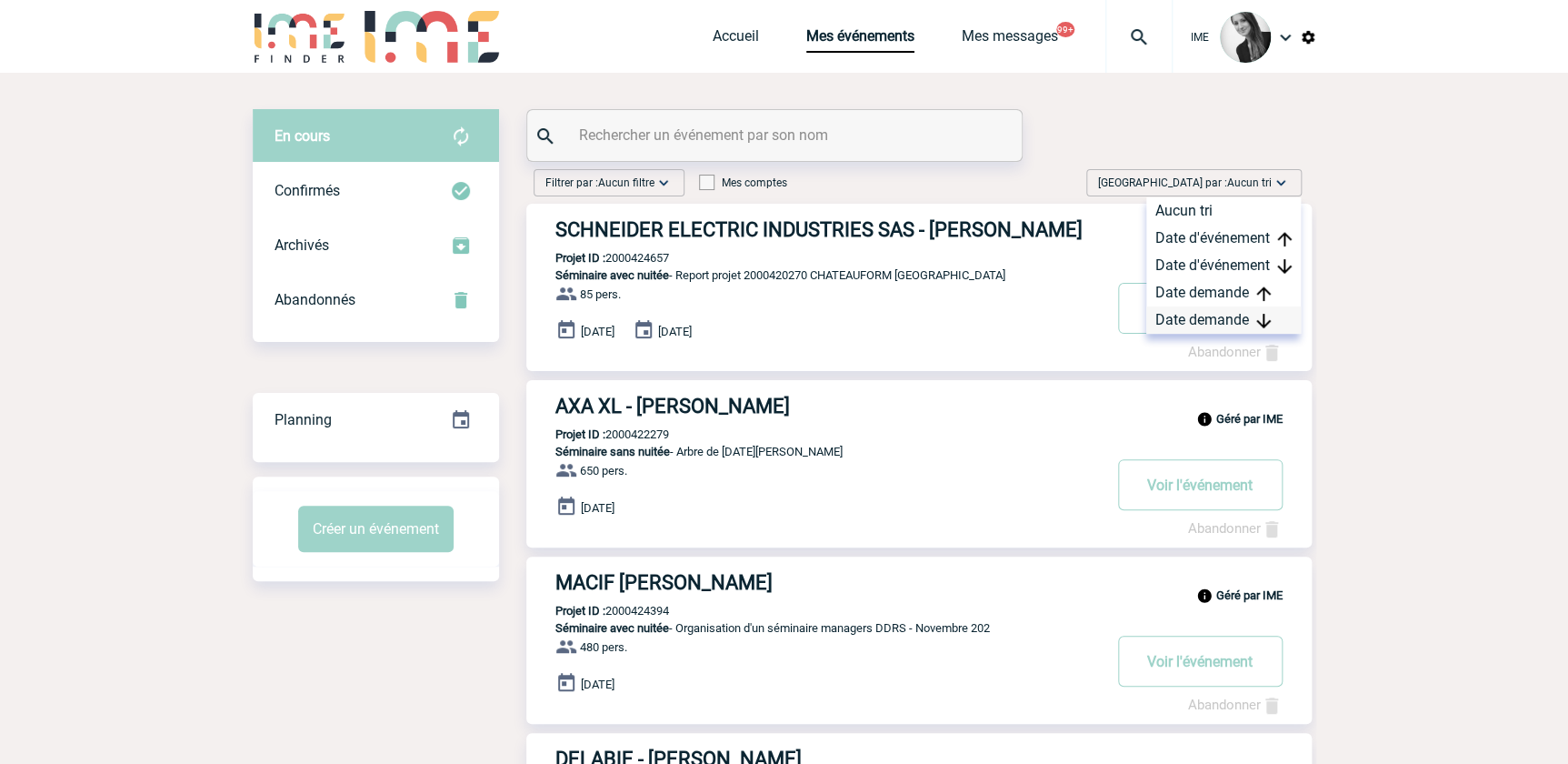
click at [1232, 315] on div "Date demande" at bounding box center [1223, 320] width 154 height 27
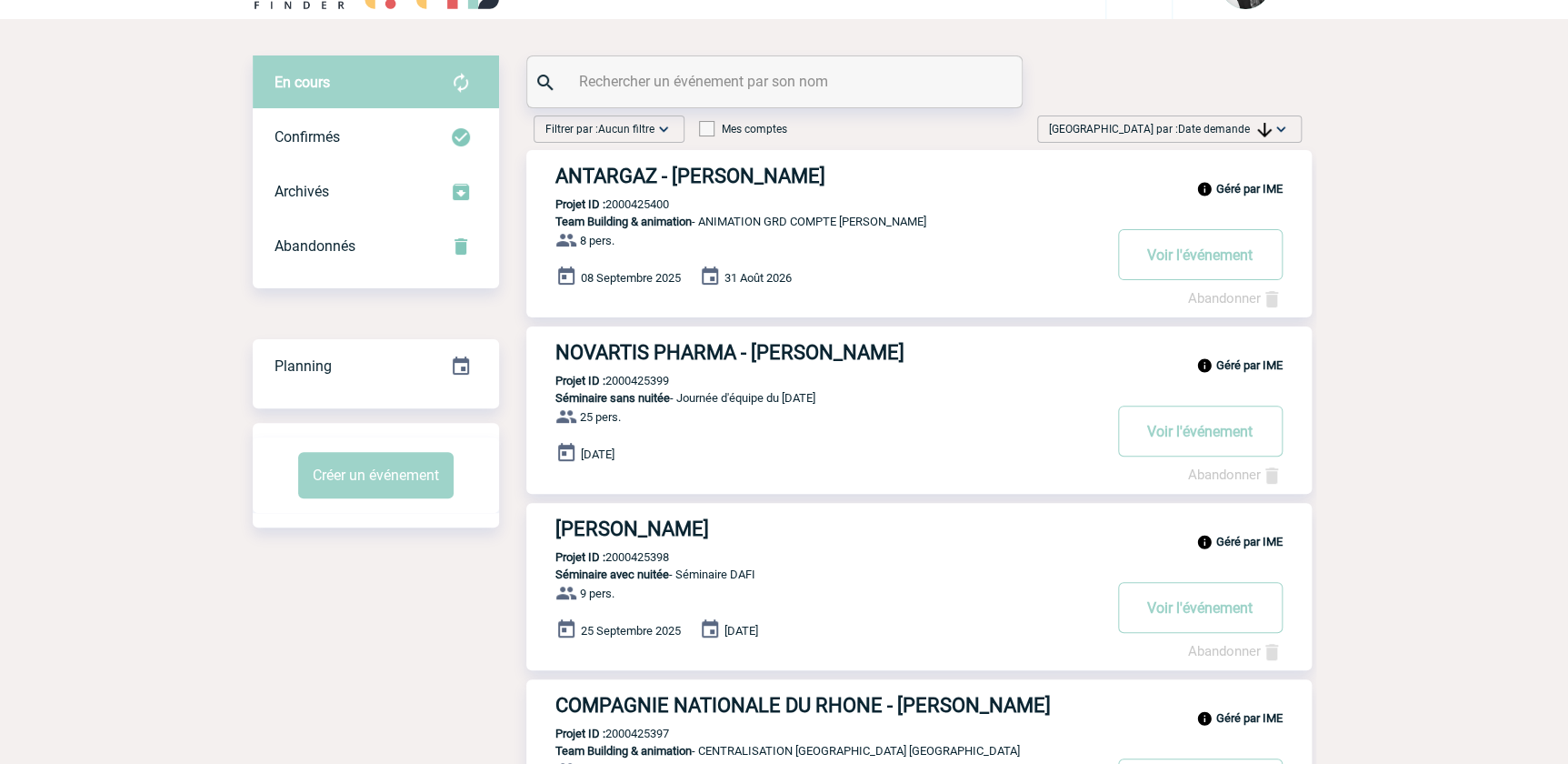
scroll to position [82, 0]
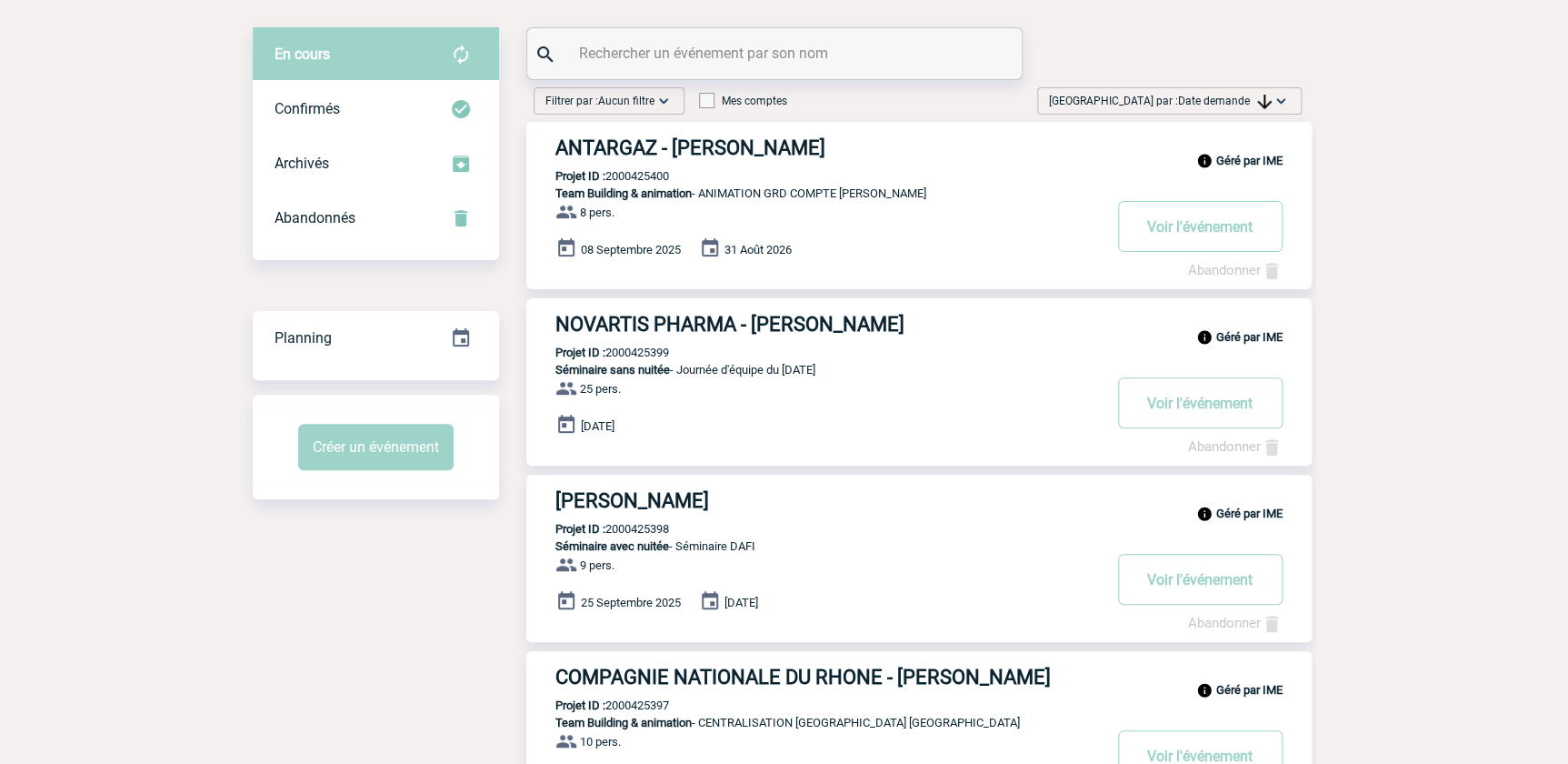
drag, startPoint x: 1335, startPoint y: 302, endPoint x: 1363, endPoint y: 293, distance: 29.4
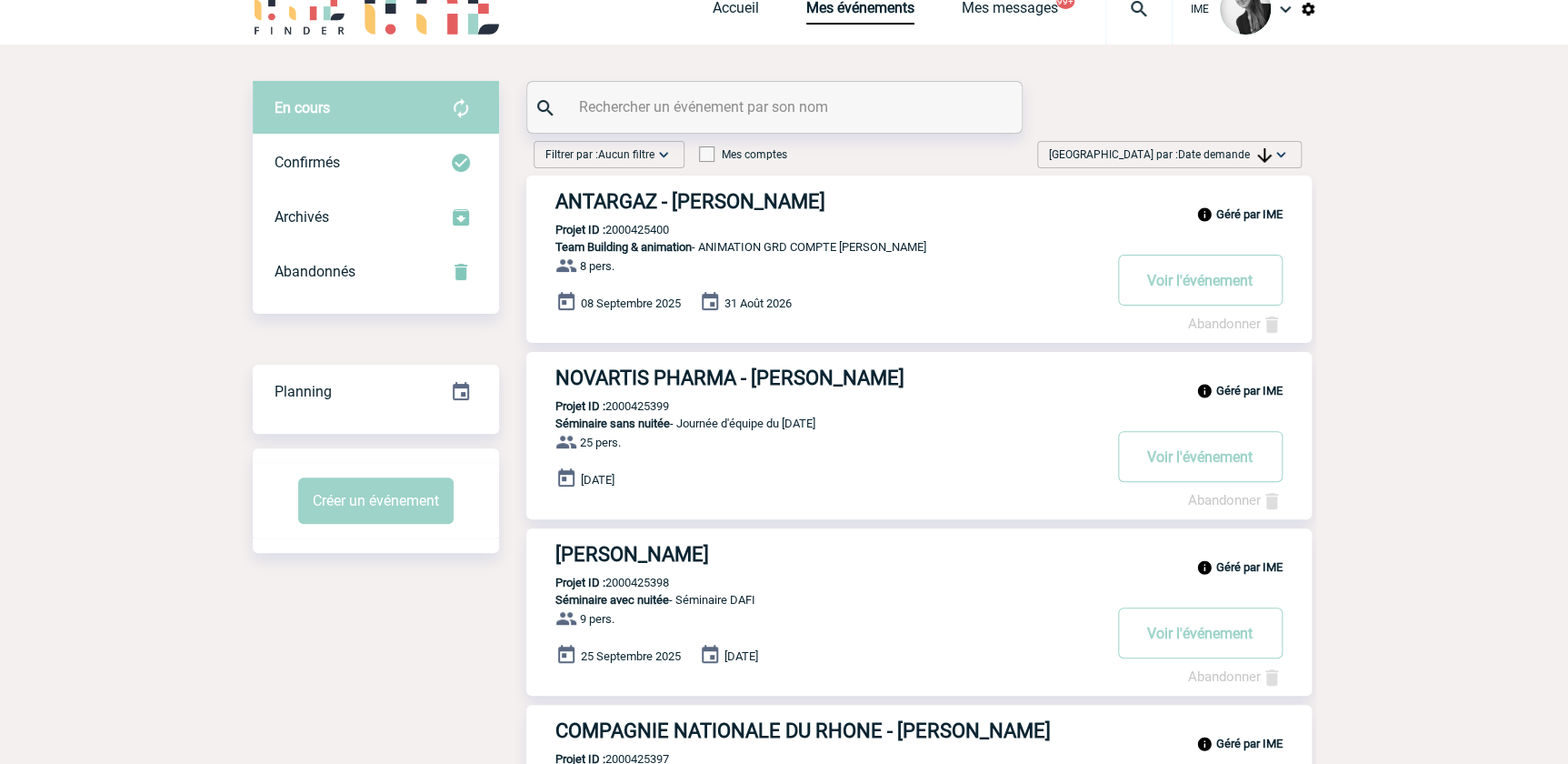
scroll to position [0, 0]
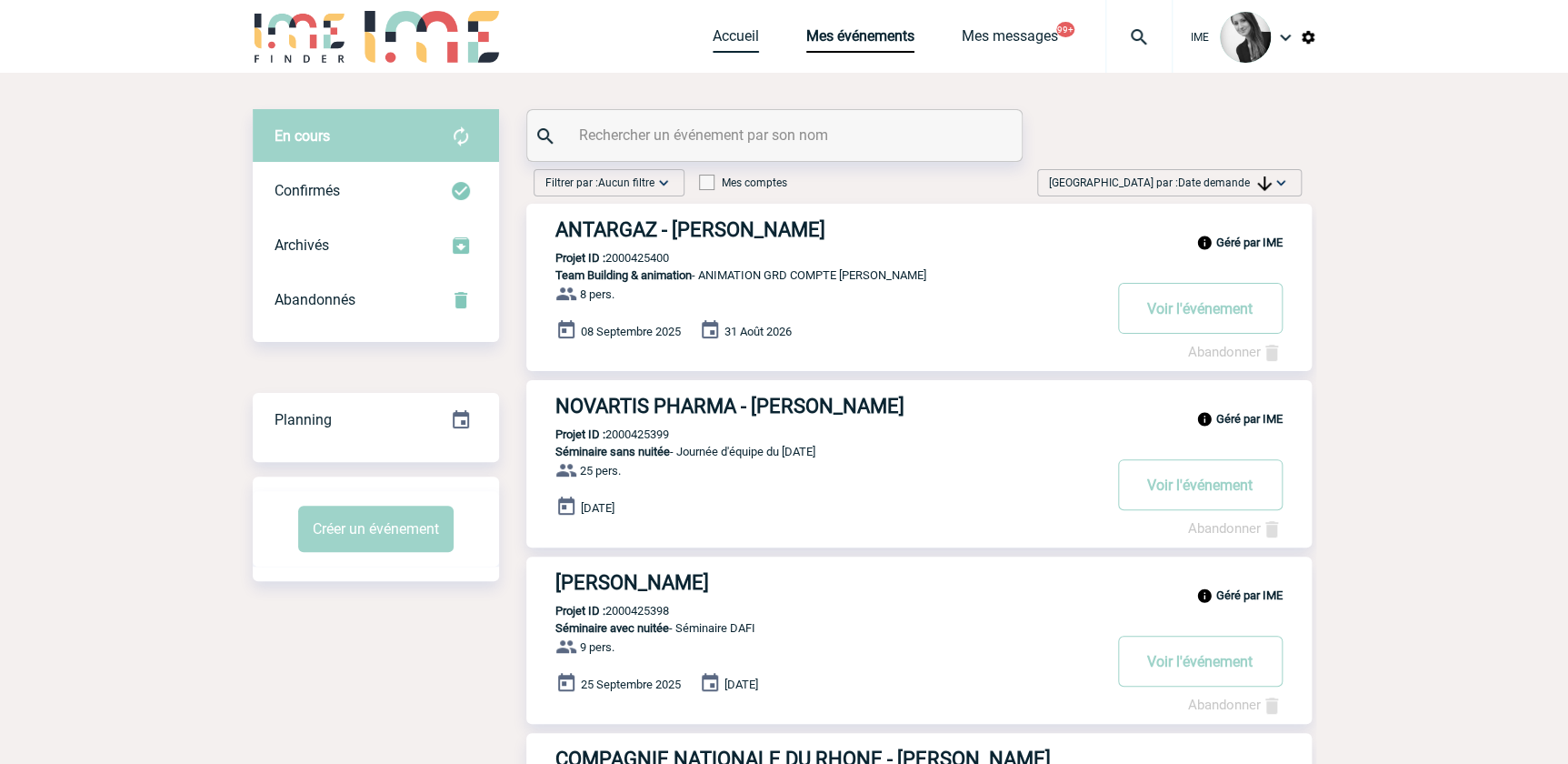
drag, startPoint x: 722, startPoint y: 30, endPoint x: 734, endPoint y: 64, distance: 36.1
click at [722, 30] on link "Accueil" at bounding box center [736, 40] width 46 height 25
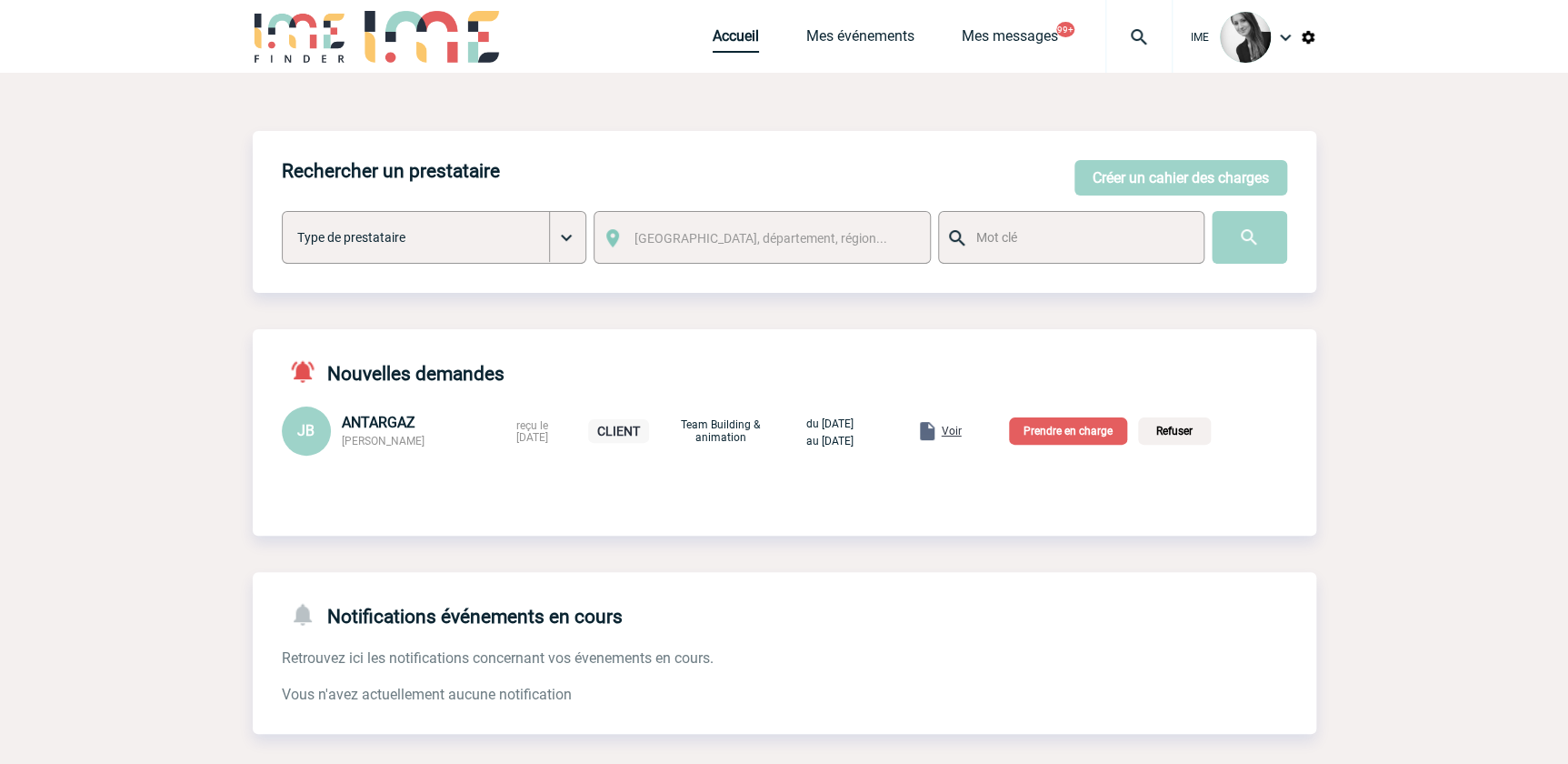
click at [717, 43] on link "Accueil" at bounding box center [736, 40] width 46 height 25
drag, startPoint x: 864, startPoint y: 40, endPoint x: 866, endPoint y: 91, distance: 51.0
click at [864, 39] on link "Mes événements" at bounding box center [860, 40] width 108 height 25
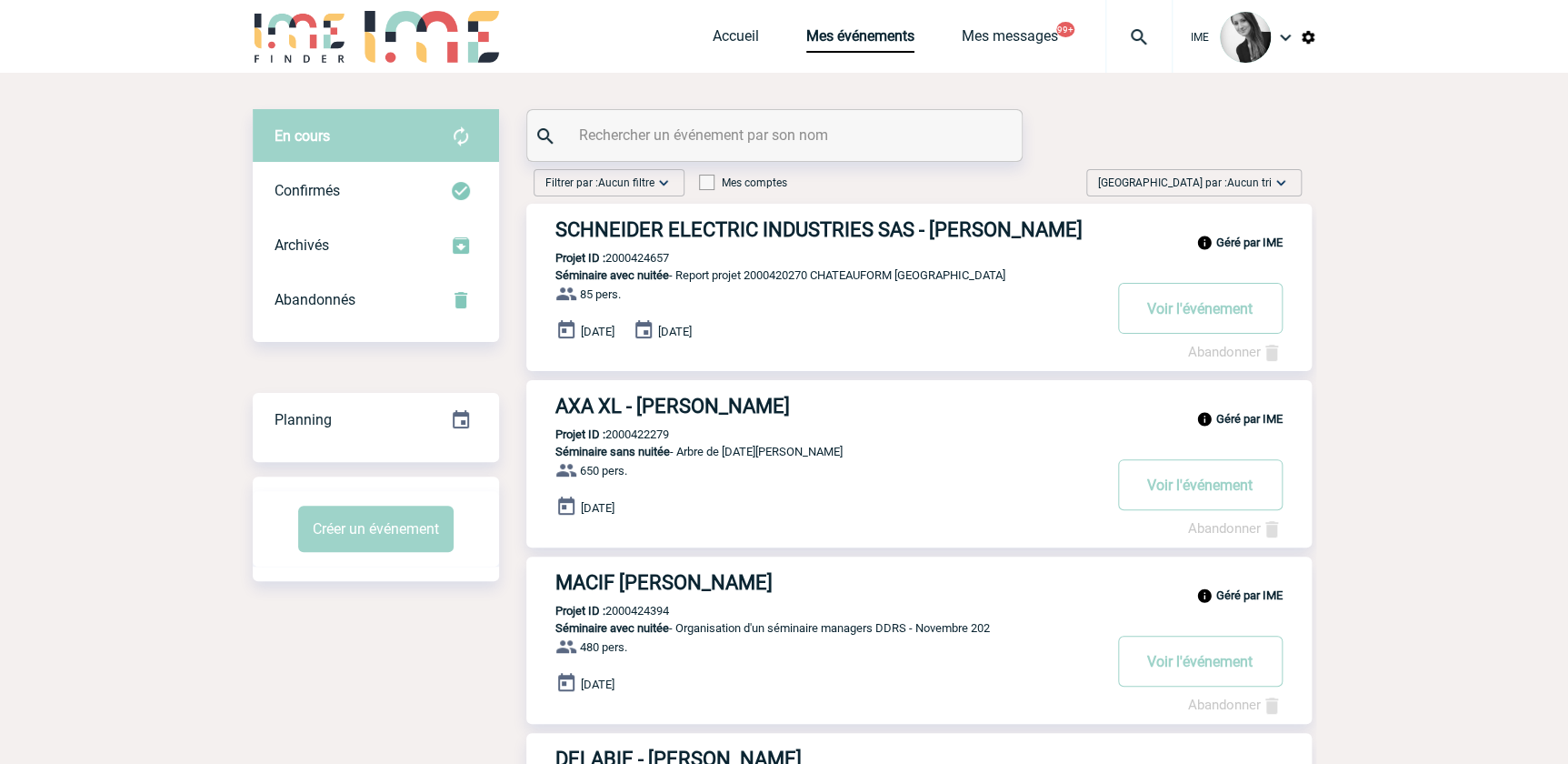
click at [1286, 180] on img at bounding box center [1280, 182] width 18 height 18
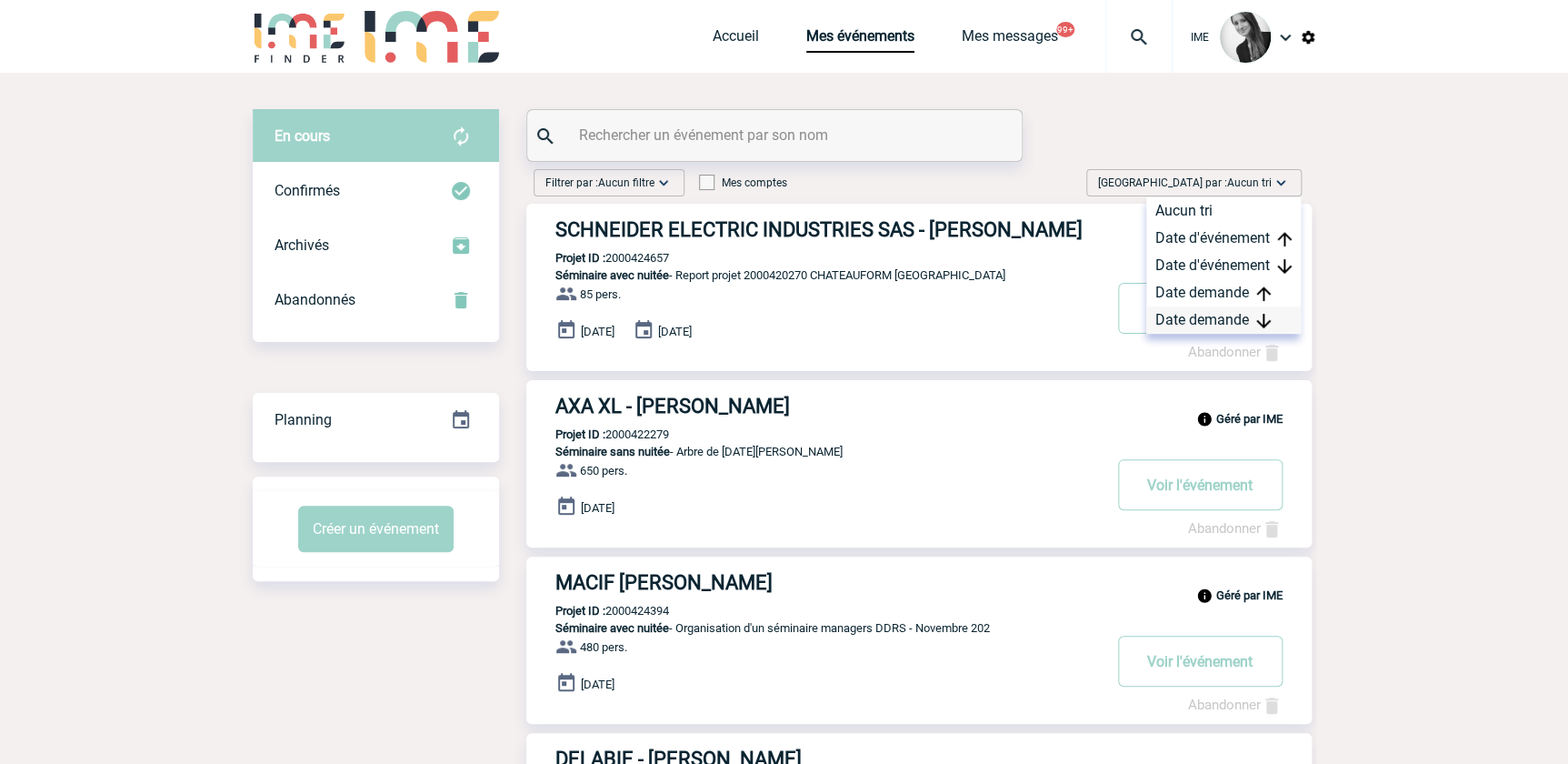
click at [1219, 326] on div "Date demande" at bounding box center [1223, 320] width 154 height 27
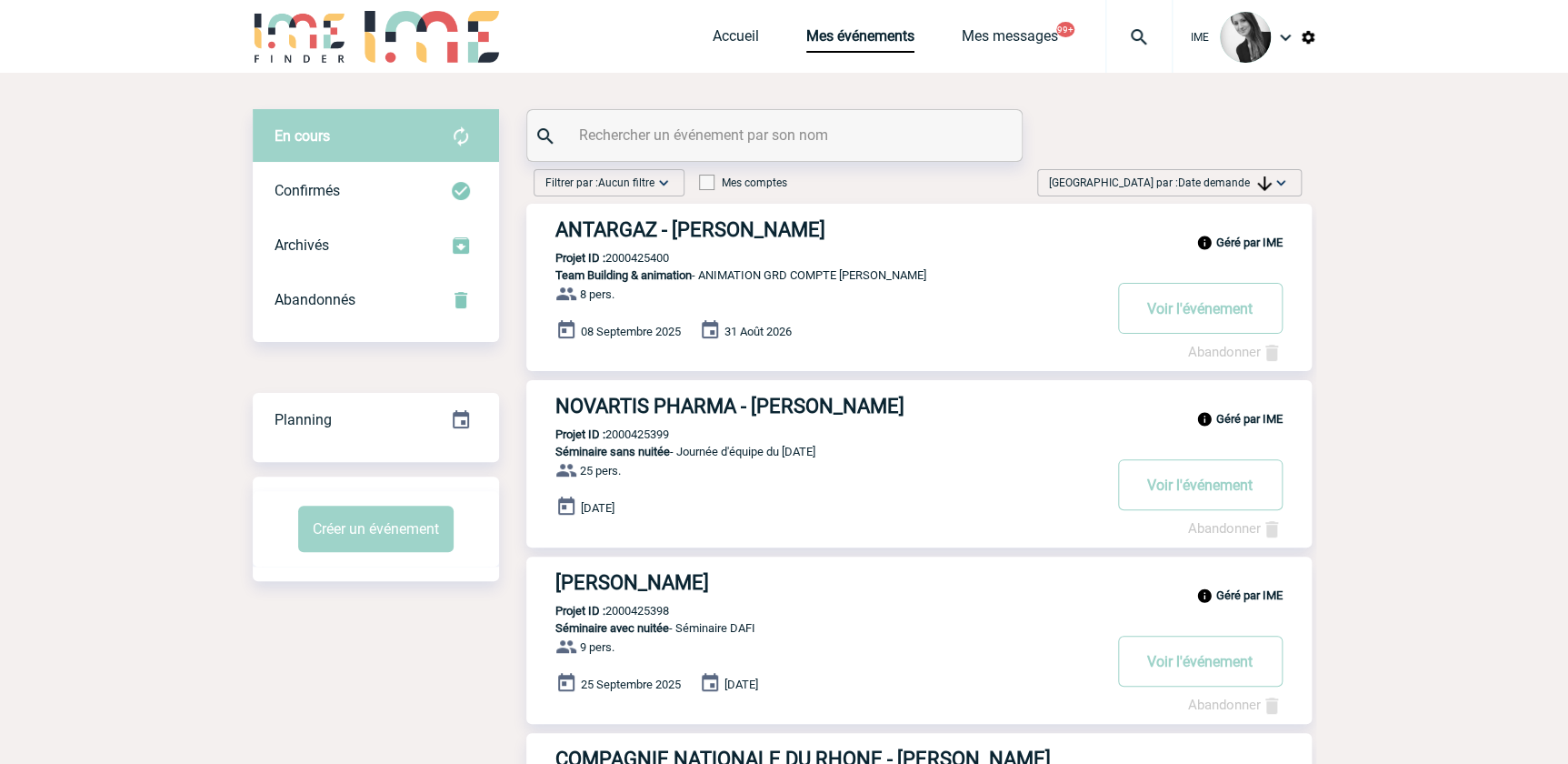
click at [1204, 177] on span "Date demande" at bounding box center [1224, 182] width 94 height 13
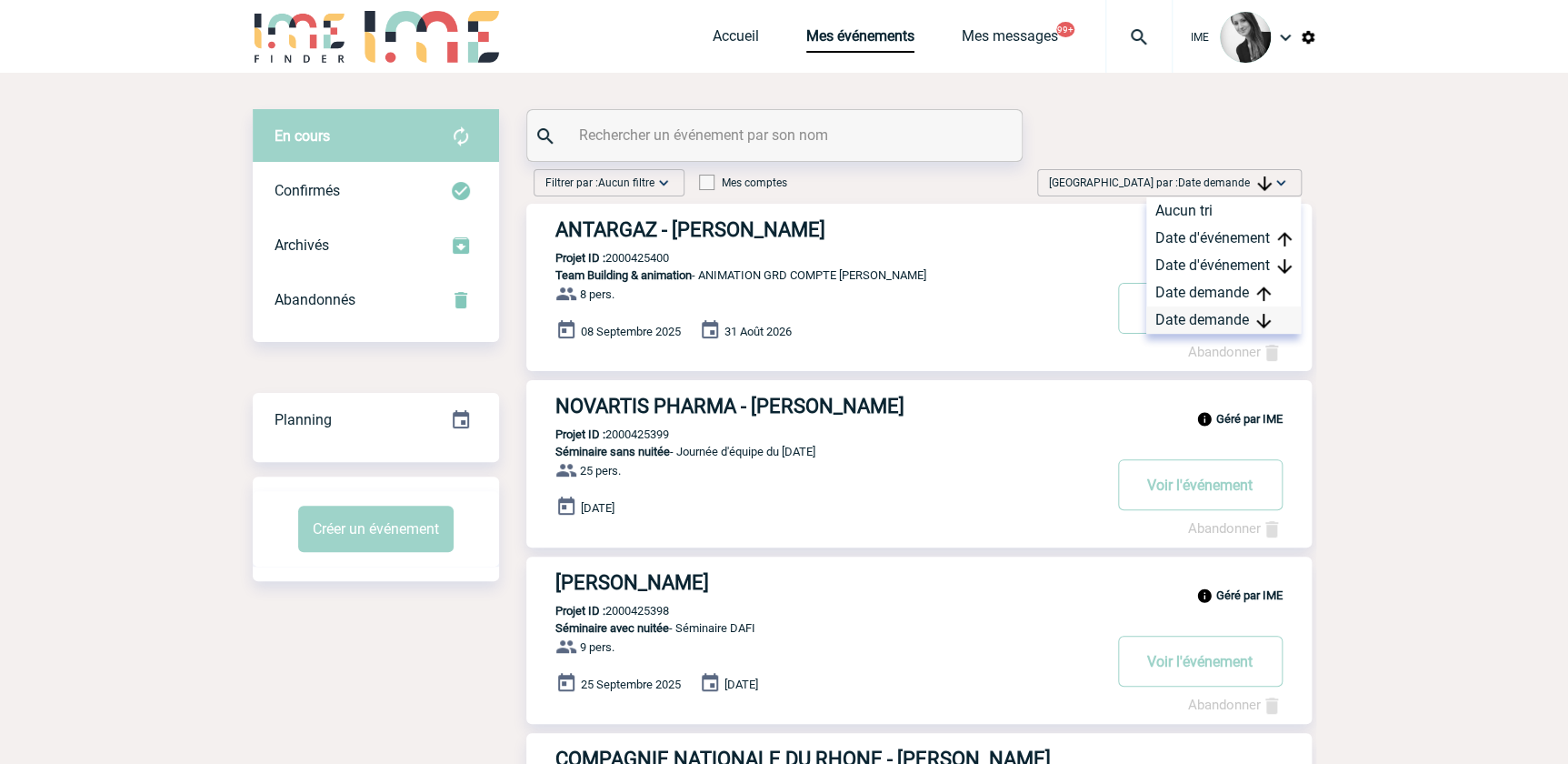
click at [1180, 318] on div "Date demande" at bounding box center [1223, 320] width 154 height 27
